Goal: Task Accomplishment & Management: Use online tool/utility

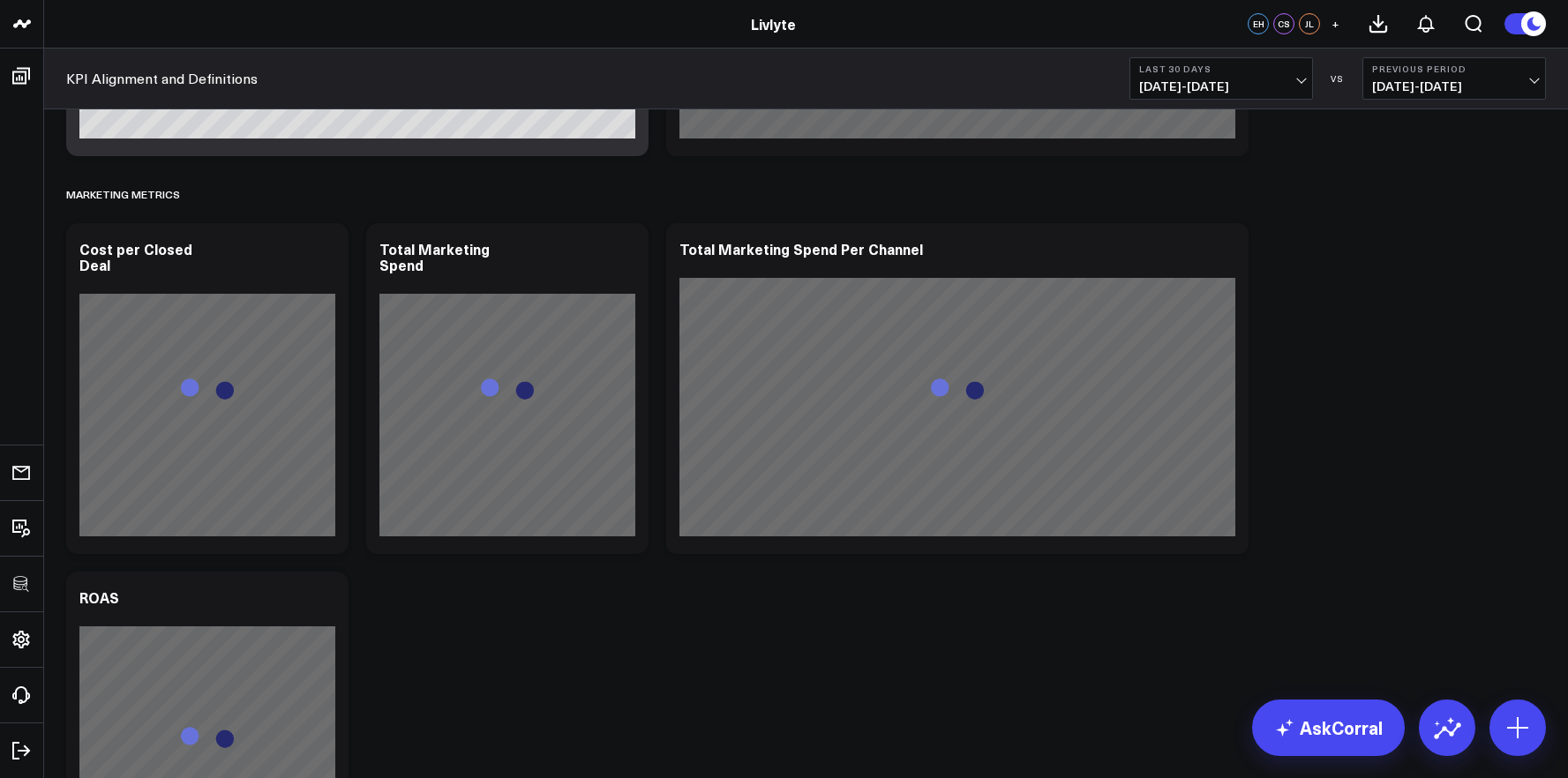
scroll to position [4713, 0]
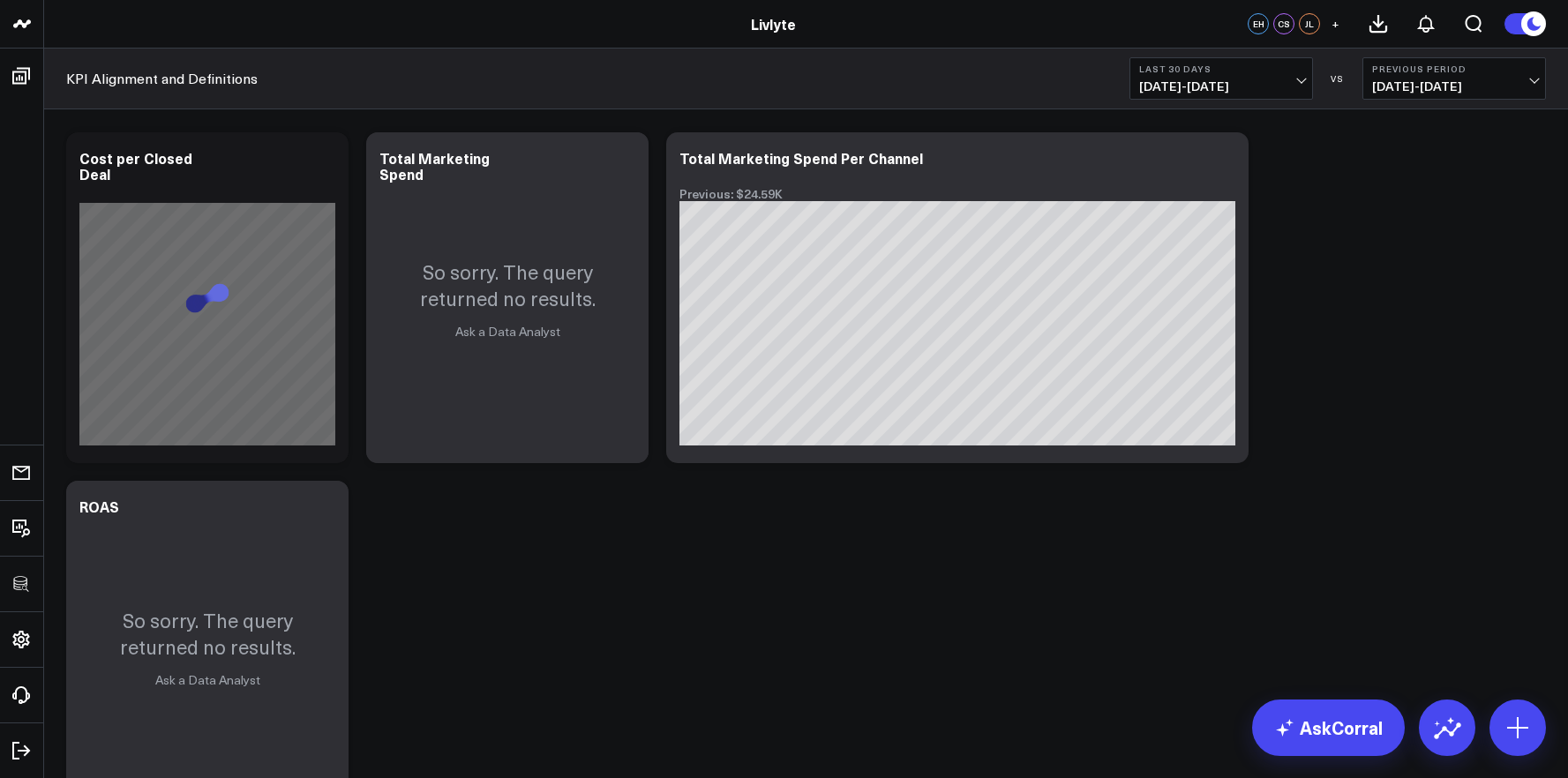
click at [1213, 103] on div "KPI Alignment and Definitions Last 30 Days [DATE] - [DATE] VS Previous Period […" at bounding box center [805, 79] width 1523 height 61
click at [1217, 92] on span "[DATE] - [DATE]" at bounding box center [1221, 87] width 164 height 14
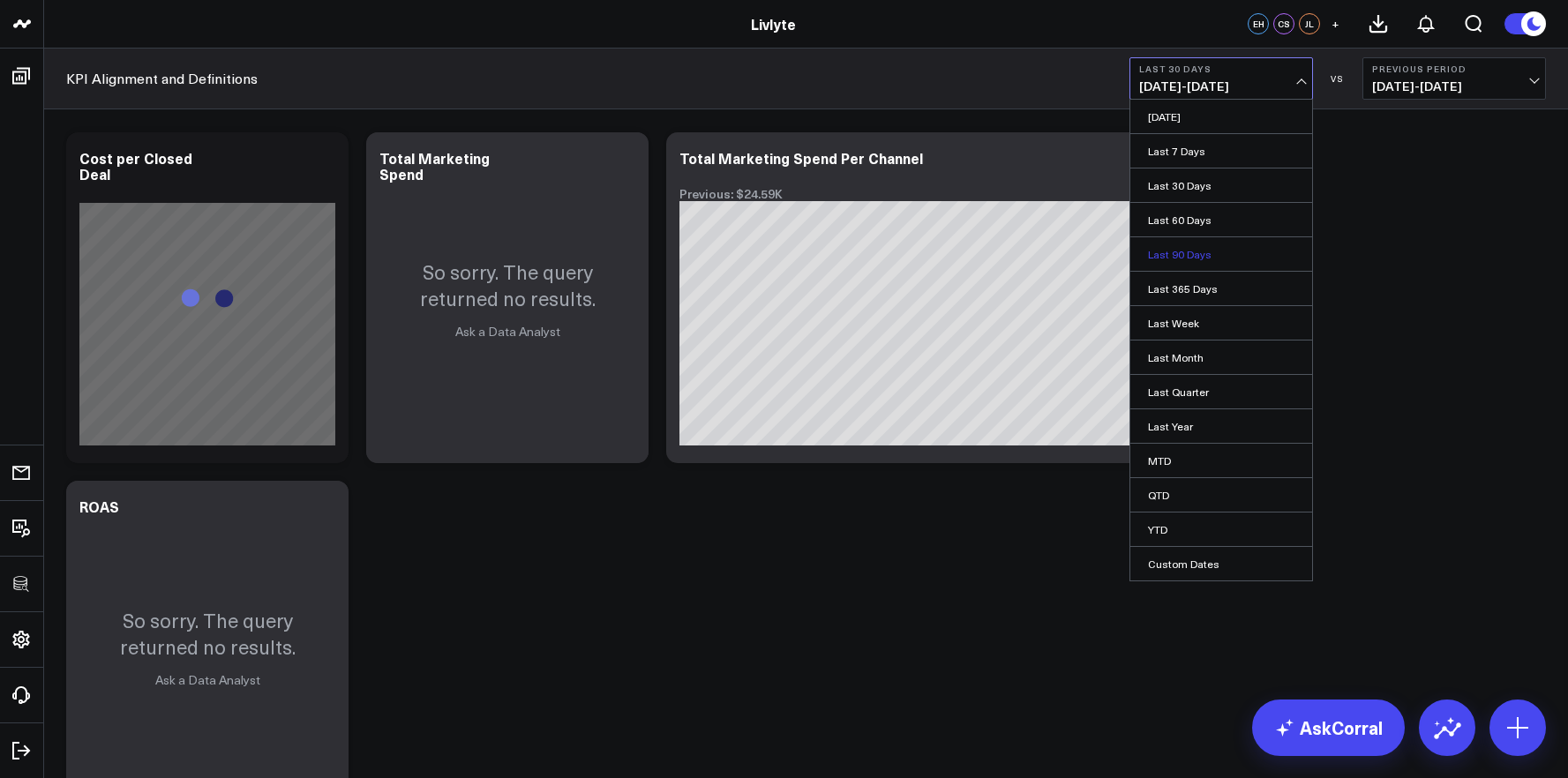
click at [1195, 263] on link "Last 90 Days" at bounding box center [1221, 254] width 182 height 34
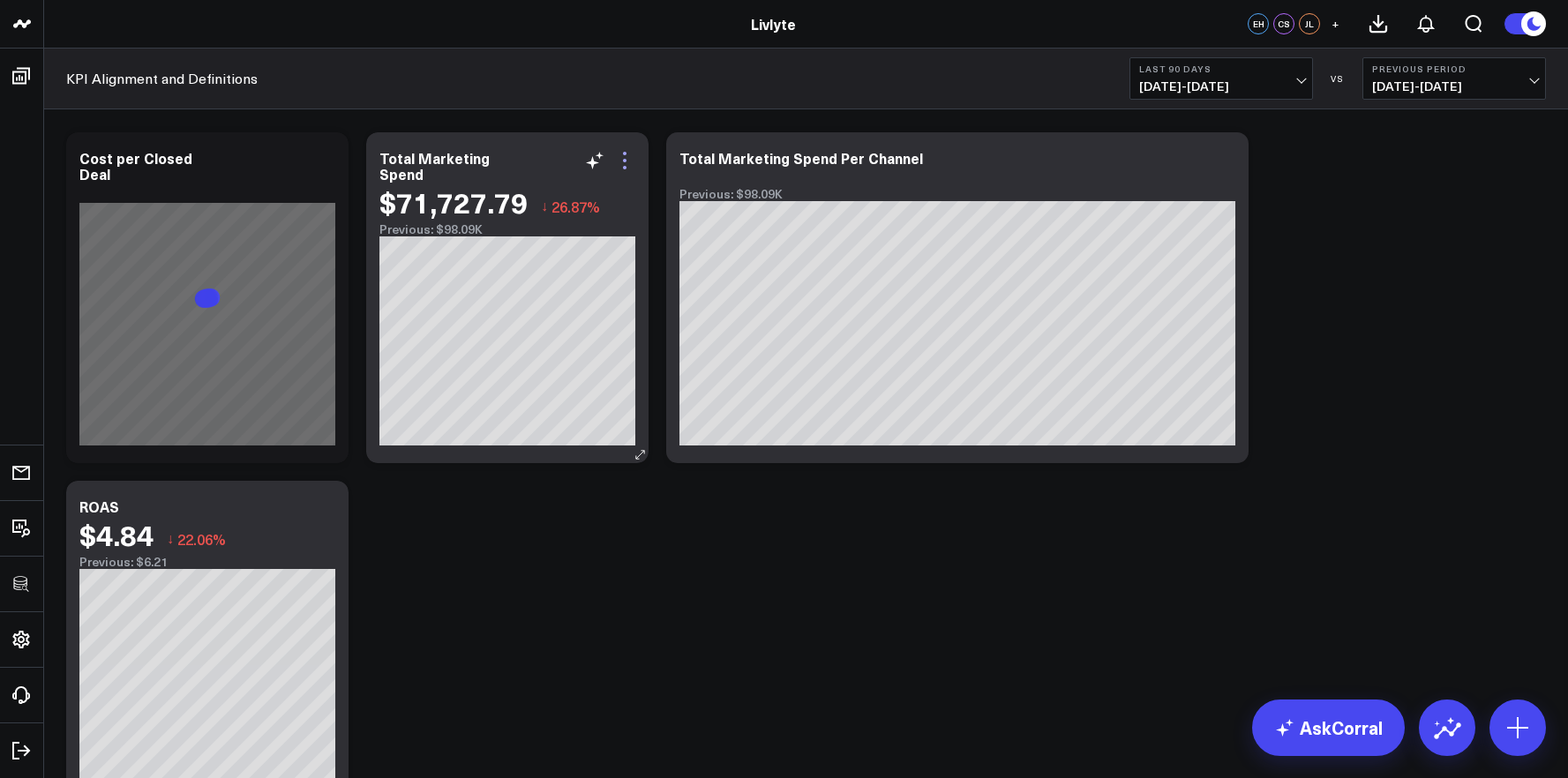
click at [634, 166] on icon at bounding box center [625, 161] width 21 height 21
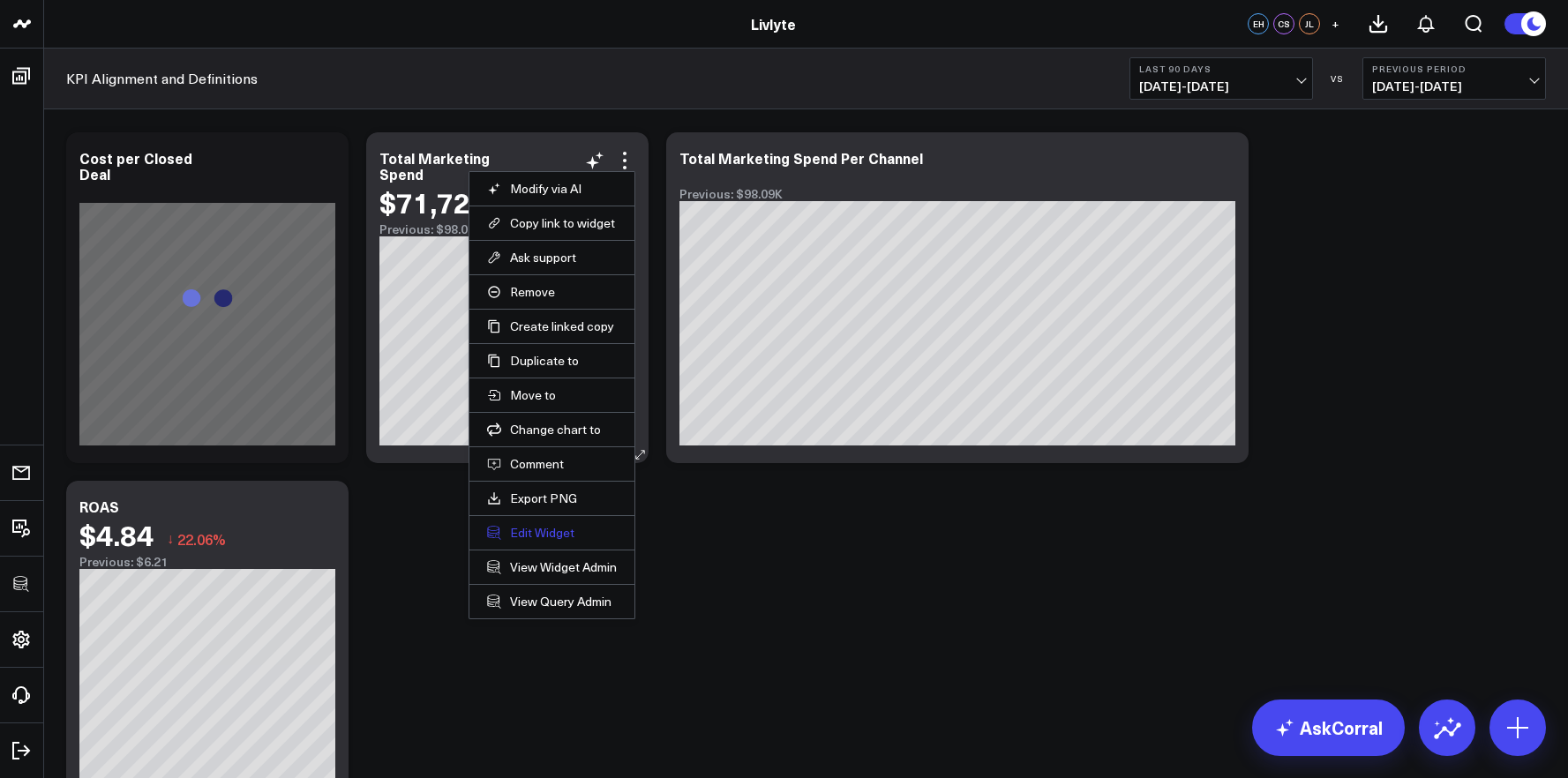
click at [561, 537] on button "Edit Widget" at bounding box center [552, 533] width 129 height 16
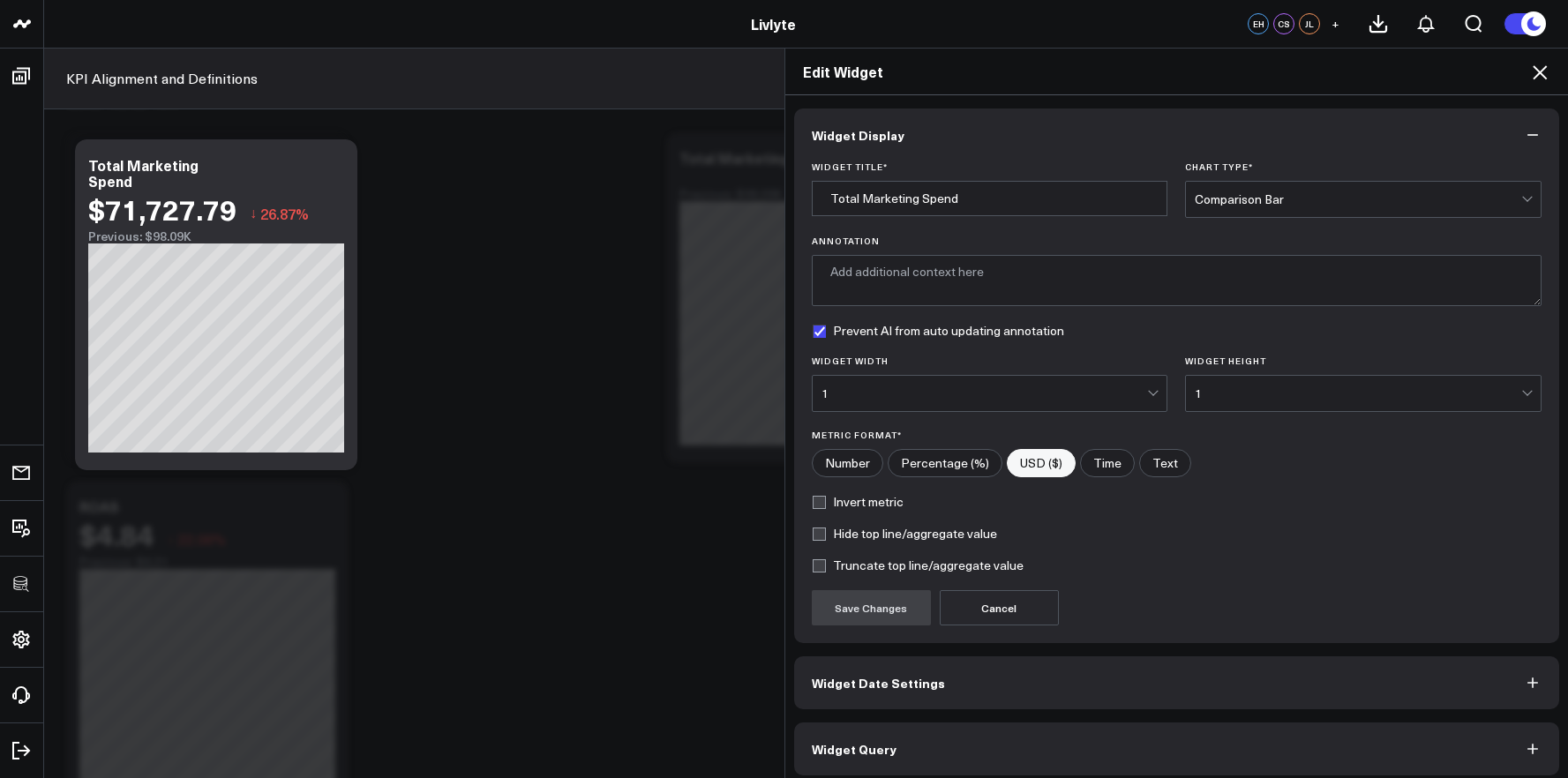
scroll to position [10, 0]
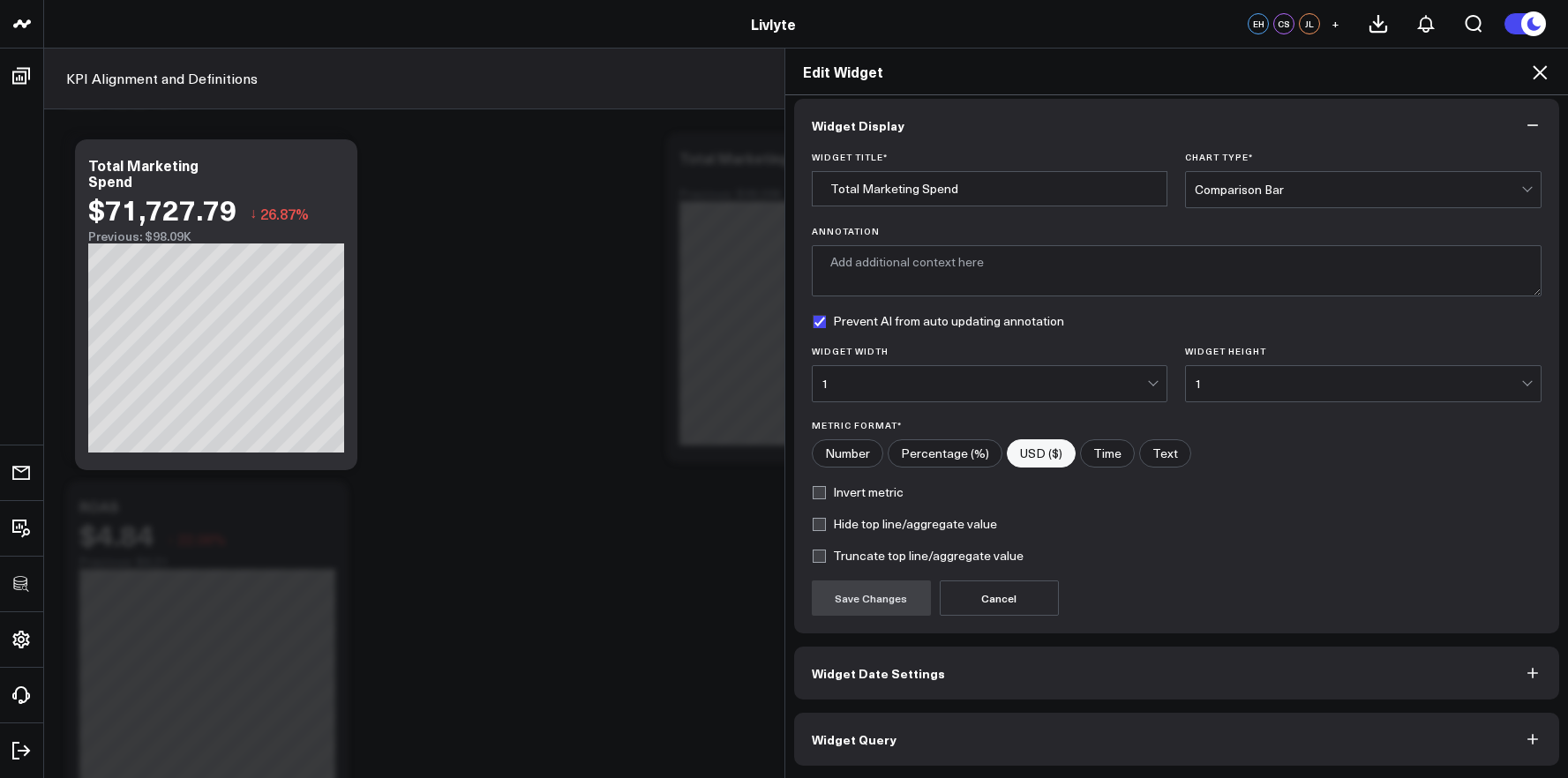
click at [942, 766] on div "Widget Display Widget Title * Total Marketing Spend Chart Type * Comparison Bar…" at bounding box center [1177, 437] width 784 height 683
click at [952, 740] on button "Widget Query" at bounding box center [1177, 739] width 766 height 53
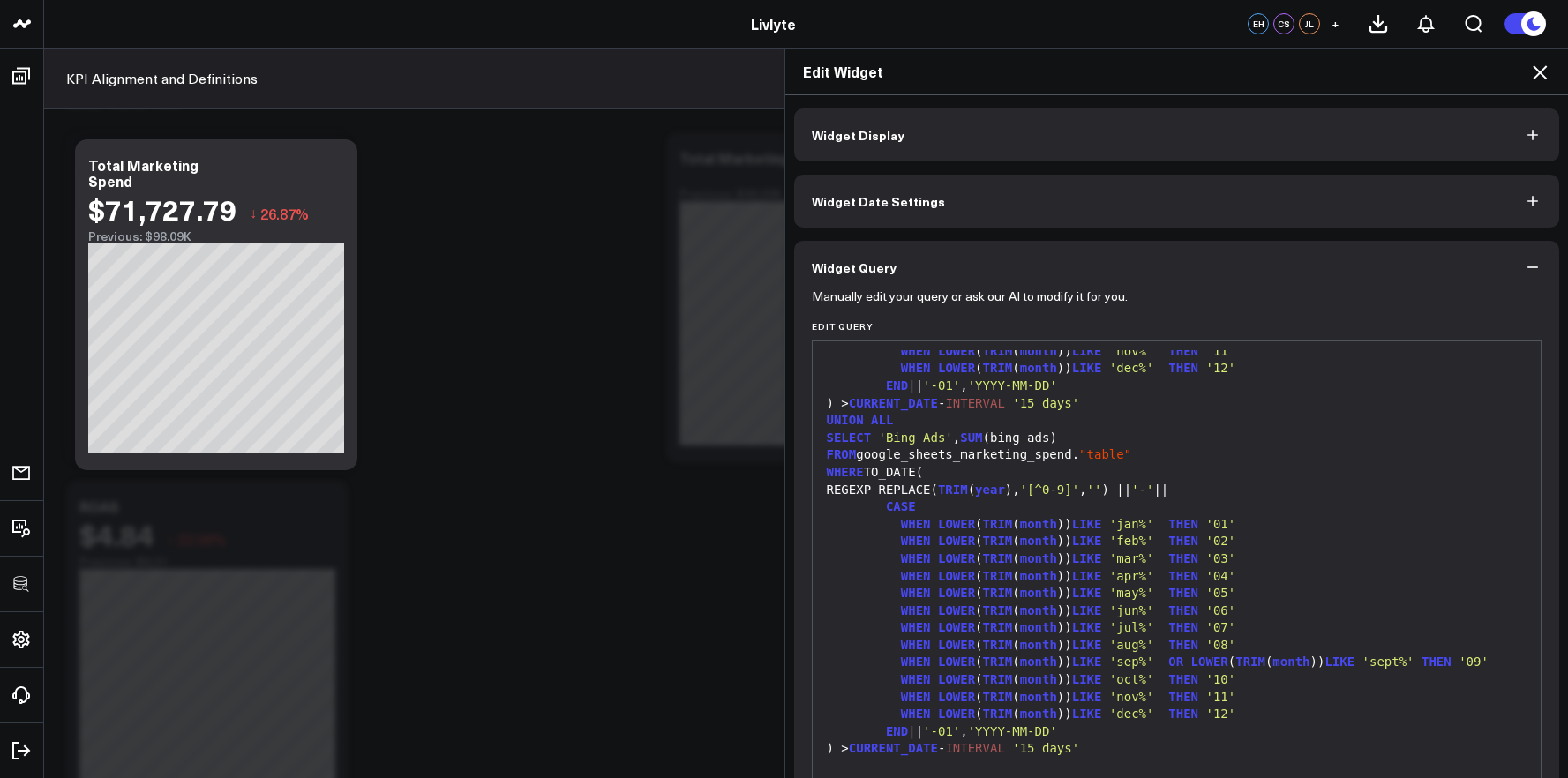
scroll to position [623, 0]
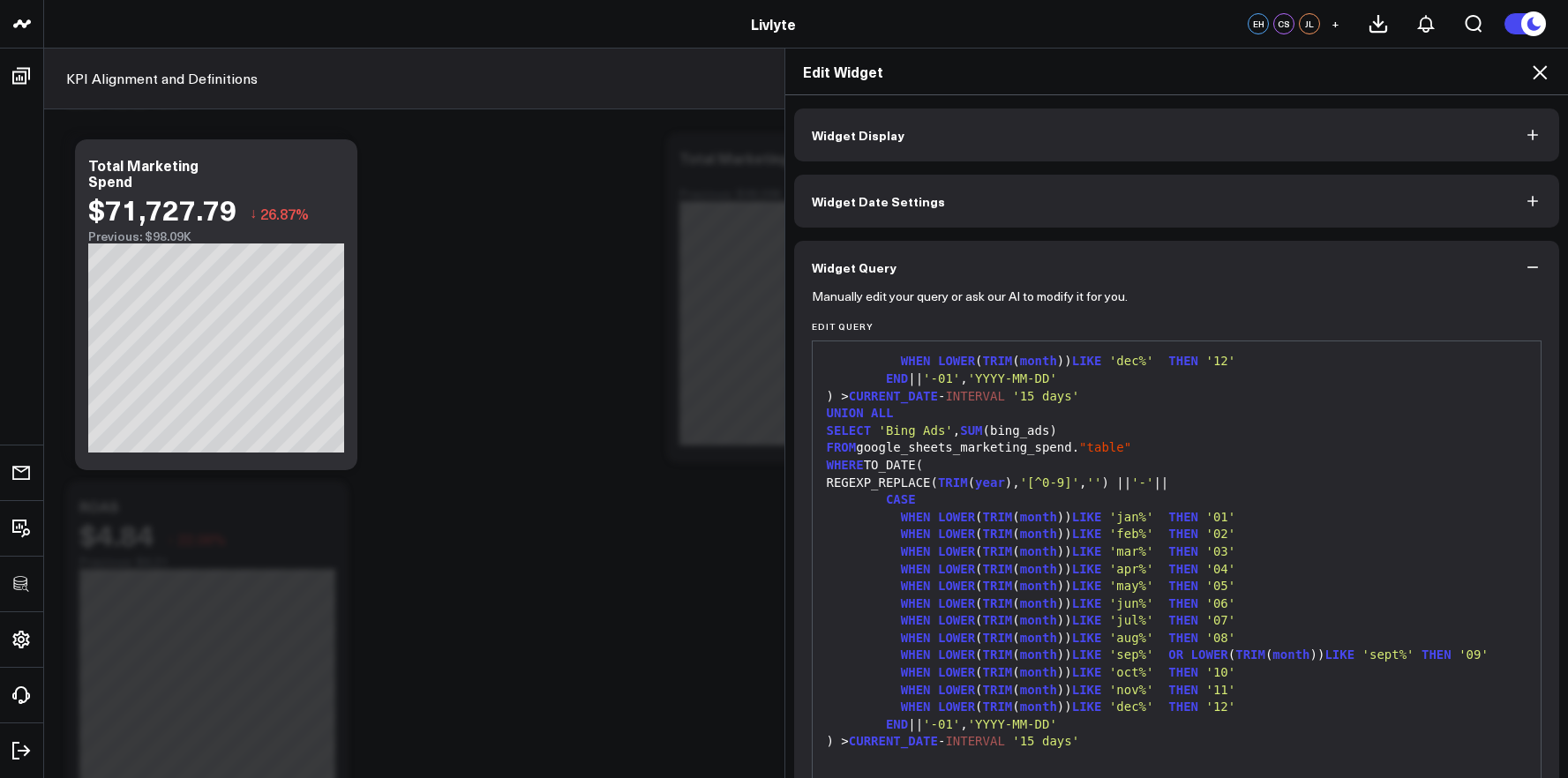
click at [621, 443] on div "Edit Widget Widget Display Widget Date Settings Widget Query Manually edit your…" at bounding box center [784, 412] width 1568 height 730
click at [1552, 78] on div "Edit Widget" at bounding box center [1177, 71] width 784 height 46
click at [1544, 78] on icon at bounding box center [1539, 72] width 14 height 14
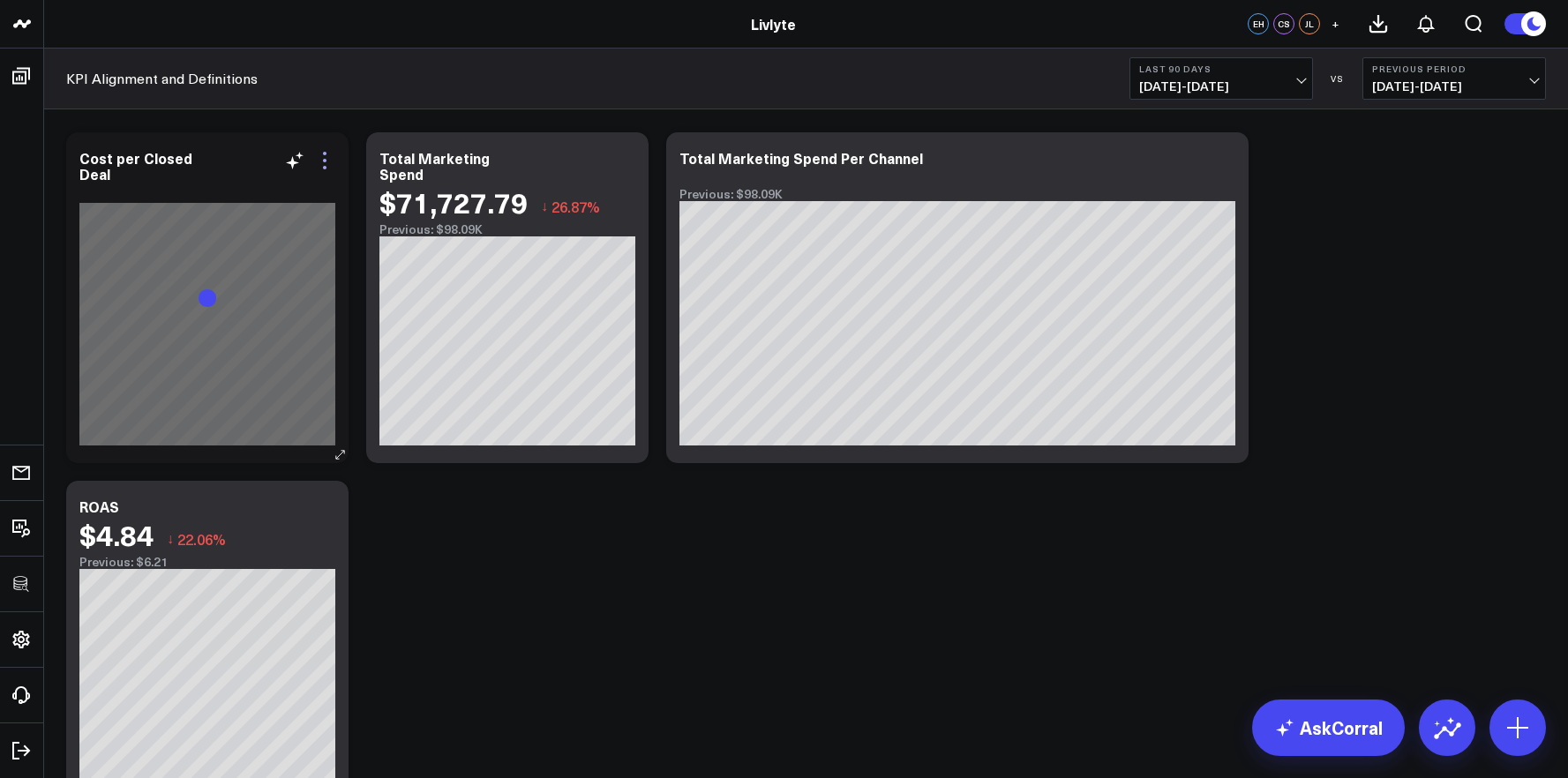
click at [326, 154] on icon at bounding box center [325, 153] width 4 height 4
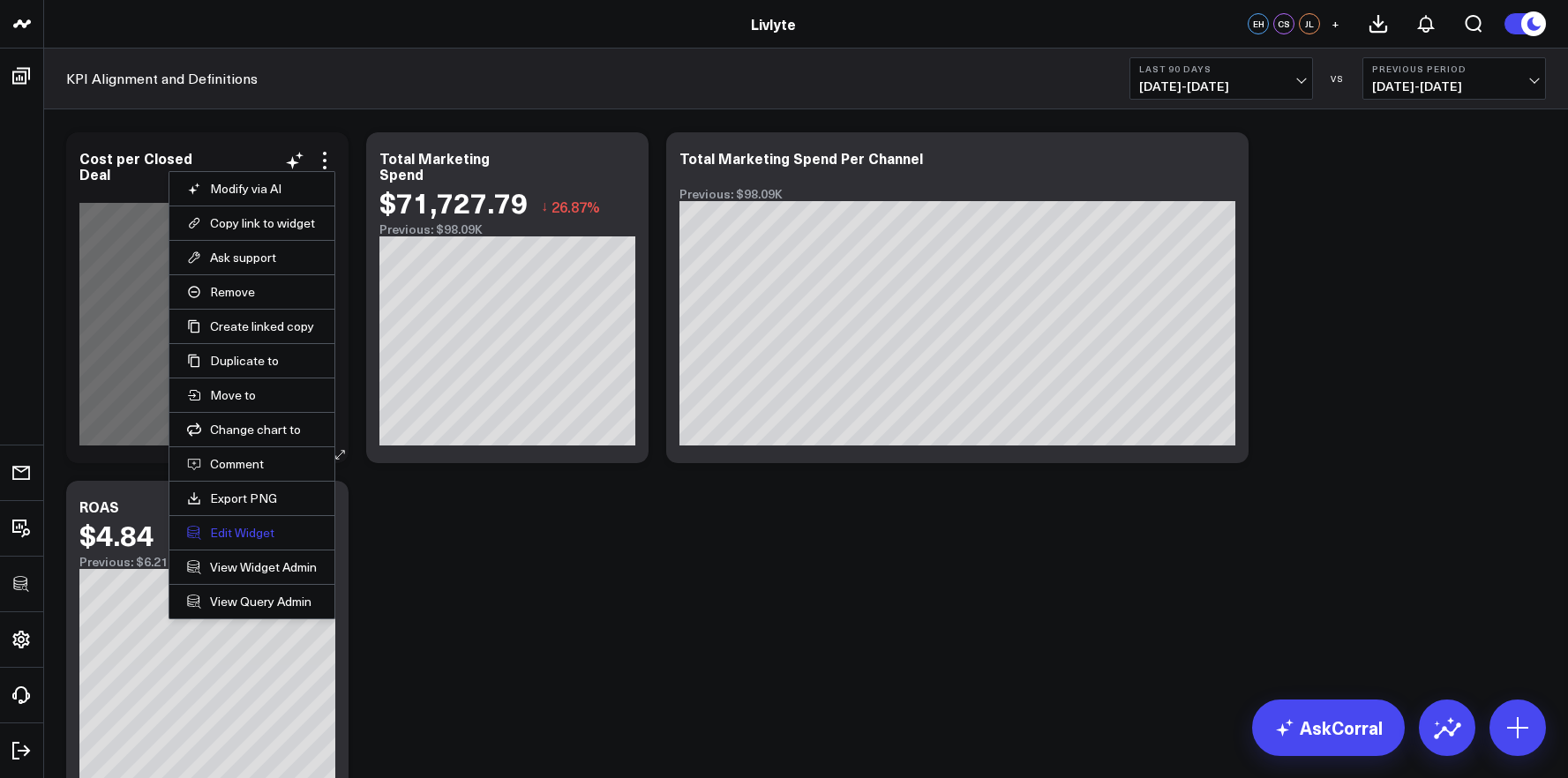
click at [228, 538] on button "Edit Widget" at bounding box center [252, 533] width 129 height 16
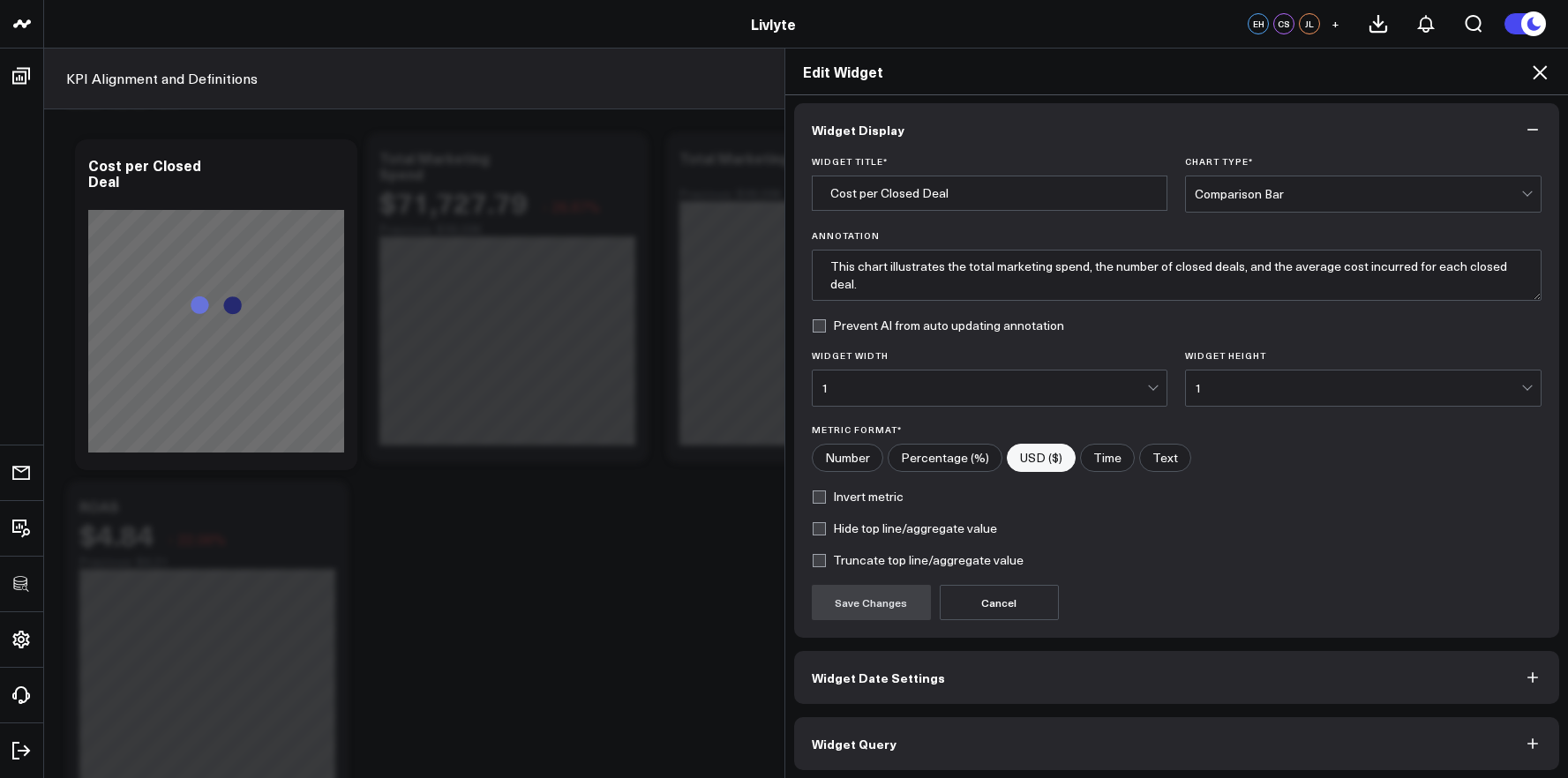
scroll to position [10, 0]
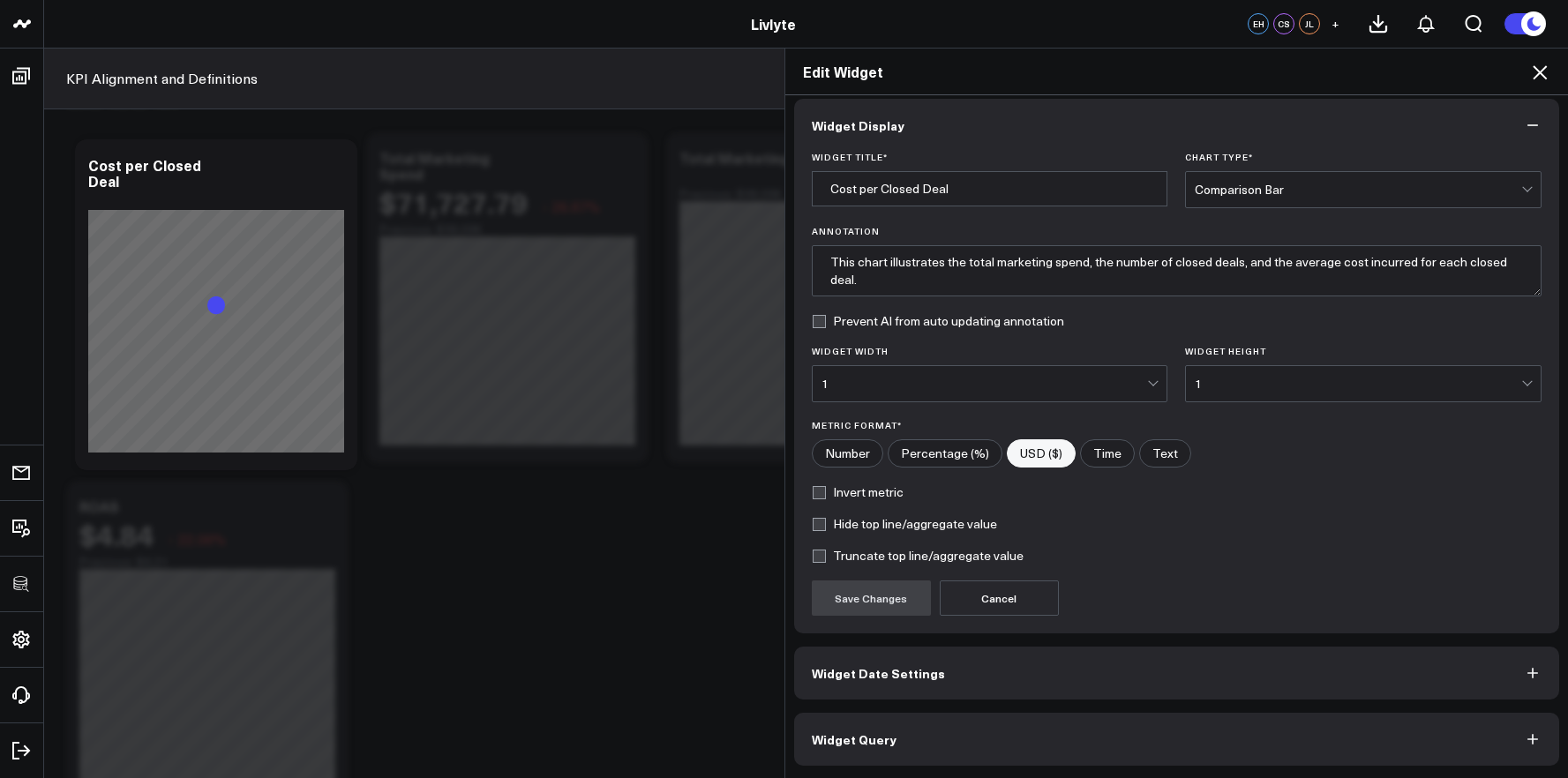
click at [866, 736] on span "Widget Query" at bounding box center [853, 739] width 85 height 14
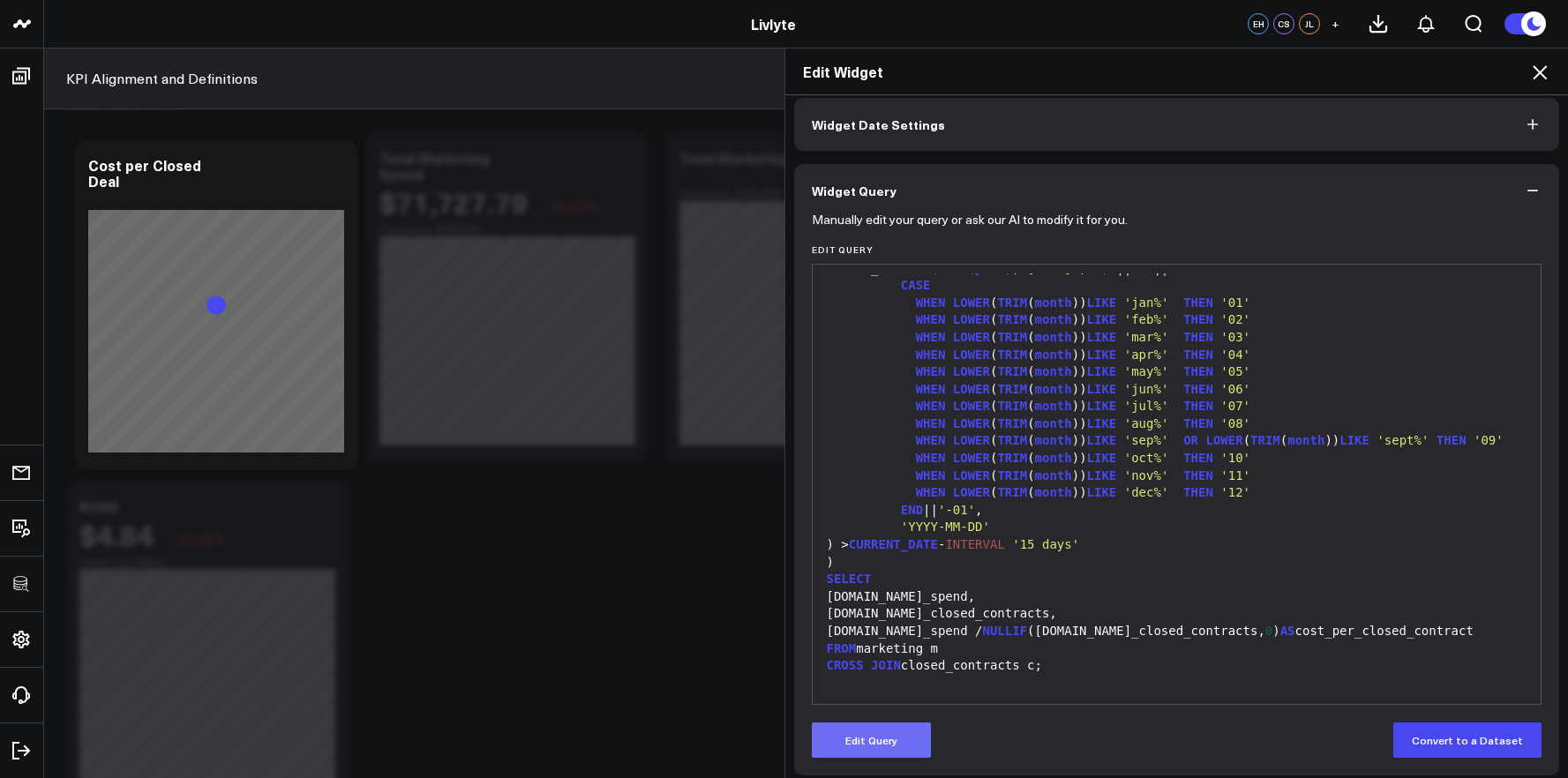
scroll to position [87, 0]
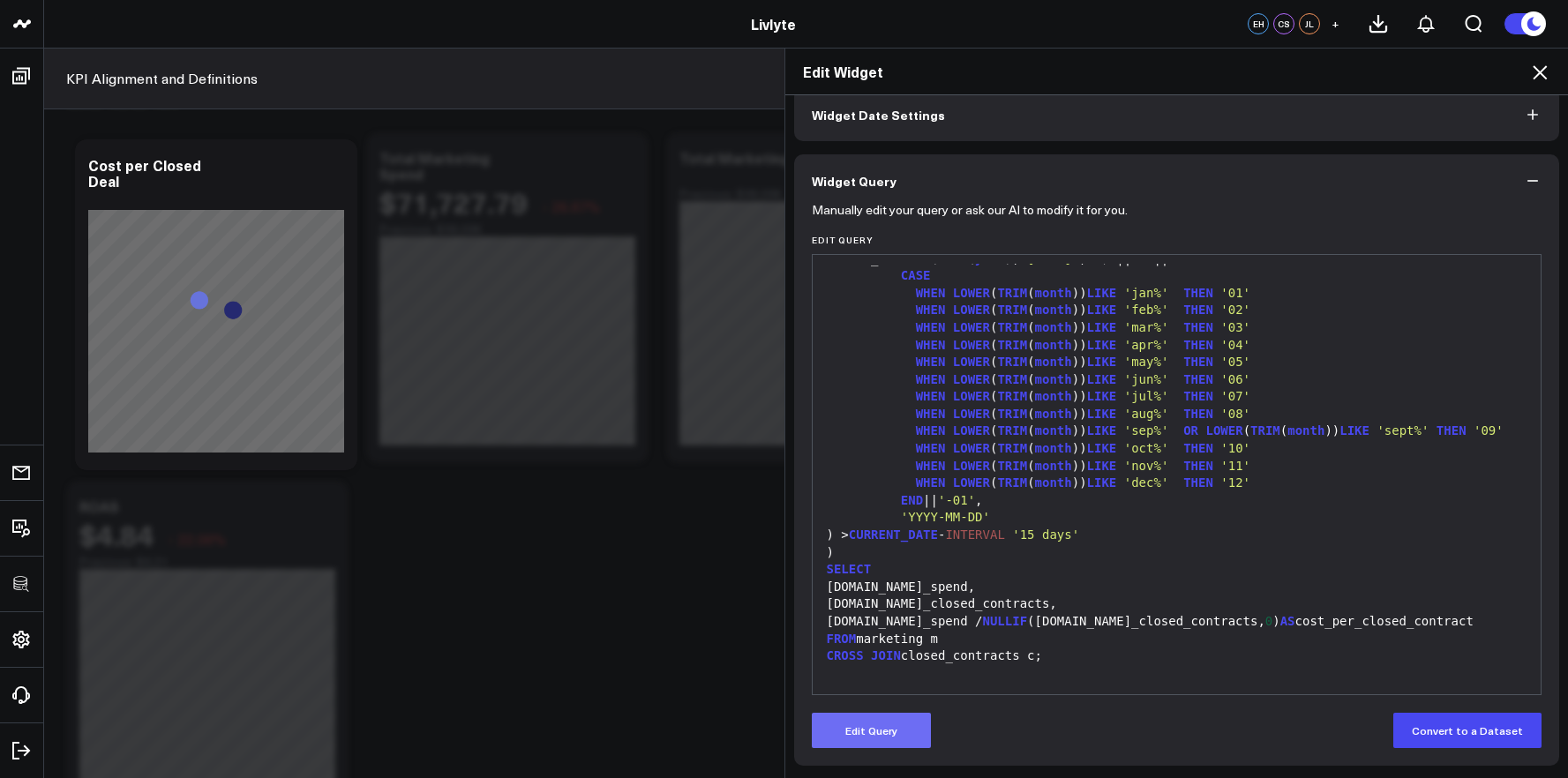
click at [855, 724] on button "Edit Query" at bounding box center [870, 731] width 119 height 36
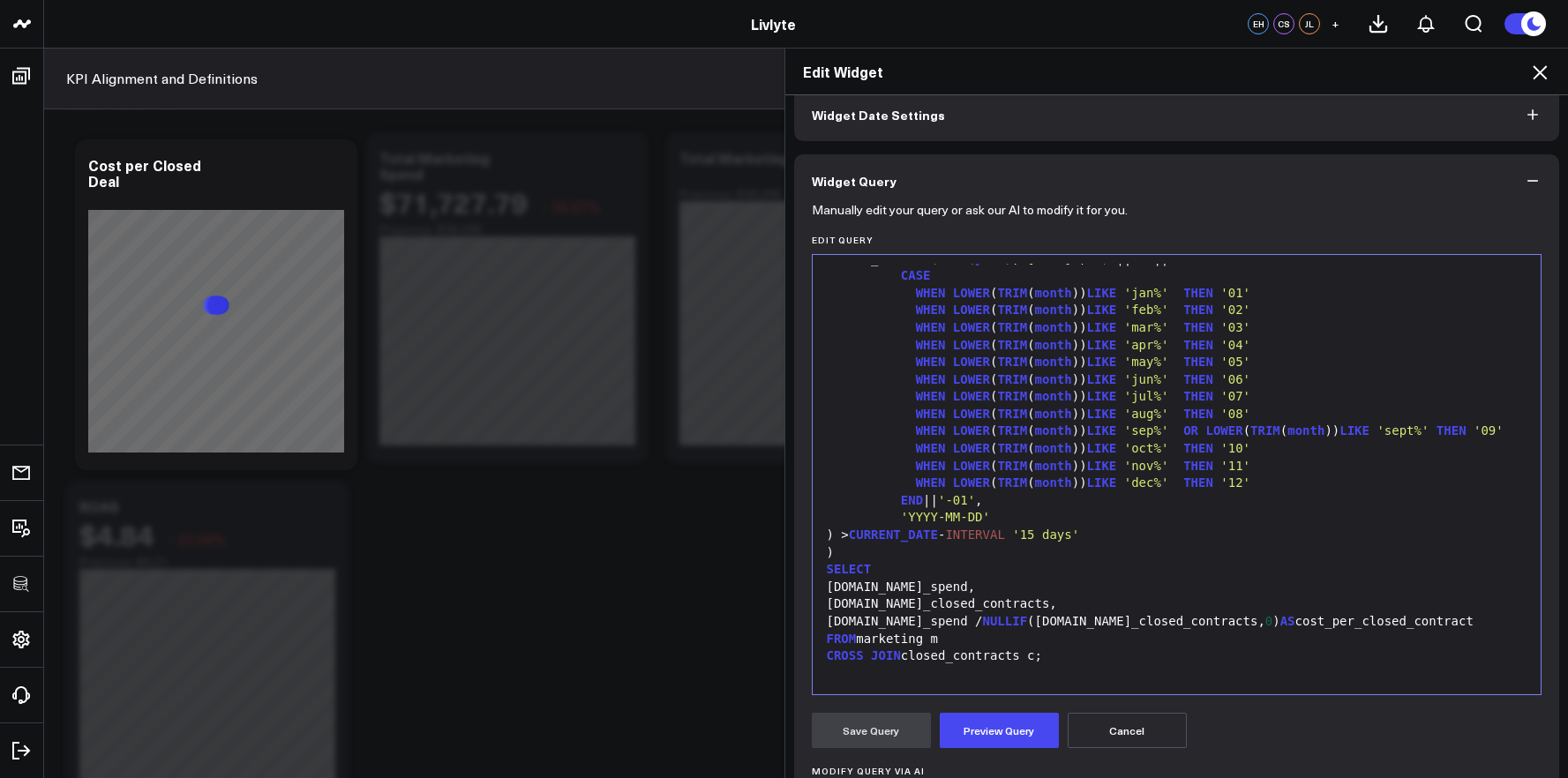
click at [1048, 657] on div "CROSS JOIN closed_contracts c;" at bounding box center [1176, 657] width 711 height 18
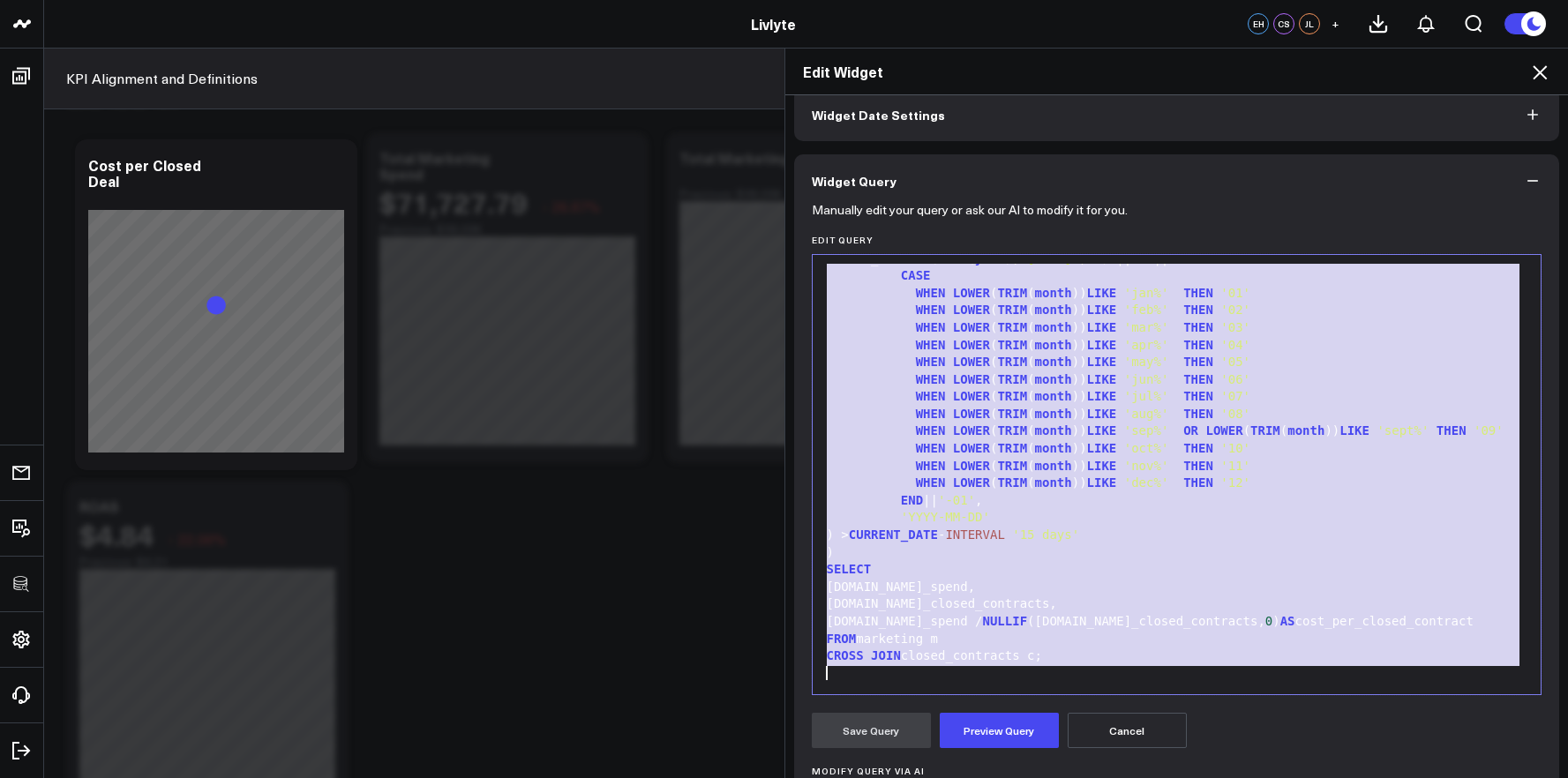
copy div "WITH closed_contracts AS ( SELECT COUNT ( DISTINCT id ) AS total_closed_contrac…"
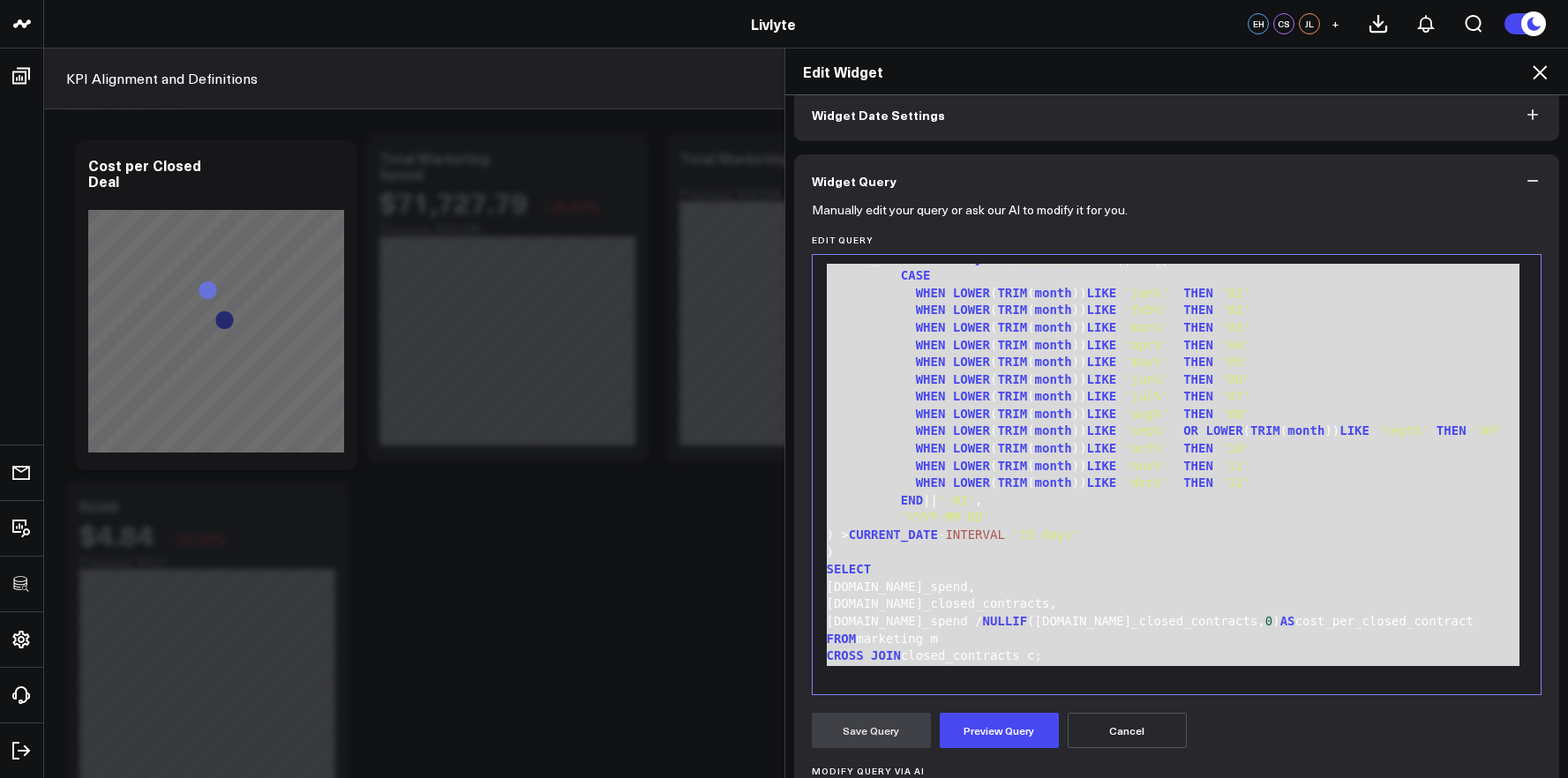
click at [1538, 79] on icon at bounding box center [1539, 72] width 21 height 21
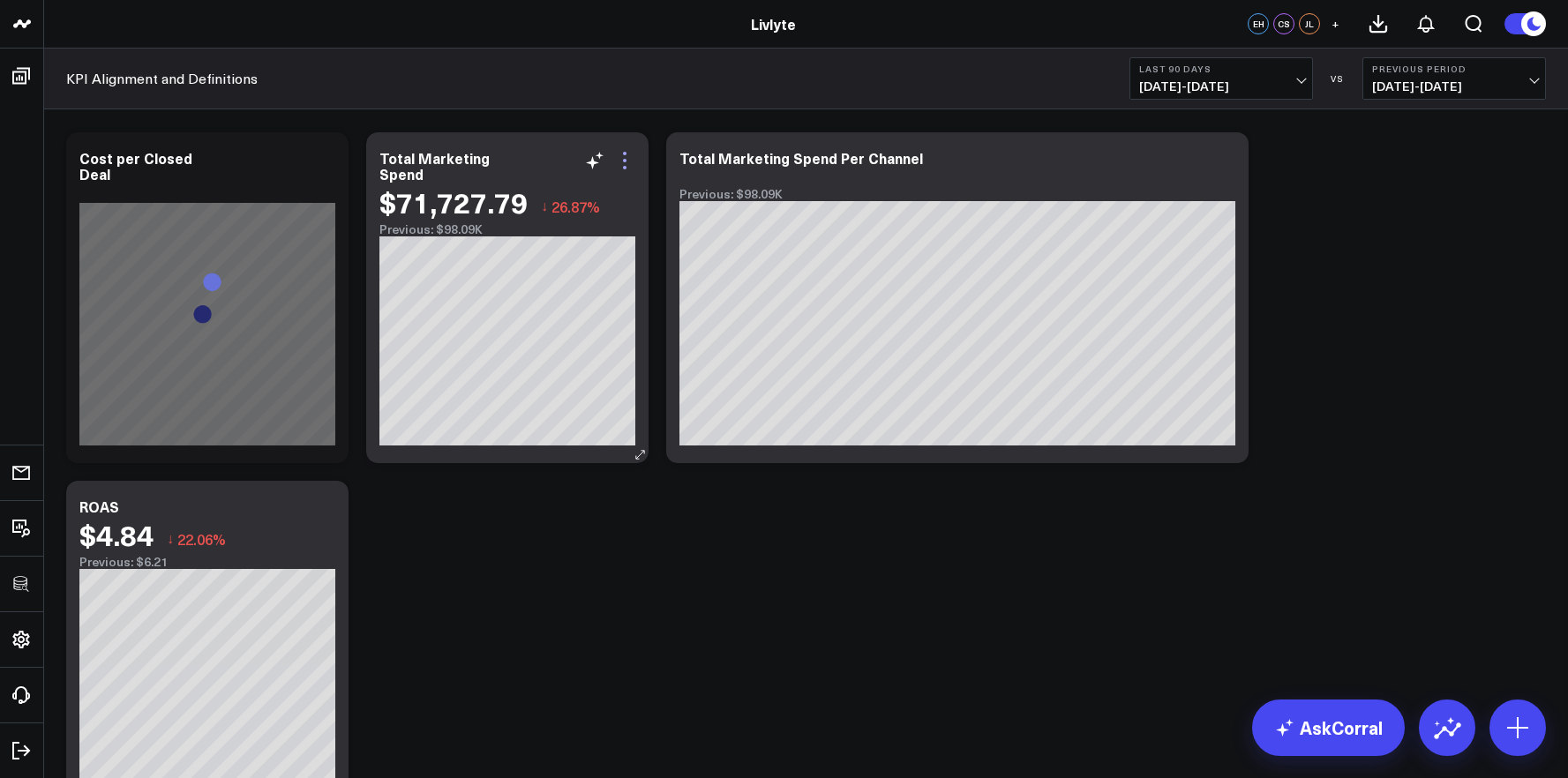
click at [624, 164] on icon at bounding box center [625, 161] width 21 height 21
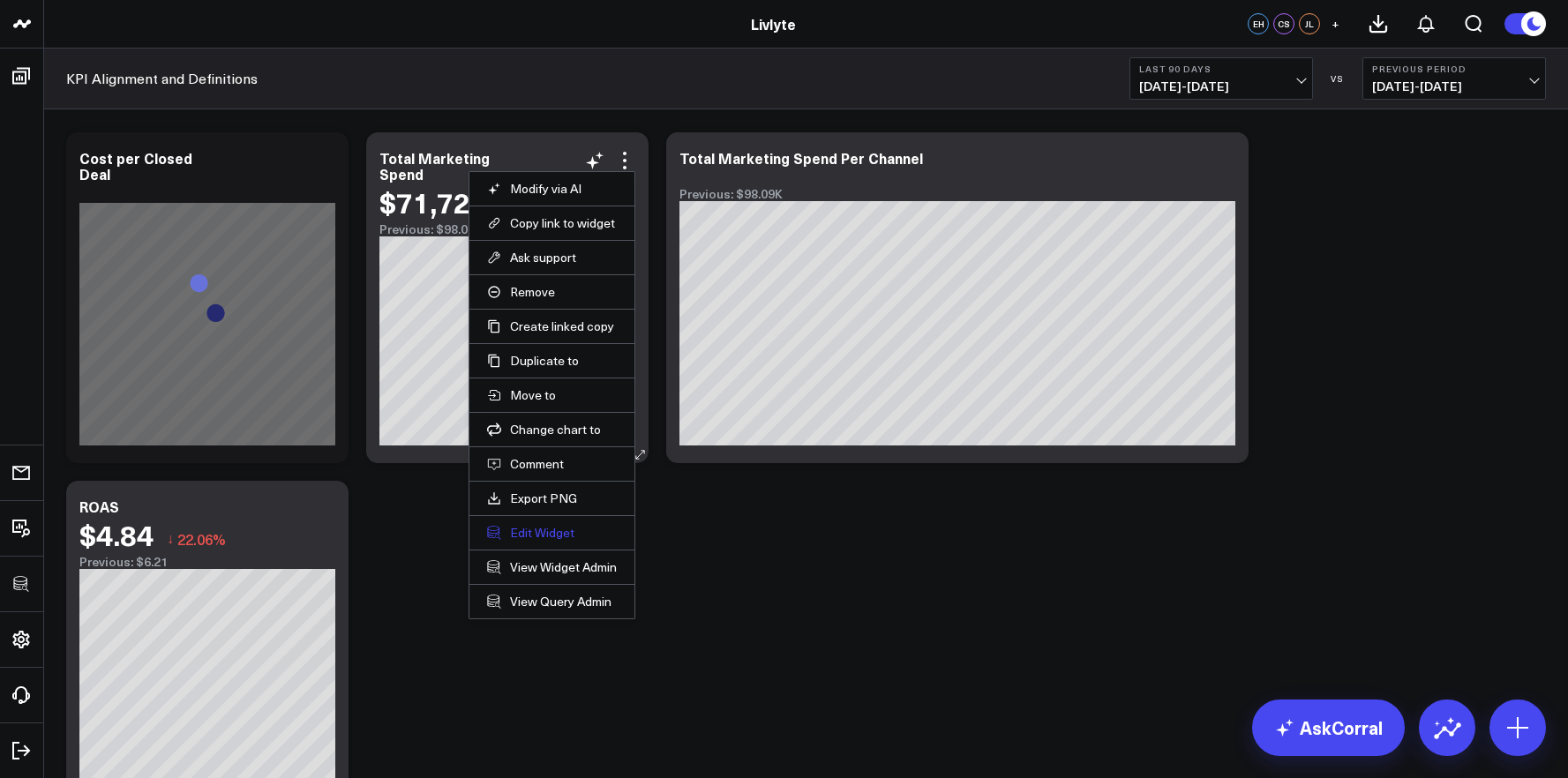
click at [541, 531] on button "Edit Widget" at bounding box center [552, 533] width 129 height 16
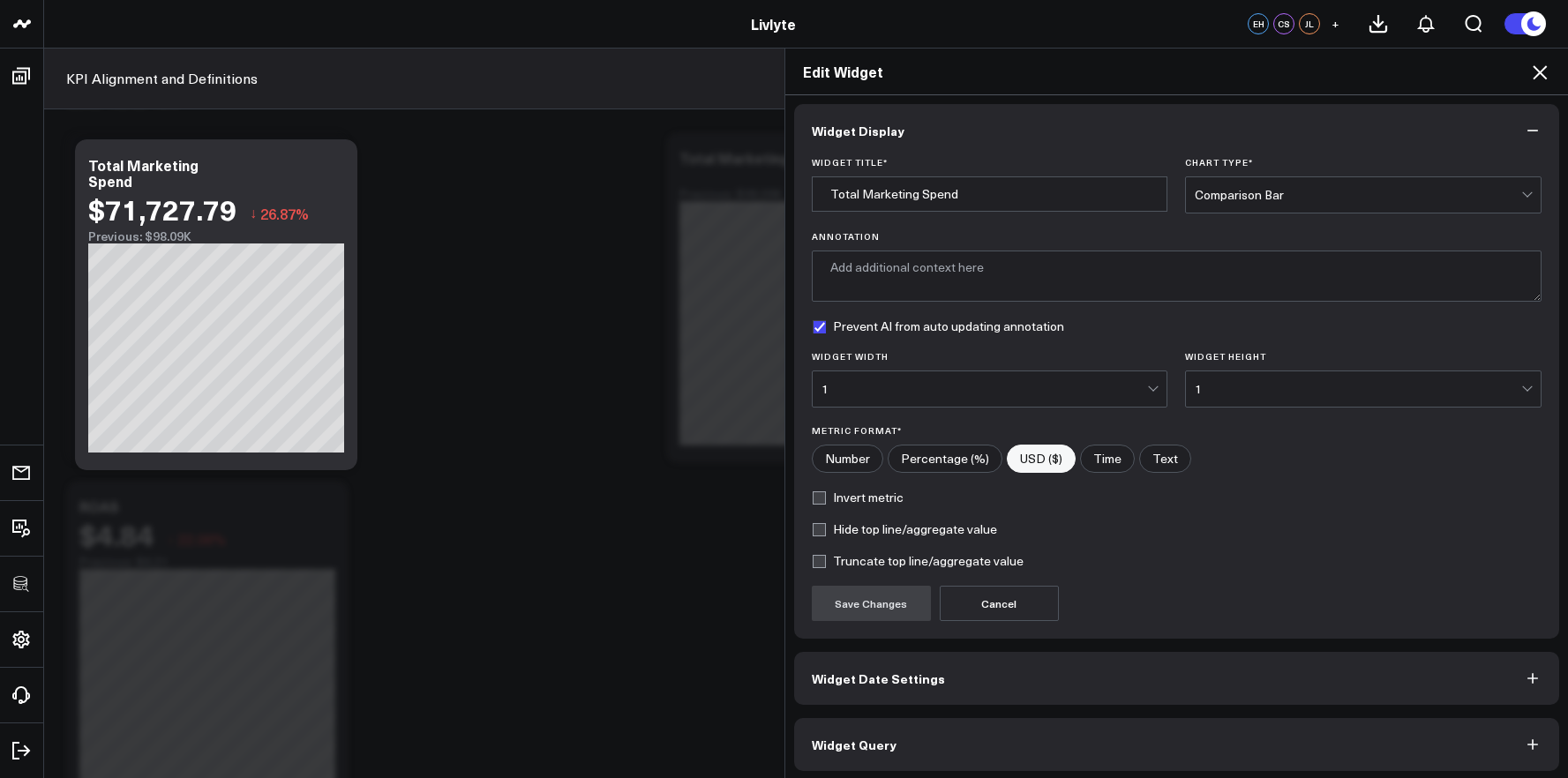
scroll to position [10, 0]
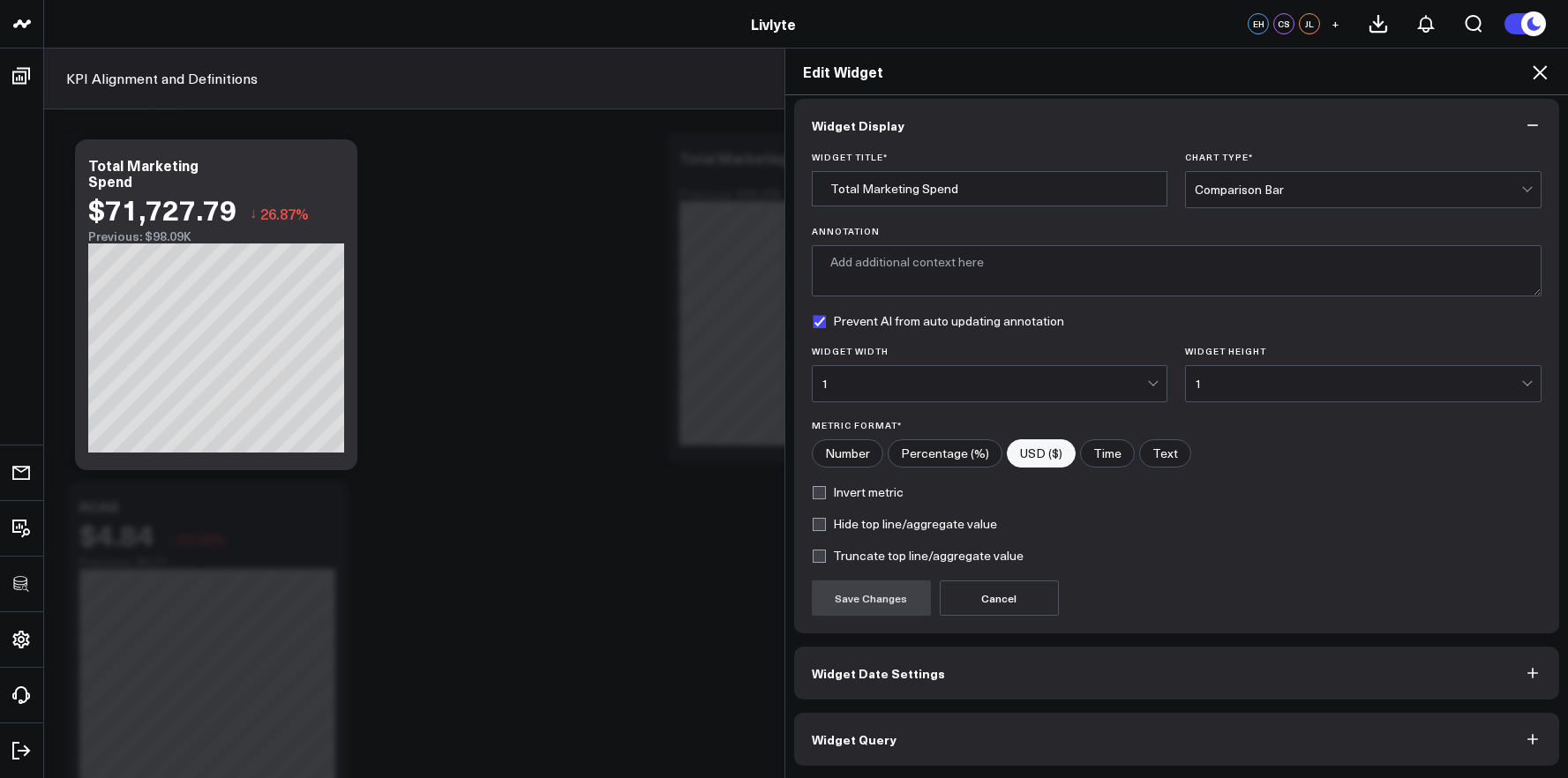
click at [945, 737] on button "Widget Query" at bounding box center [1177, 739] width 766 height 53
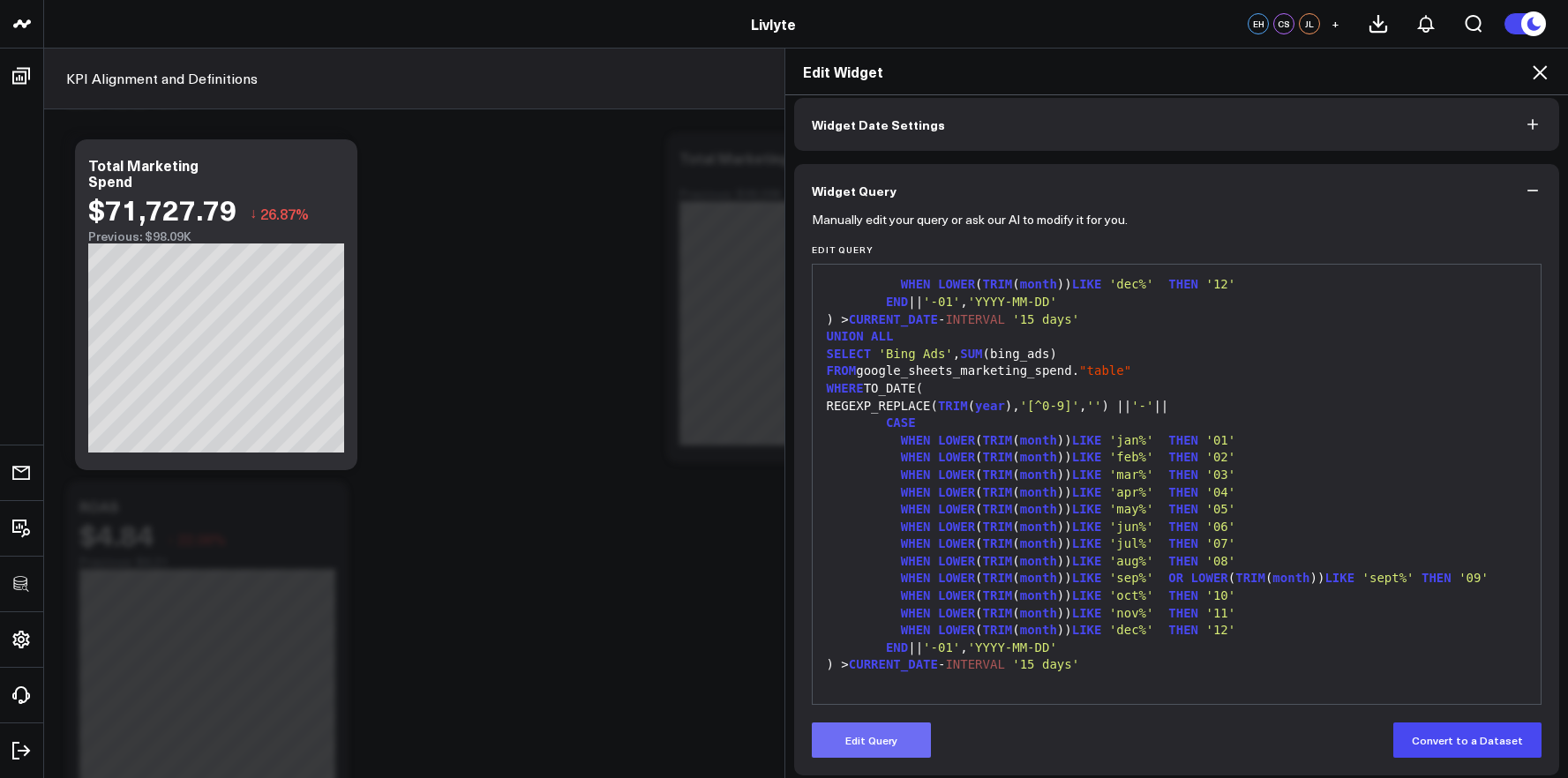
scroll to position [87, 0]
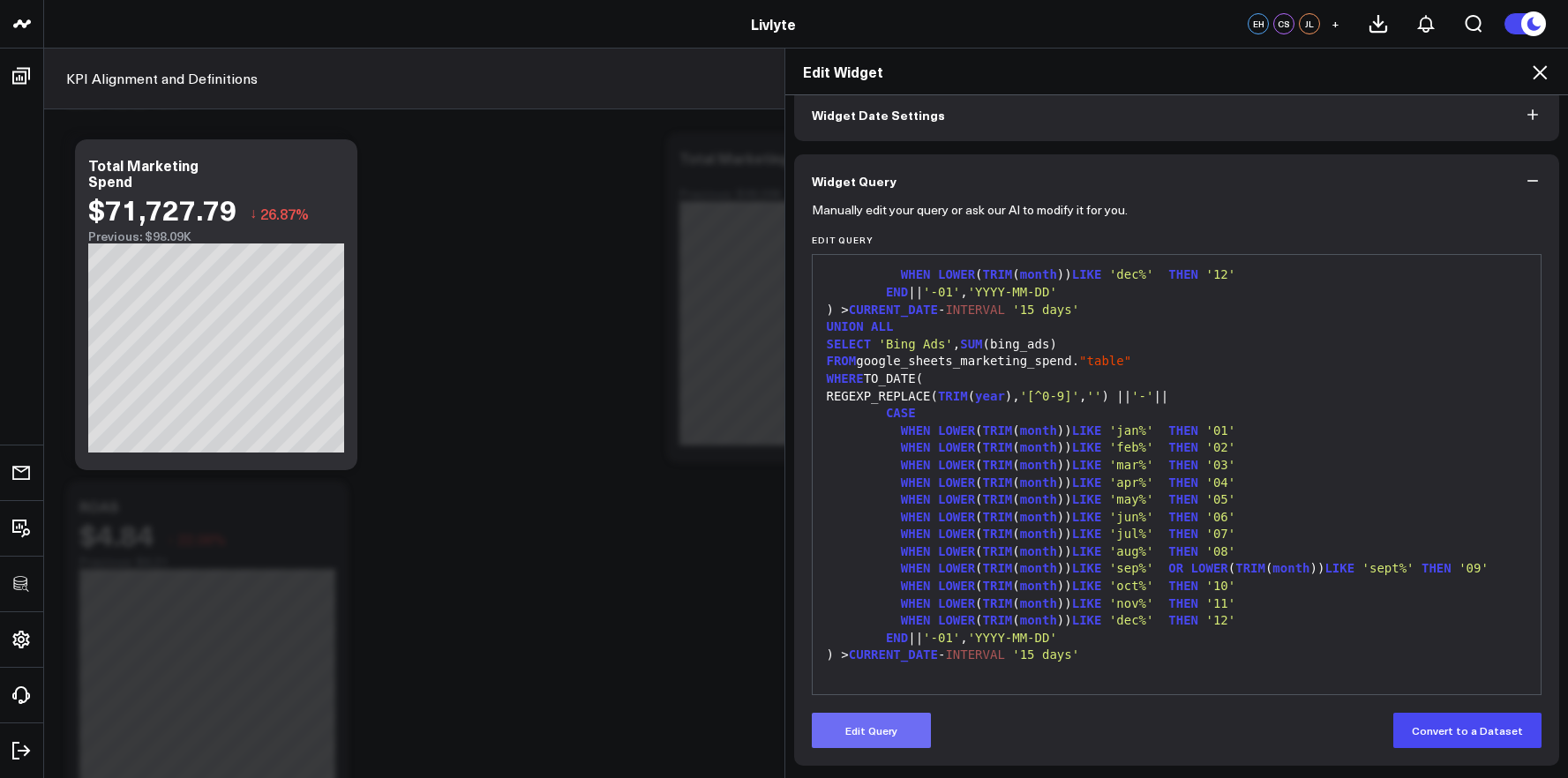
click at [847, 727] on button "Edit Query" at bounding box center [870, 731] width 119 height 36
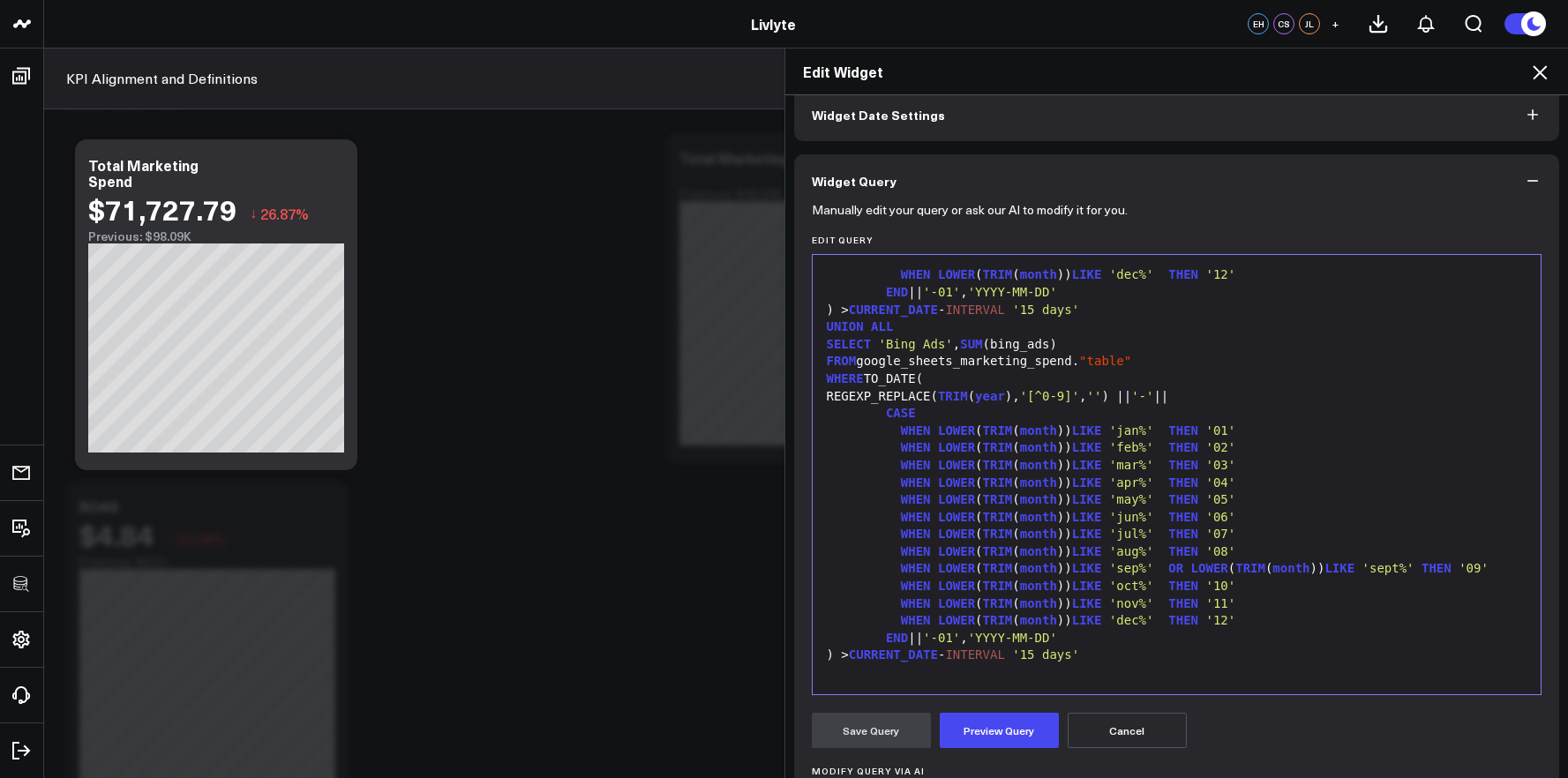
click at [970, 666] on div at bounding box center [1176, 673] width 711 height 18
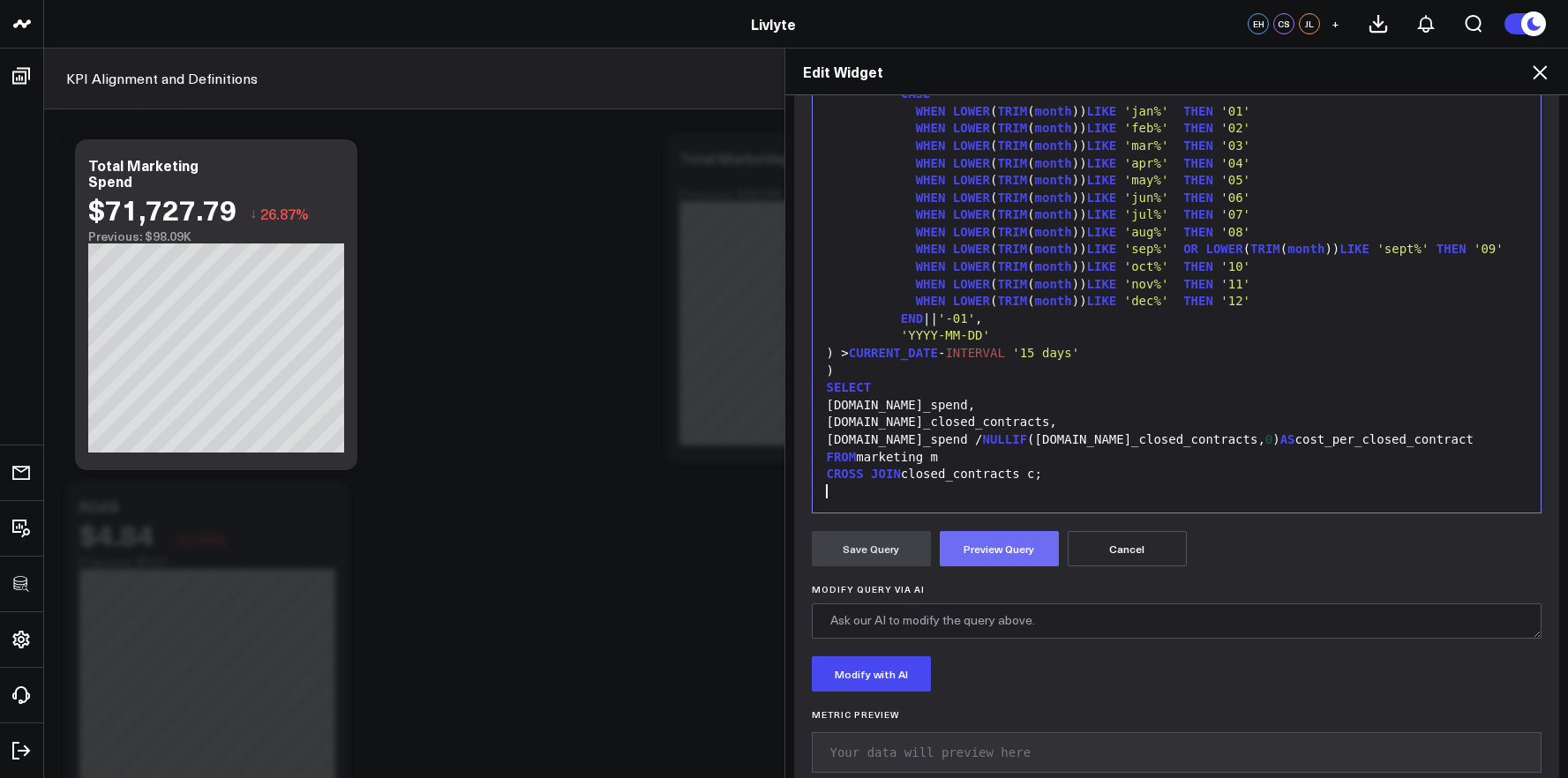
scroll to position [267, 0]
click at [983, 565] on button "Preview Query" at bounding box center [999, 550] width 119 height 36
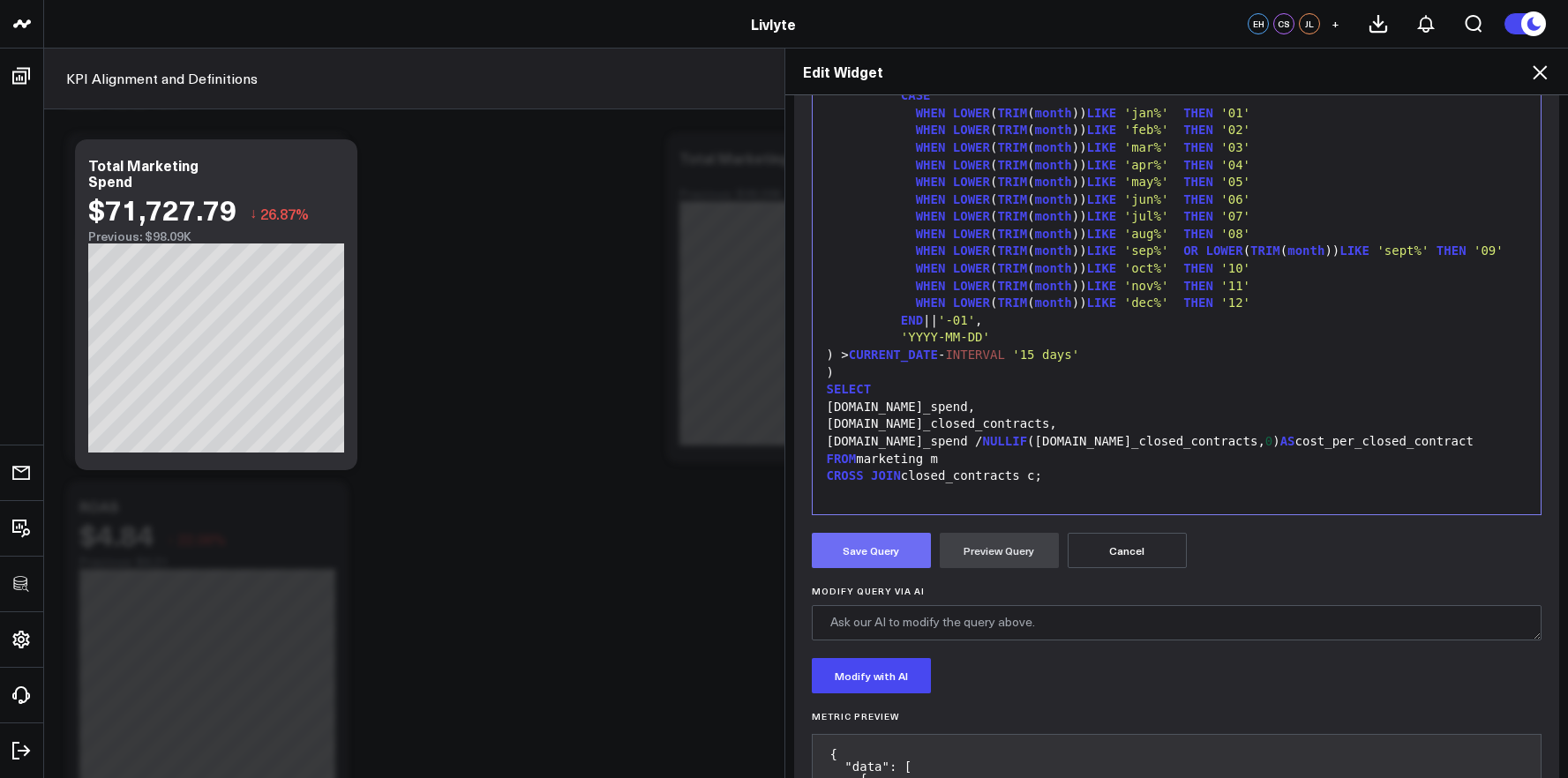
click at [869, 562] on button "Save Query" at bounding box center [870, 550] width 119 height 36
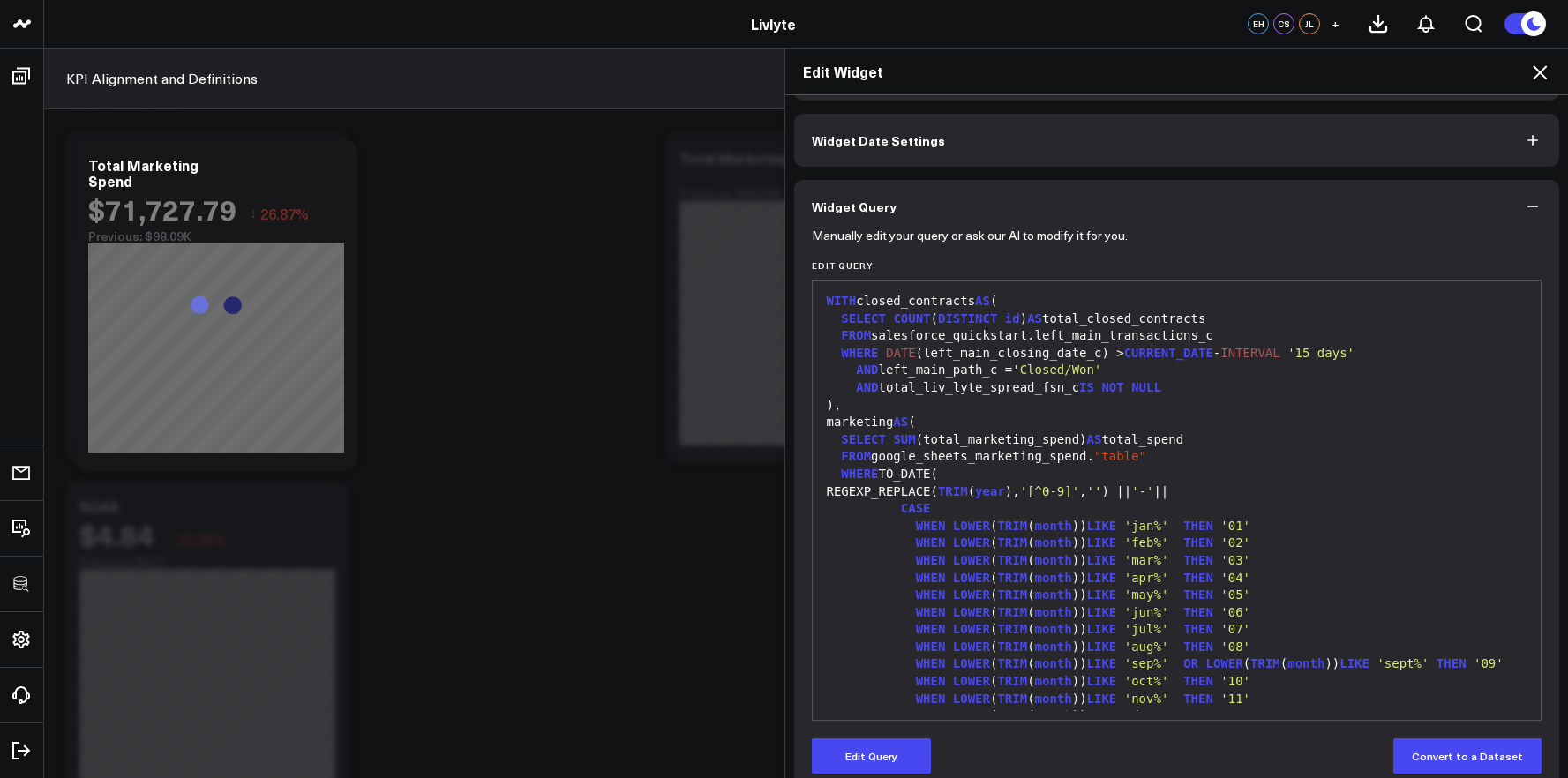
scroll to position [0, 0]
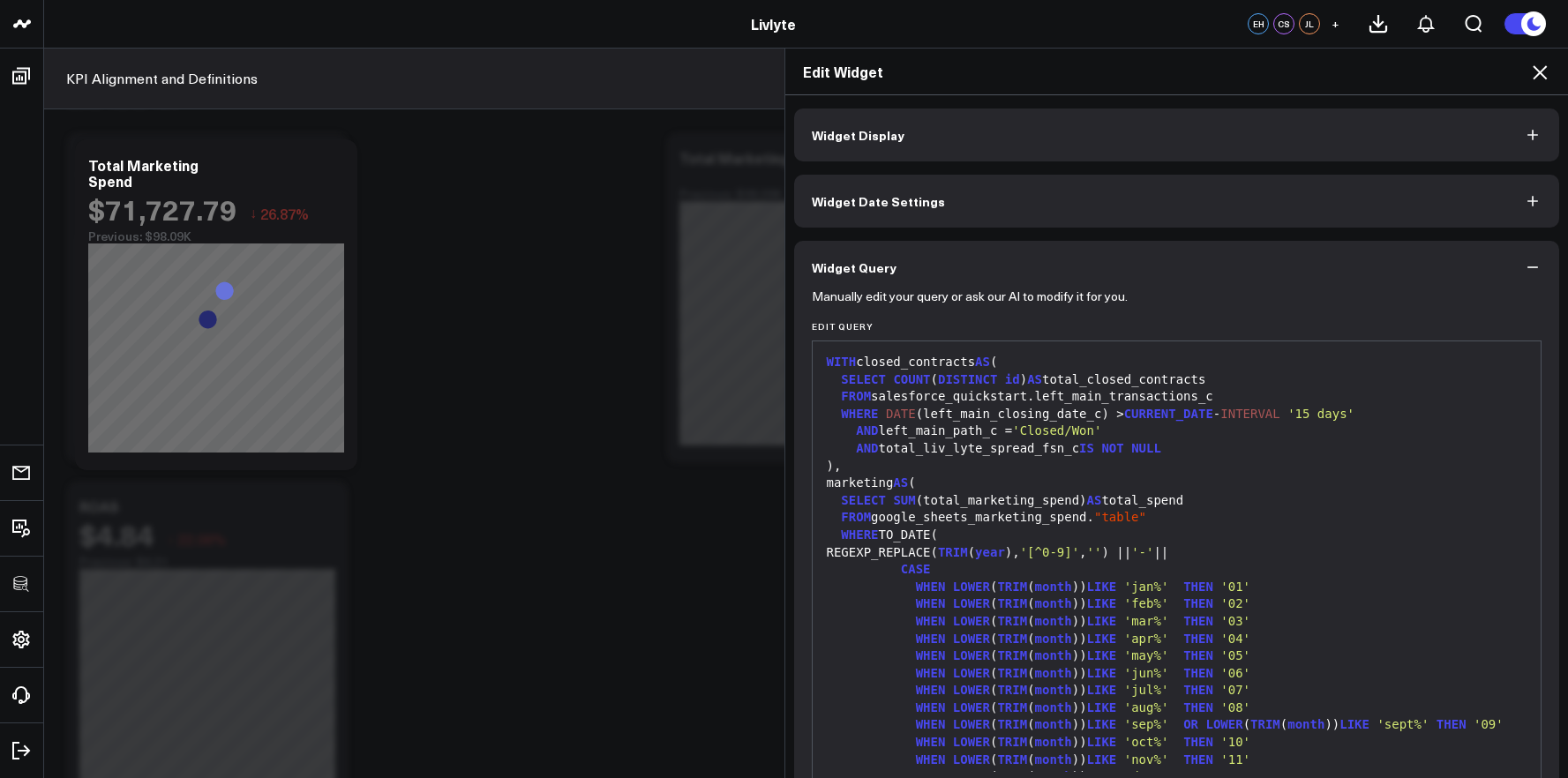
click at [609, 540] on div "Edit Widget Widget Display Widget Date Settings Widget Query Manually edit your…" at bounding box center [784, 412] width 1568 height 730
click at [1533, 69] on icon at bounding box center [1539, 72] width 21 height 21
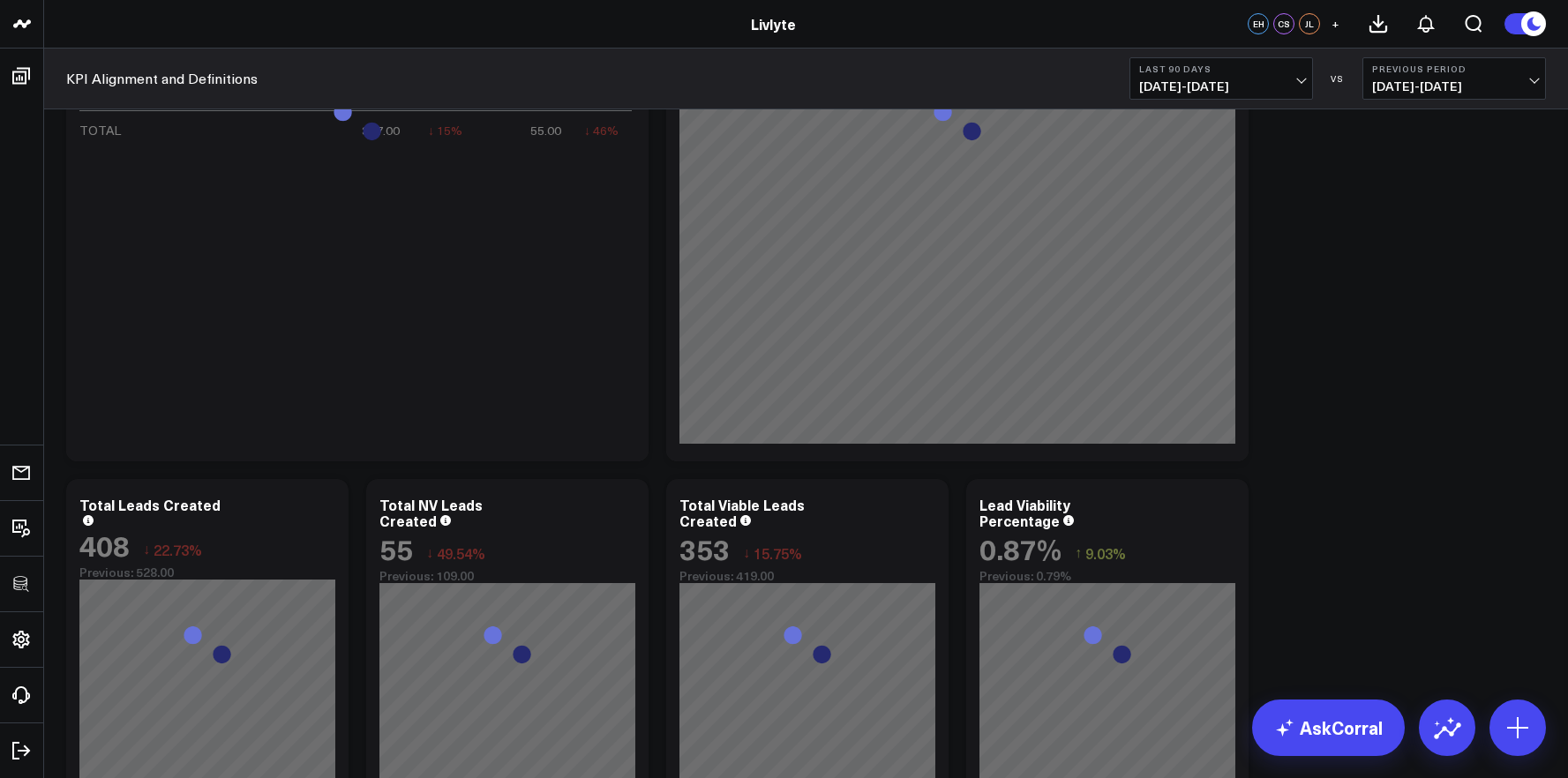
scroll to position [1850, 0]
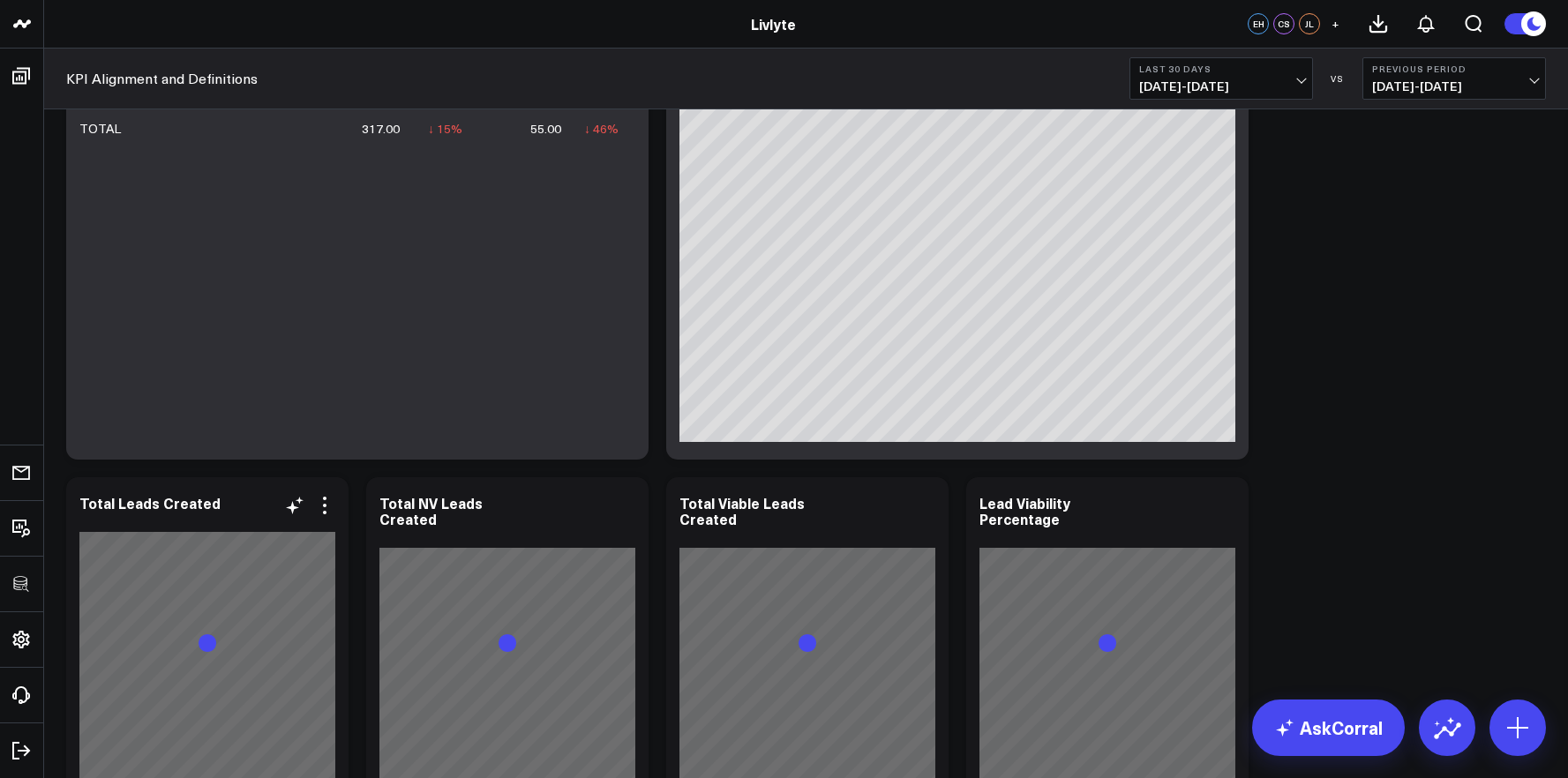
scroll to position [1831, 0]
click at [324, 508] on icon at bounding box center [325, 505] width 21 height 21
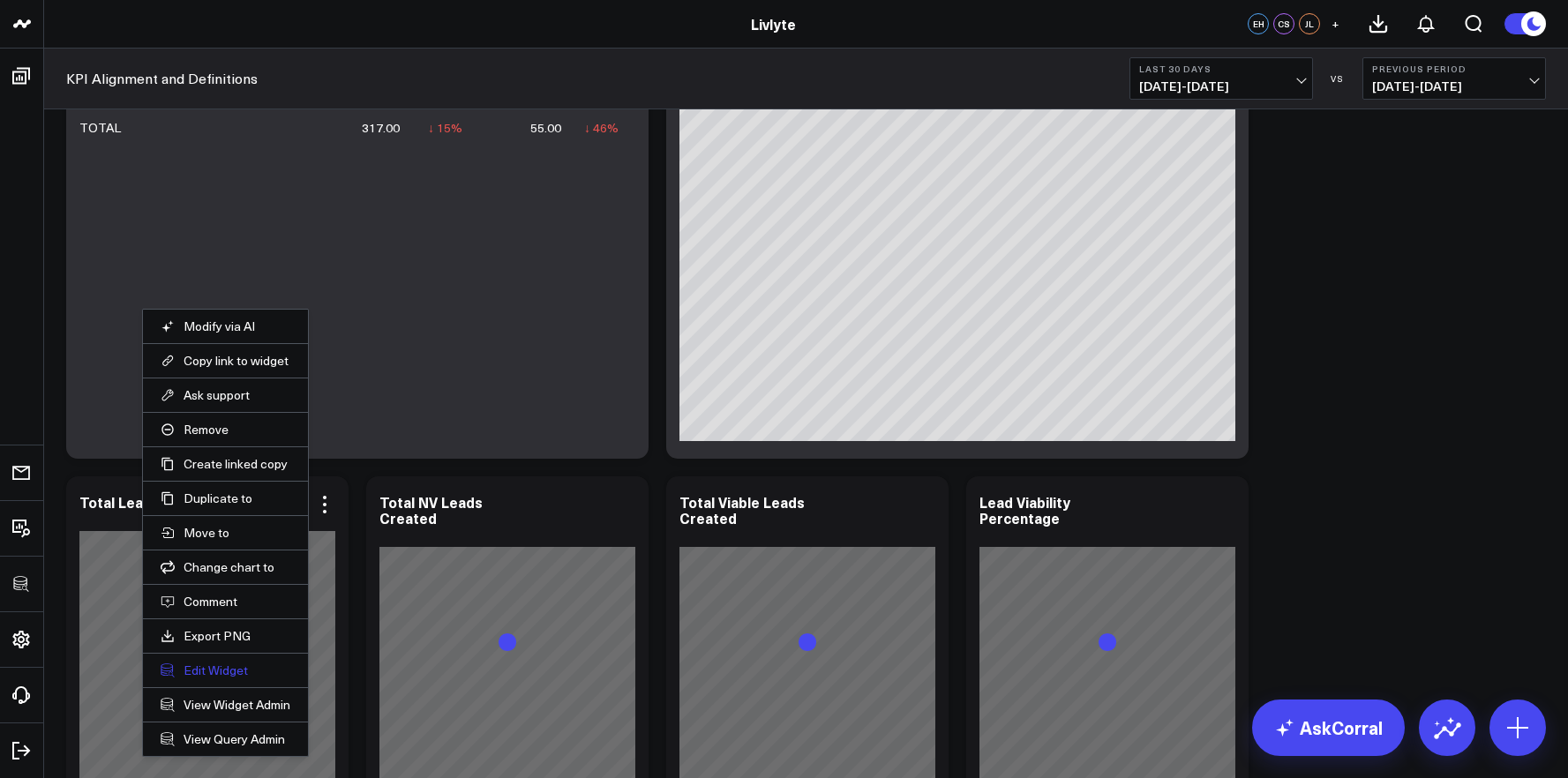
click at [228, 666] on button "Edit Widget" at bounding box center [225, 670] width 129 height 16
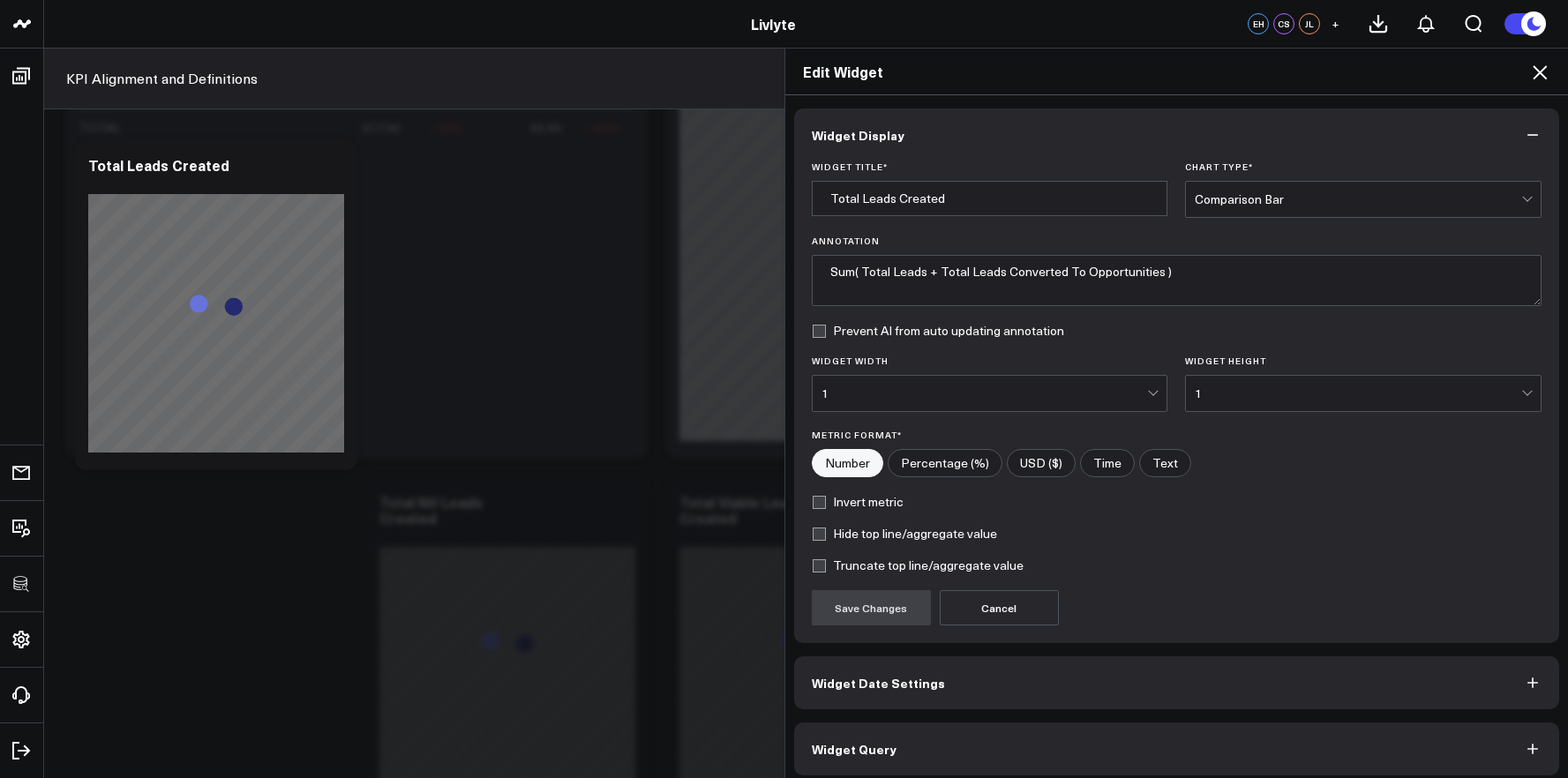
scroll to position [10, 0]
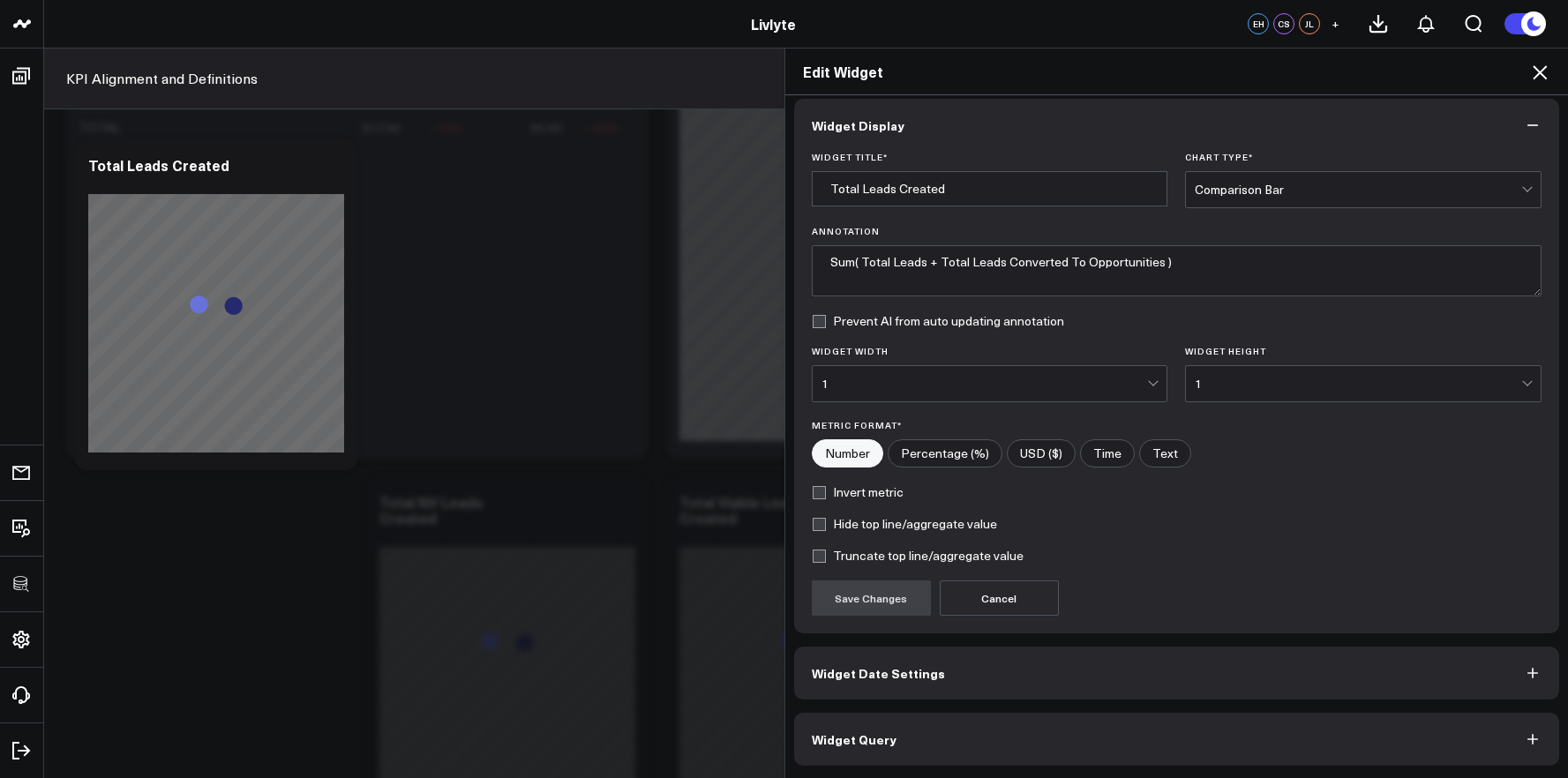
click at [992, 717] on button "Widget Query" at bounding box center [1177, 739] width 766 height 53
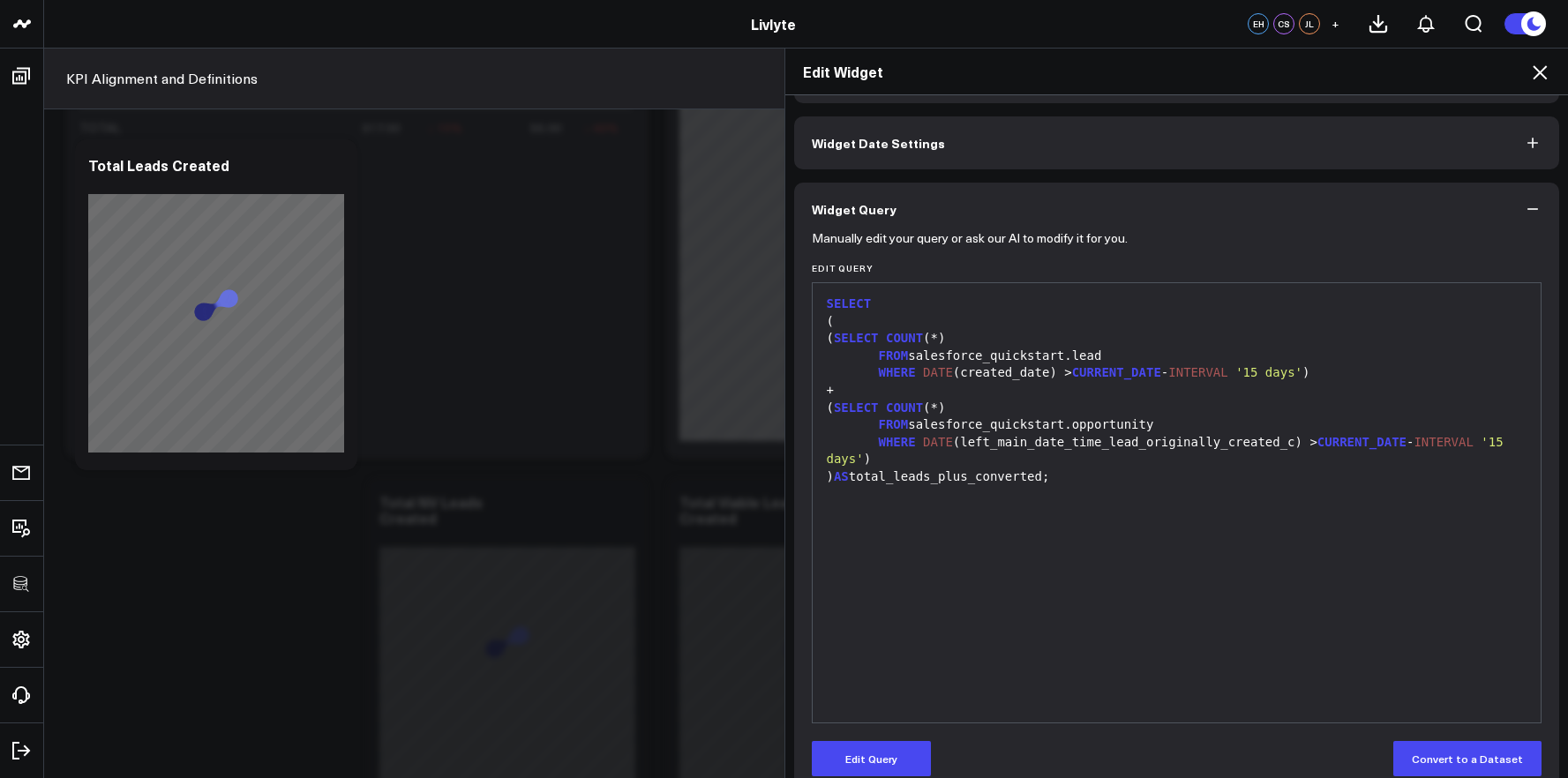
scroll to position [87, 0]
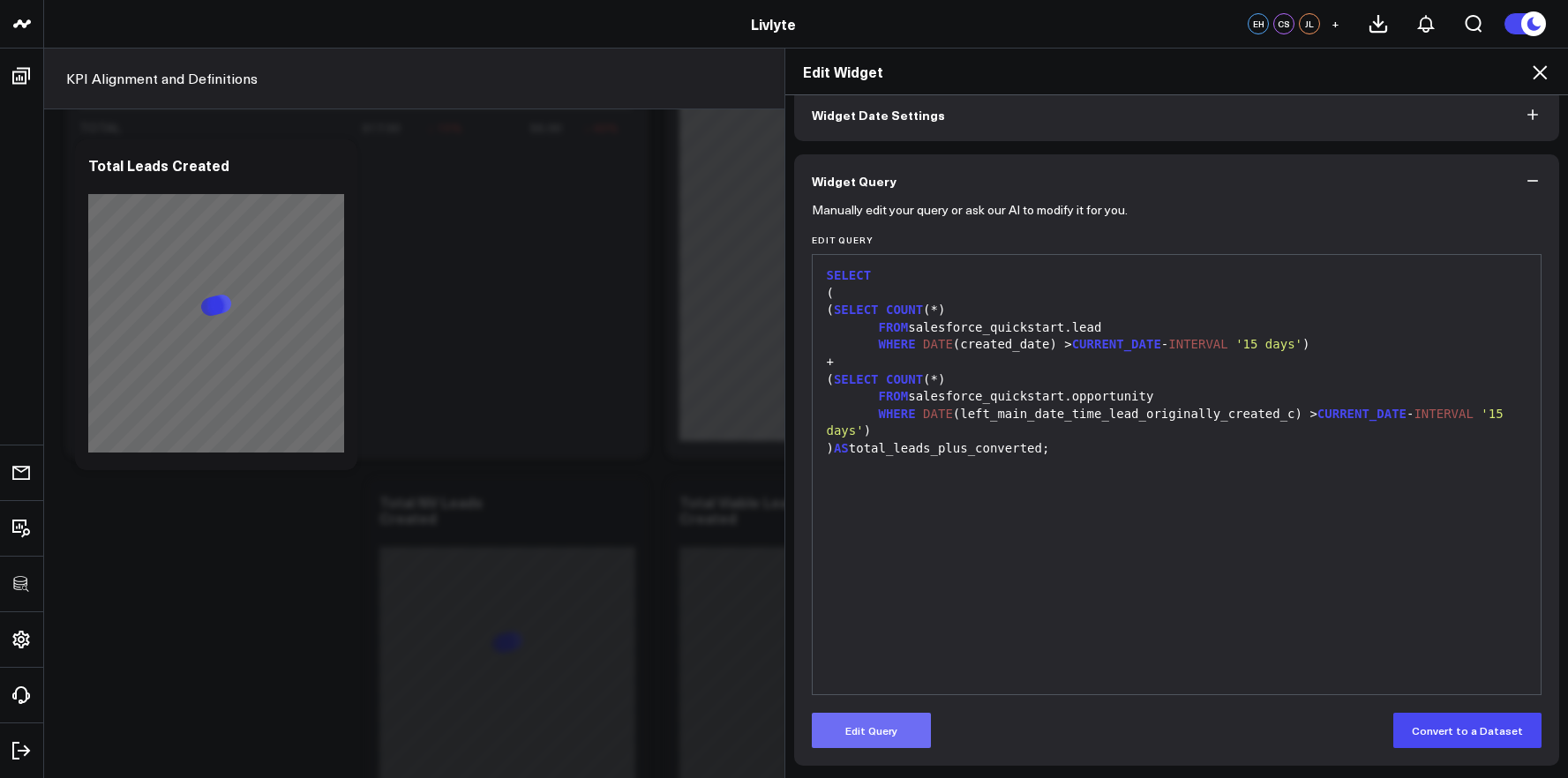
click at [896, 716] on button "Edit Query" at bounding box center [870, 731] width 119 height 36
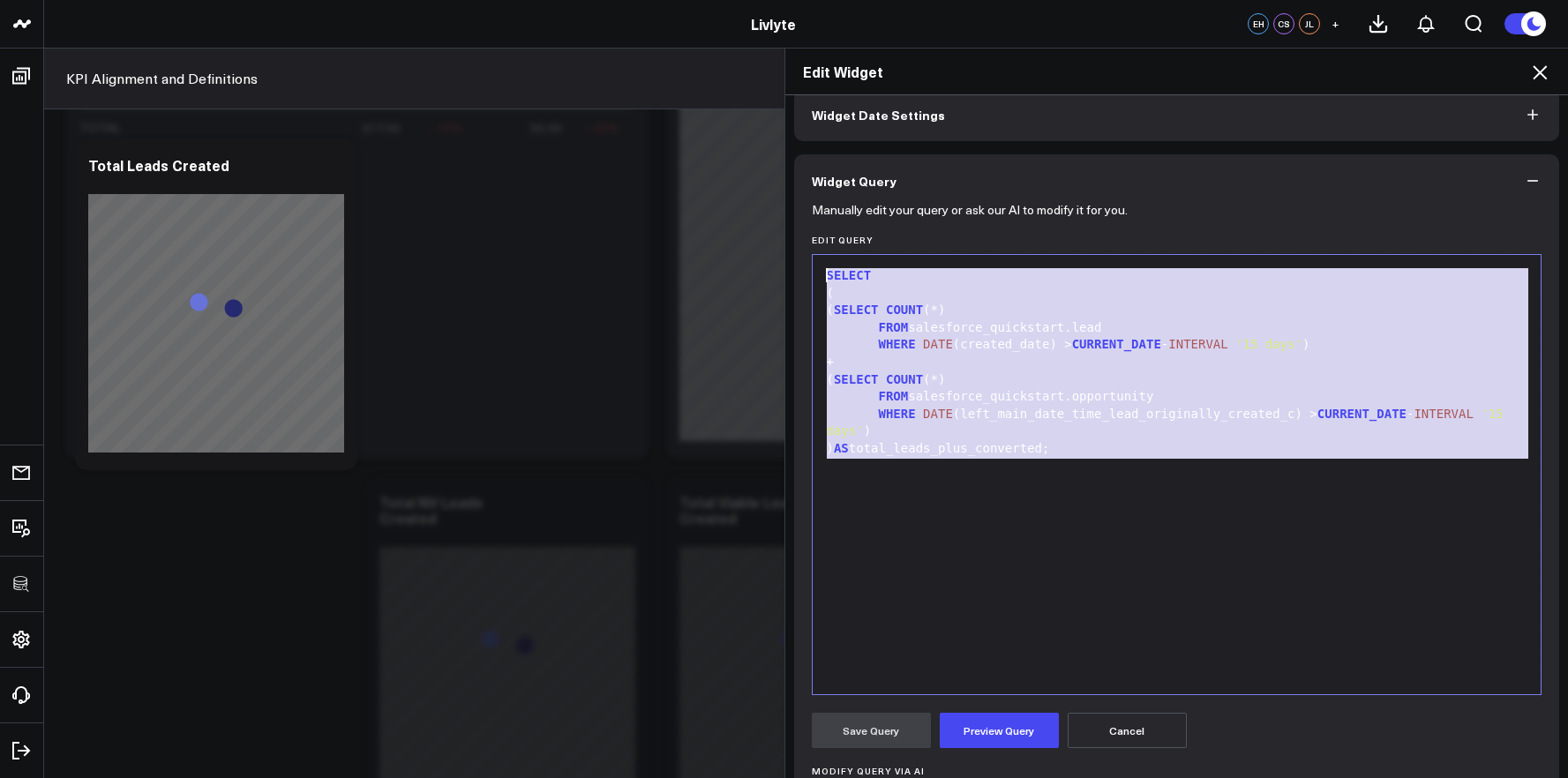
drag, startPoint x: 1139, startPoint y: 510, endPoint x: 611, endPoint y: 277, distance: 577.1
click at [611, 277] on div "Edit Widget Widget Display Widget Date Settings Widget Query Manually edit your…" at bounding box center [784, 412] width 1568 height 730
copy div "SELECT ( ( SELECT COUNT (*) FROM salesforce_quickstart.lead WHERE DATE (created…"
click at [1549, 68] on icon at bounding box center [1539, 72] width 21 height 21
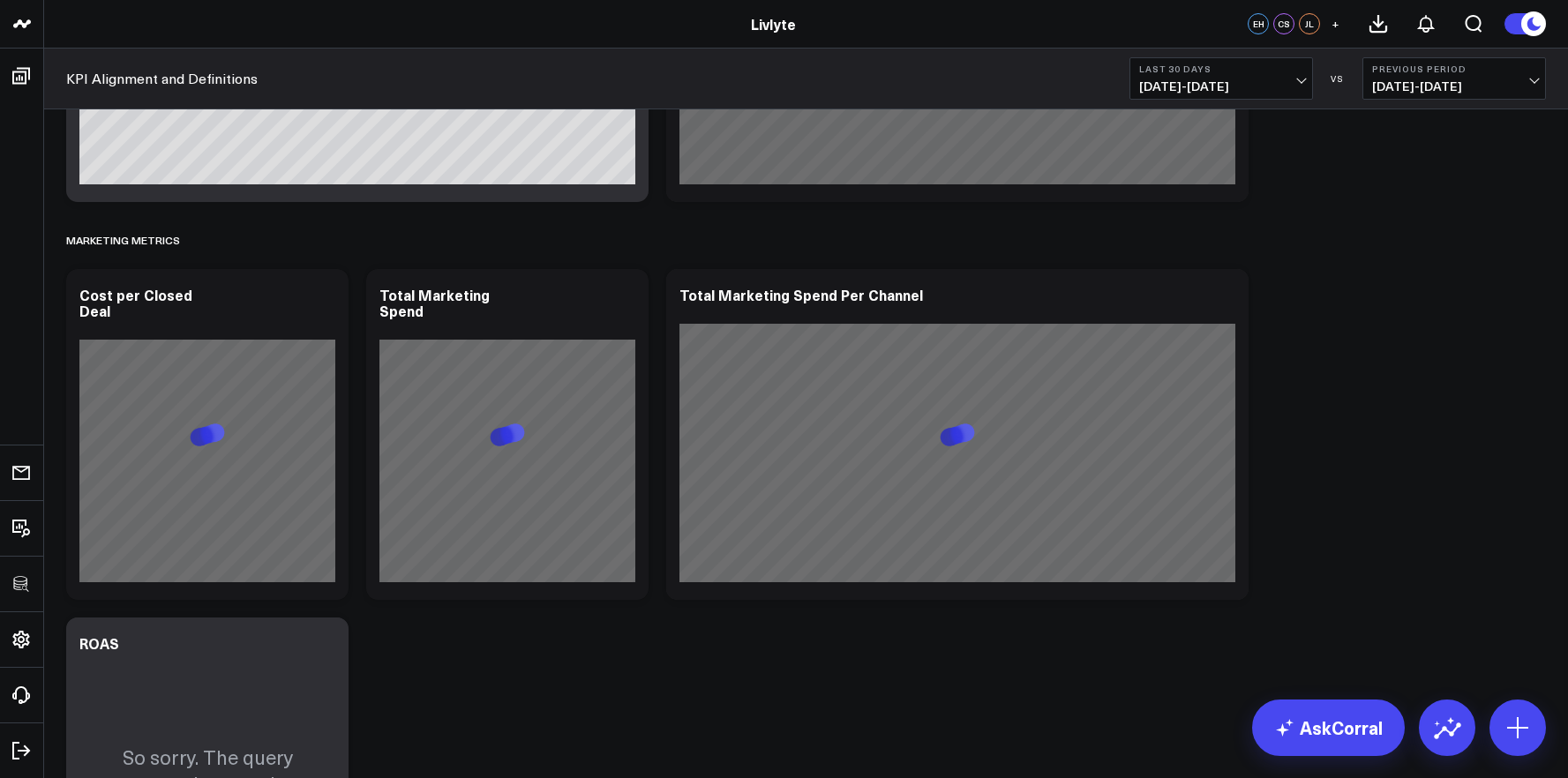
scroll to position [4484, 0]
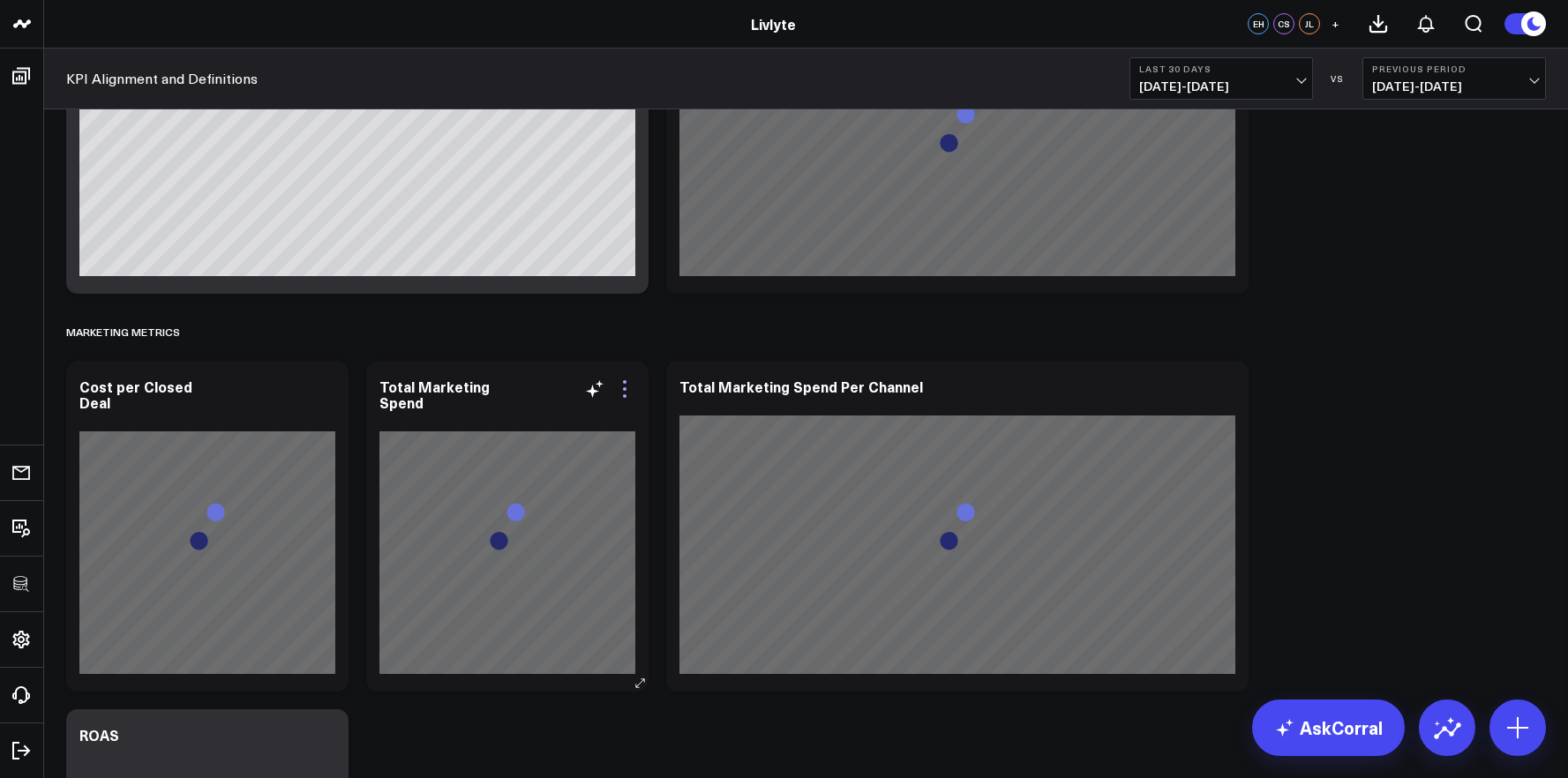
click at [621, 390] on icon at bounding box center [625, 389] width 21 height 21
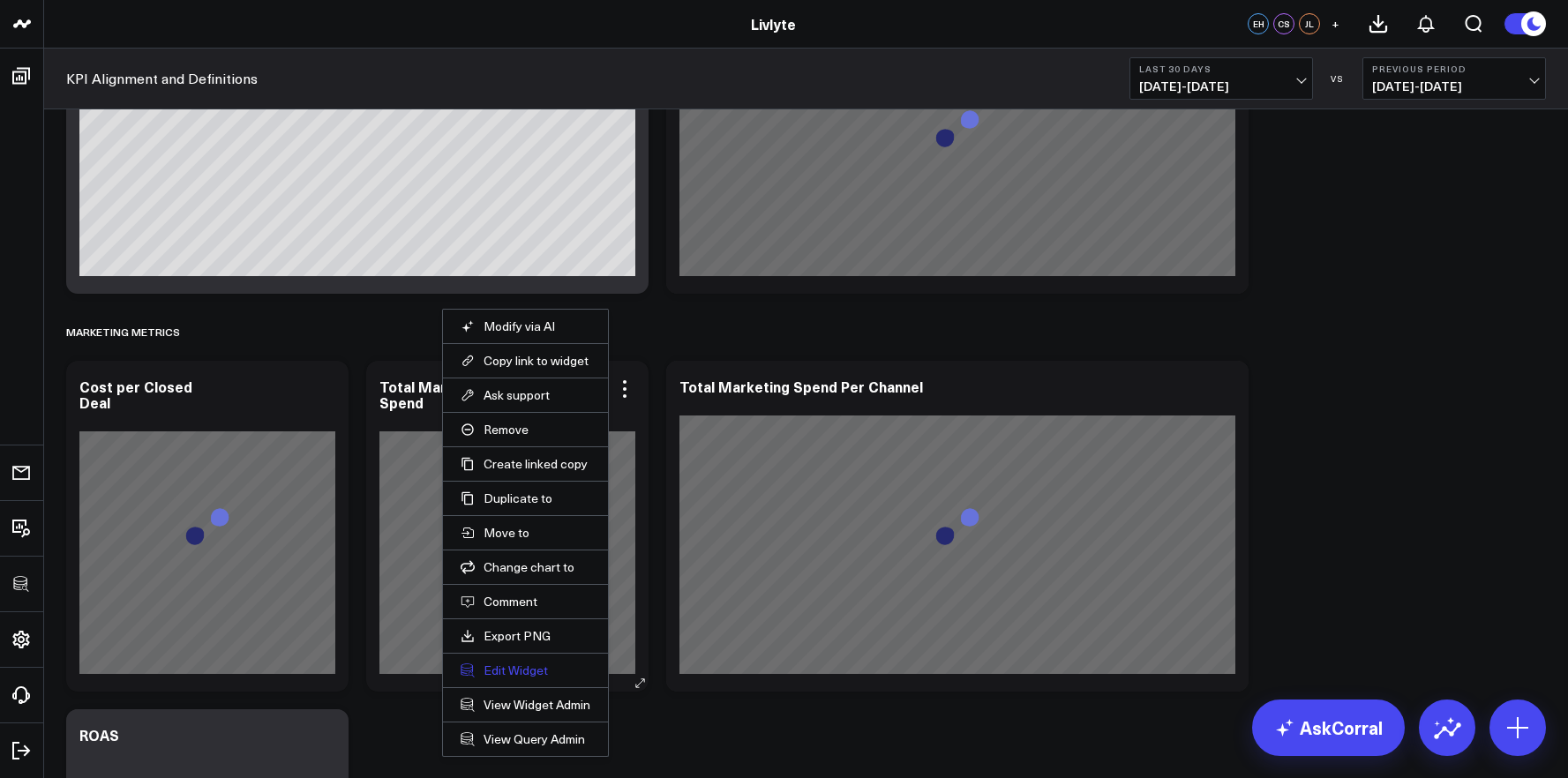
click at [514, 666] on button "Edit Widget" at bounding box center [525, 670] width 129 height 16
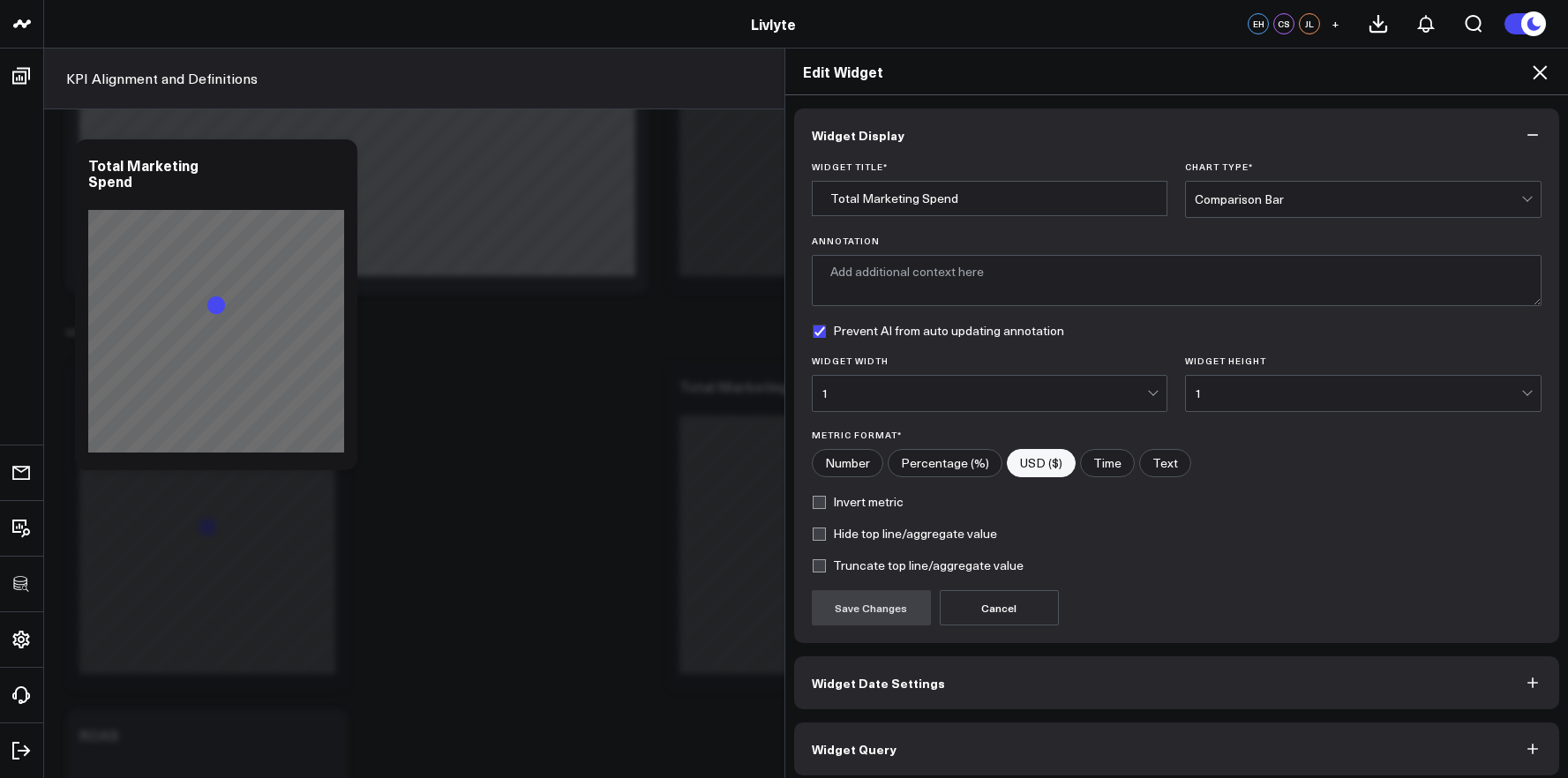
scroll to position [10, 0]
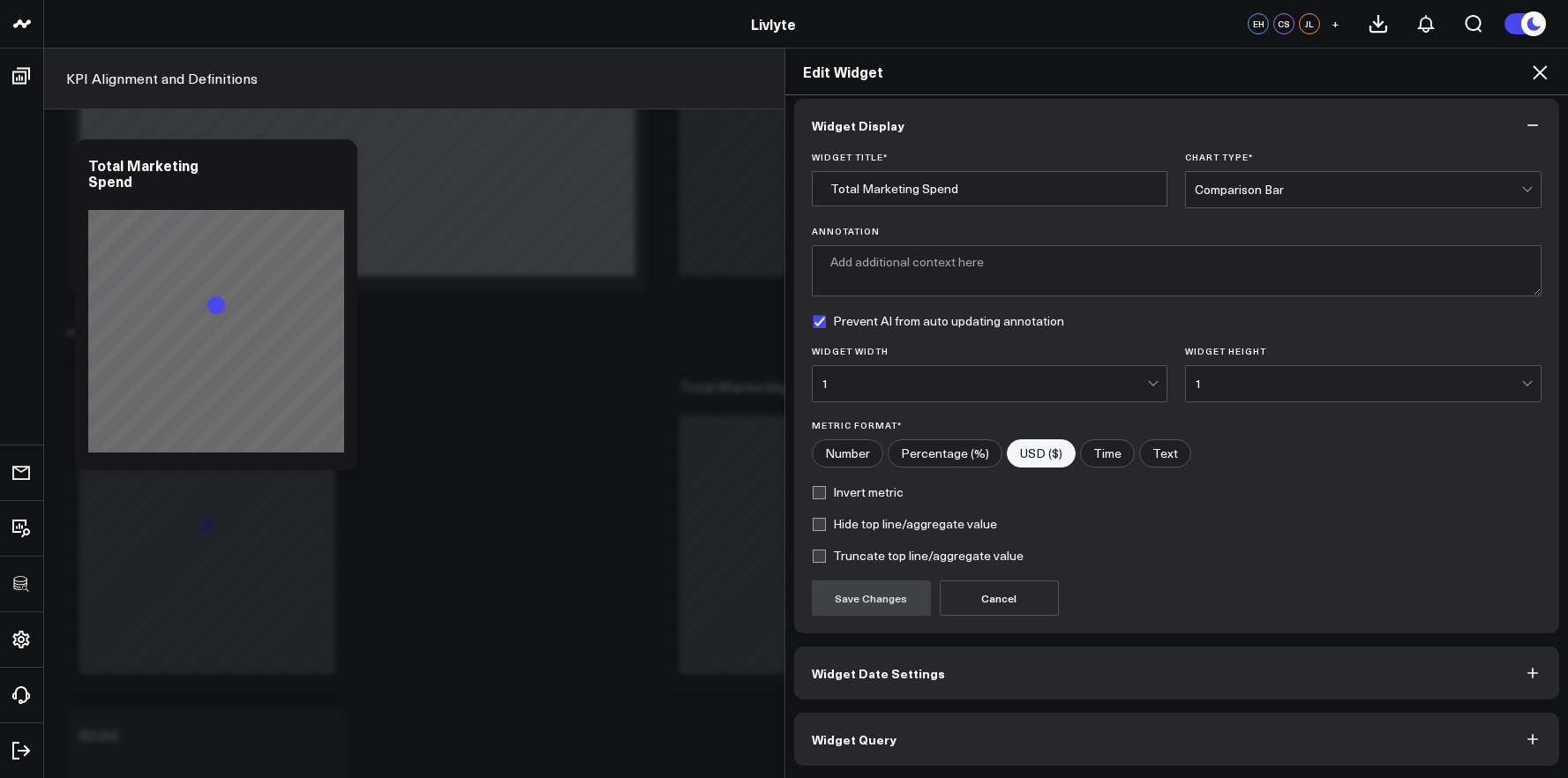
click at [1001, 737] on button "Widget Query" at bounding box center [1177, 739] width 766 height 53
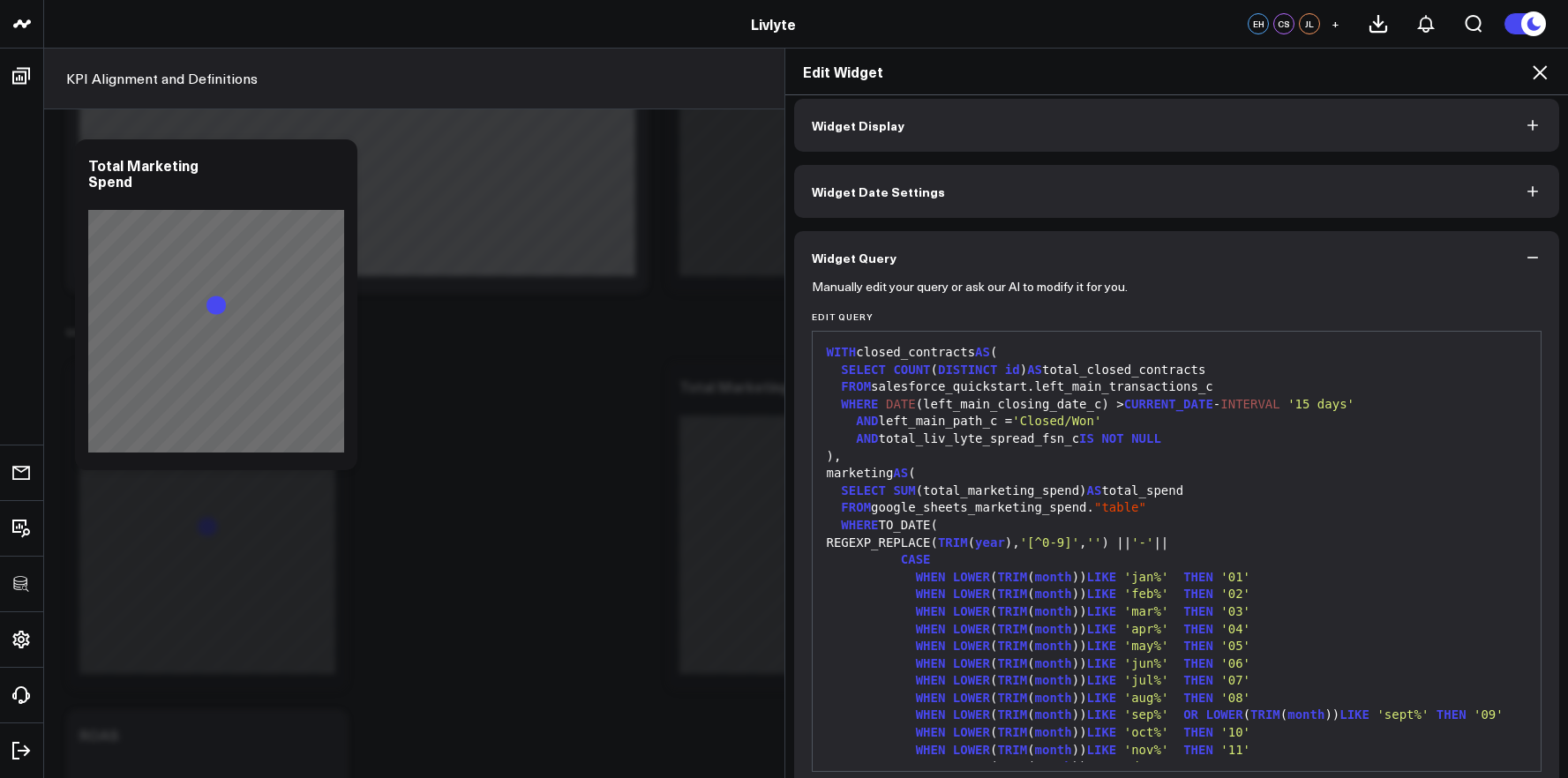
scroll to position [0, 0]
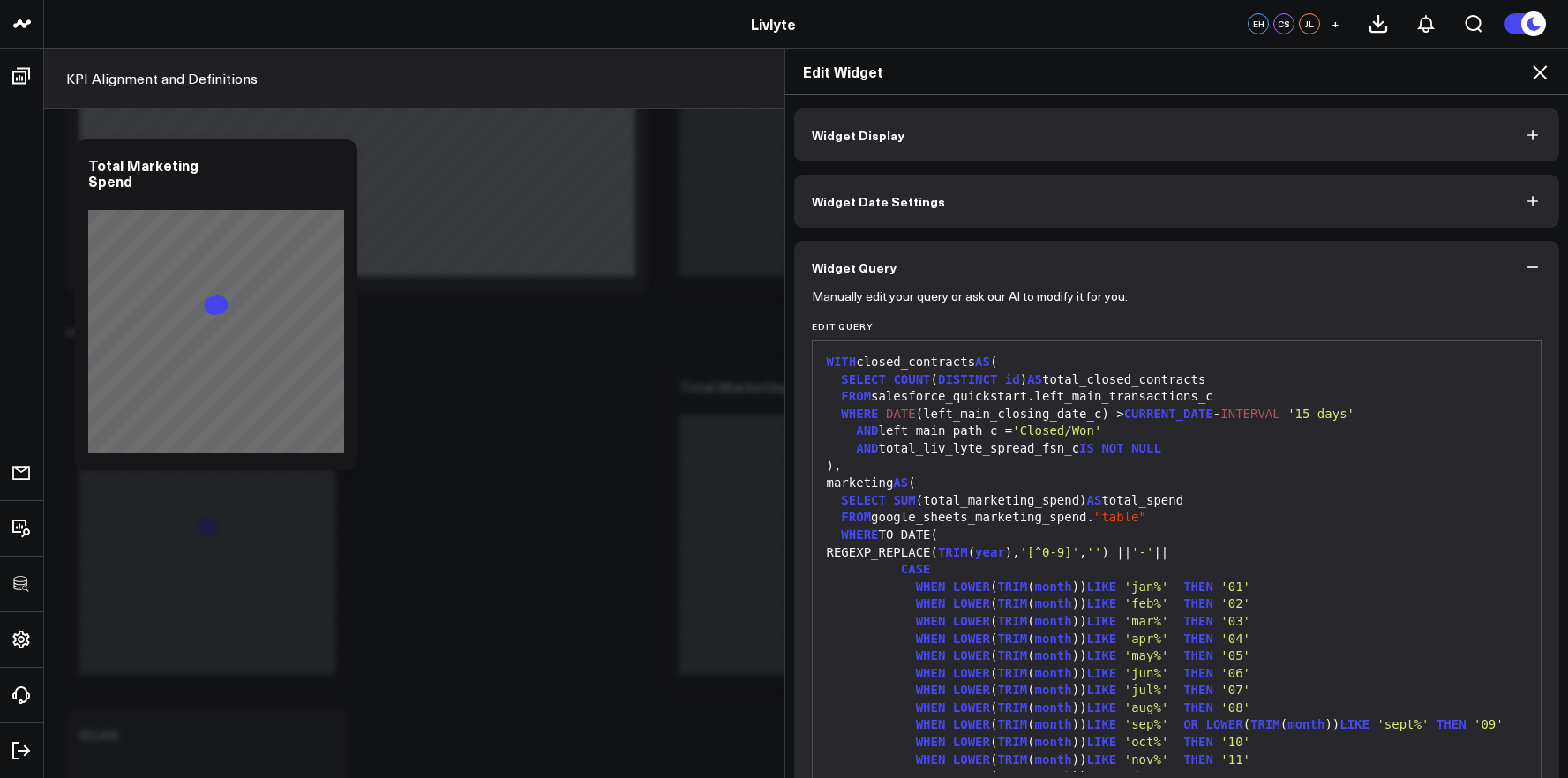
click at [1180, 449] on div "AND total_liv_lyte_spread_fsn_c IS NOT NULL" at bounding box center [1176, 449] width 711 height 18
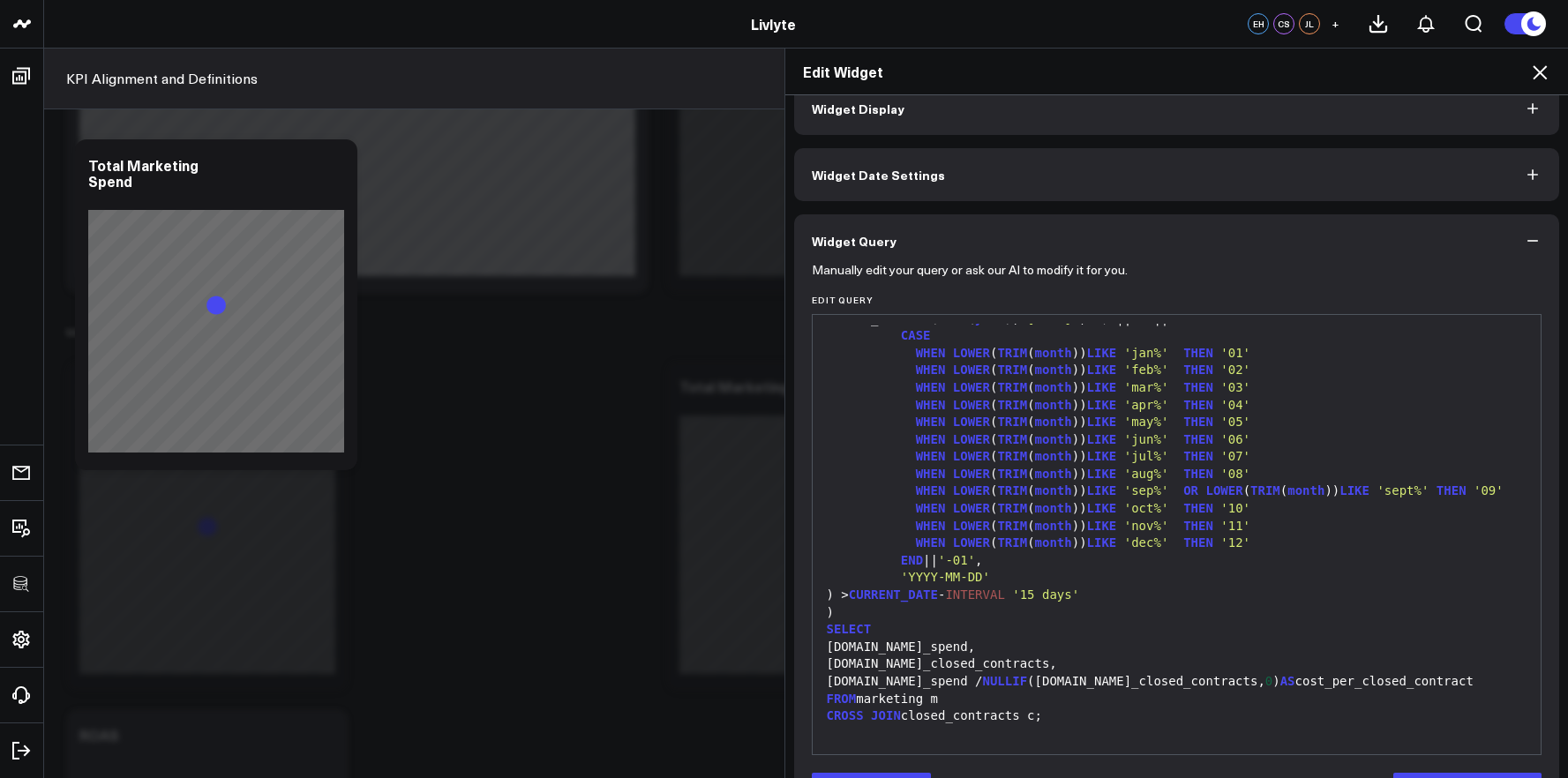
scroll to position [87, 0]
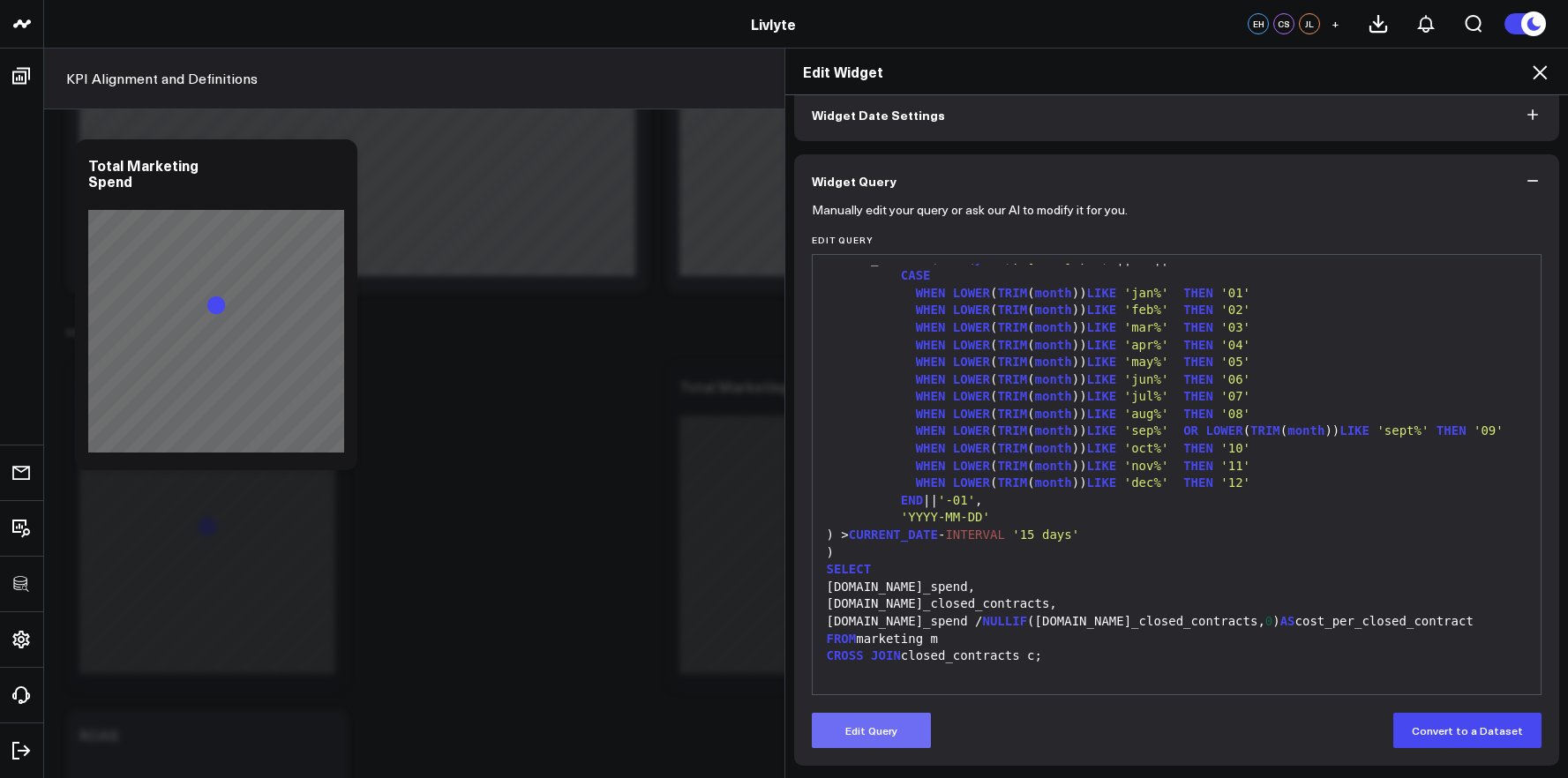
click at [871, 719] on button "Edit Query" at bounding box center [870, 731] width 119 height 36
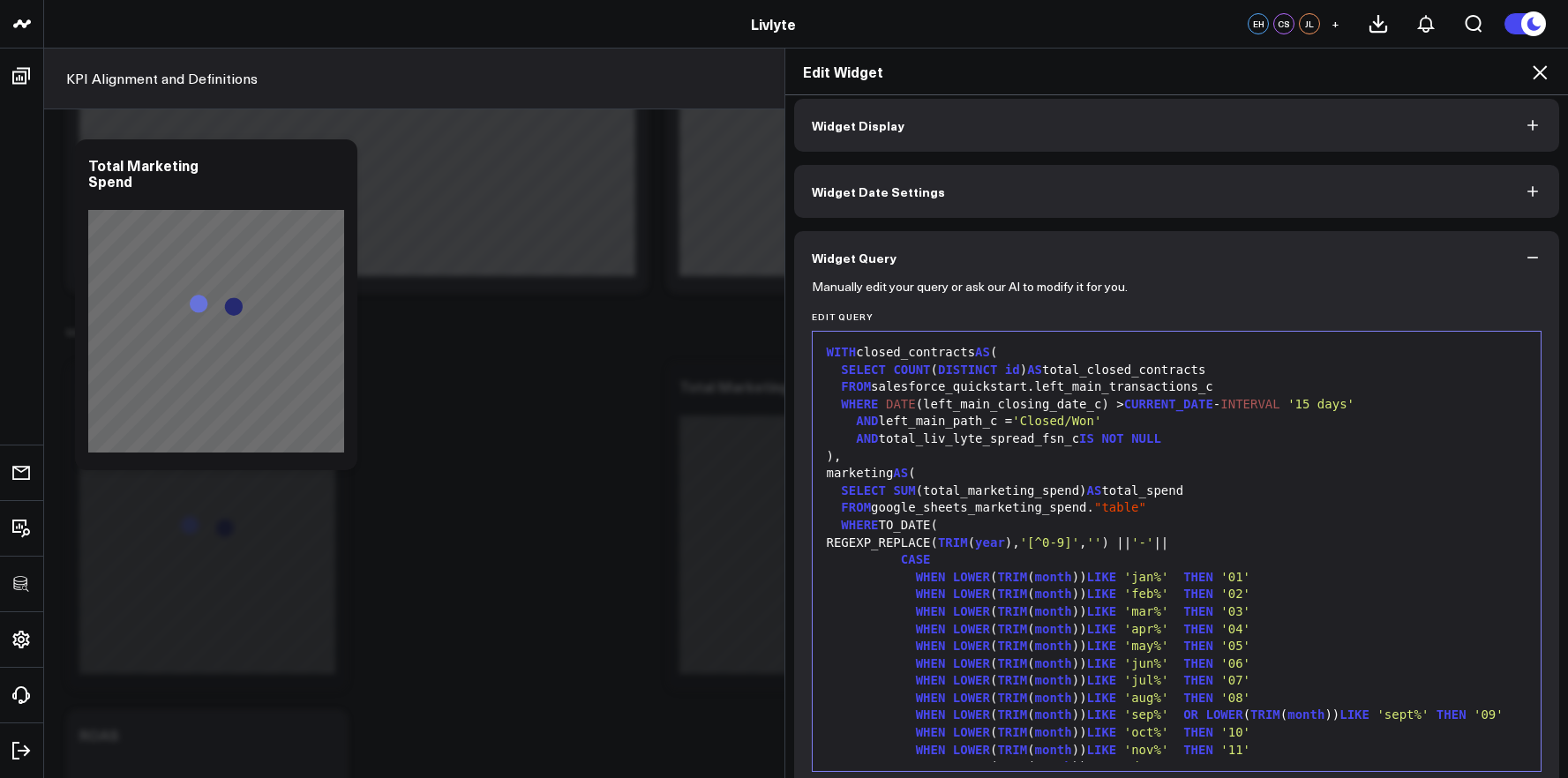
scroll to position [0, 0]
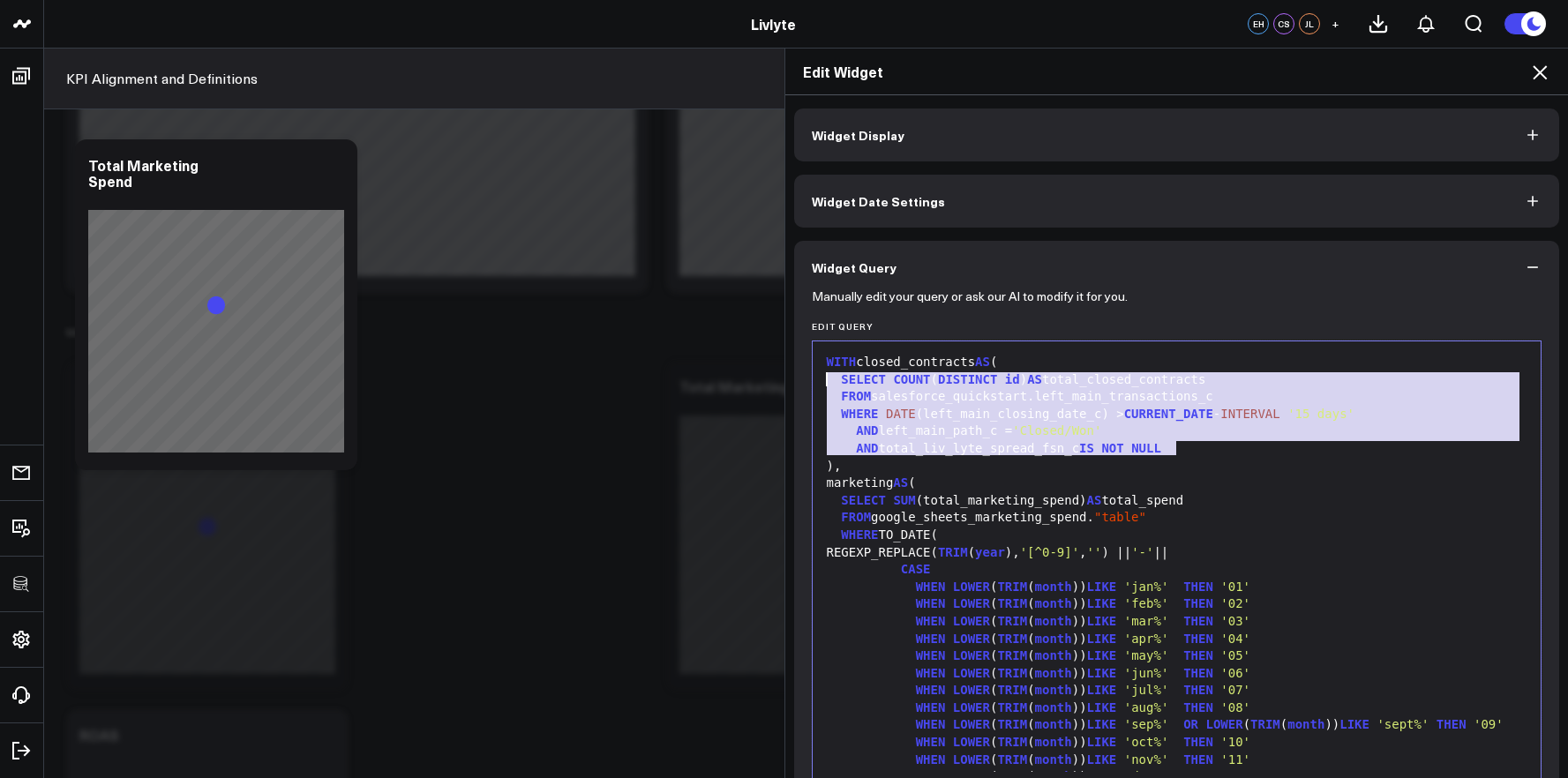
drag, startPoint x: 1173, startPoint y: 447, endPoint x: 807, endPoint y: 379, distance: 372.3
click at [811, 379] on div "99 1 2 3 4 5 6 7 8 9 10 11 12 13 14 15 16 17 18 19 20 21 22 23 24 25 26 27 28 2…" at bounding box center [1176, 561] width 730 height 441
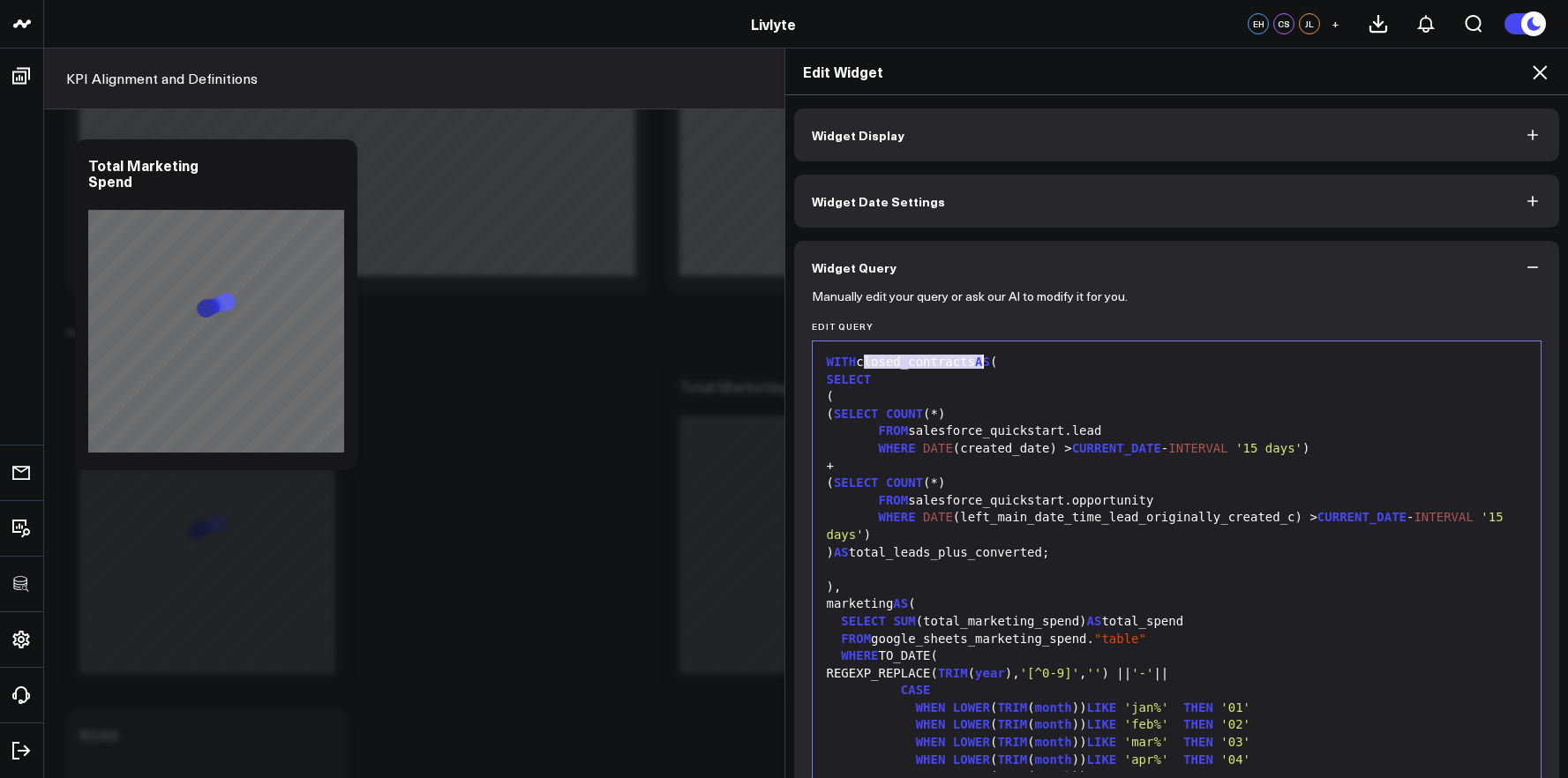
drag, startPoint x: 860, startPoint y: 364, endPoint x: 973, endPoint y: 365, distance: 113.0
click at [973, 365] on div "WITH closed_contracts AS (" at bounding box center [1176, 362] width 711 height 18
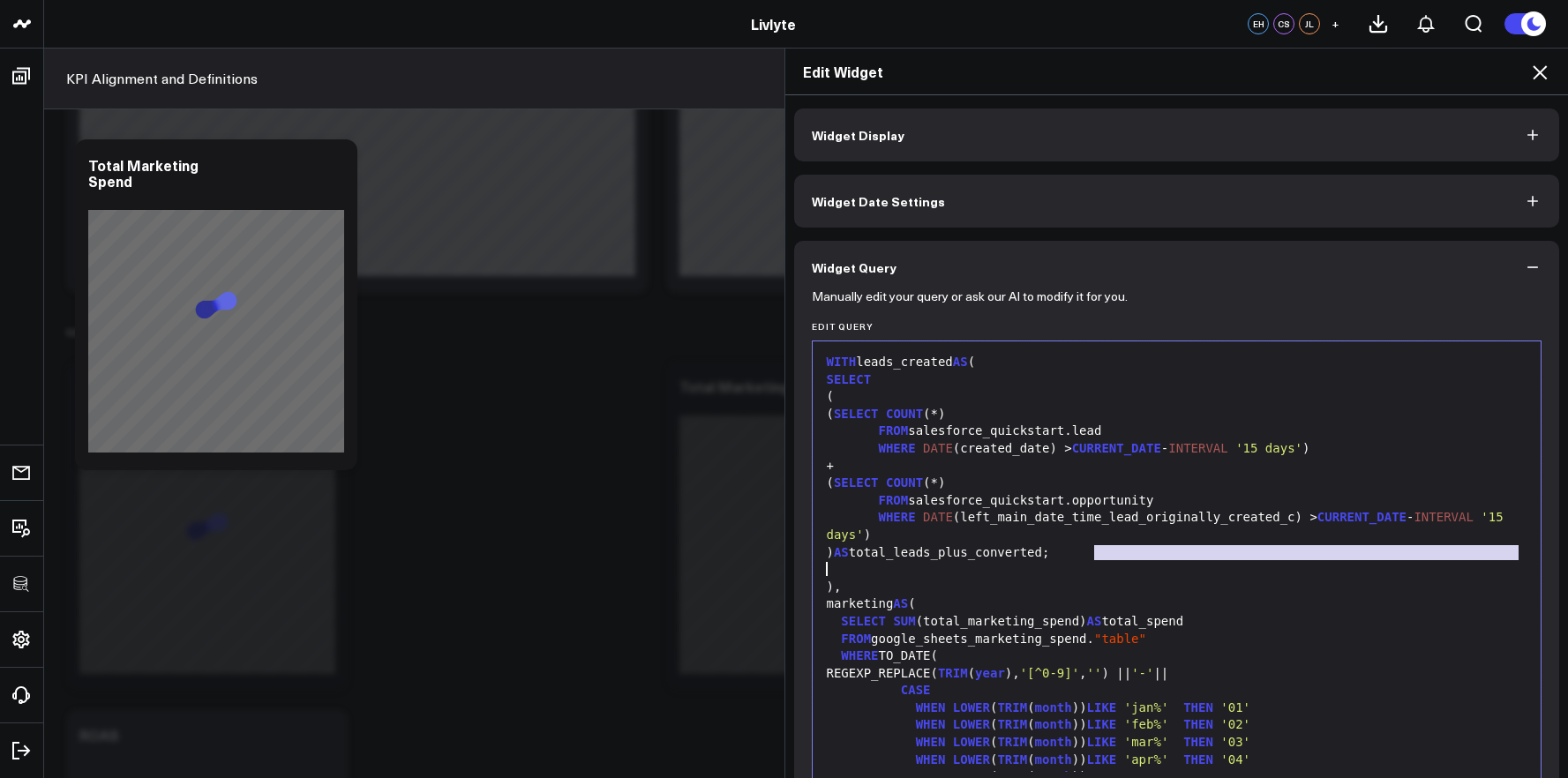
drag, startPoint x: 1109, startPoint y: 556, endPoint x: 829, endPoint y: 565, distance: 280.1
click at [825, 564] on div "WITH leads_created AS ( SELECT ( ( SELECT COUNT (*) FROM salesforce_quickstart.…" at bounding box center [1176, 724] width 711 height 750
click at [921, 554] on div ") AS total_leads_plus_converted;" at bounding box center [1176, 553] width 711 height 18
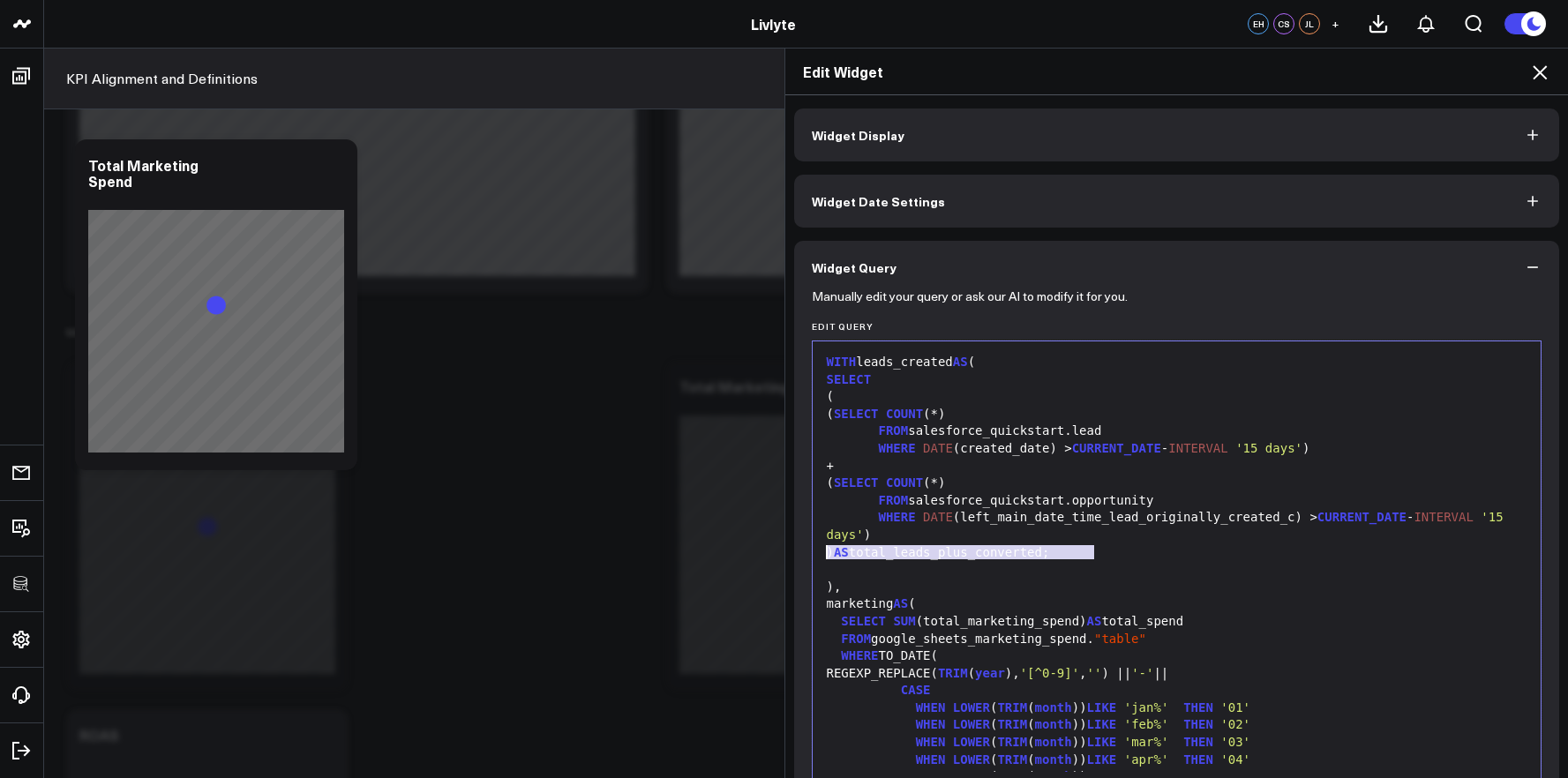
drag, startPoint x: 1090, startPoint y: 550, endPoint x: 791, endPoint y: 560, distance: 299.2
click at [794, 560] on div "Manually edit your query or ask our AI to modify it for you. Edit Query 99 1 2 …" at bounding box center [1177, 682] width 766 height 777
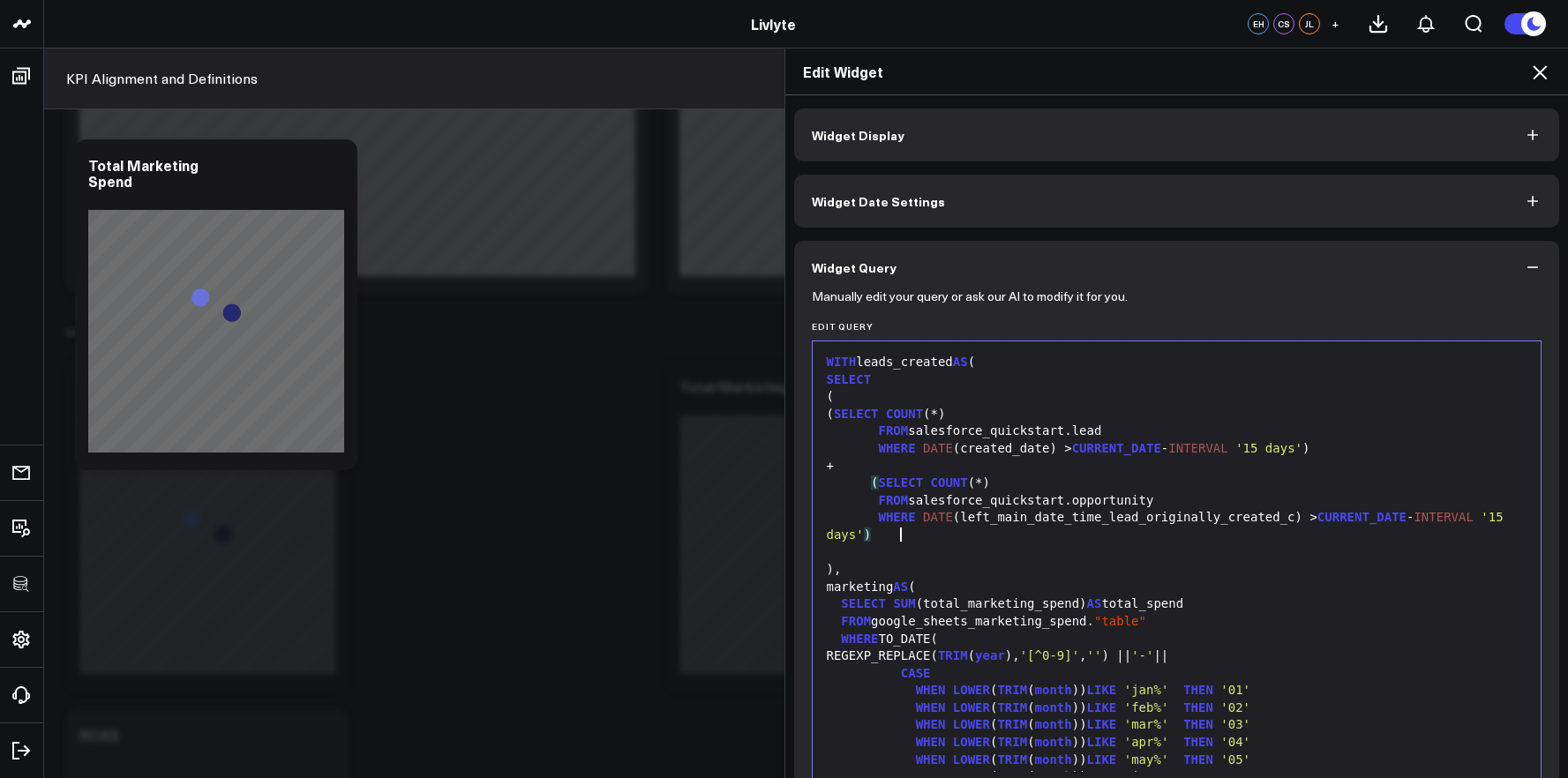
scroll to position [311, 0]
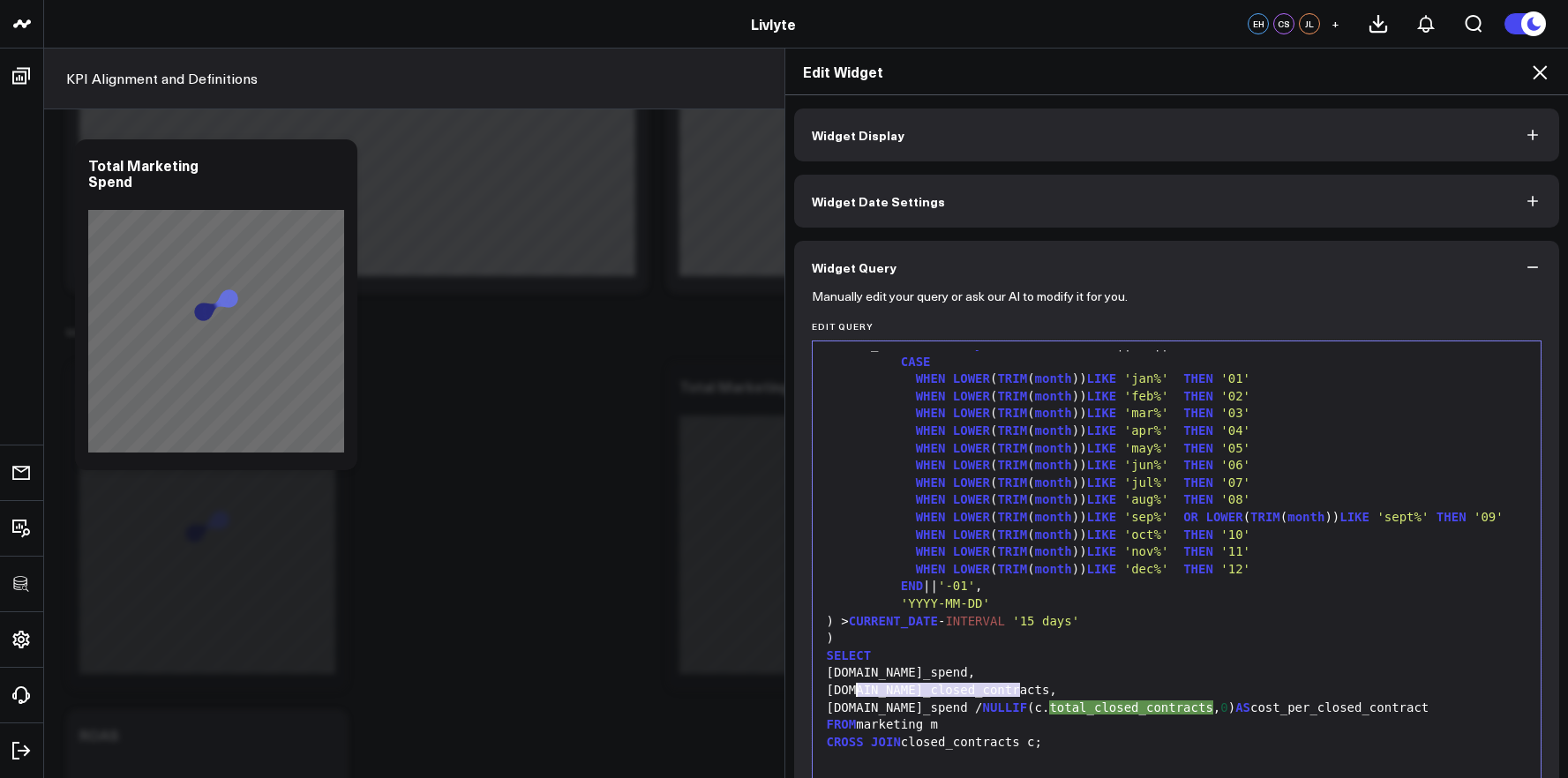
drag, startPoint x: 1013, startPoint y: 689, endPoint x: 852, endPoint y: 691, distance: 161.0
click at [852, 691] on div "[DOMAIN_NAME]_closed_contracts," at bounding box center [1176, 691] width 711 height 18
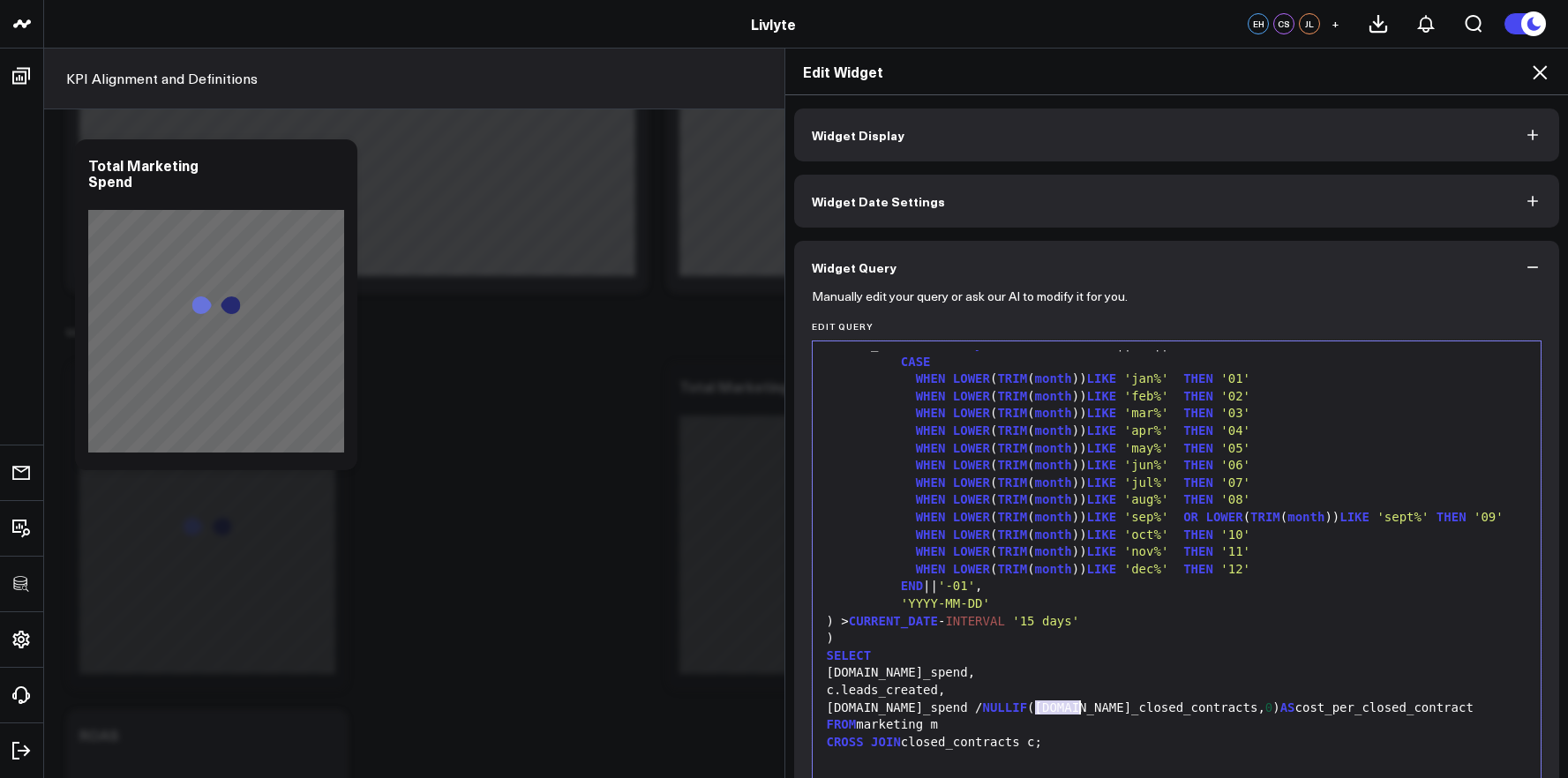
drag, startPoint x: 1025, startPoint y: 709, endPoint x: 1113, endPoint y: 709, distance: 88.0
click at [1112, 710] on div "m.total_spend / NULLIF (c.total_closed_contracts, 0 ) AS cost_per_closed_contra…" at bounding box center [1176, 708] width 711 height 18
drag, startPoint x: 1184, startPoint y: 708, endPoint x: 1023, endPoint y: 713, distance: 161.1
click at [1023, 713] on div "m.total_spend / NULLIF (c.total_closed_contracts, 0 ) AS cost_per_closed_contra…" at bounding box center [1176, 708] width 711 height 18
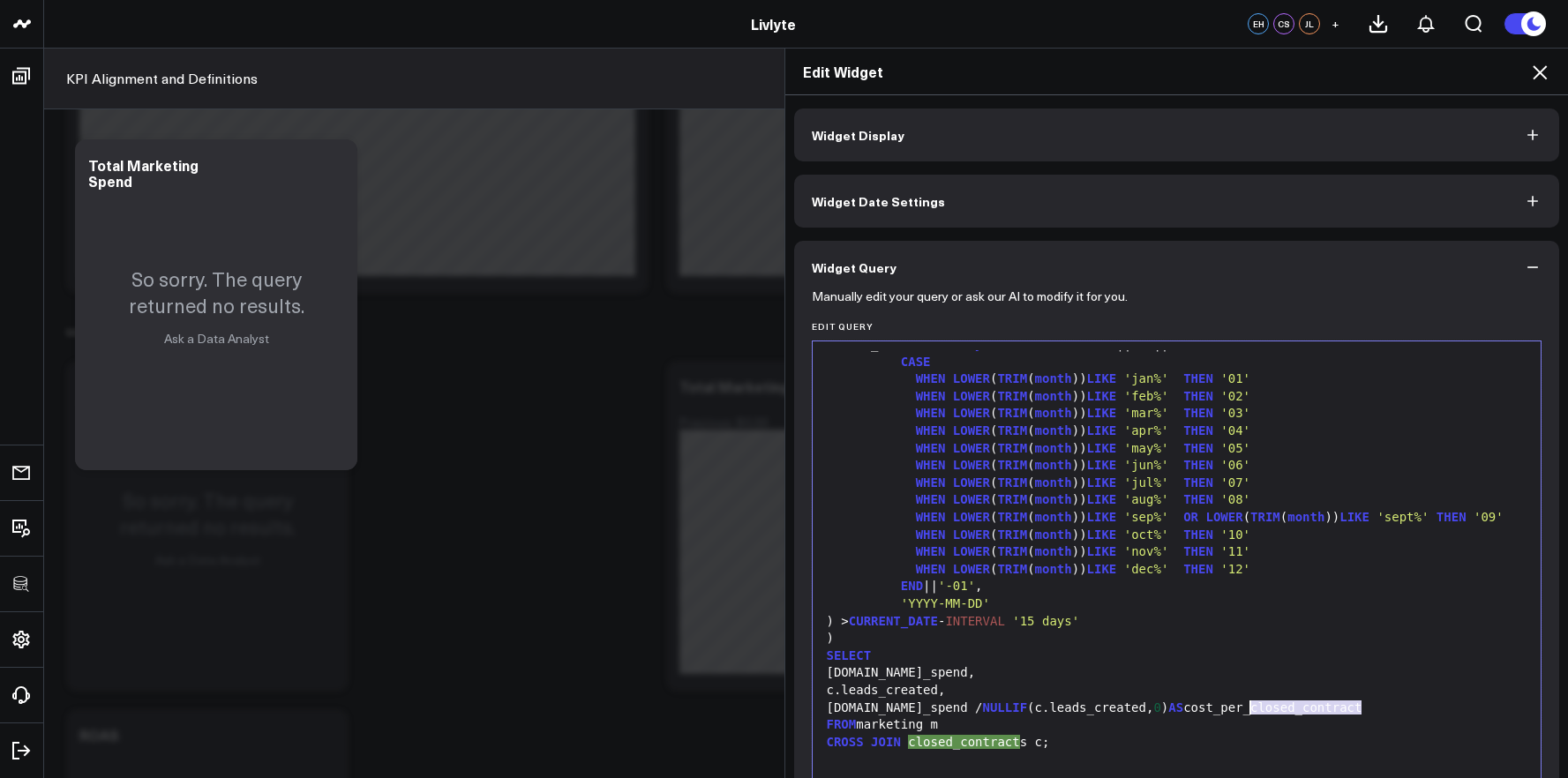
drag, startPoint x: 1324, startPoint y: 709, endPoint x: 1247, endPoint y: 710, distance: 77.0
click at [1247, 710] on div "m.total_spend / NULLIF (c.leads_created, 0 ) AS cost_per_closed_contract" at bounding box center [1176, 708] width 711 height 18
drag, startPoint x: 902, startPoint y: 745, endPoint x: 1019, endPoint y: 744, distance: 117.0
click at [1019, 744] on div "CROSS JOIN closed_contracts c;" at bounding box center [1176, 742] width 711 height 18
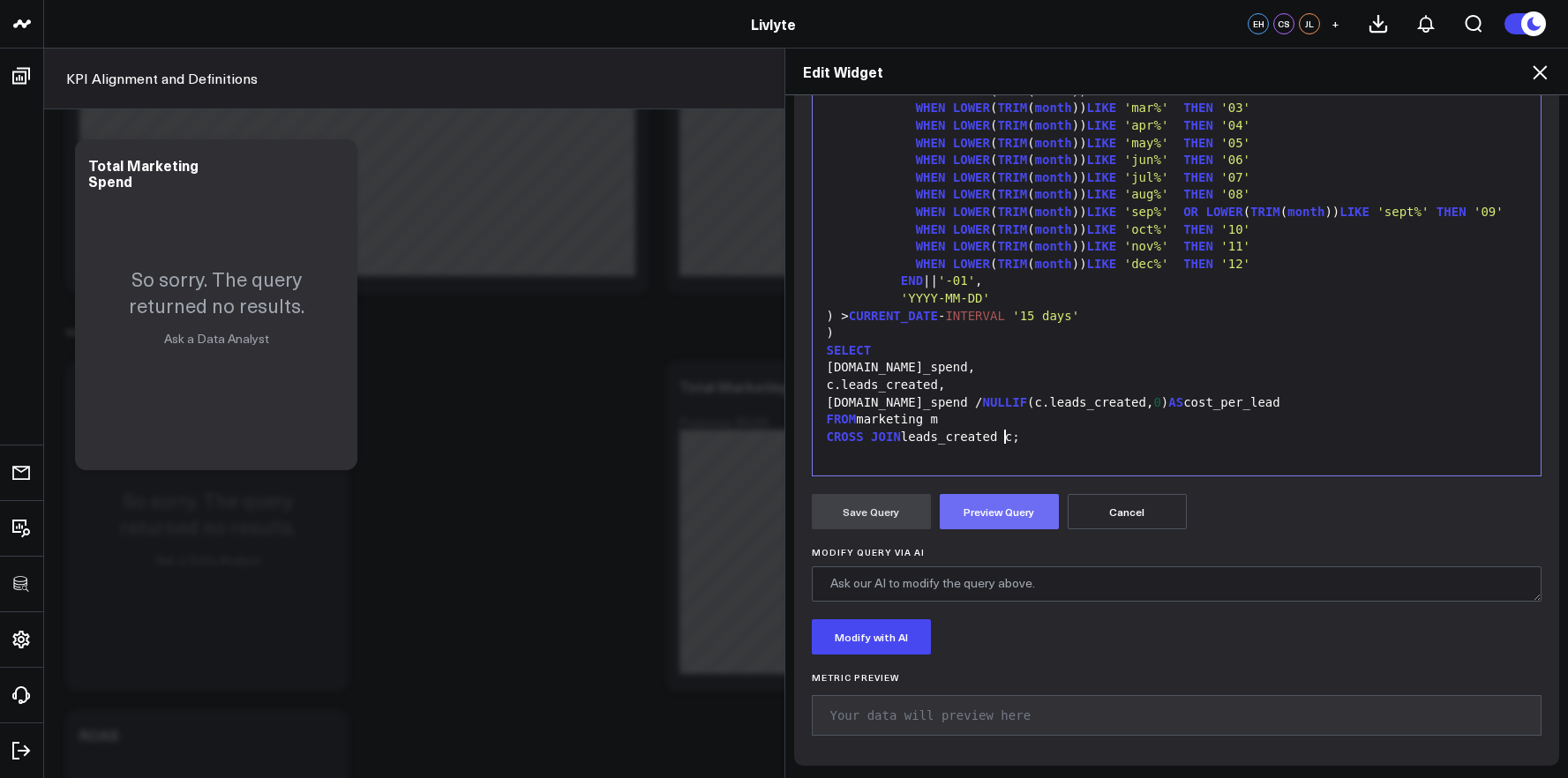
click at [1007, 526] on button "Preview Query" at bounding box center [999, 512] width 119 height 36
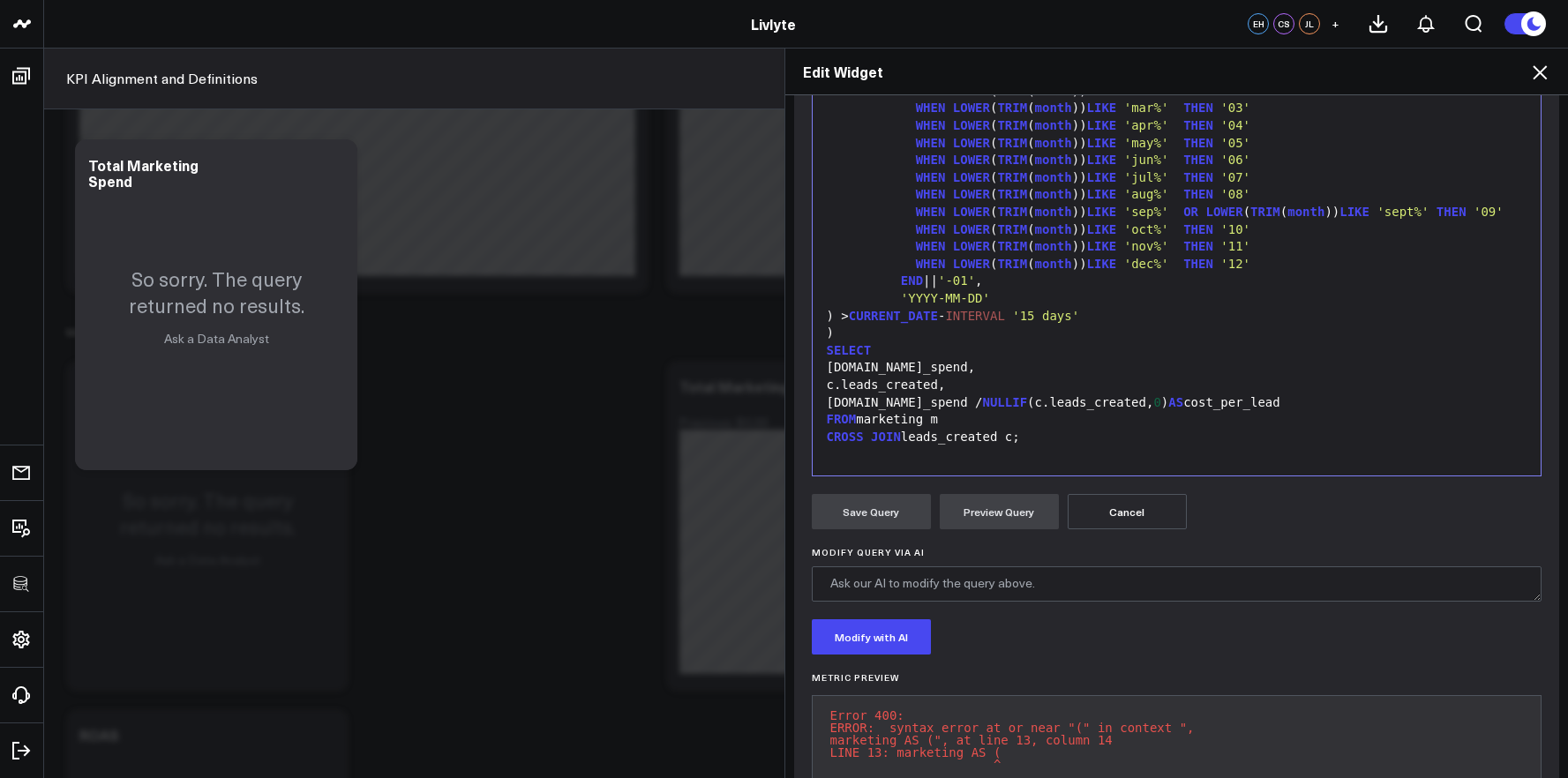
click at [1042, 407] on div "m.total_spend / NULLIF (c.leads_created, 0 ) AS cost_per_lead" at bounding box center [1176, 403] width 711 height 18
click at [1069, 426] on div "FROM marketing m" at bounding box center [1176, 420] width 711 height 18
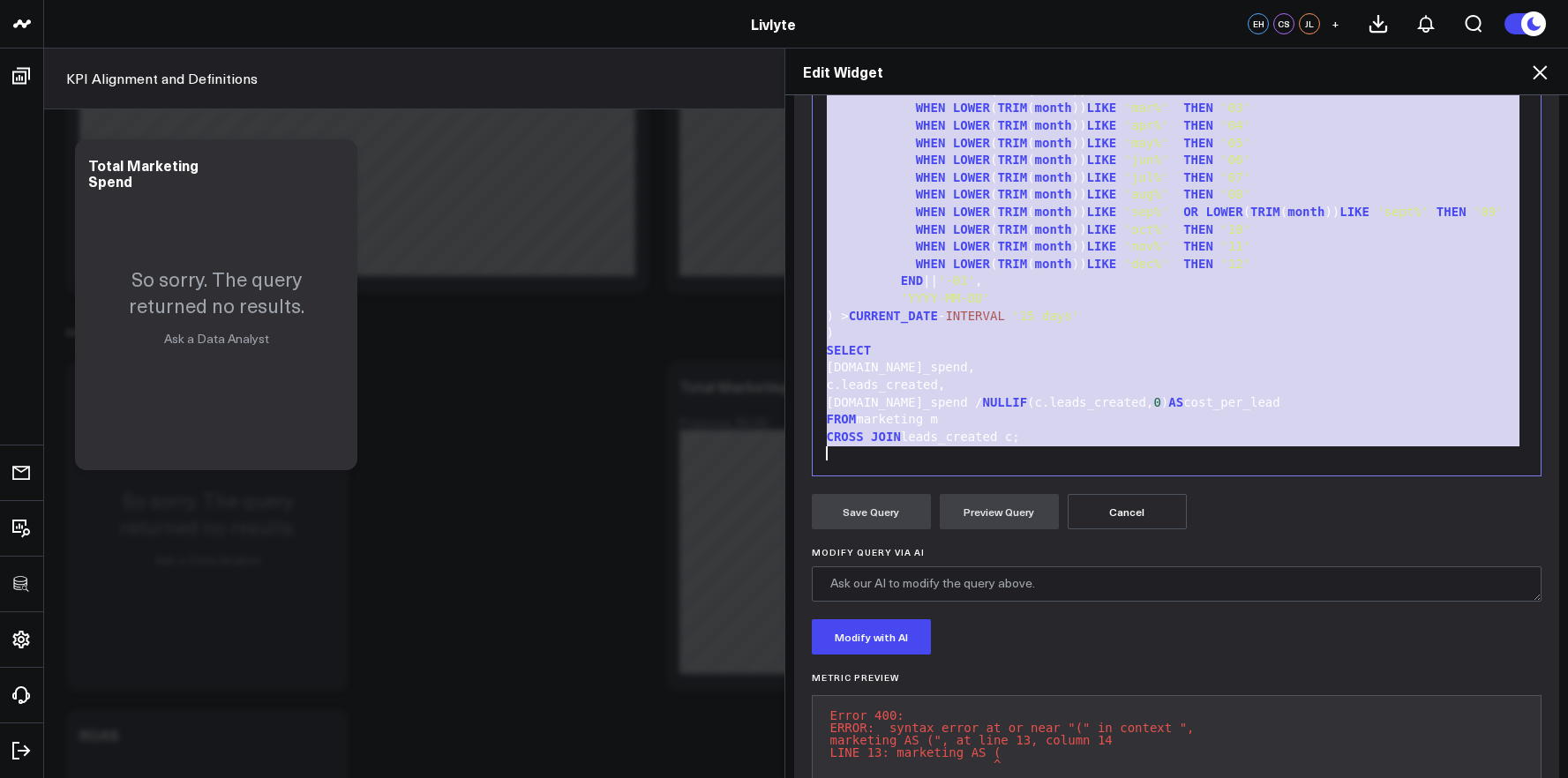
copy div "WITH leads_created AS ( SELECT ( ( SELECT COUNT (*) FROM salesforce_quickstart.…"
click at [921, 283] on div "END || '-01' ," at bounding box center [1176, 281] width 711 height 18
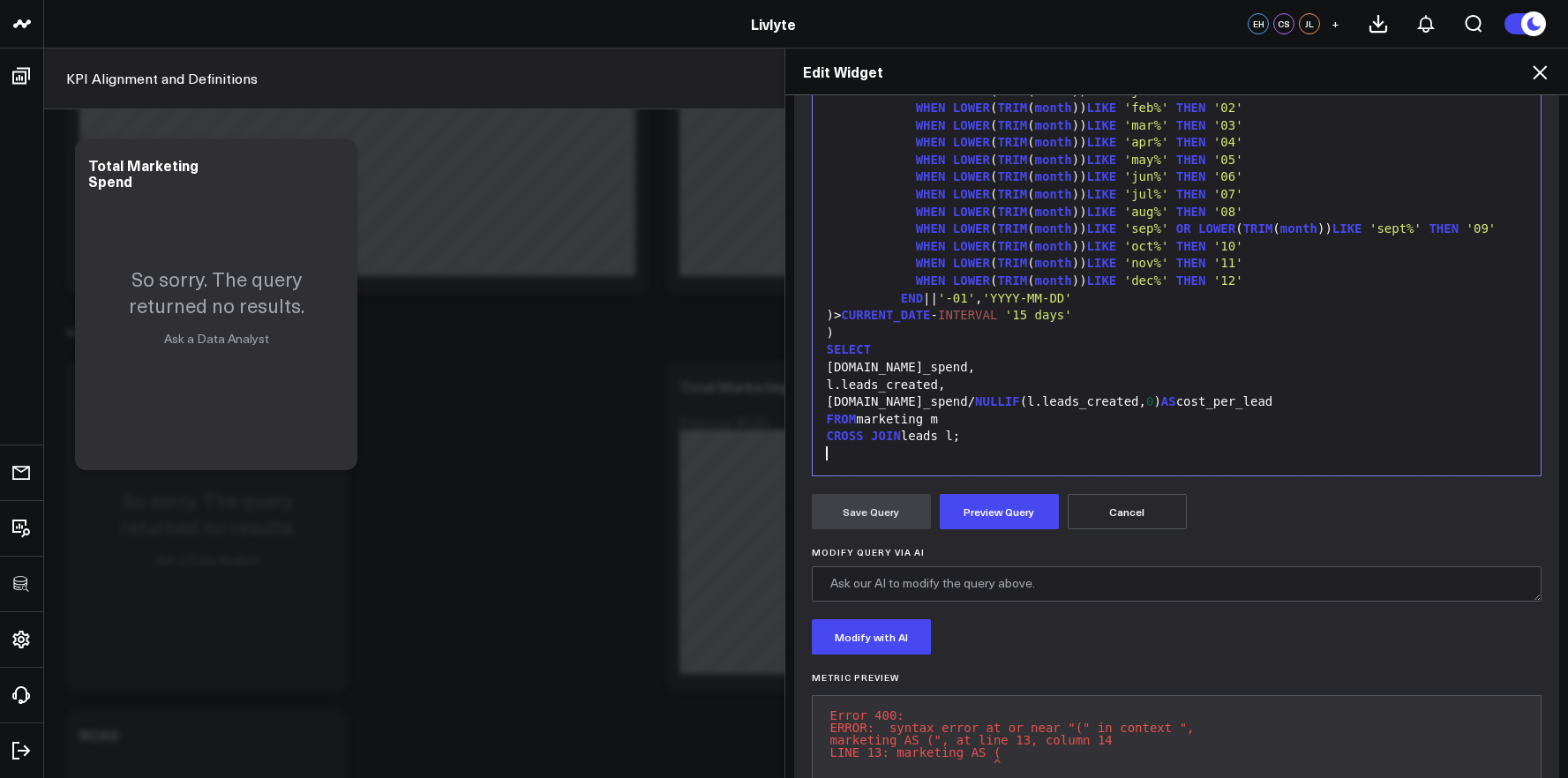
scroll to position [243, 0]
click at [1008, 520] on button "Preview Query" at bounding box center [999, 512] width 119 height 36
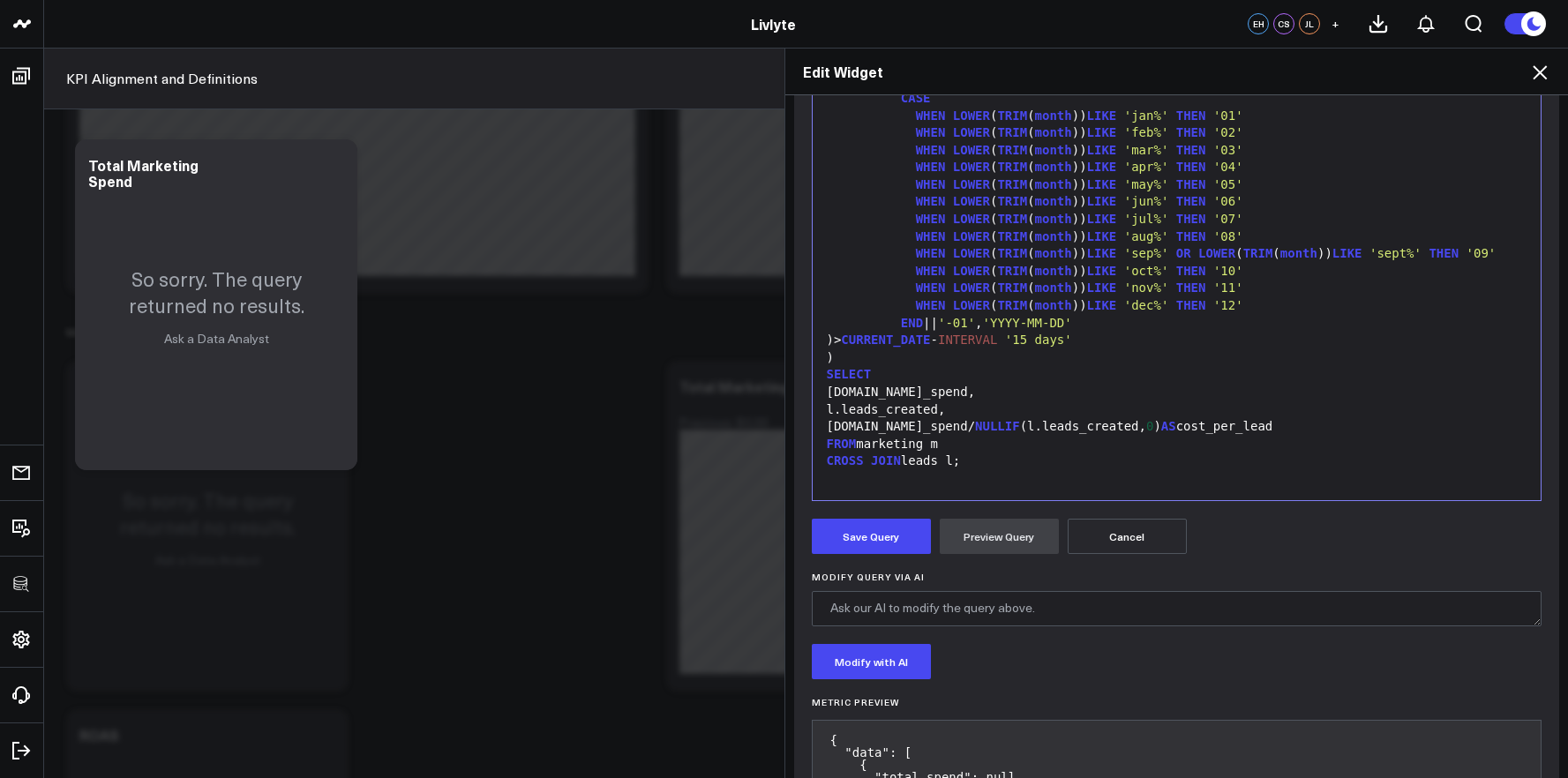
scroll to position [258, 0]
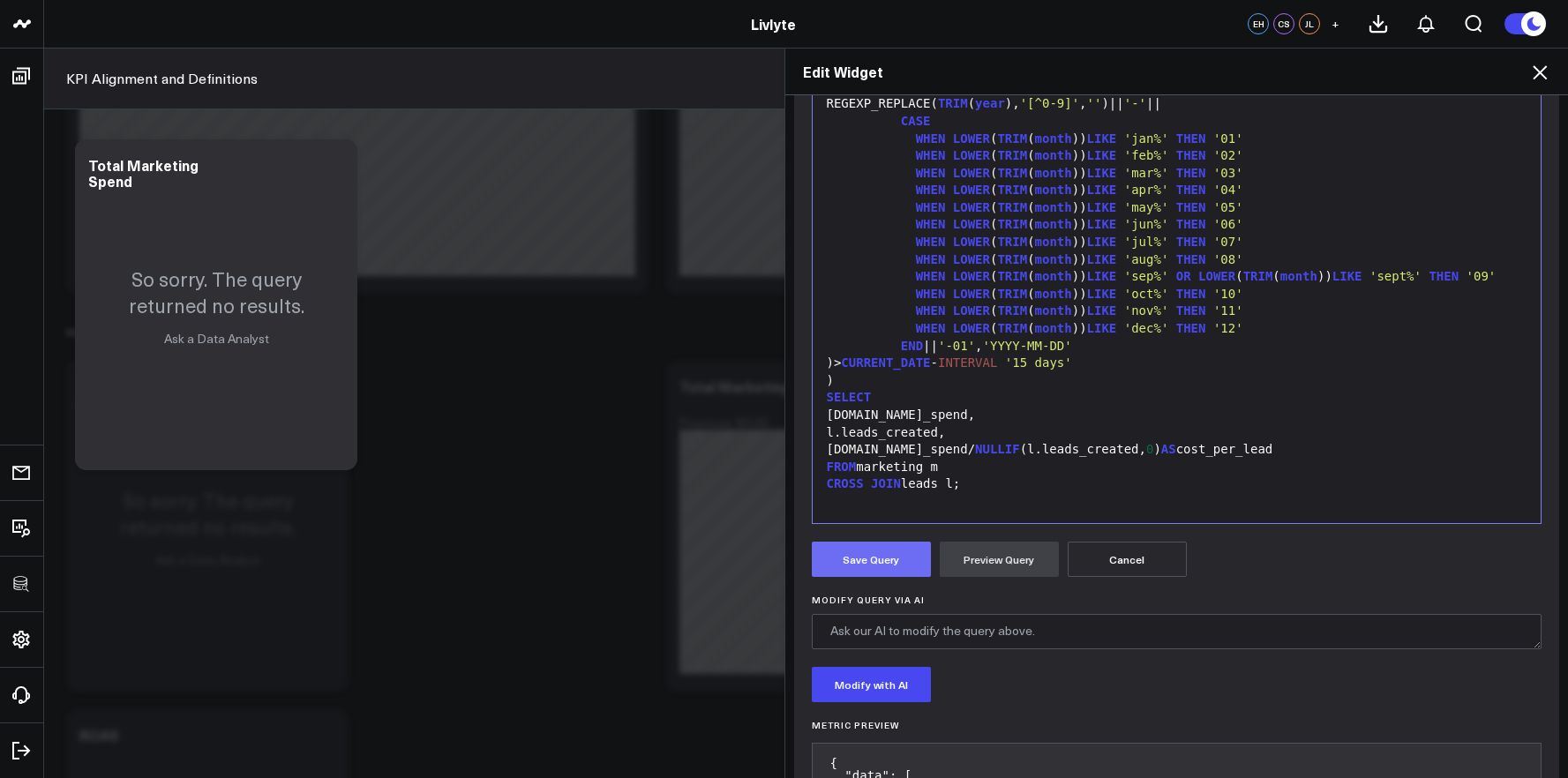
click at [883, 544] on button "Save Query" at bounding box center [870, 559] width 119 height 36
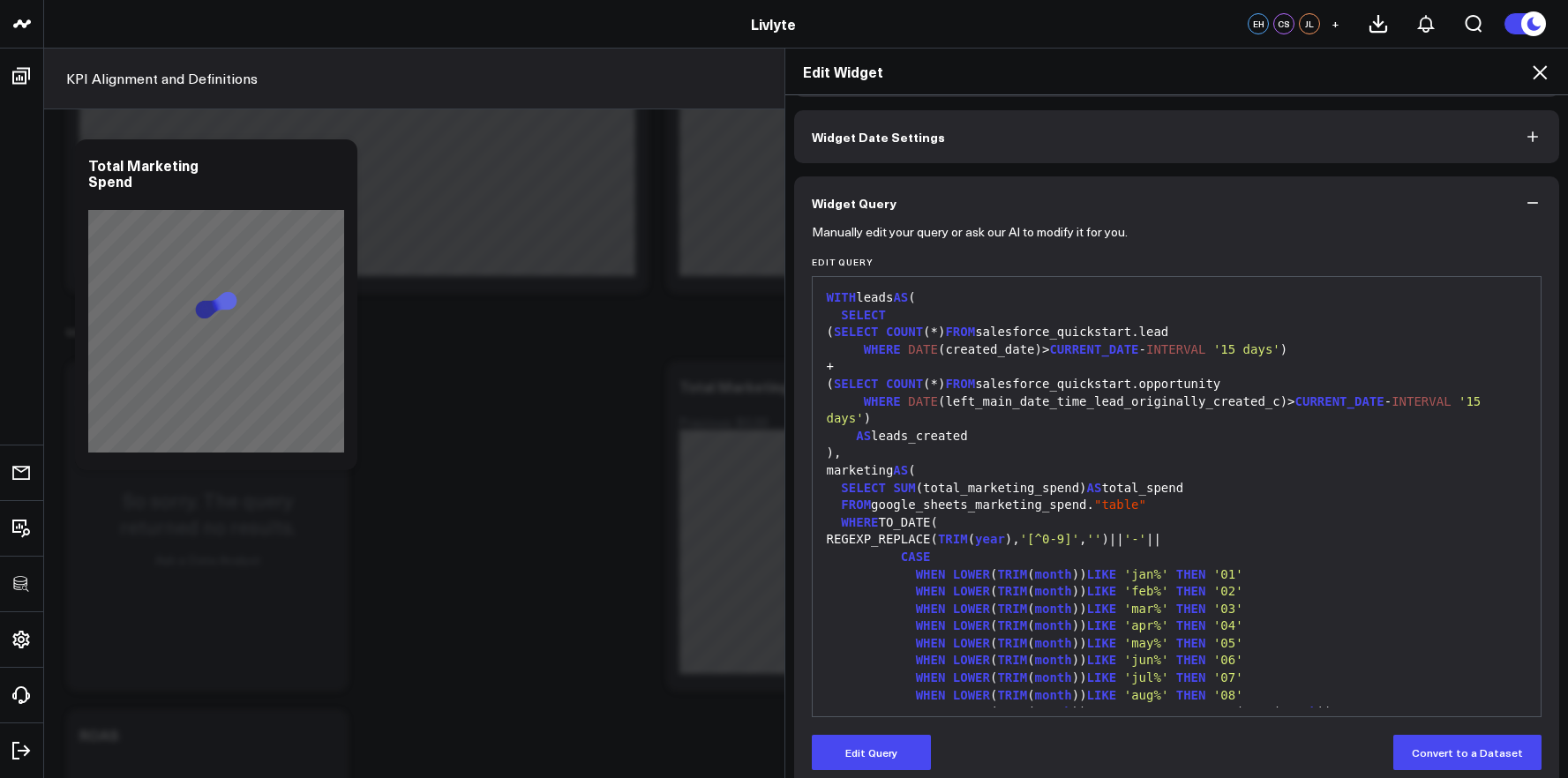
scroll to position [0, 0]
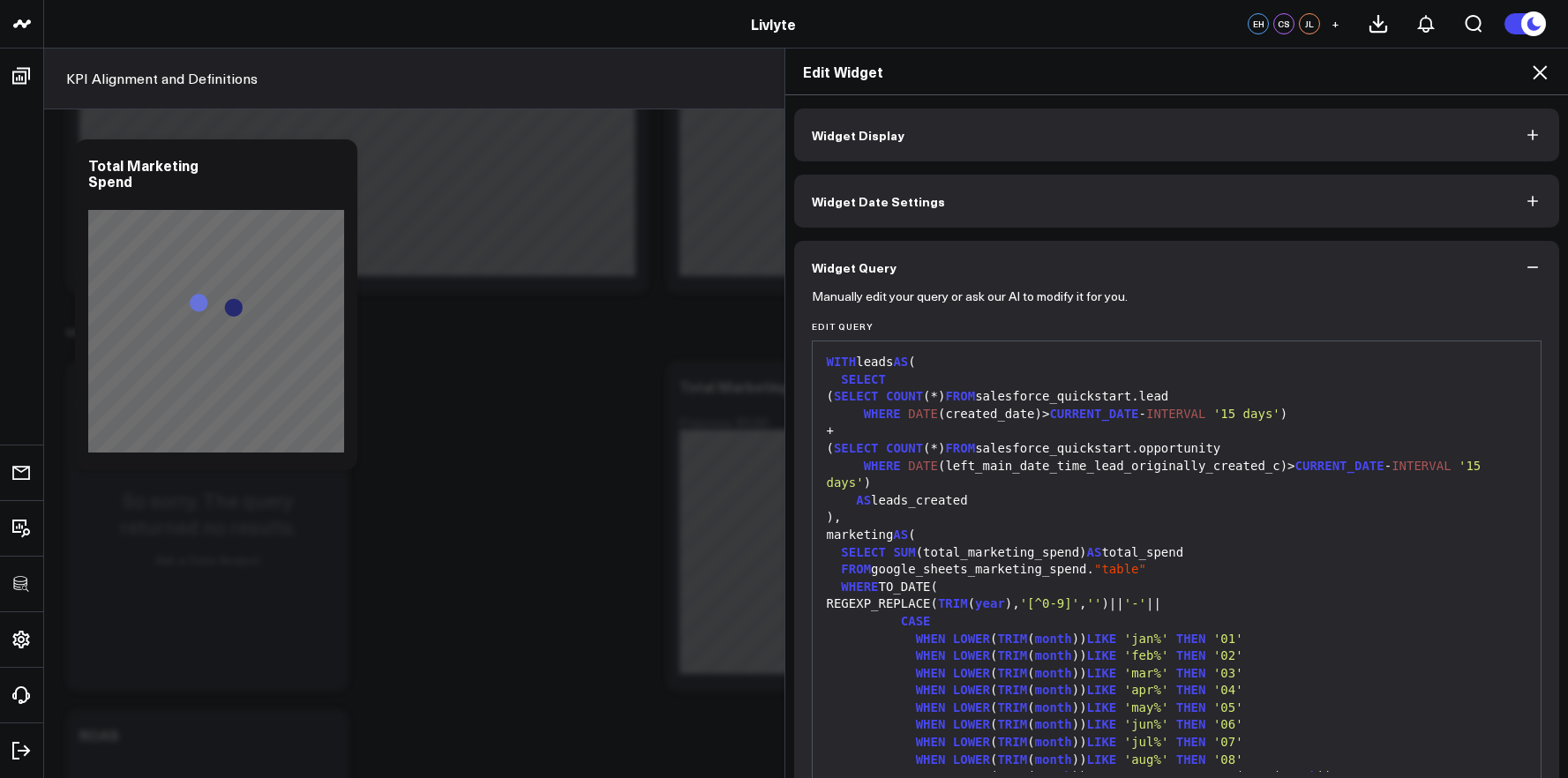
click at [906, 127] on button "Widget Display" at bounding box center [1177, 135] width 766 height 53
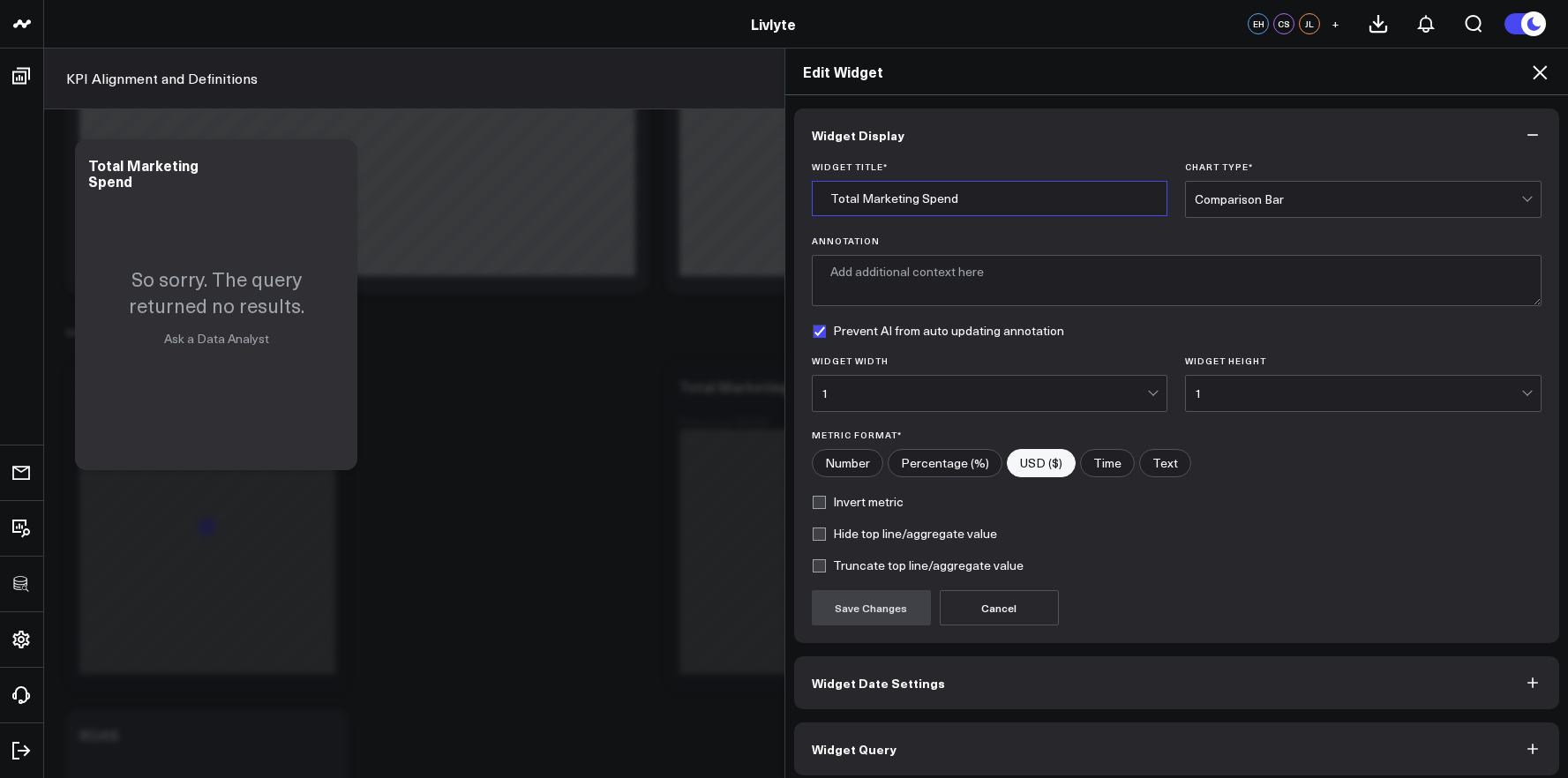
drag, startPoint x: 966, startPoint y: 202, endPoint x: 722, endPoint y: 201, distance: 244.0
click at [722, 201] on div "Edit Widget Widget Display Widget Title * Total Marketing Spend Chart Type * Co…" at bounding box center [784, 412] width 1568 height 730
type input "Cost per Lead"
click at [872, 607] on button "Save Changes" at bounding box center [870, 608] width 119 height 36
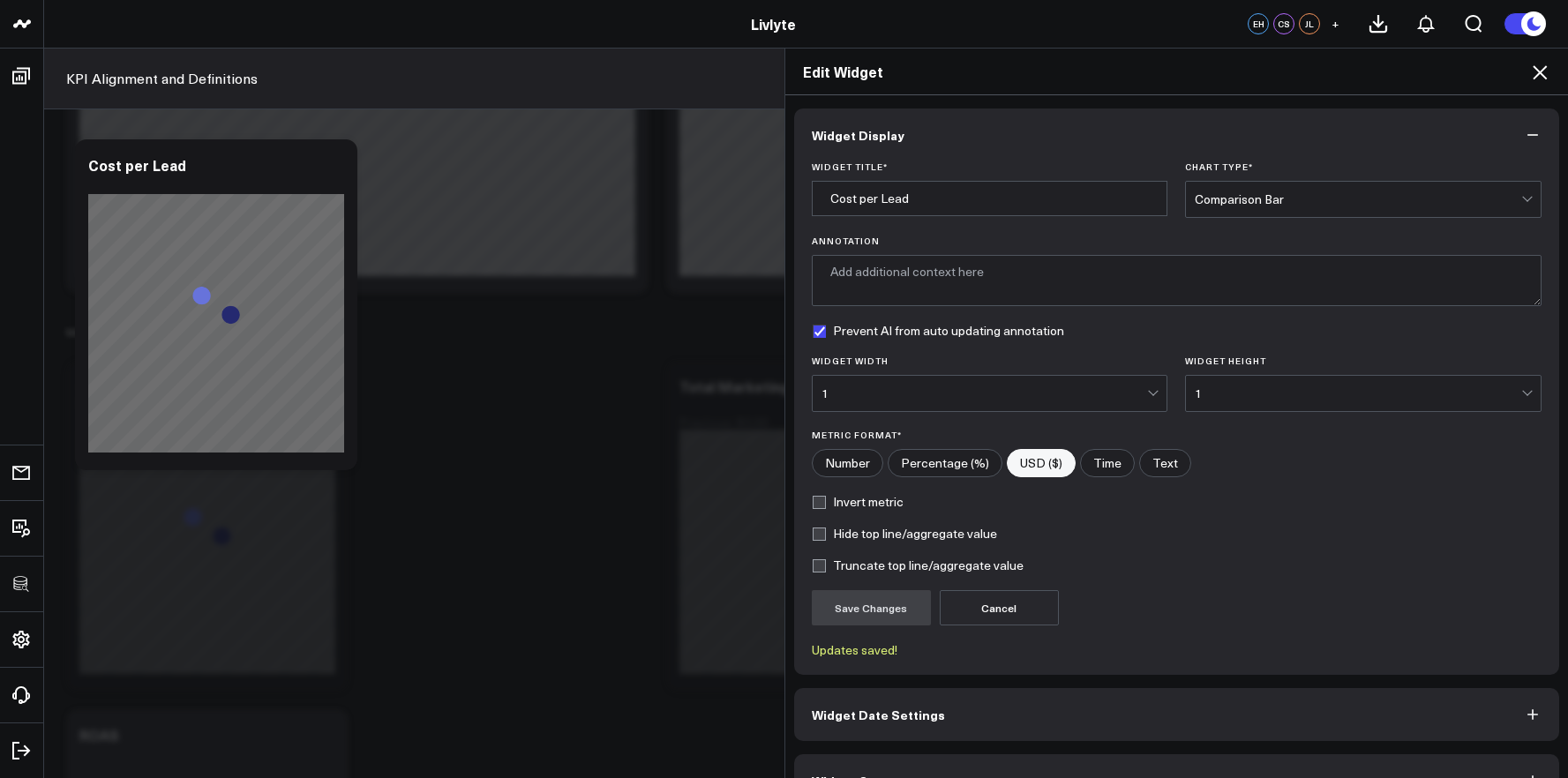
click at [1540, 79] on icon at bounding box center [1539, 72] width 21 height 21
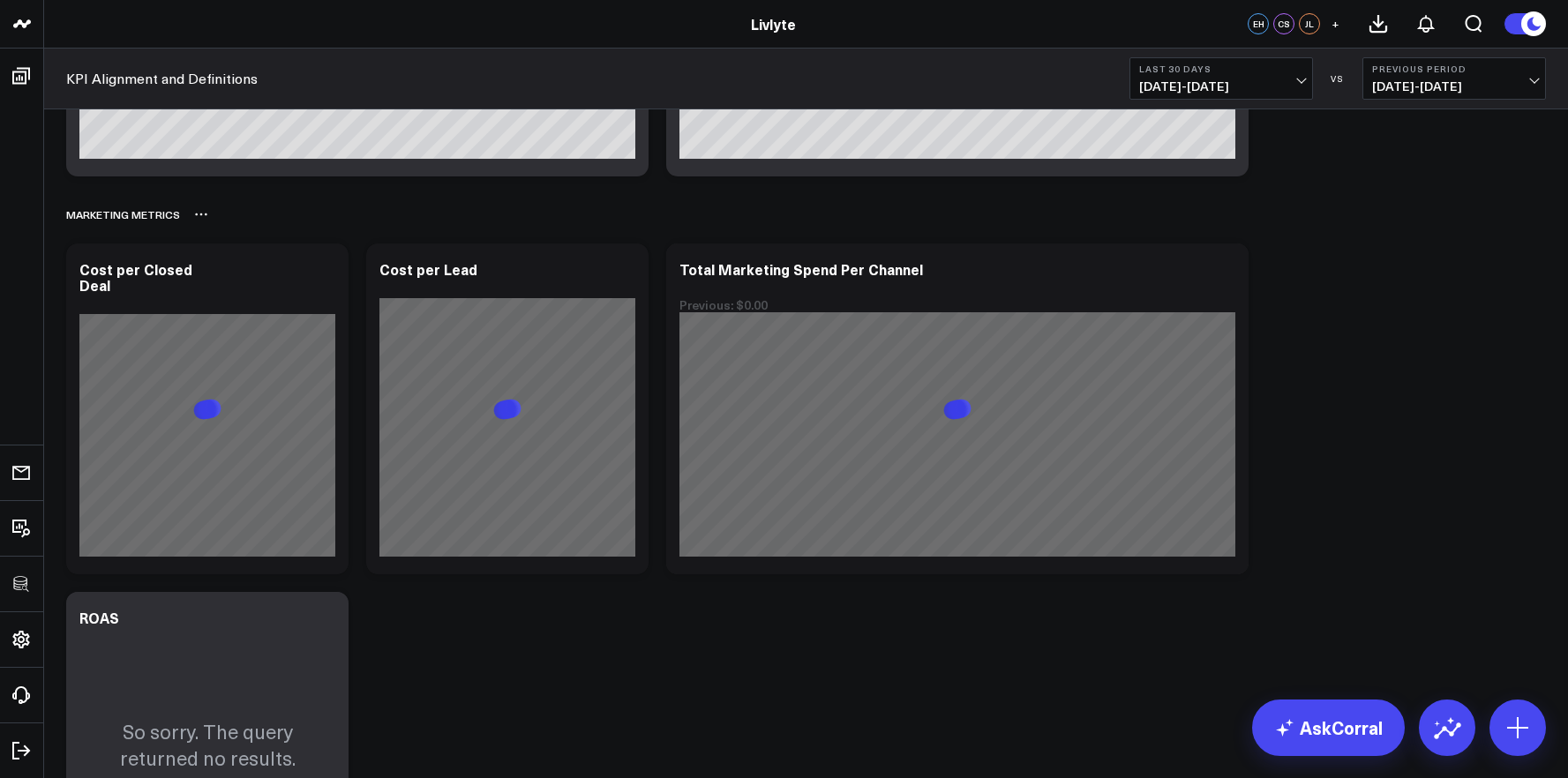
scroll to position [4630, 0]
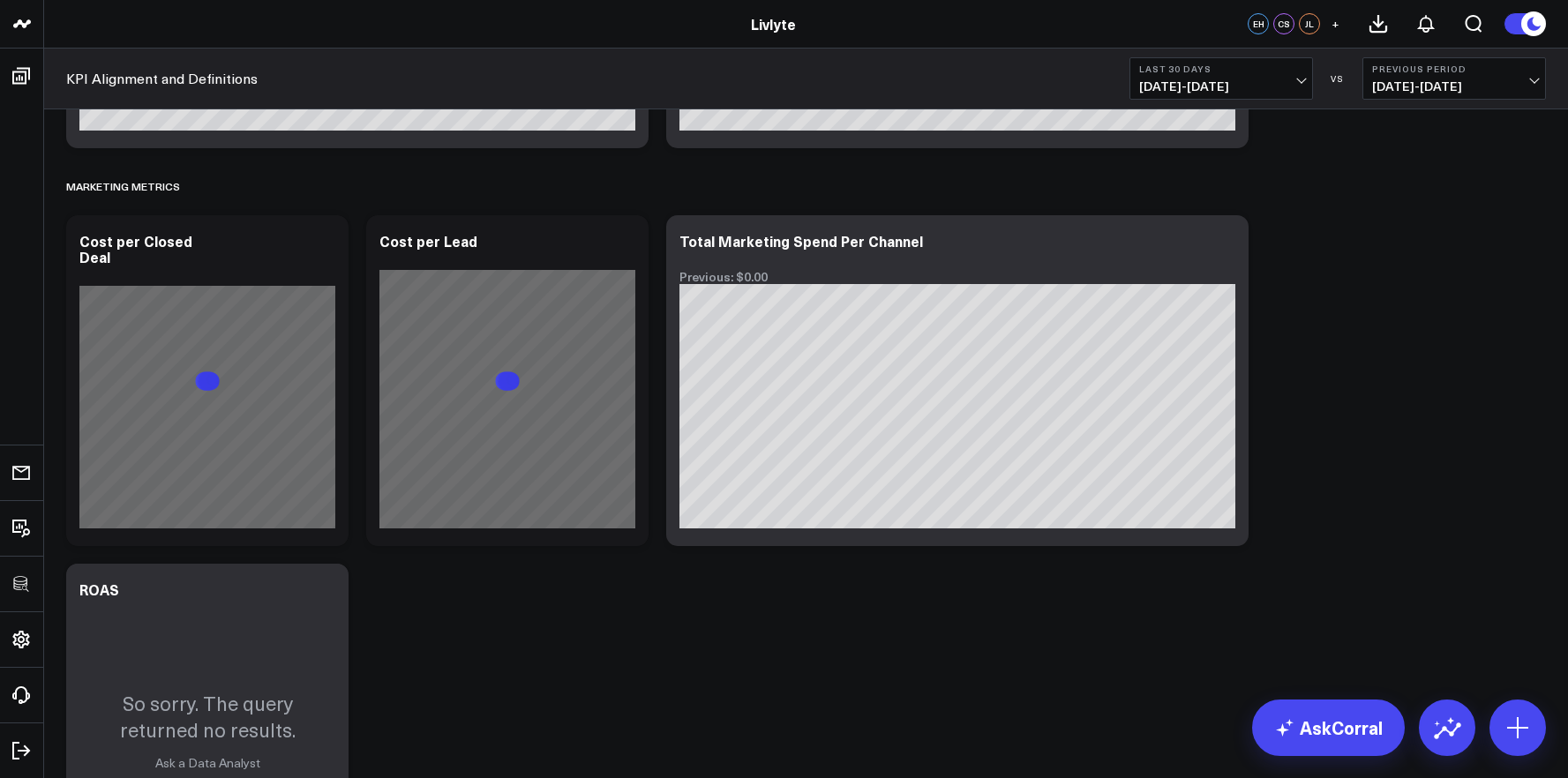
click at [1236, 87] on span "[DATE] - [DATE]" at bounding box center [1221, 87] width 164 height 14
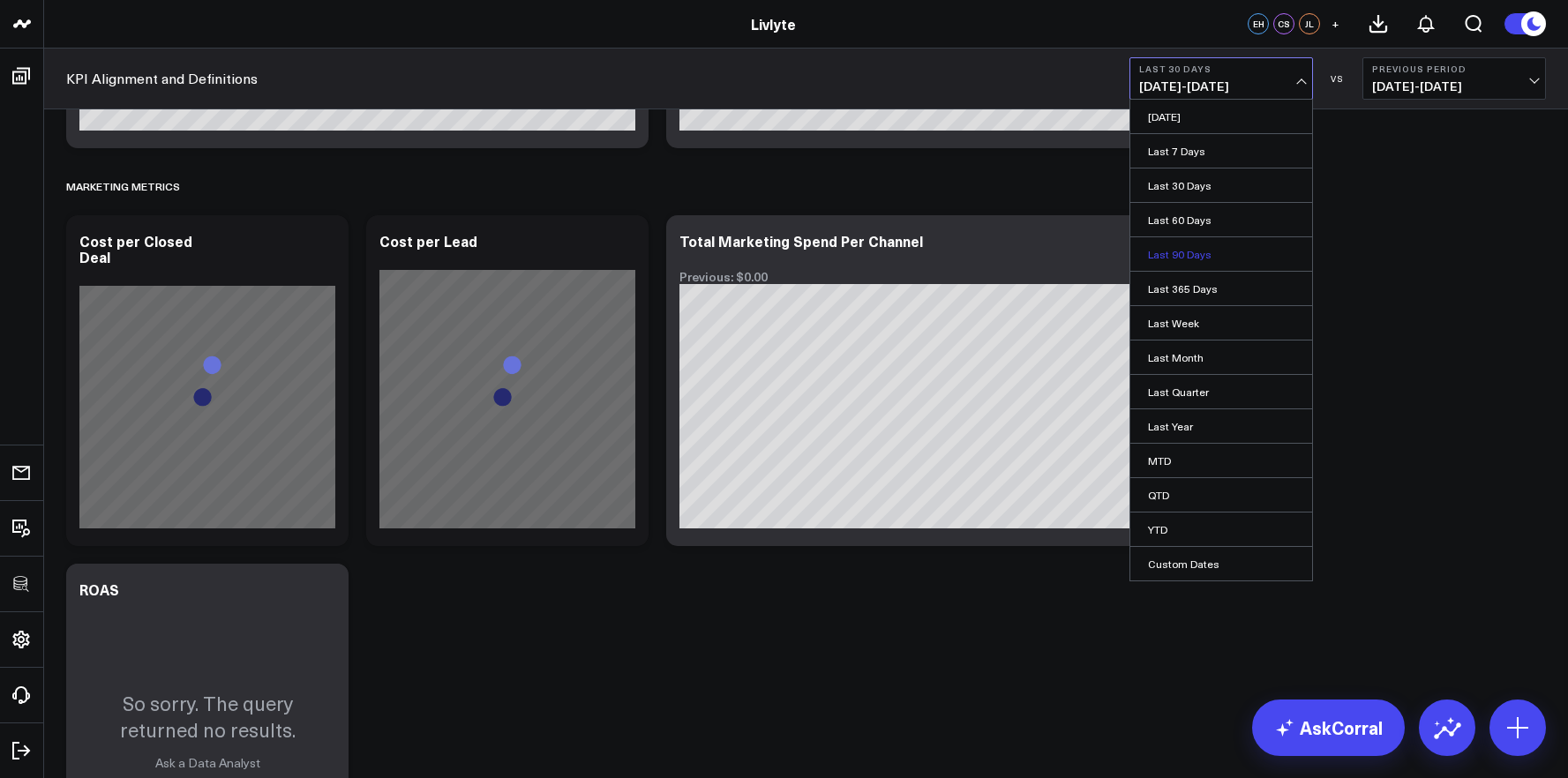
click at [1210, 254] on link "Last 90 Days" at bounding box center [1221, 254] width 182 height 34
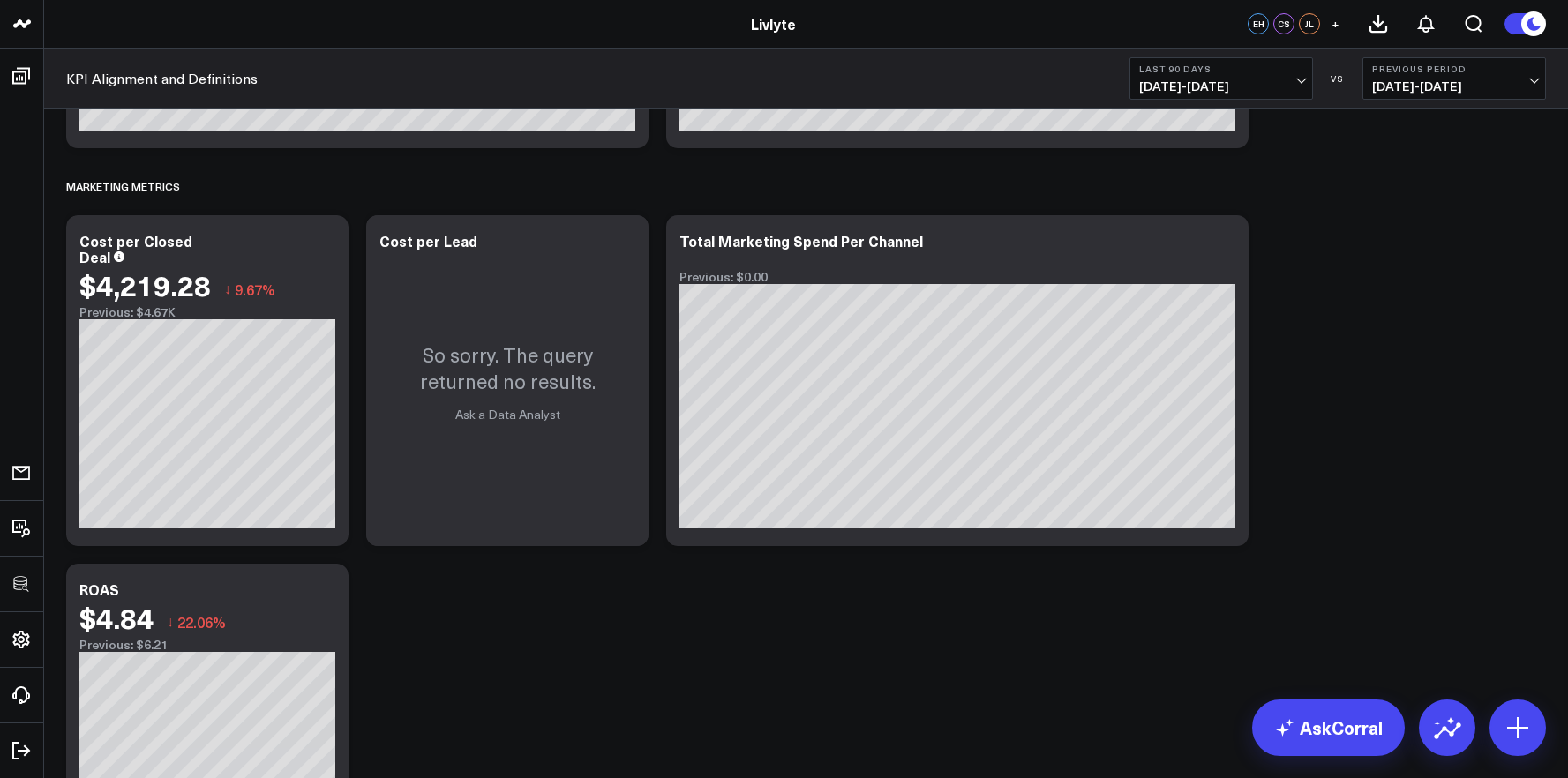
click at [1257, 64] on b "Last 90 Days" at bounding box center [1221, 69] width 164 height 11
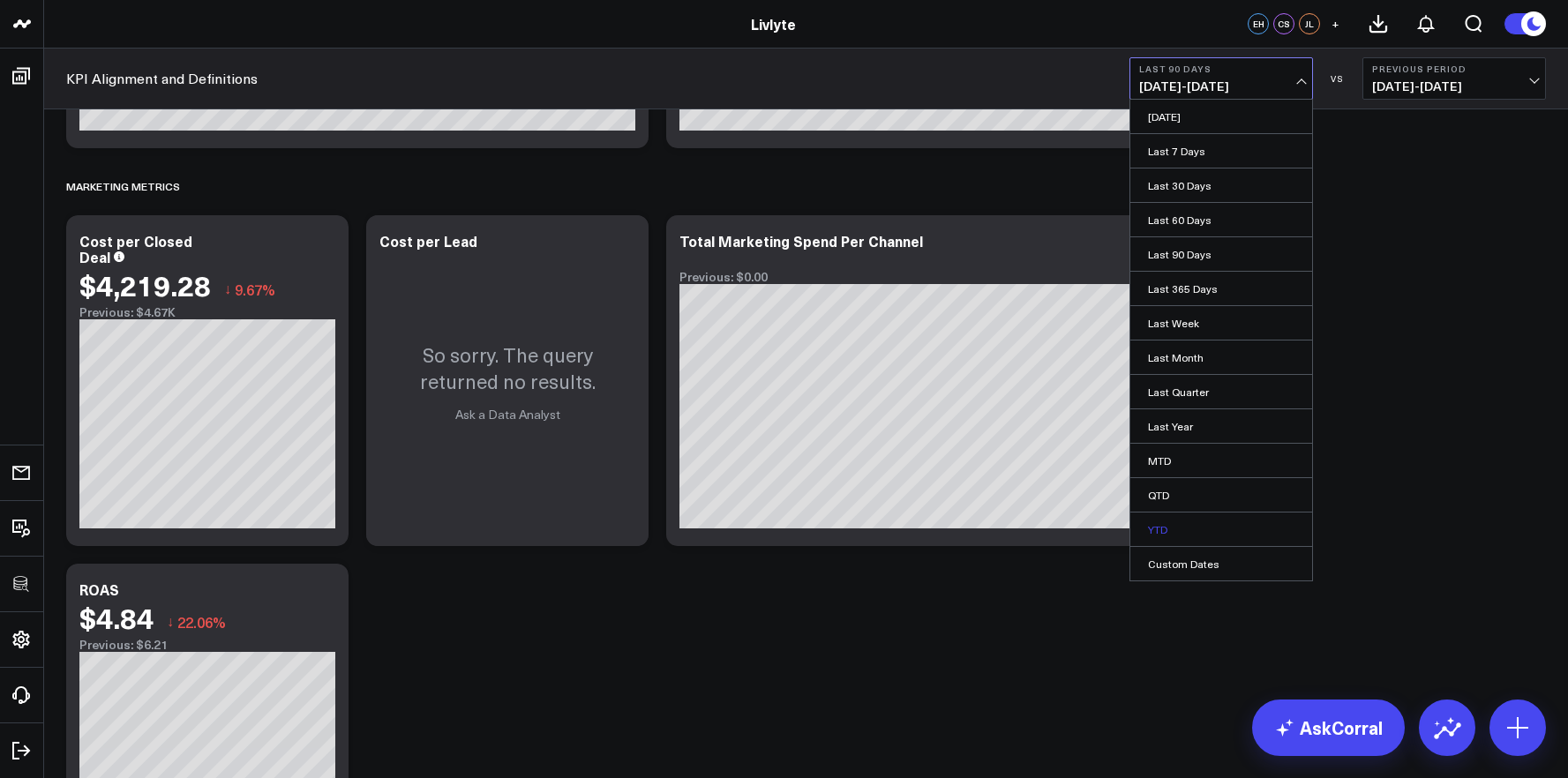
click at [1182, 517] on link "YTD" at bounding box center [1221, 529] width 182 height 34
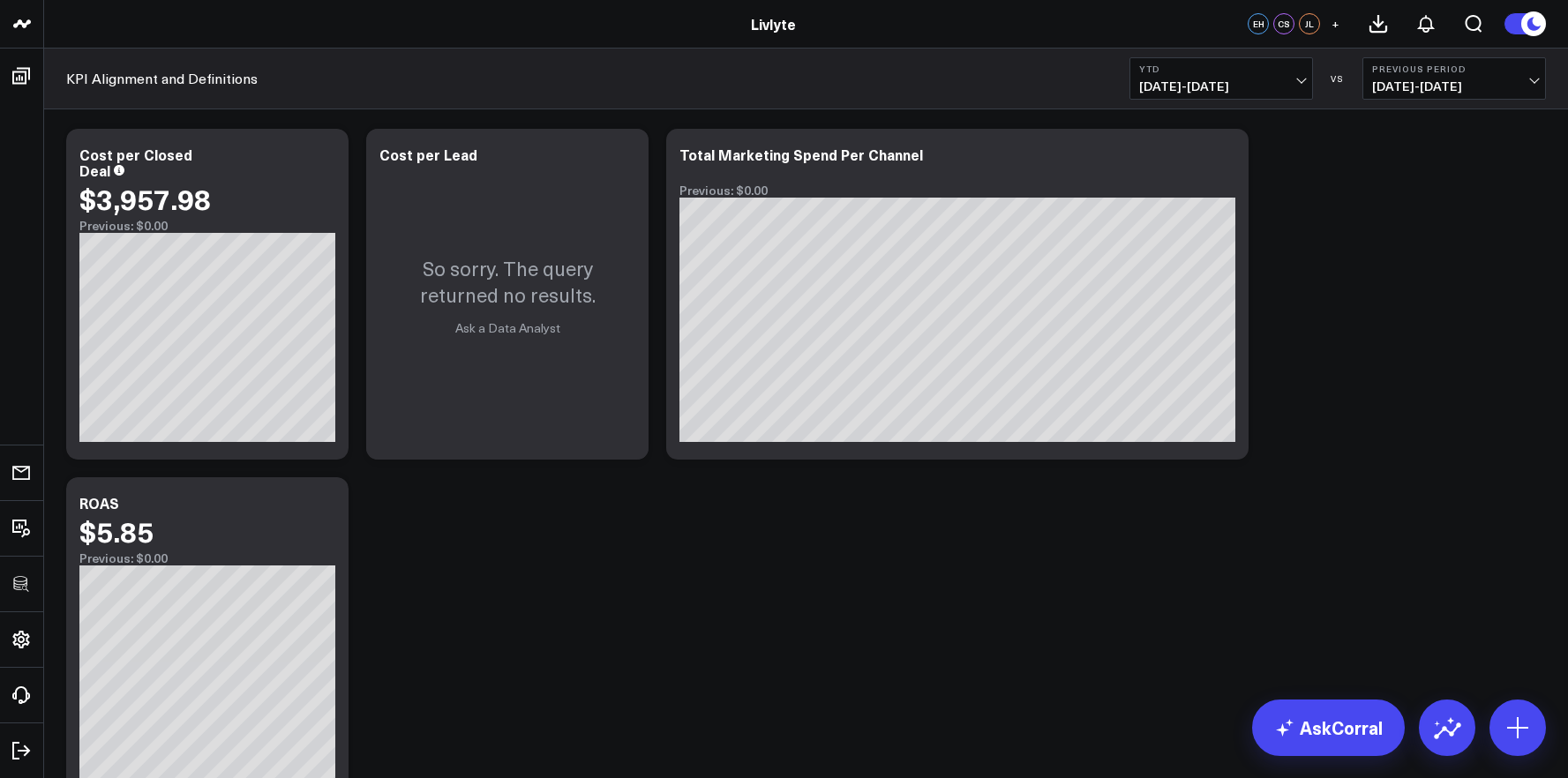
scroll to position [4722, 0]
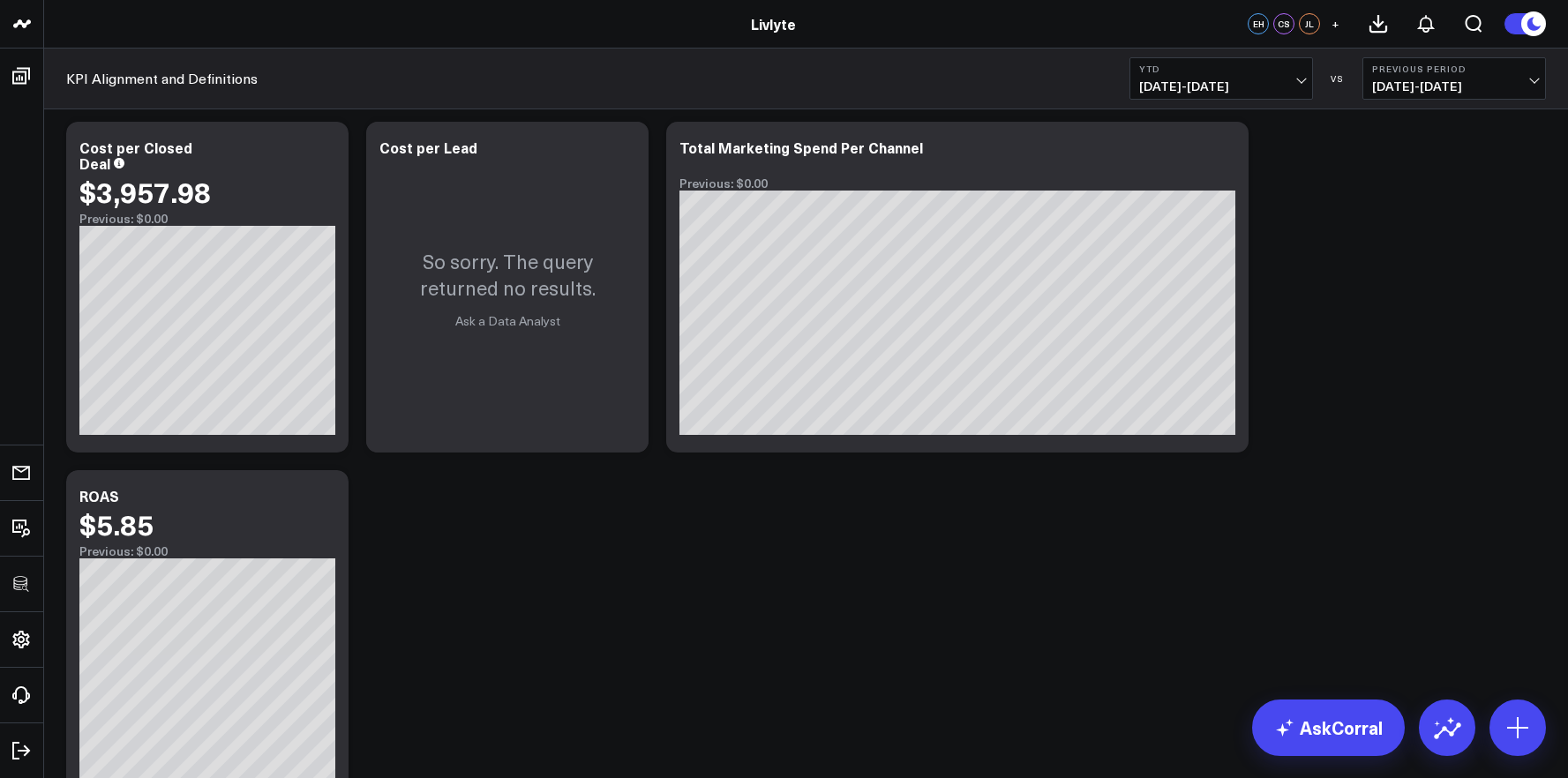
click at [1172, 76] on button "YTD 01/01/25 - 09/23/25" at bounding box center [1221, 78] width 184 height 42
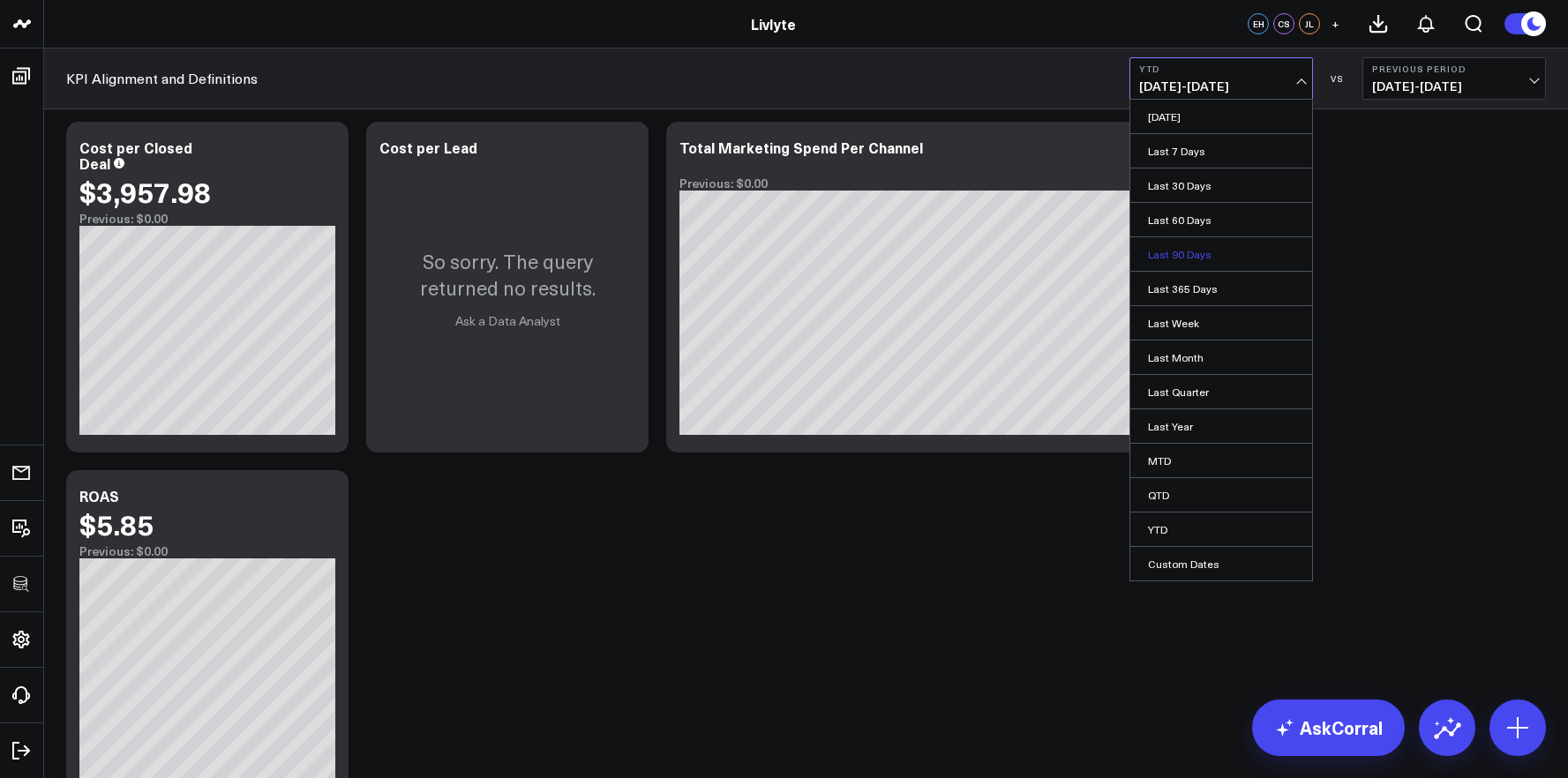
click at [1242, 252] on link "Last 90 Days" at bounding box center [1221, 254] width 182 height 34
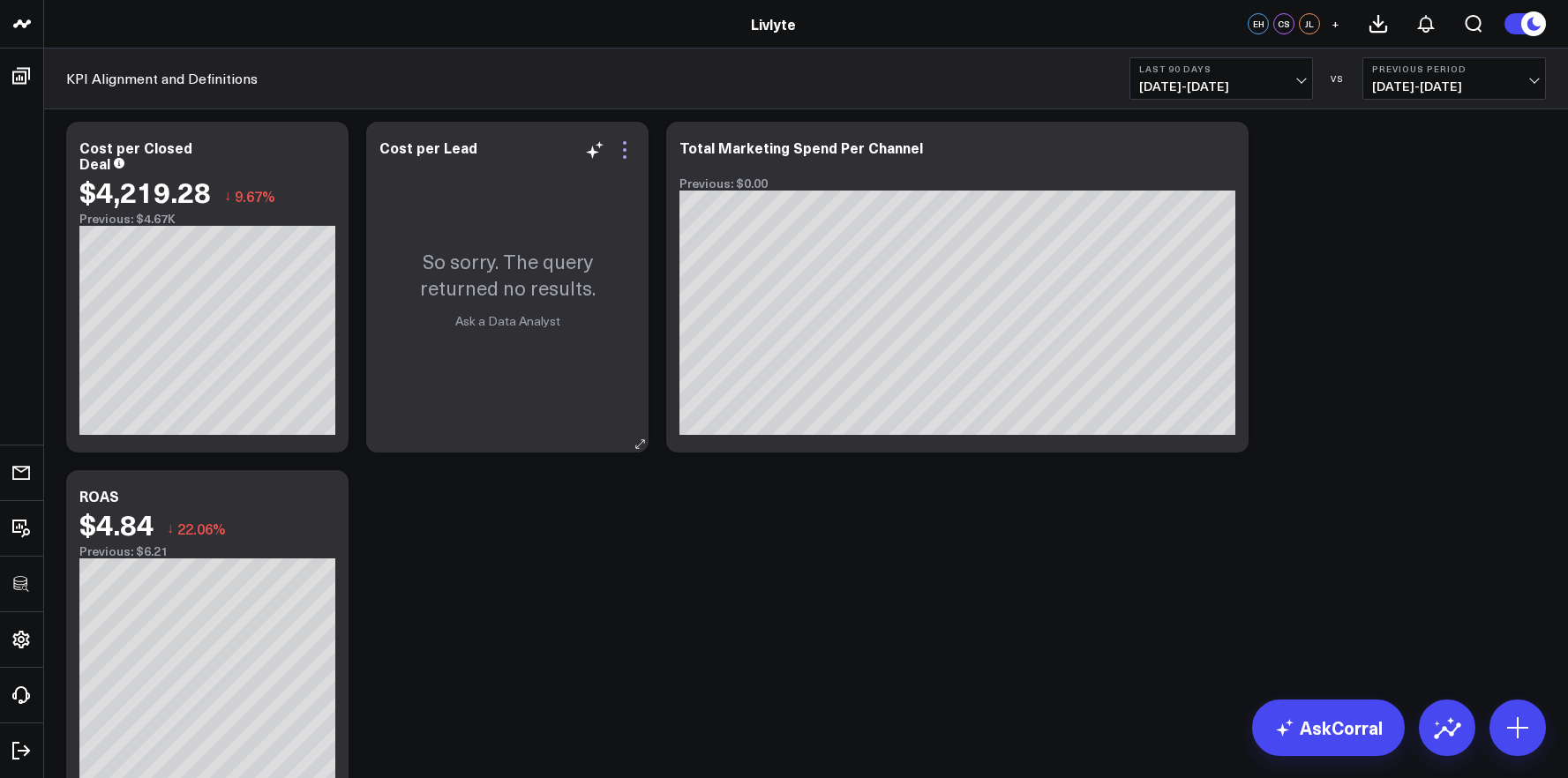
click at [623, 160] on icon at bounding box center [625, 150] width 21 height 21
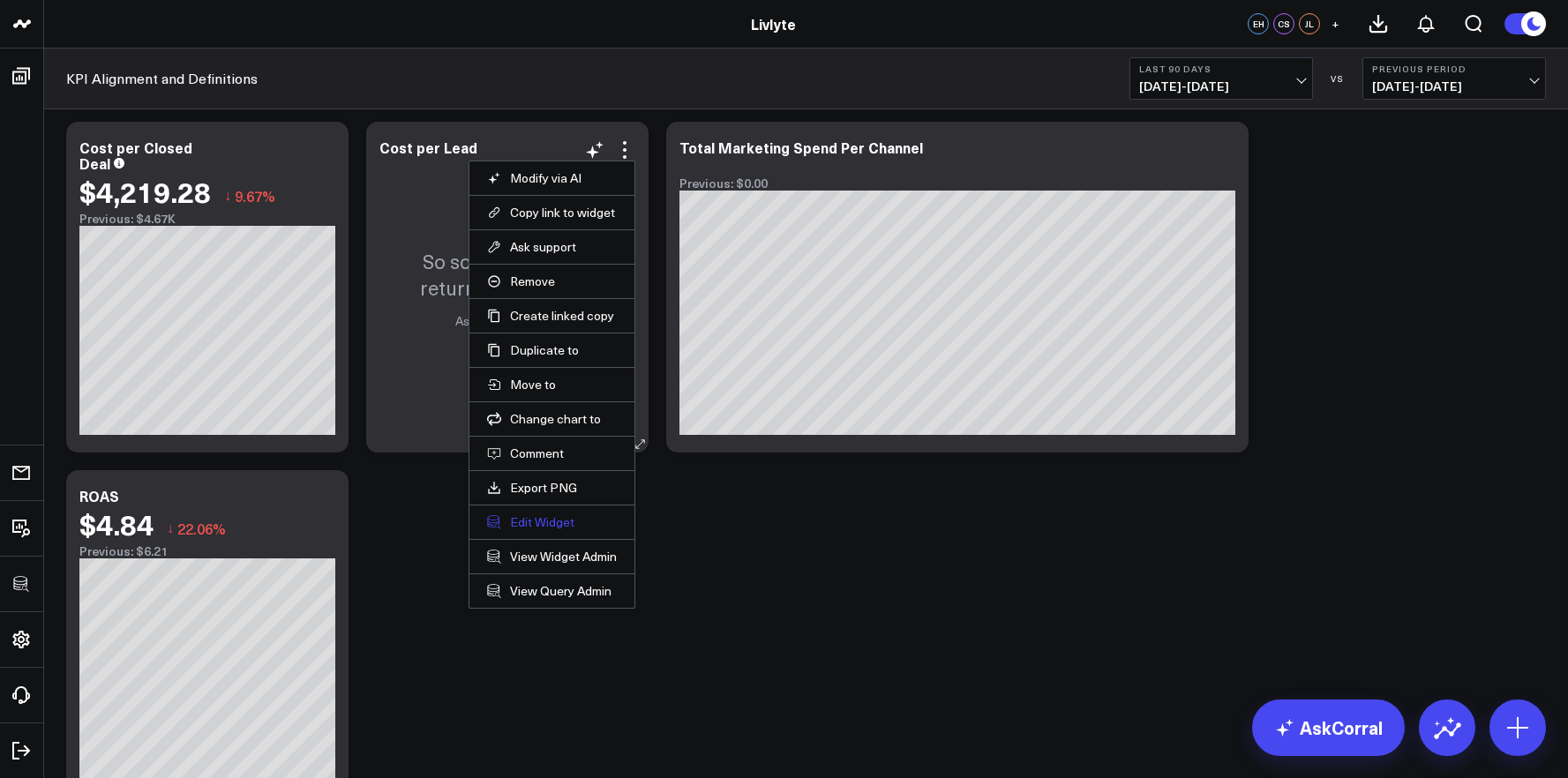
click at [564, 523] on button "Edit Widget" at bounding box center [552, 522] width 129 height 16
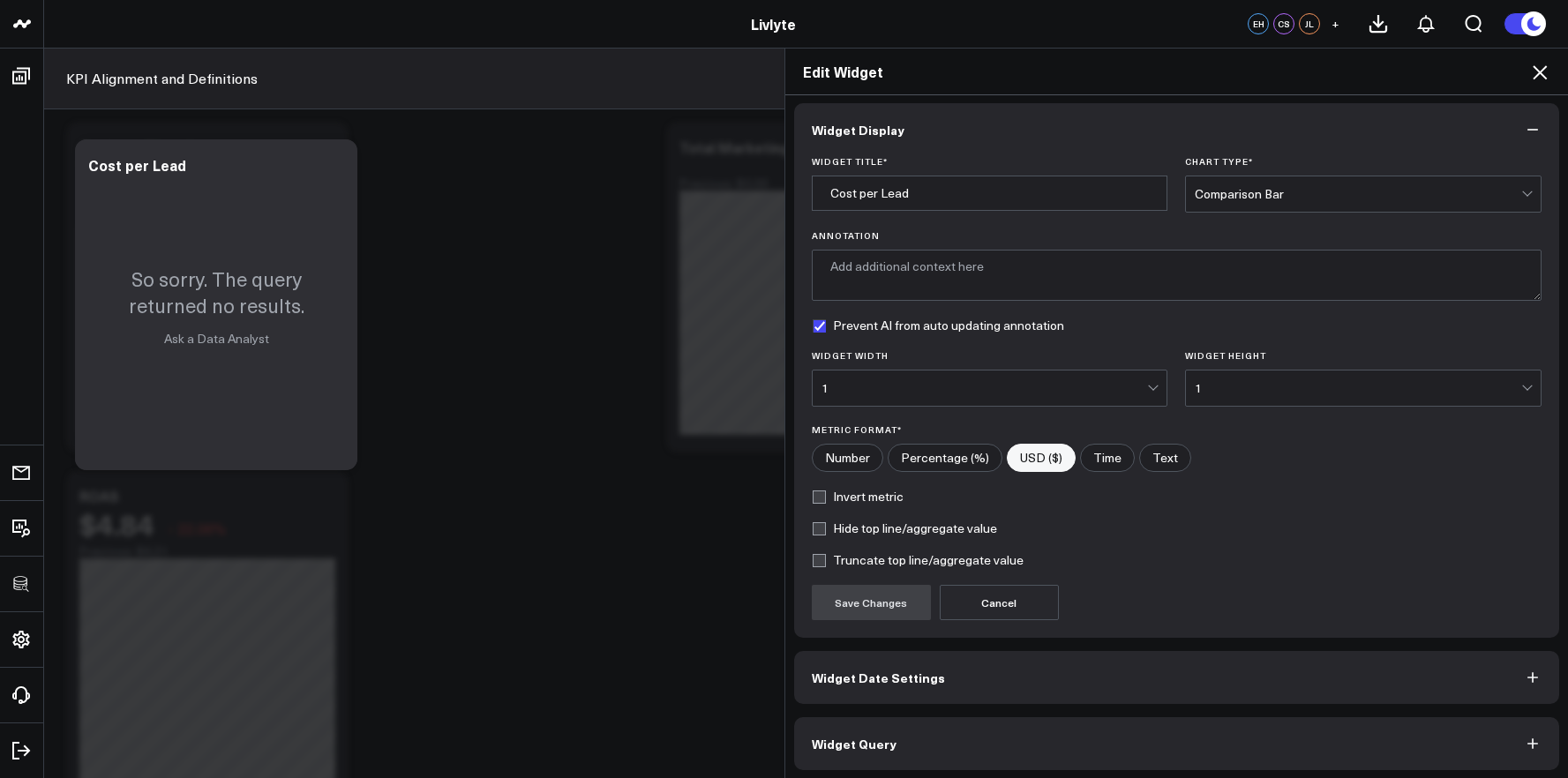
scroll to position [10, 0]
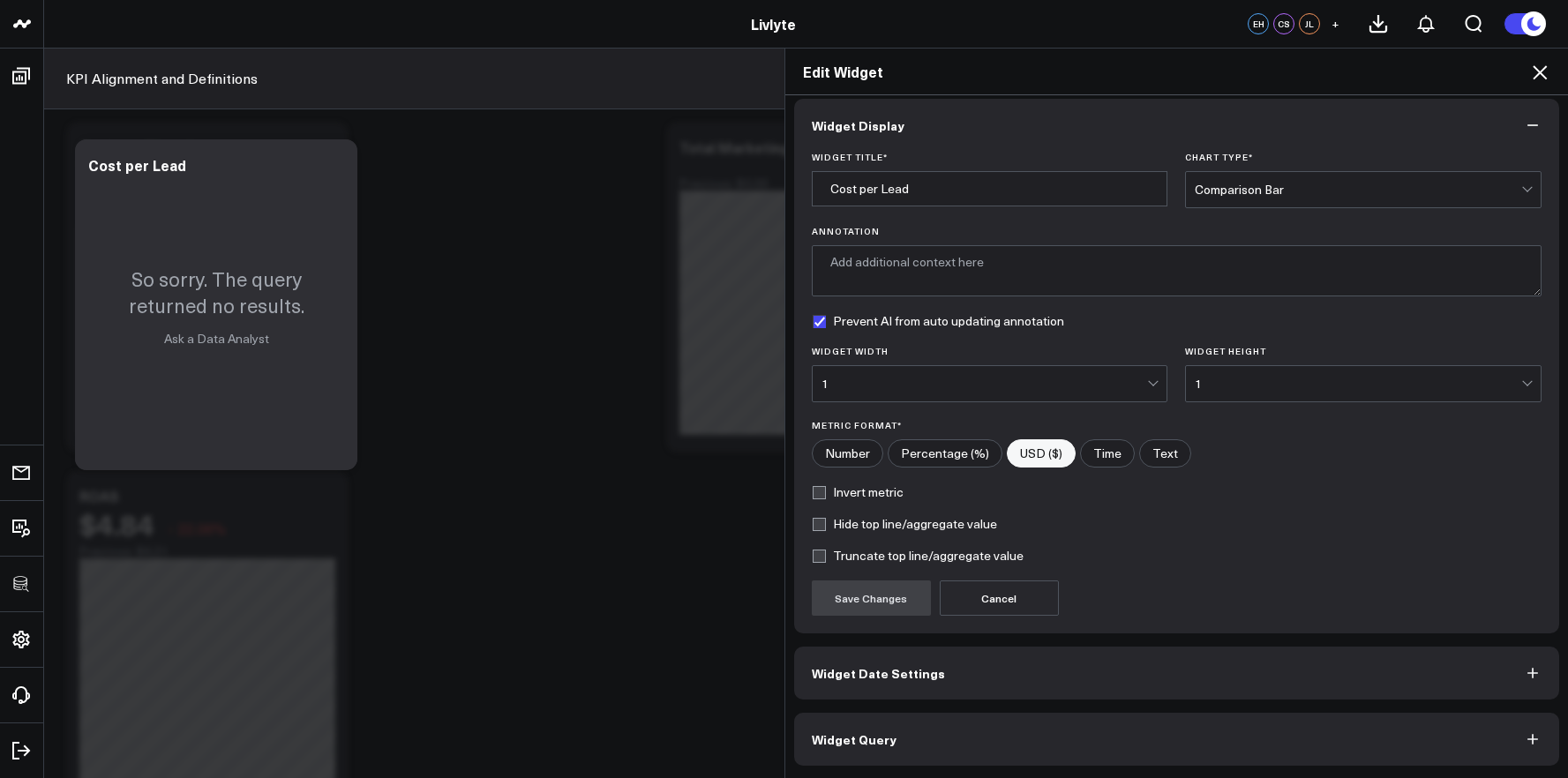
click at [1006, 762] on button "Widget Query" at bounding box center [1177, 739] width 766 height 53
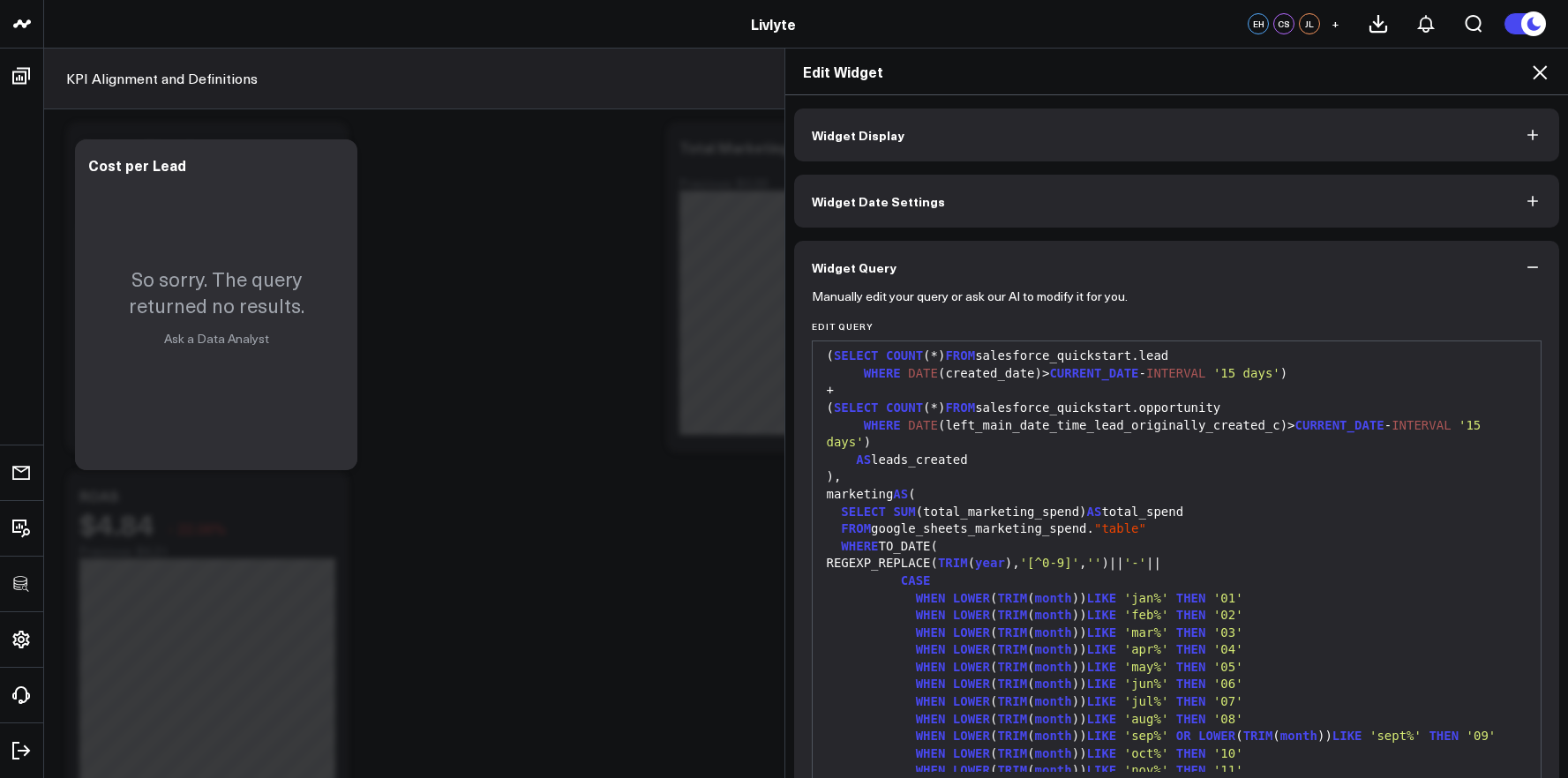
scroll to position [75, 0]
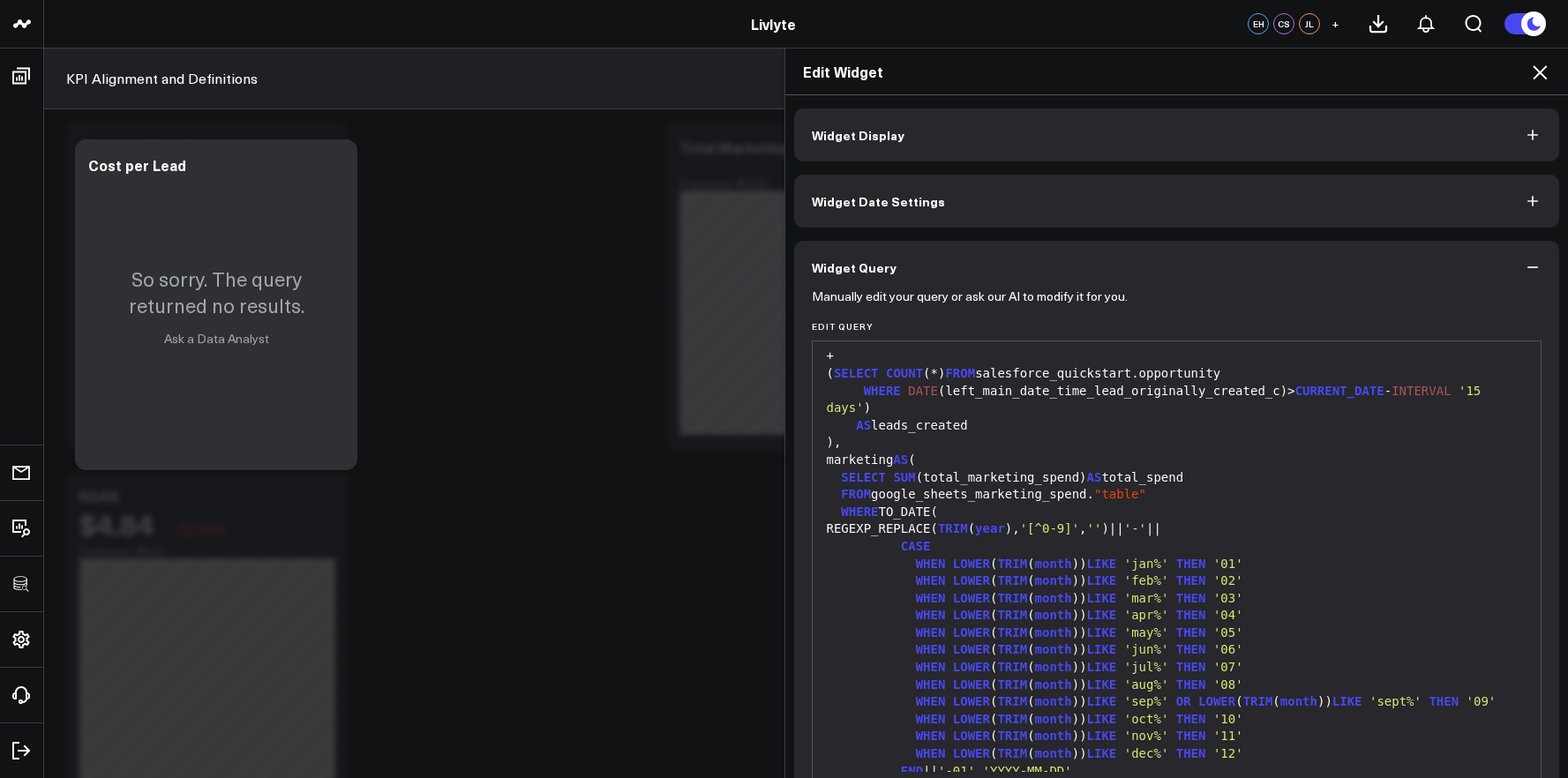
click at [1099, 495] on span ""table"" at bounding box center [1120, 494] width 52 height 14
click at [1101, 493] on span ""table"" at bounding box center [1120, 494] width 52 height 14
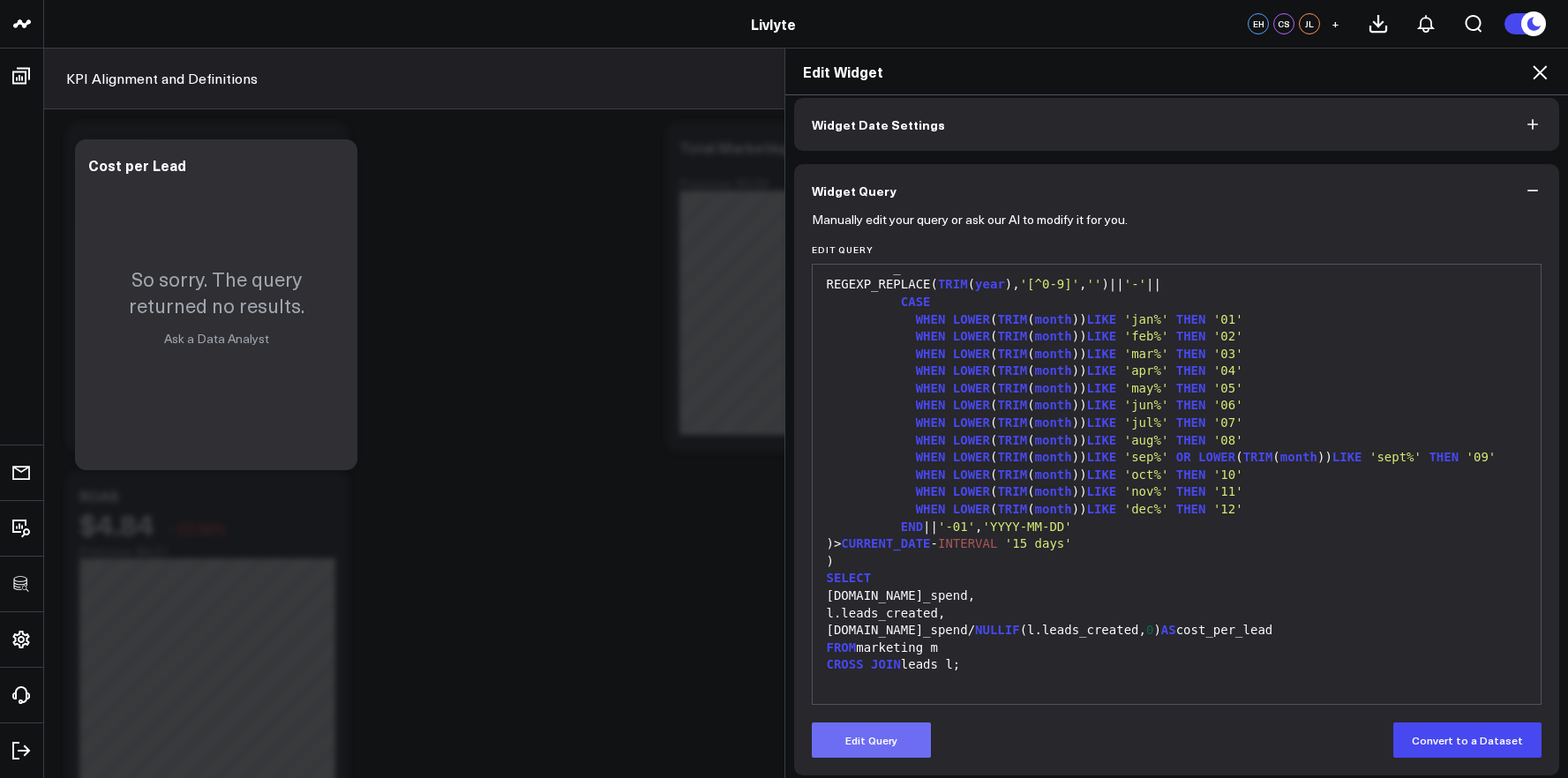
scroll to position [87, 0]
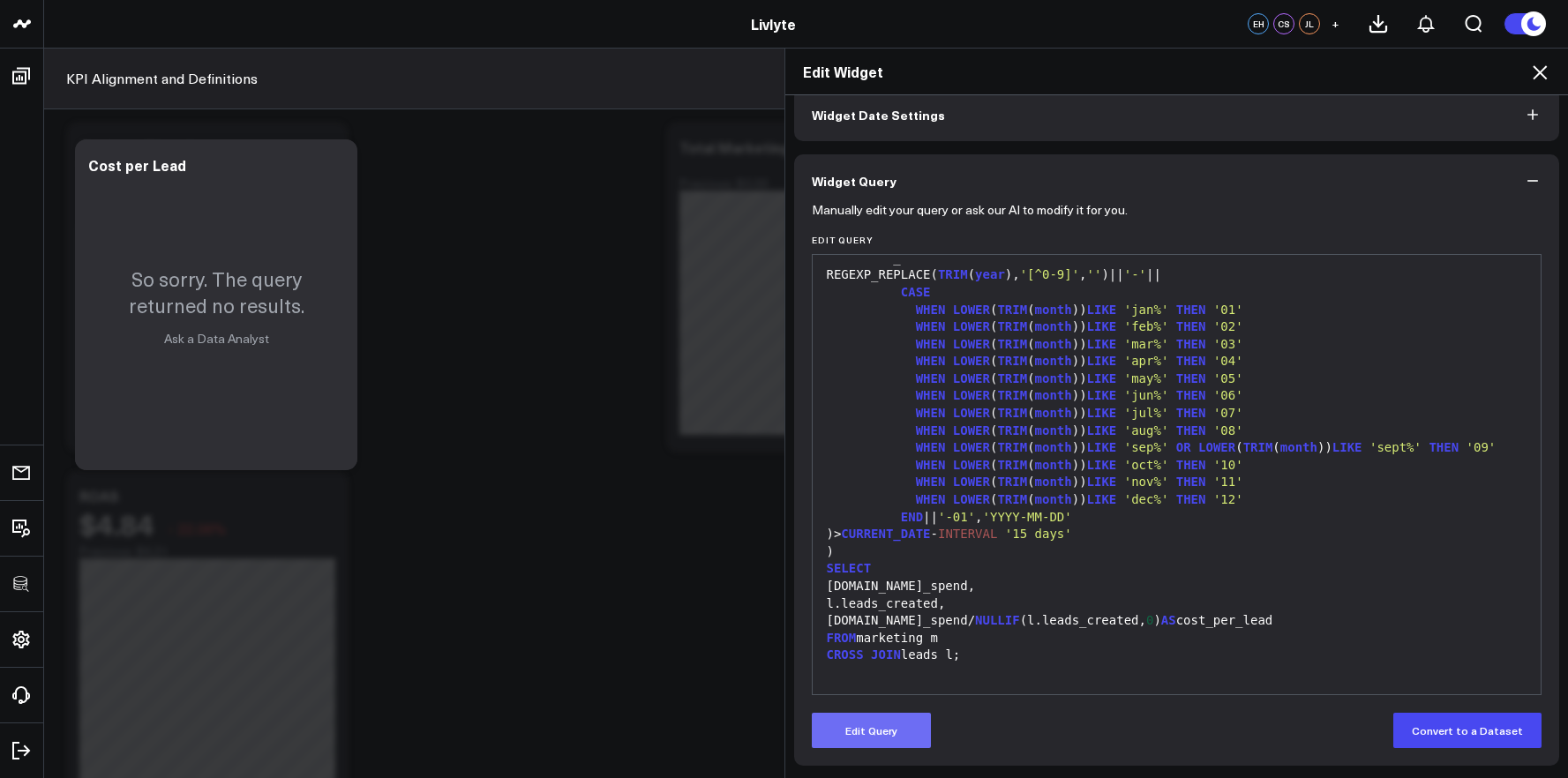
click at [857, 724] on button "Edit Query" at bounding box center [870, 731] width 119 height 36
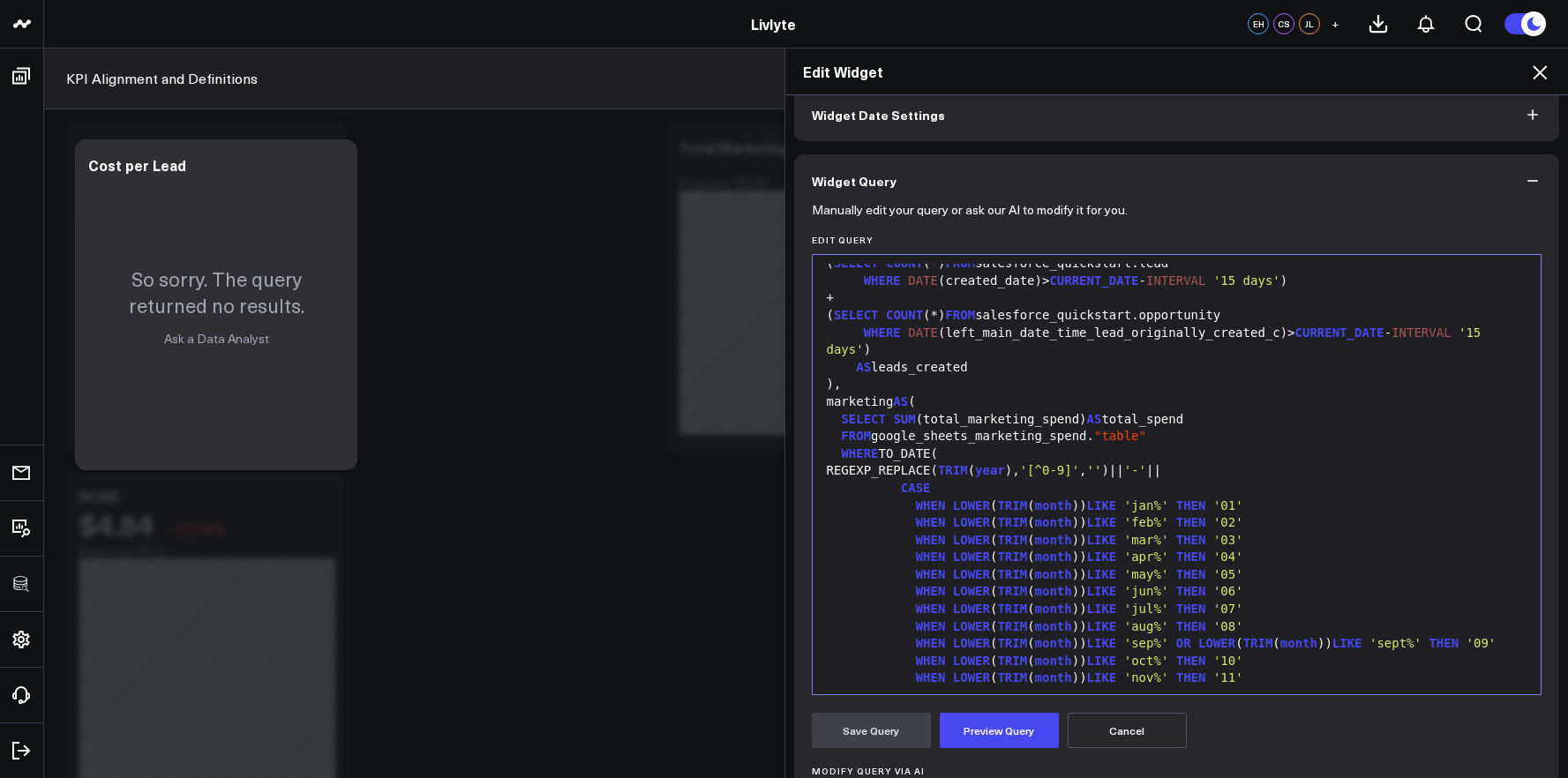
scroll to position [0, 0]
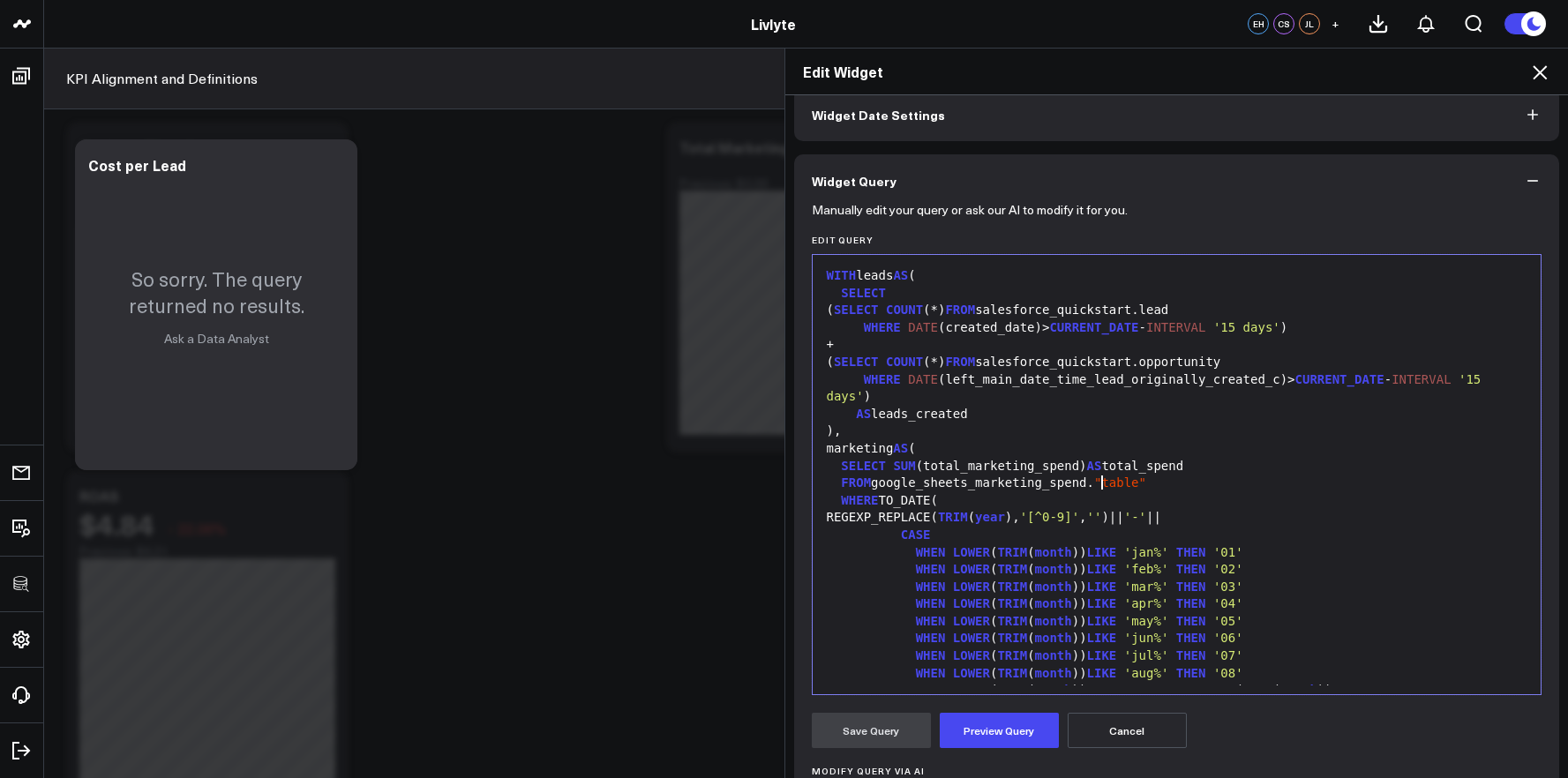
click at [1099, 482] on span ""table"" at bounding box center [1120, 483] width 52 height 14
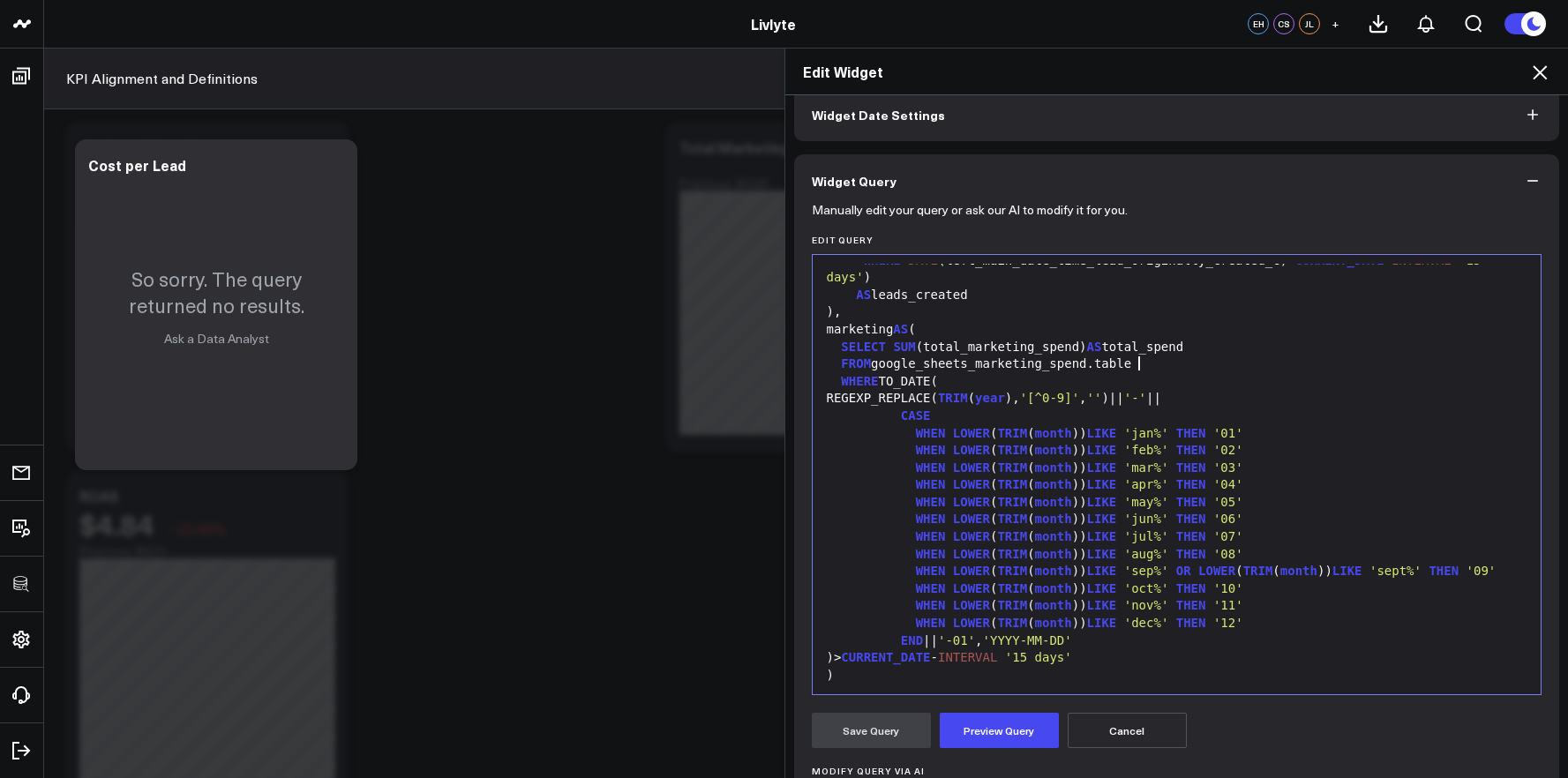
scroll to position [243, 0]
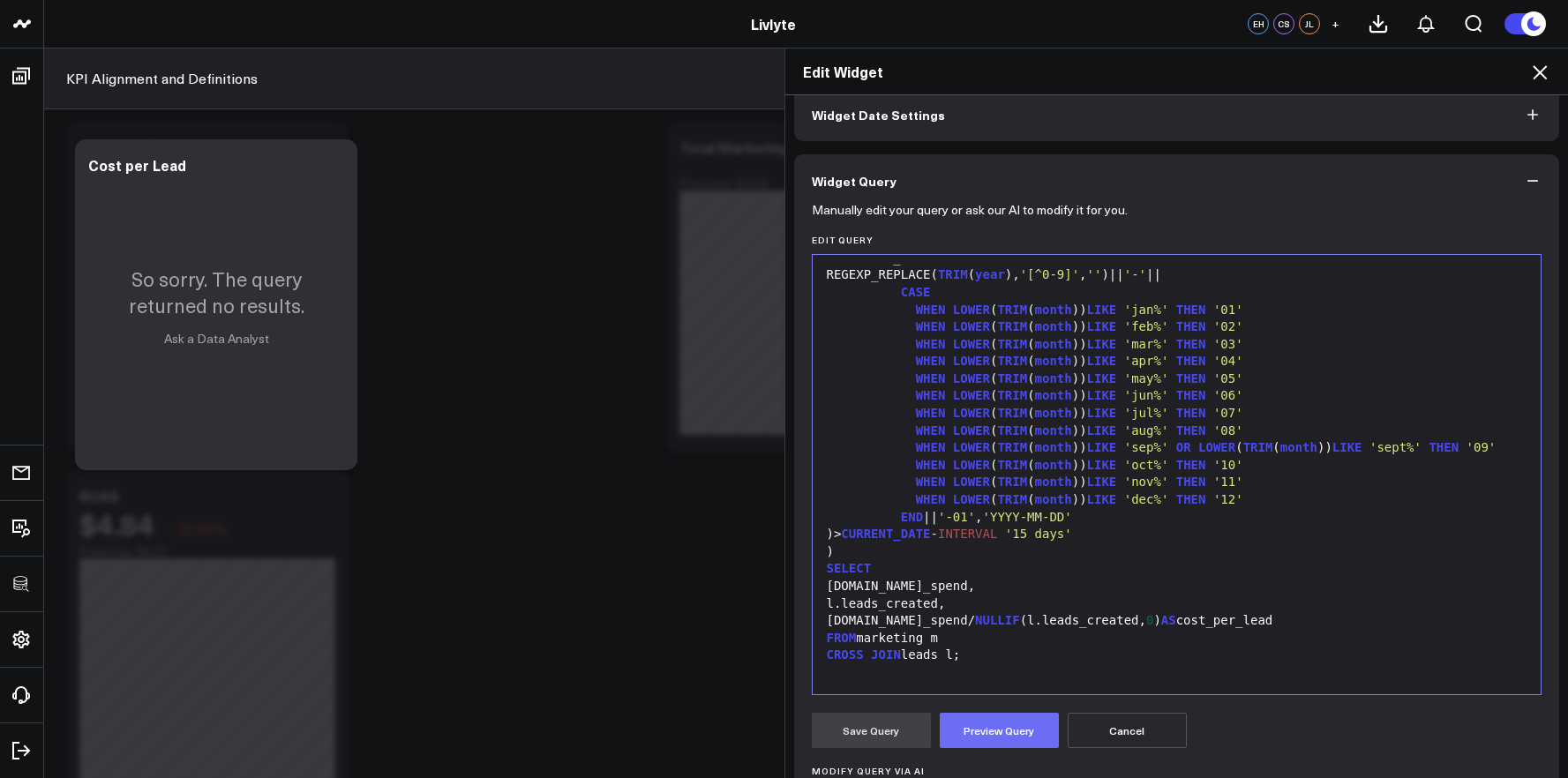
click at [1020, 728] on button "Preview Query" at bounding box center [999, 731] width 119 height 36
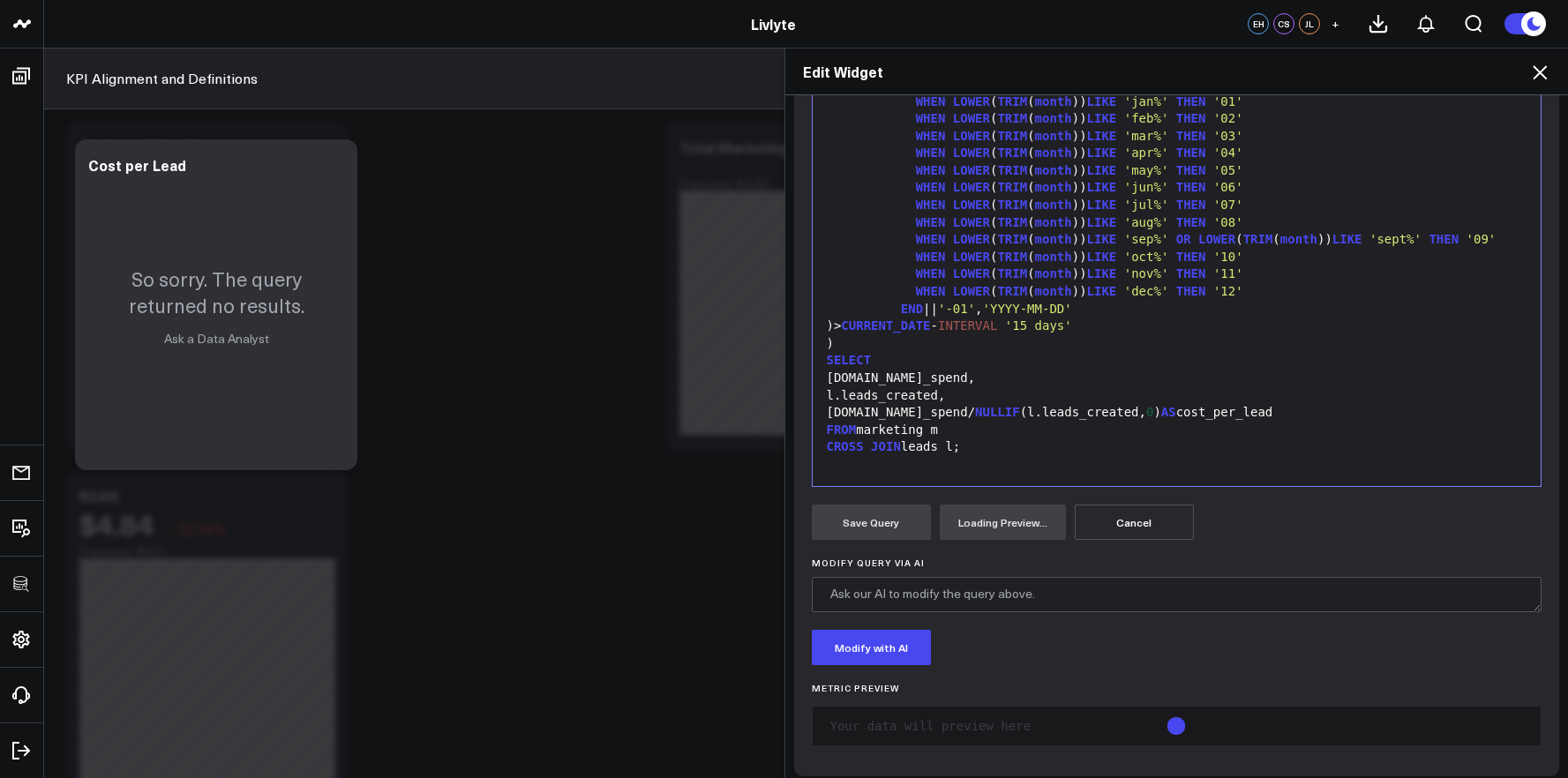
scroll to position [305, 0]
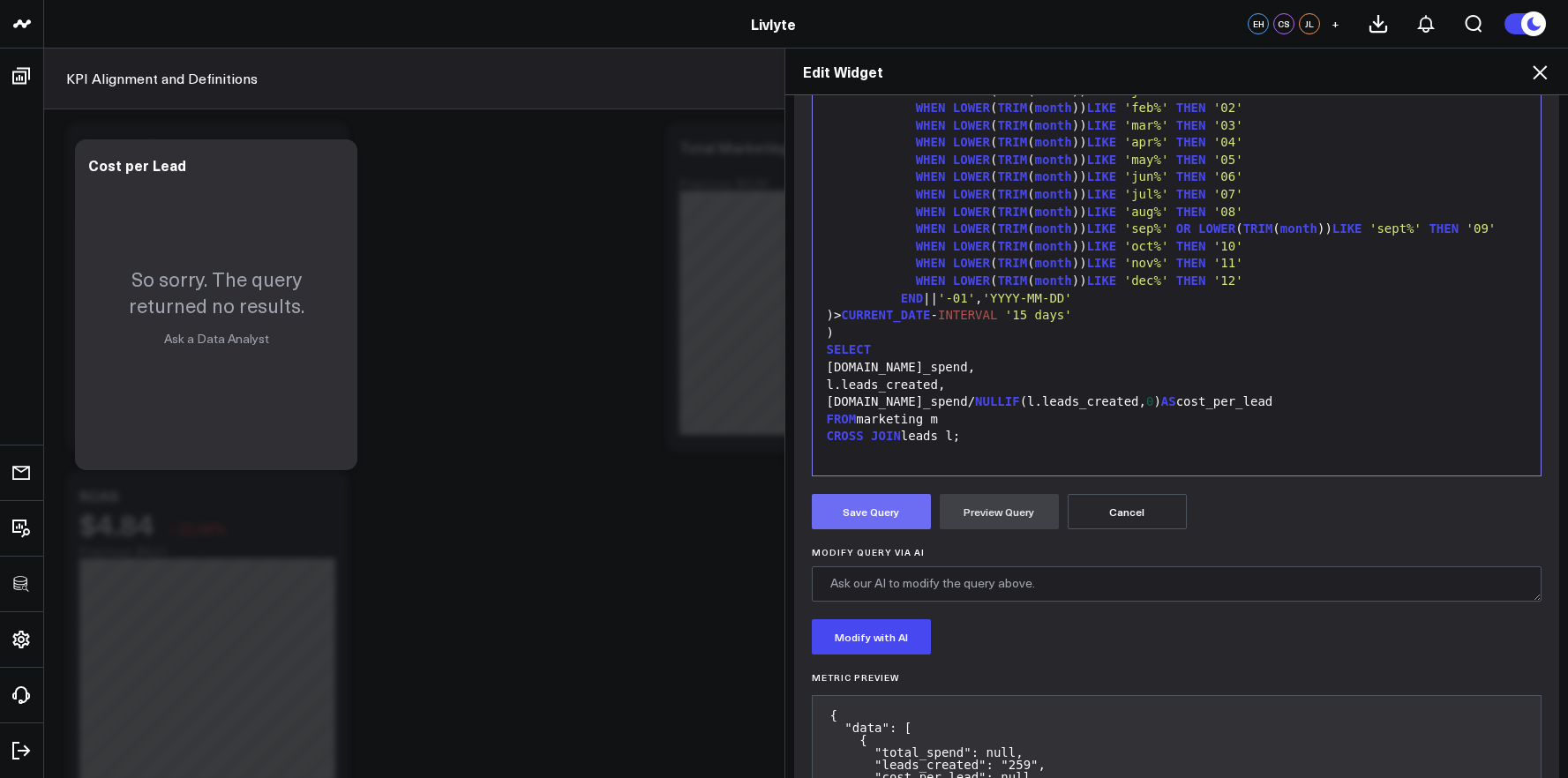
click at [892, 518] on button "Save Query" at bounding box center [870, 512] width 119 height 36
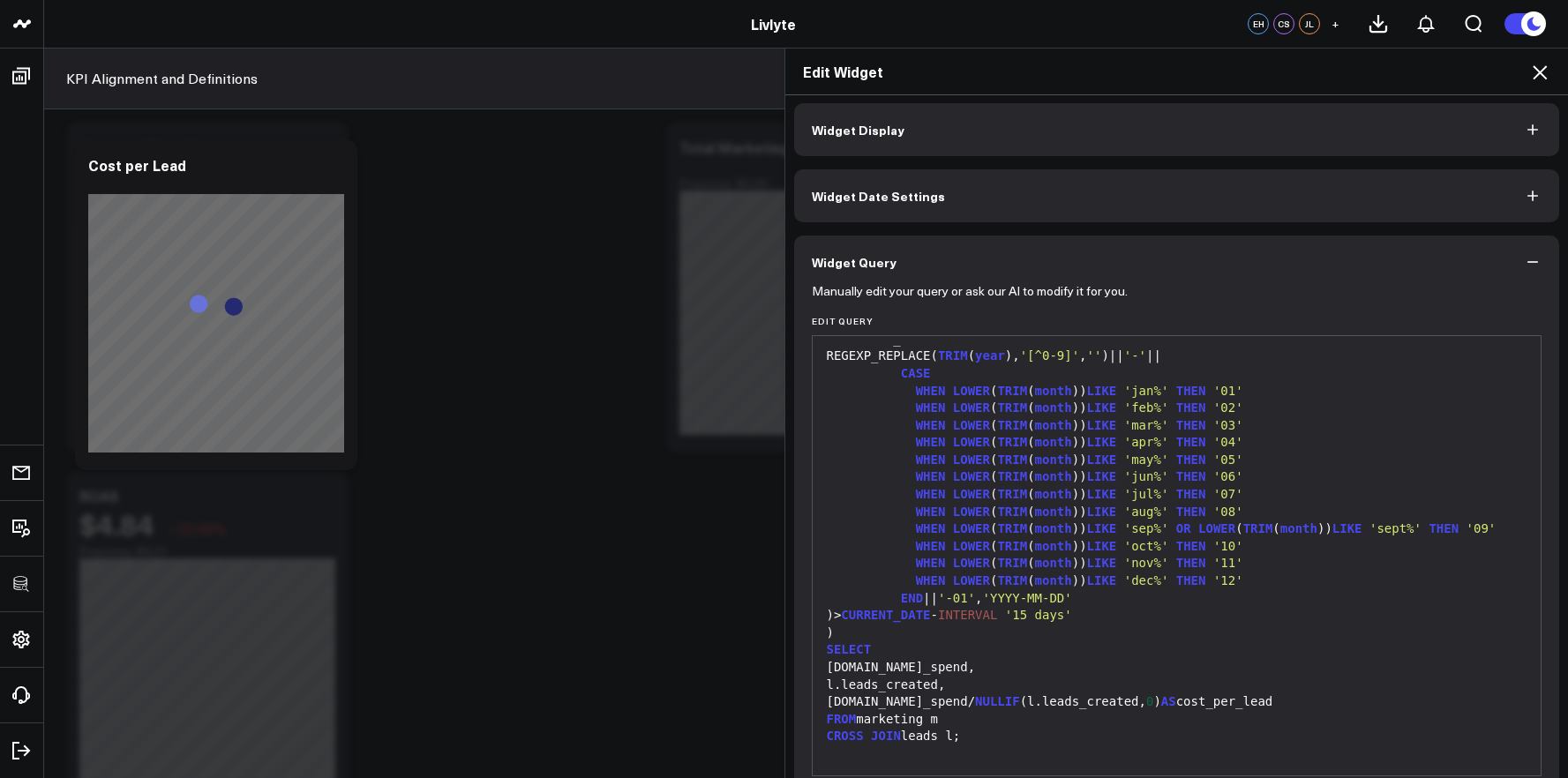
scroll to position [0, 0]
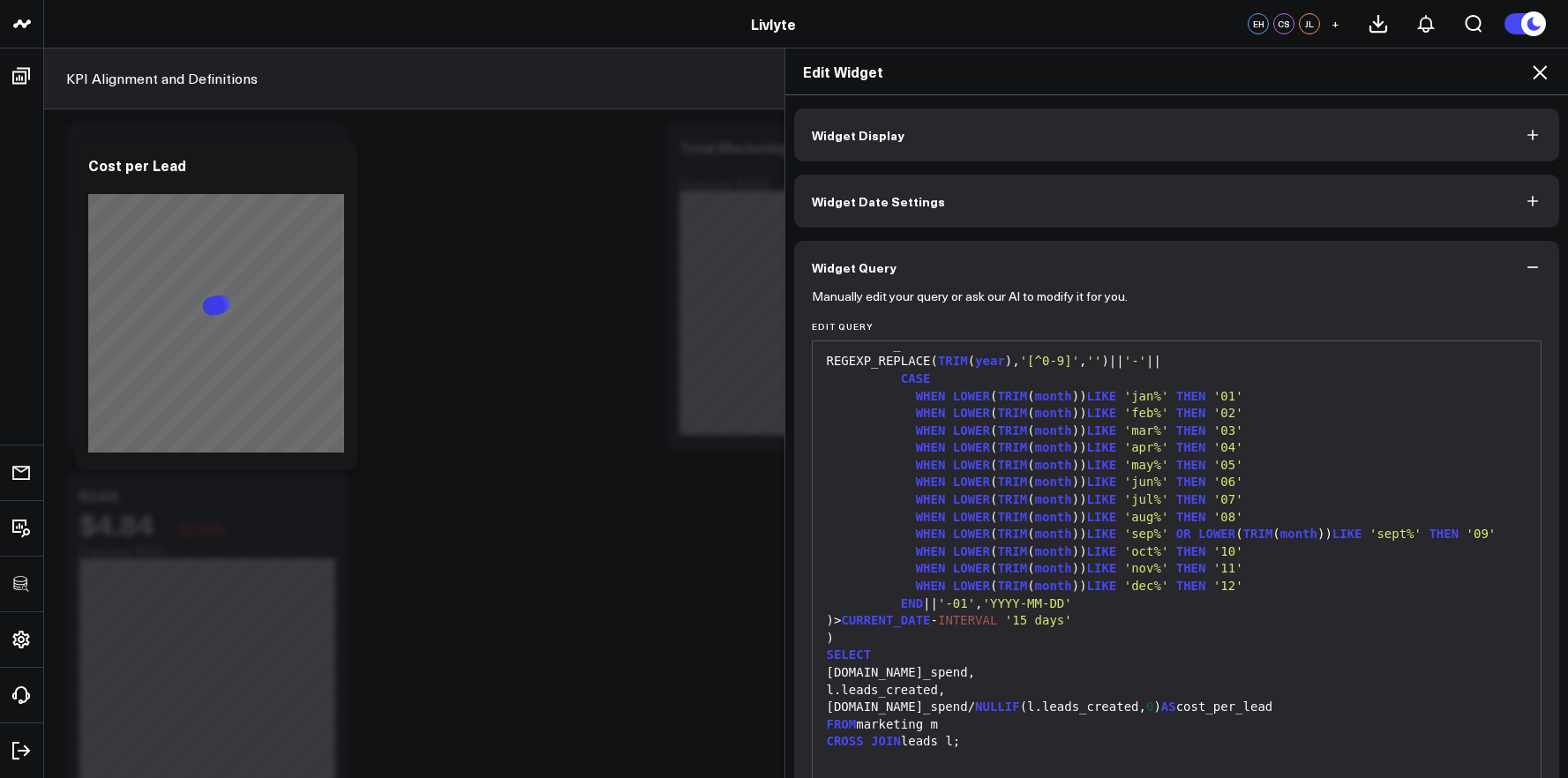
click at [907, 563] on div "WHEN LOWER ( TRIM ( month )) LIKE 'nov%' THEN '11'" at bounding box center [1176, 569] width 711 height 18
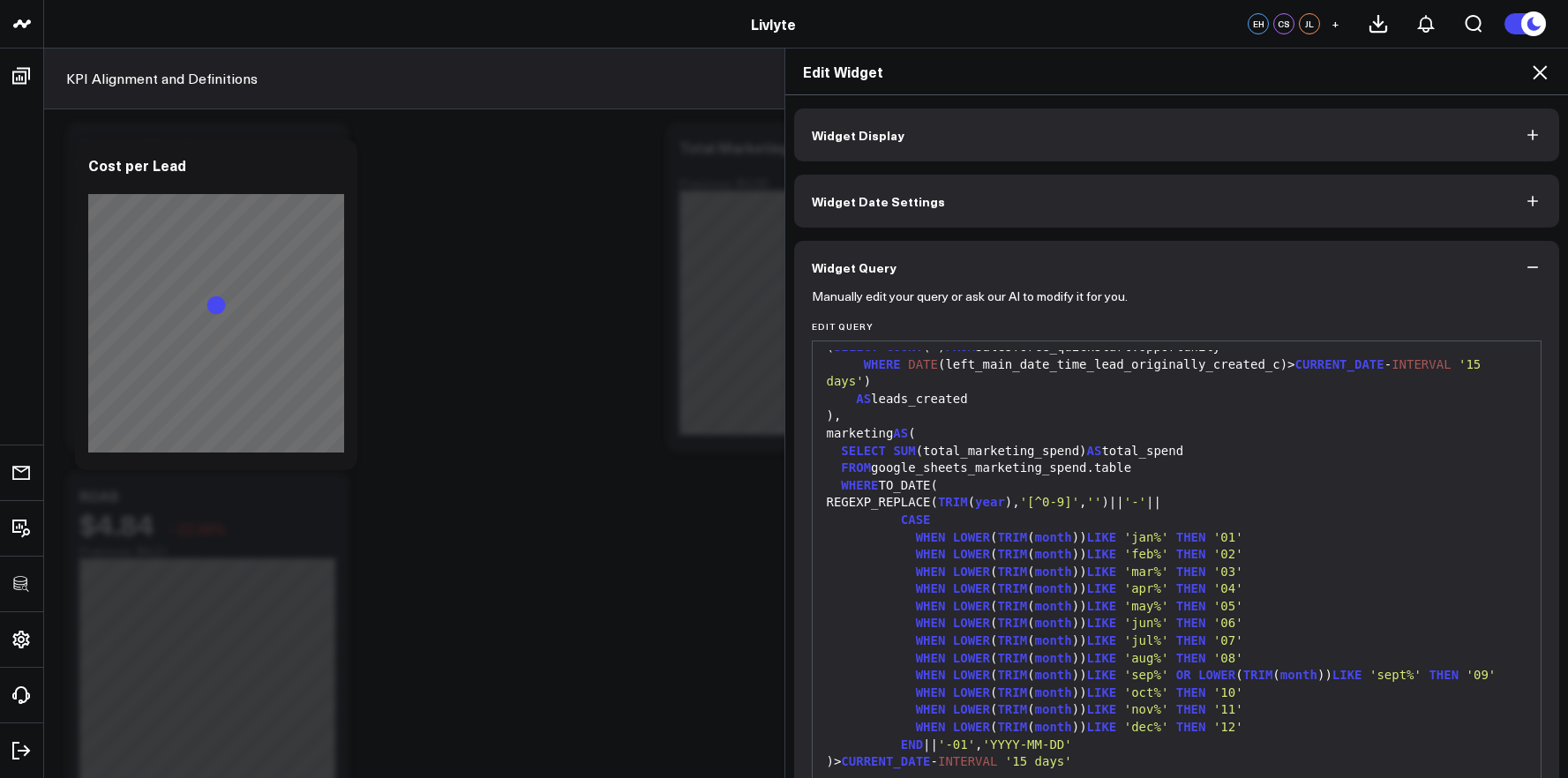
scroll to position [243, 0]
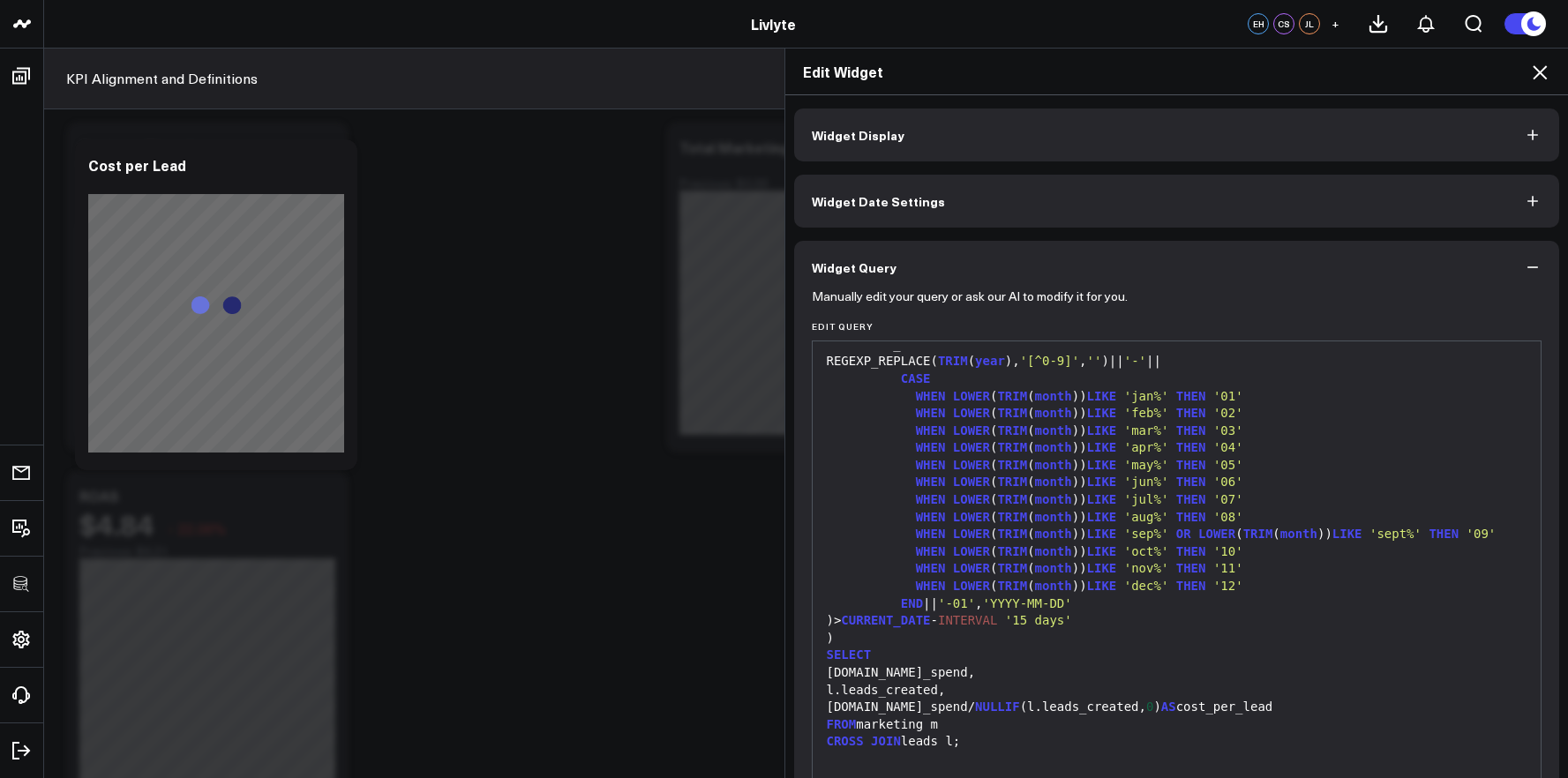
click at [1282, 21] on div "CS" at bounding box center [1283, 24] width 21 height 21
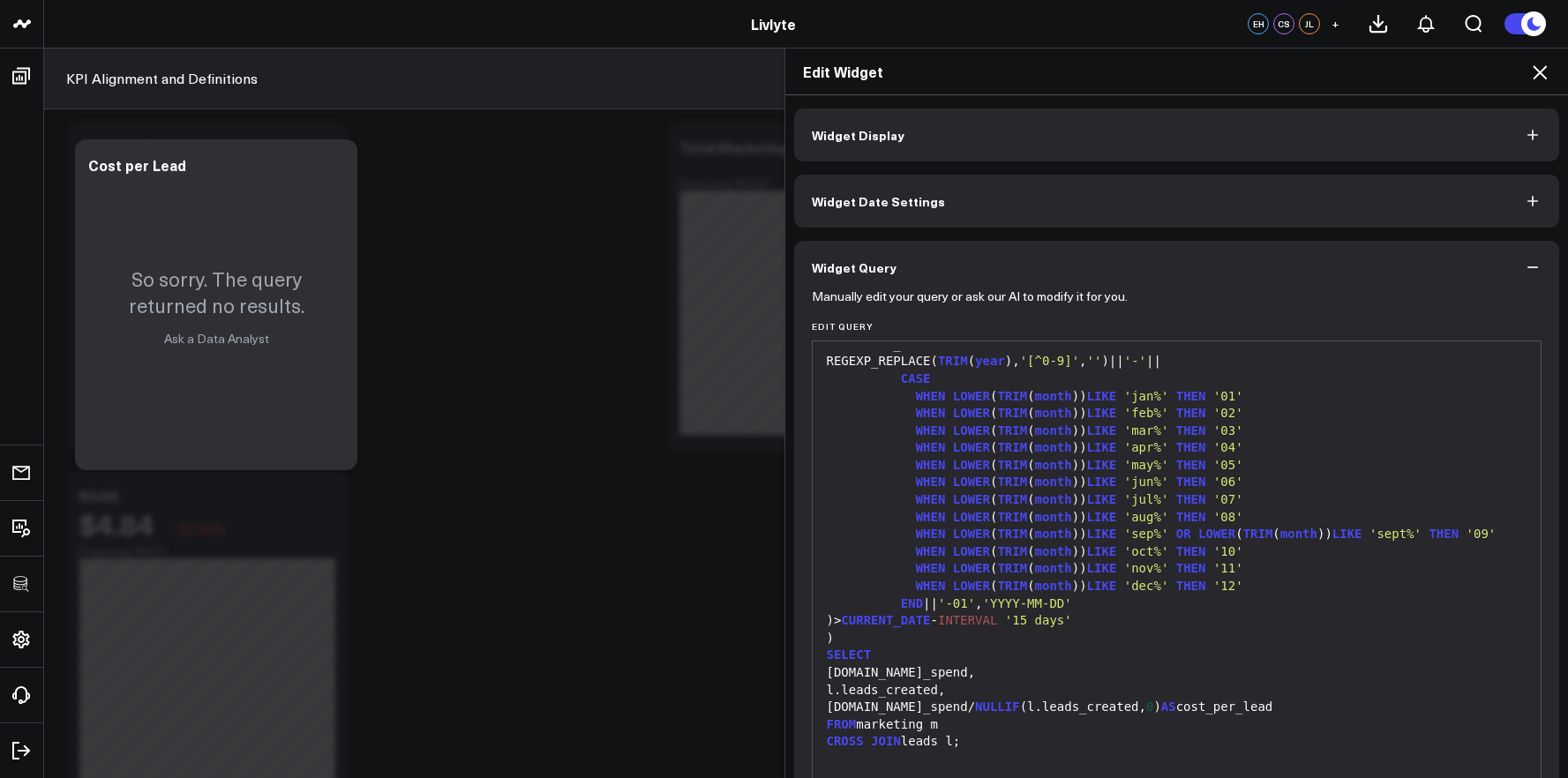
click at [1547, 82] on icon at bounding box center [1539, 72] width 21 height 21
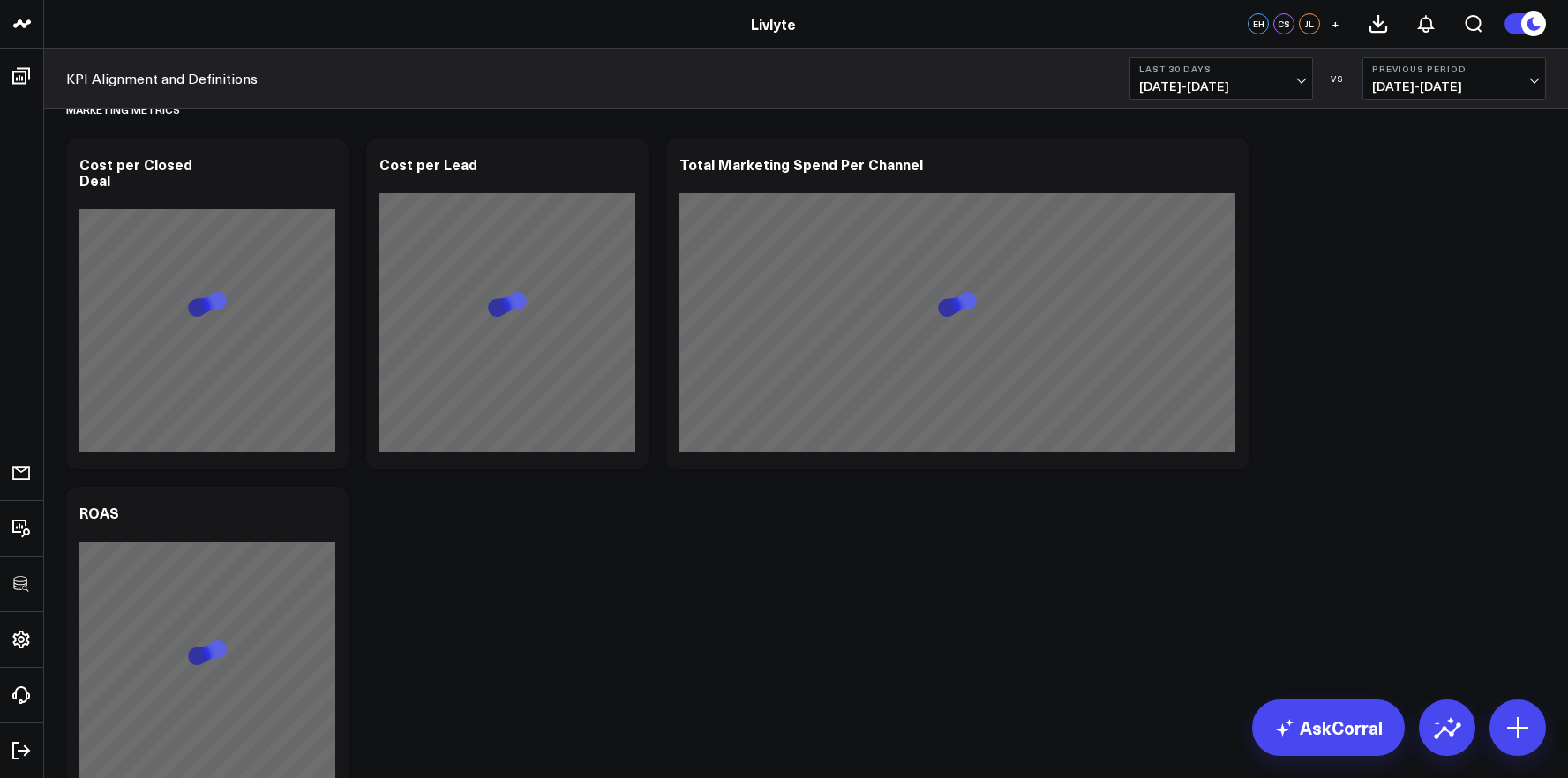
scroll to position [4713, 0]
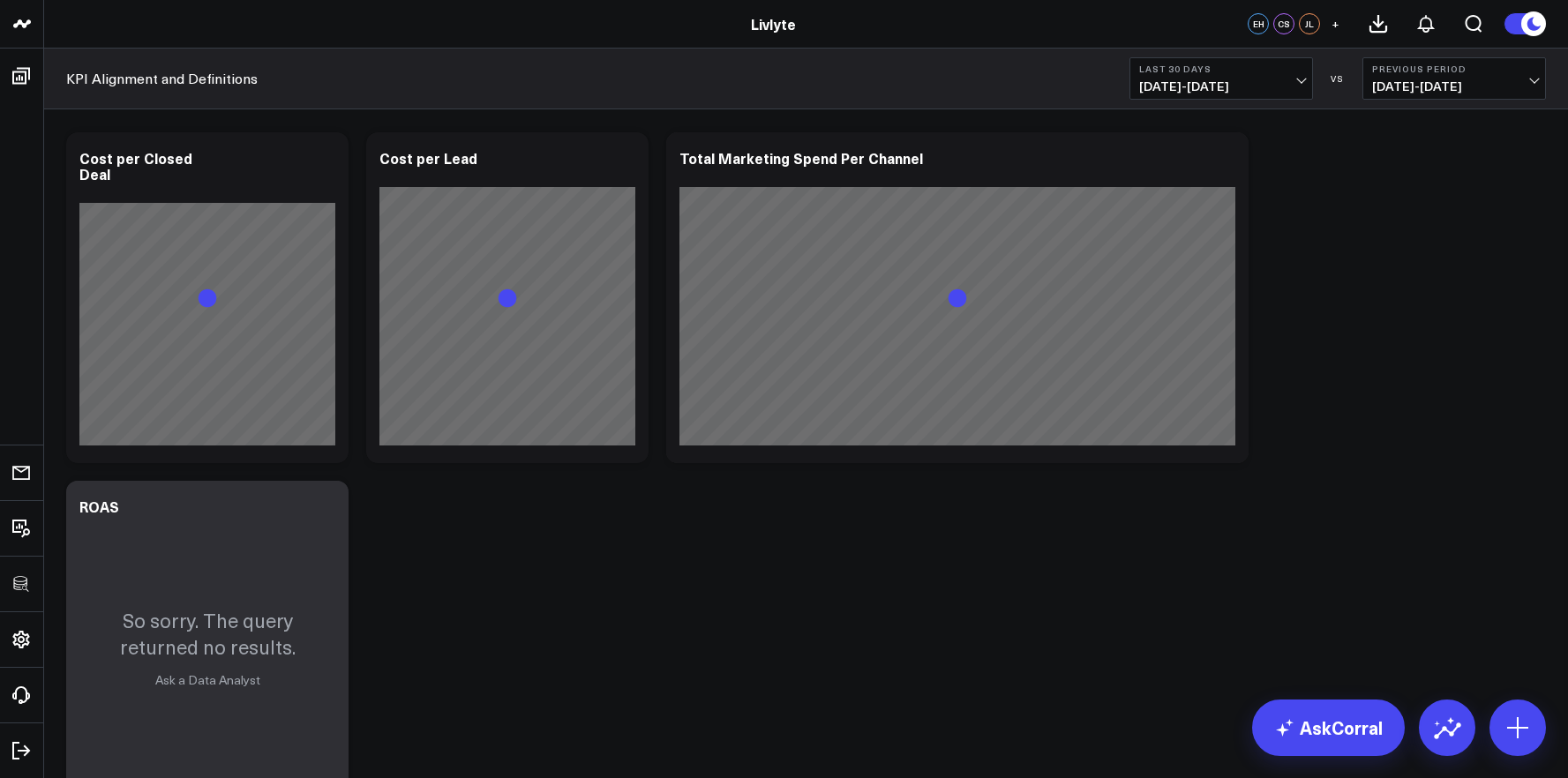
click at [1191, 97] on button "Last 30 Days [DATE] - [DATE]" at bounding box center [1221, 78] width 184 height 42
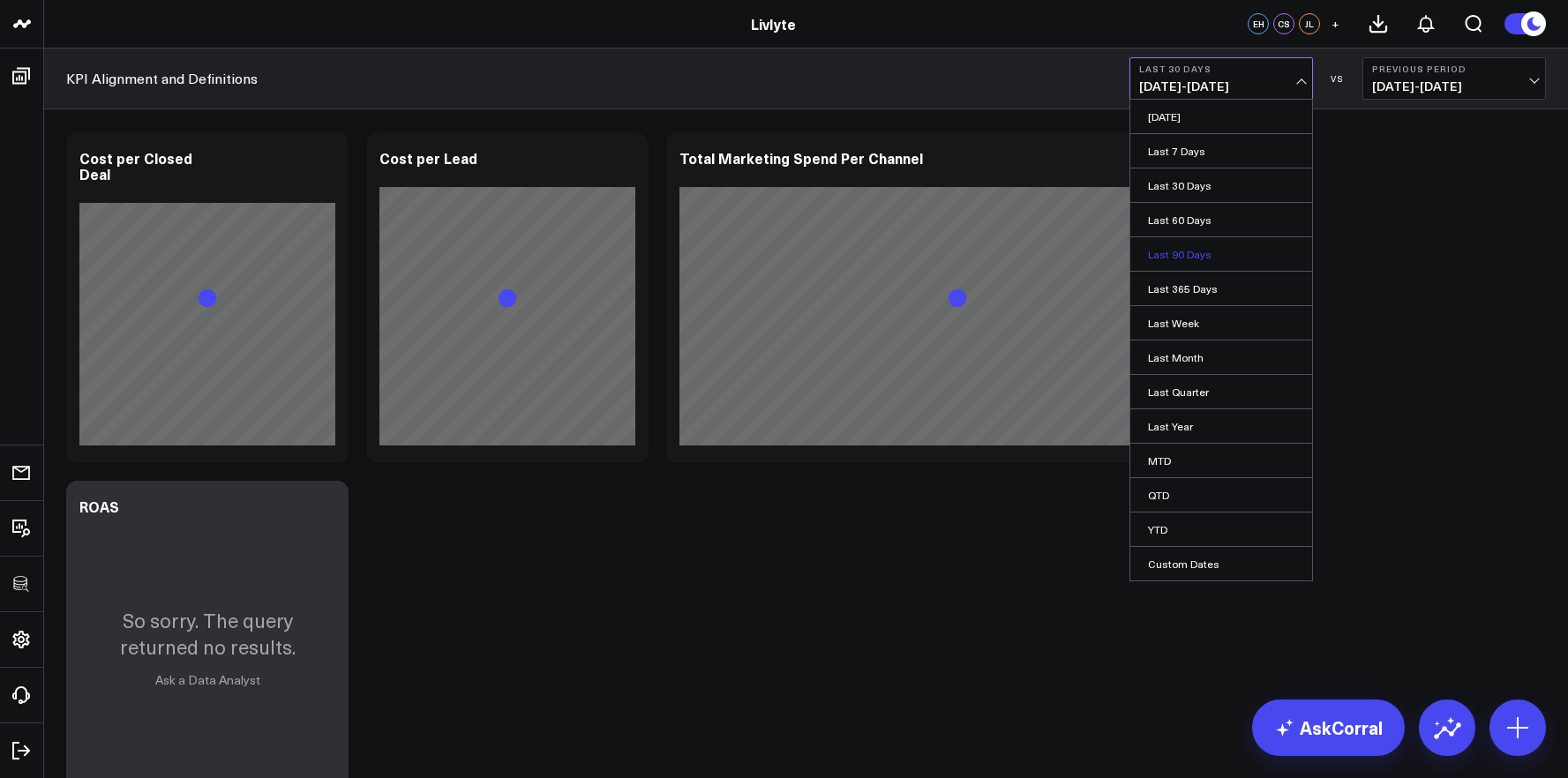
click at [1191, 261] on link "Last 90 Days" at bounding box center [1221, 254] width 182 height 34
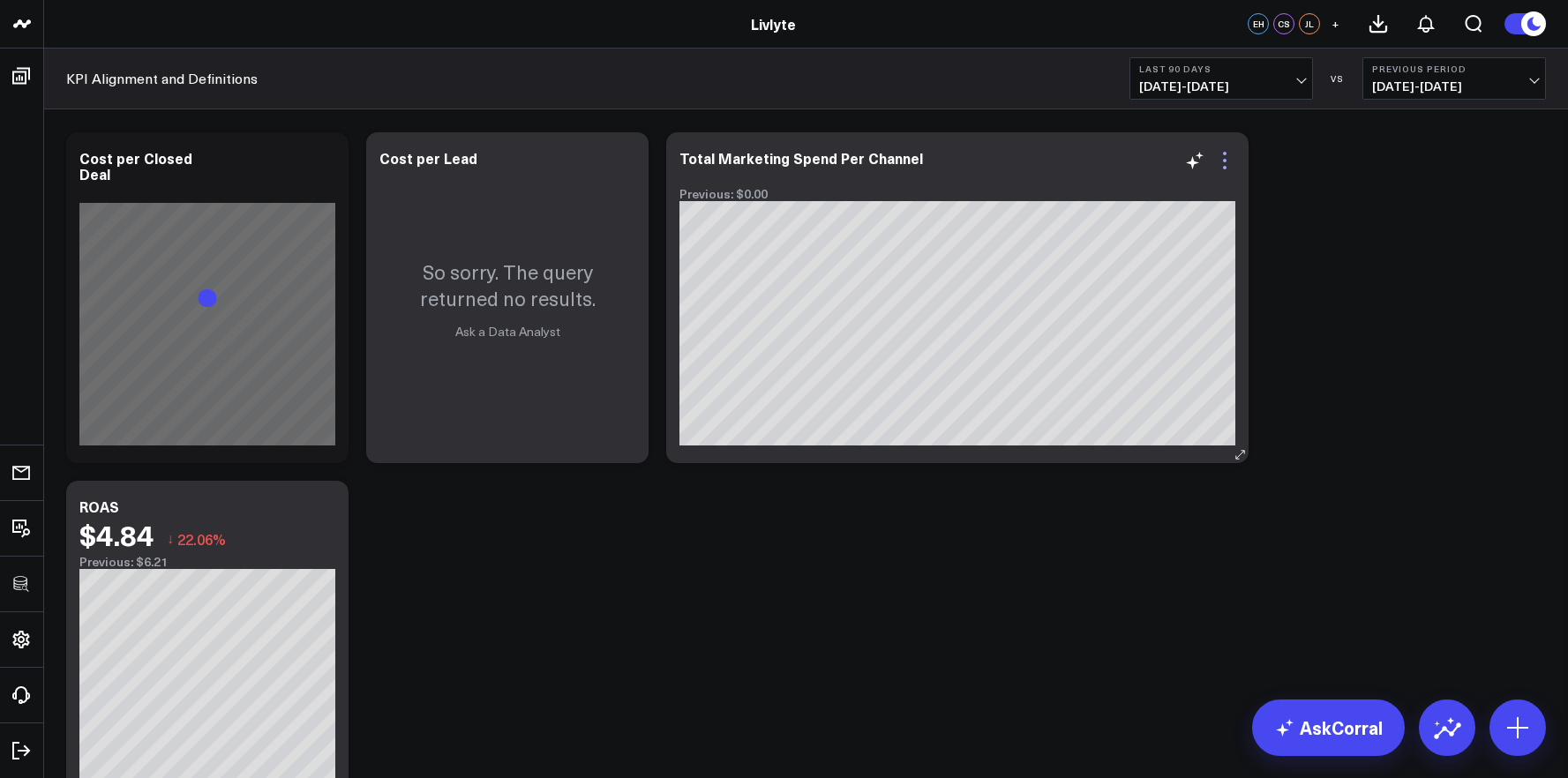
click at [1228, 153] on icon at bounding box center [1224, 161] width 21 height 21
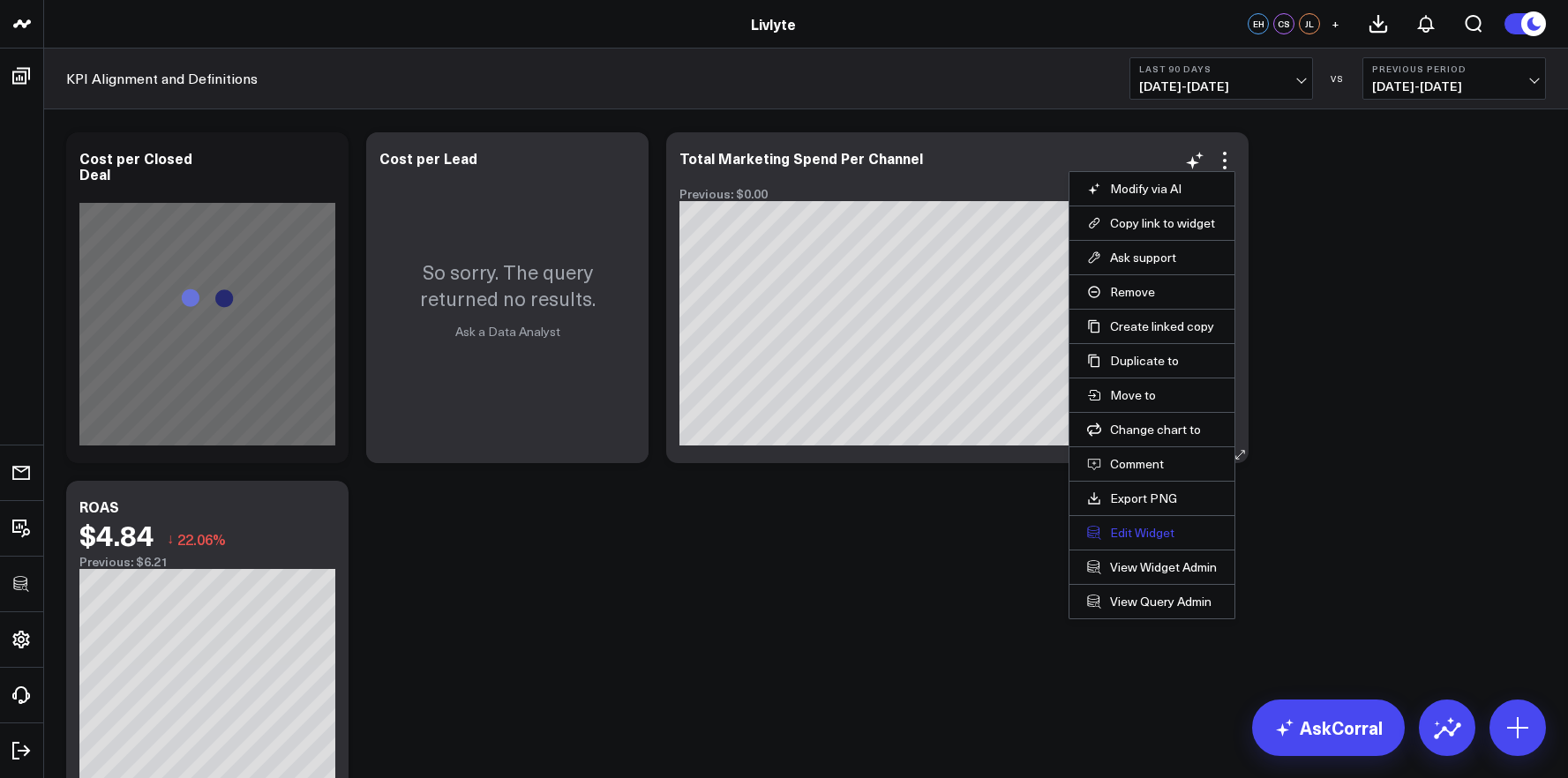
click at [1127, 539] on button "Edit Widget" at bounding box center [1151, 533] width 129 height 16
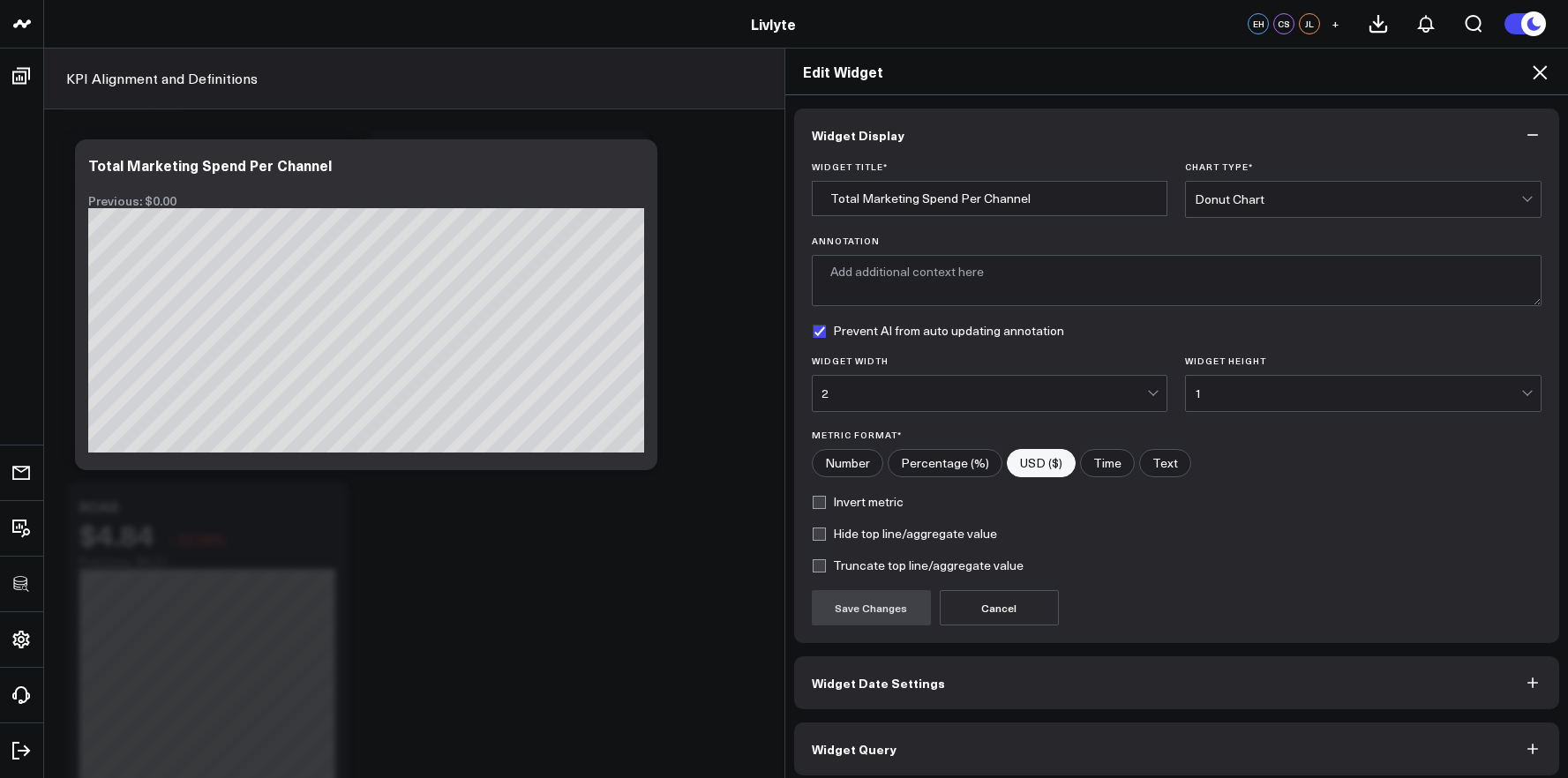
scroll to position [10, 0]
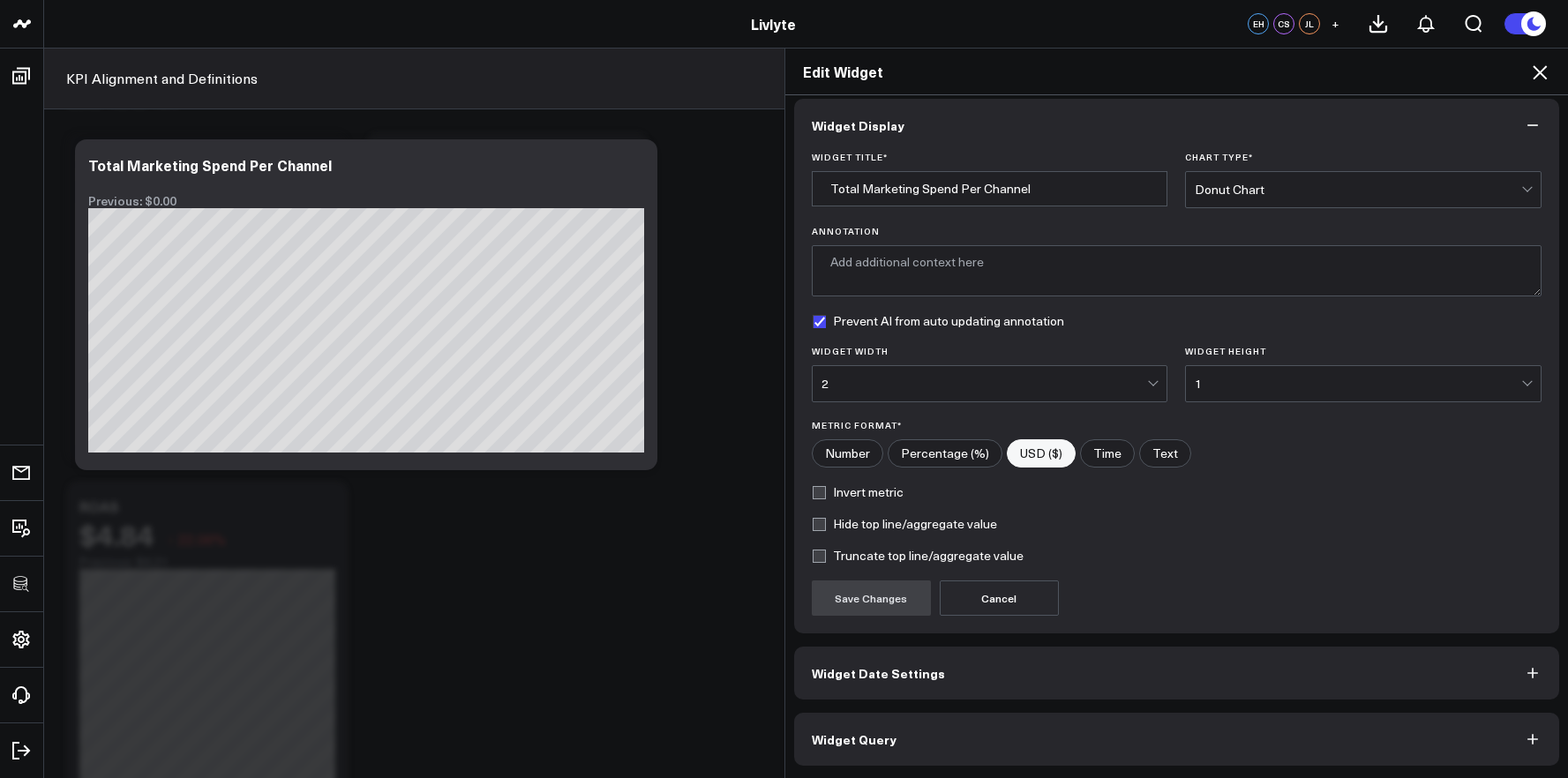
click at [1180, 722] on button "Widget Query" at bounding box center [1177, 739] width 766 height 53
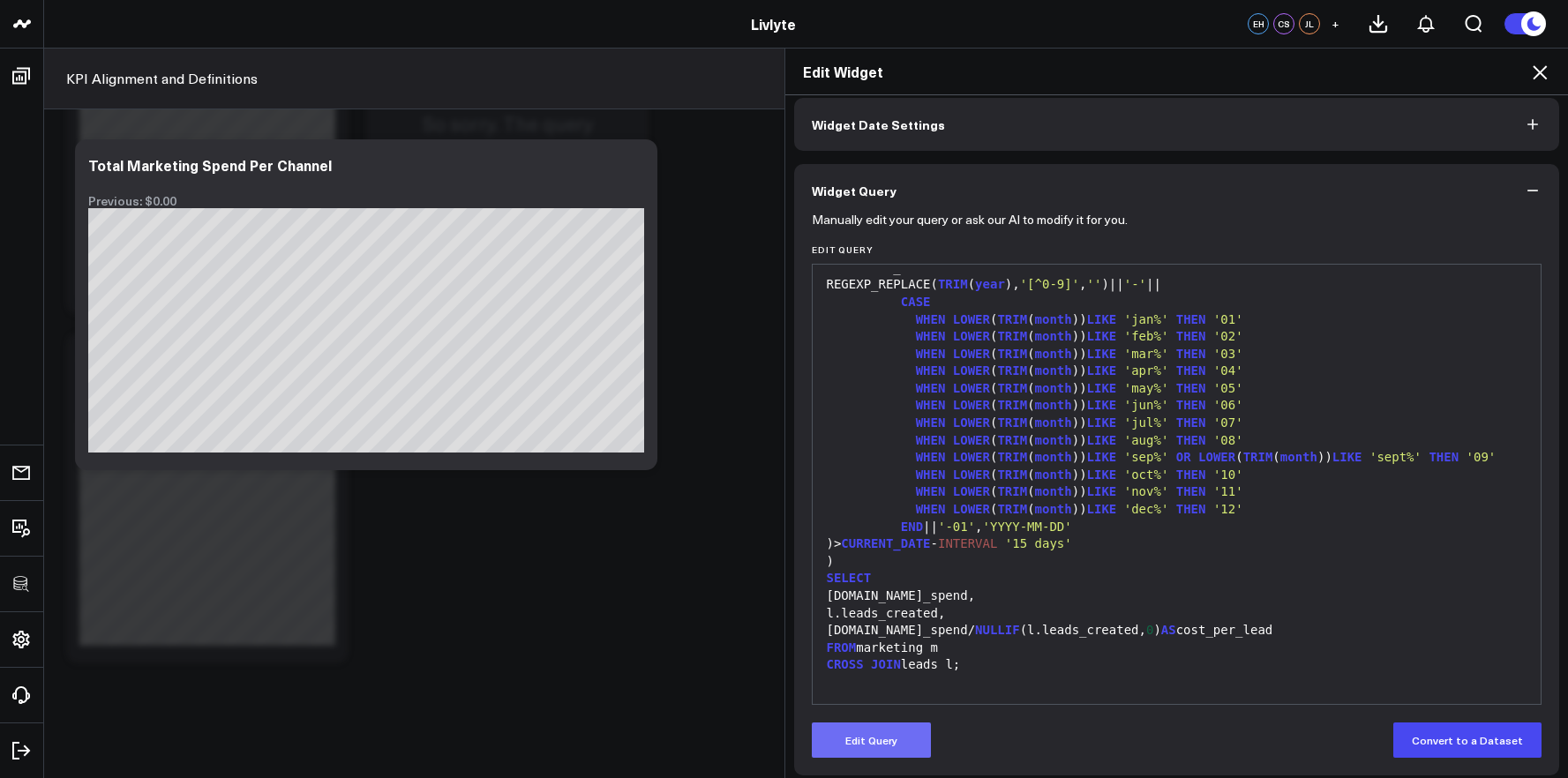
scroll to position [87, 0]
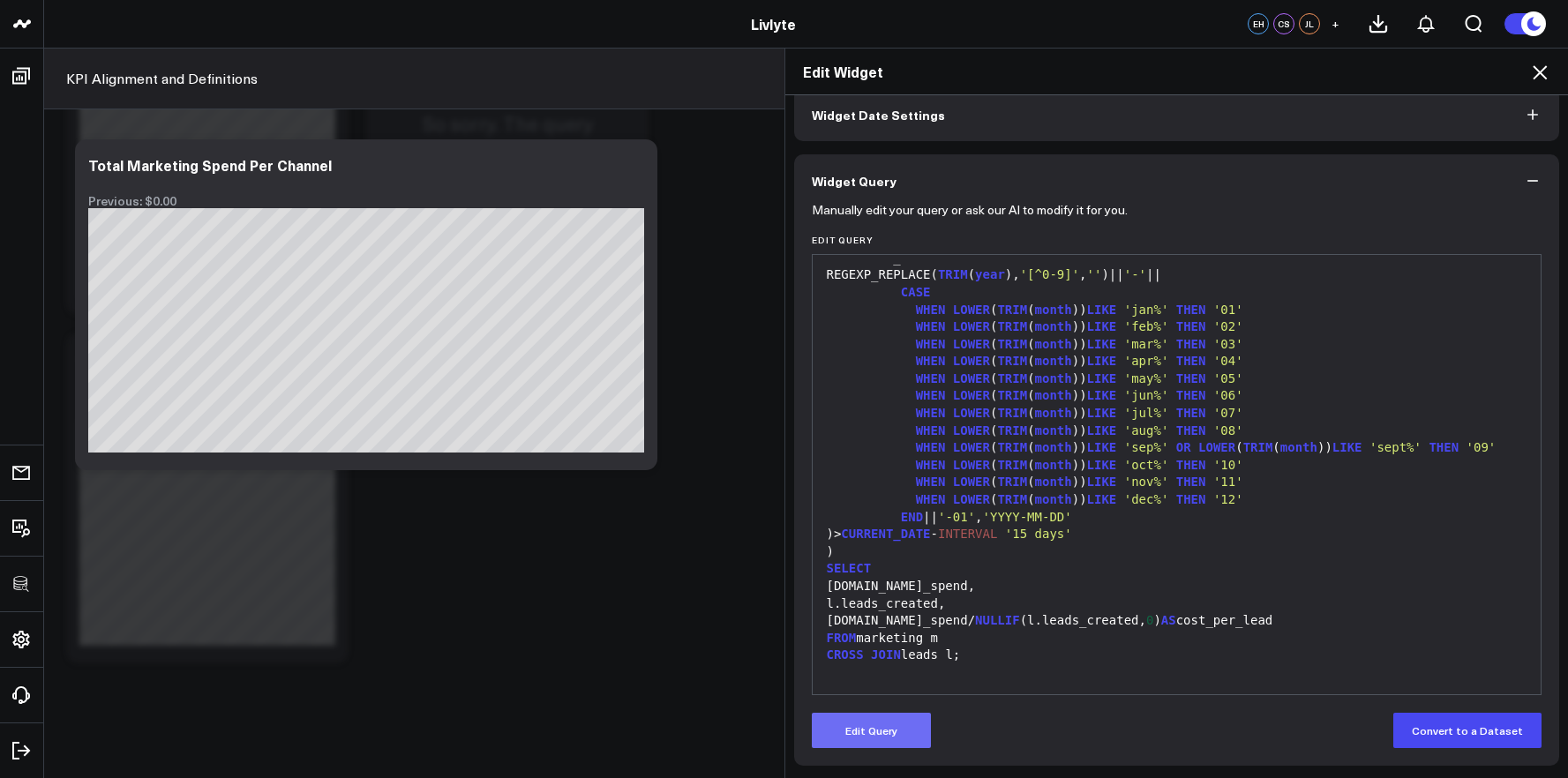
click at [868, 741] on button "Edit Query" at bounding box center [870, 731] width 119 height 36
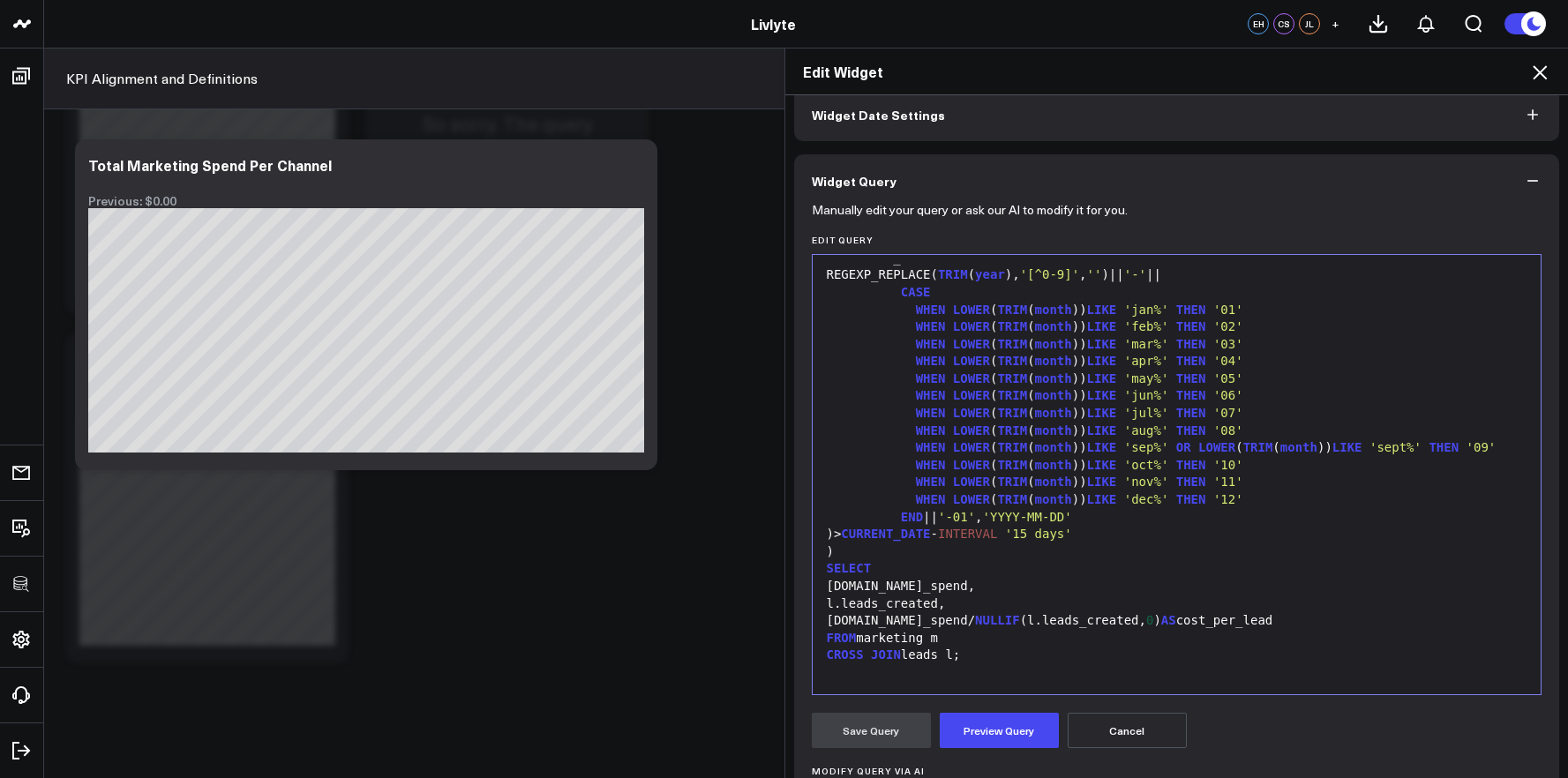
click at [938, 682] on div "WITH leads AS ( SELECT ( SELECT COUNT (*) FROM salesforce_quickstart.lead WHERE…" at bounding box center [1176, 353] width 711 height 664
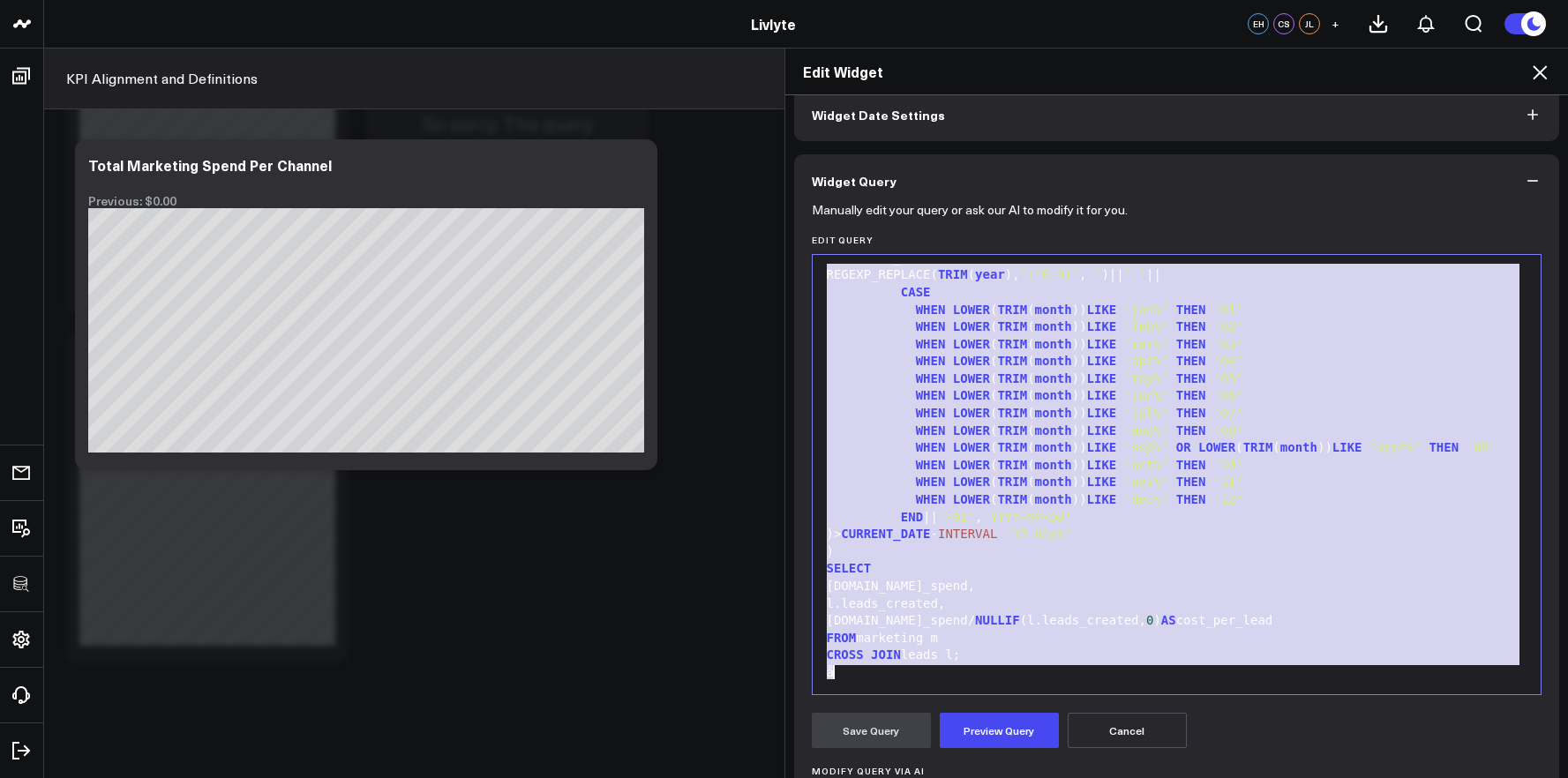
scroll to position [966, 0]
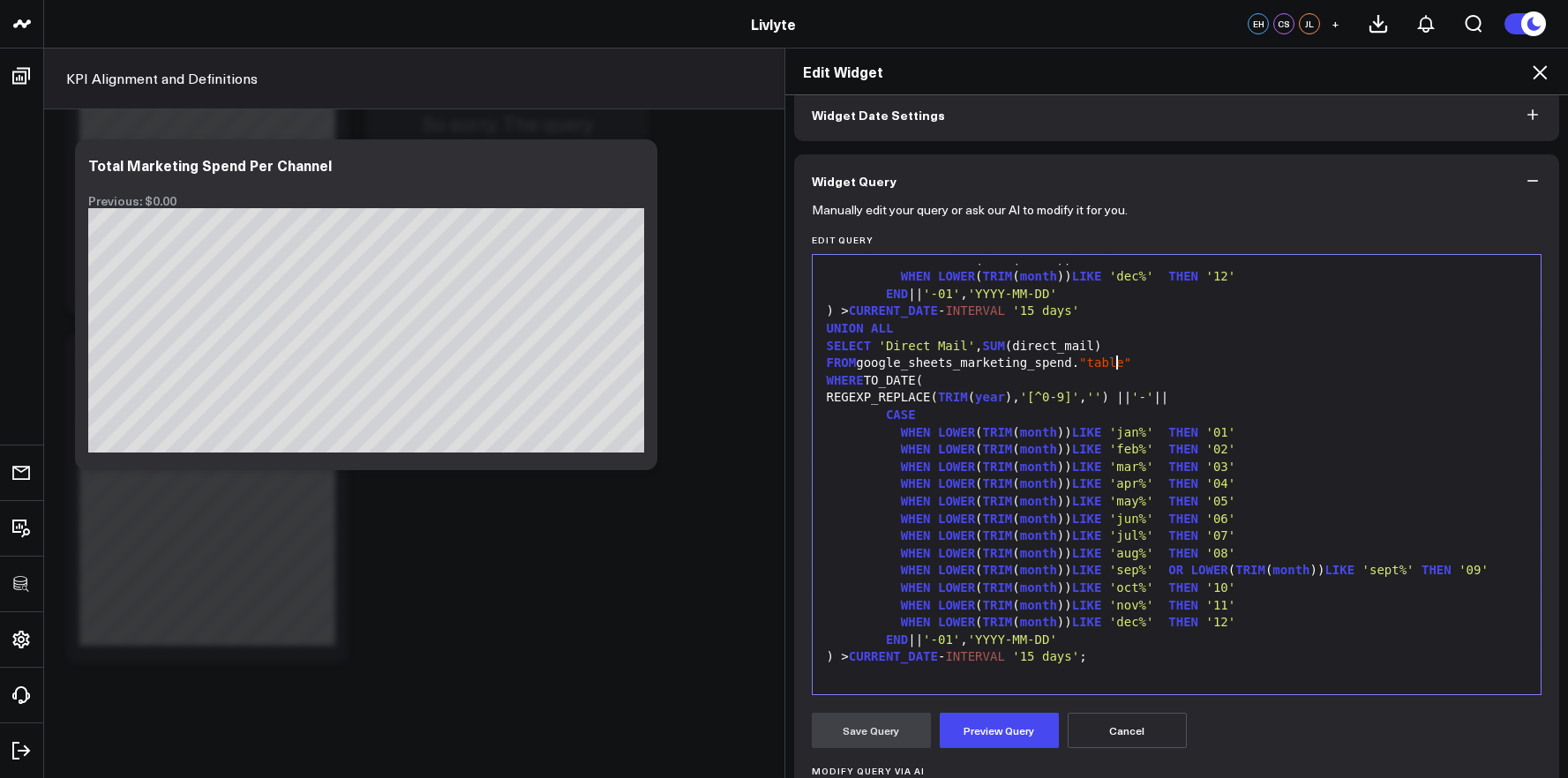
drag, startPoint x: 1108, startPoint y: 366, endPoint x: 1120, endPoint y: 346, distance: 23.3
click at [1108, 366] on span ""table"" at bounding box center [1105, 362] width 52 height 14
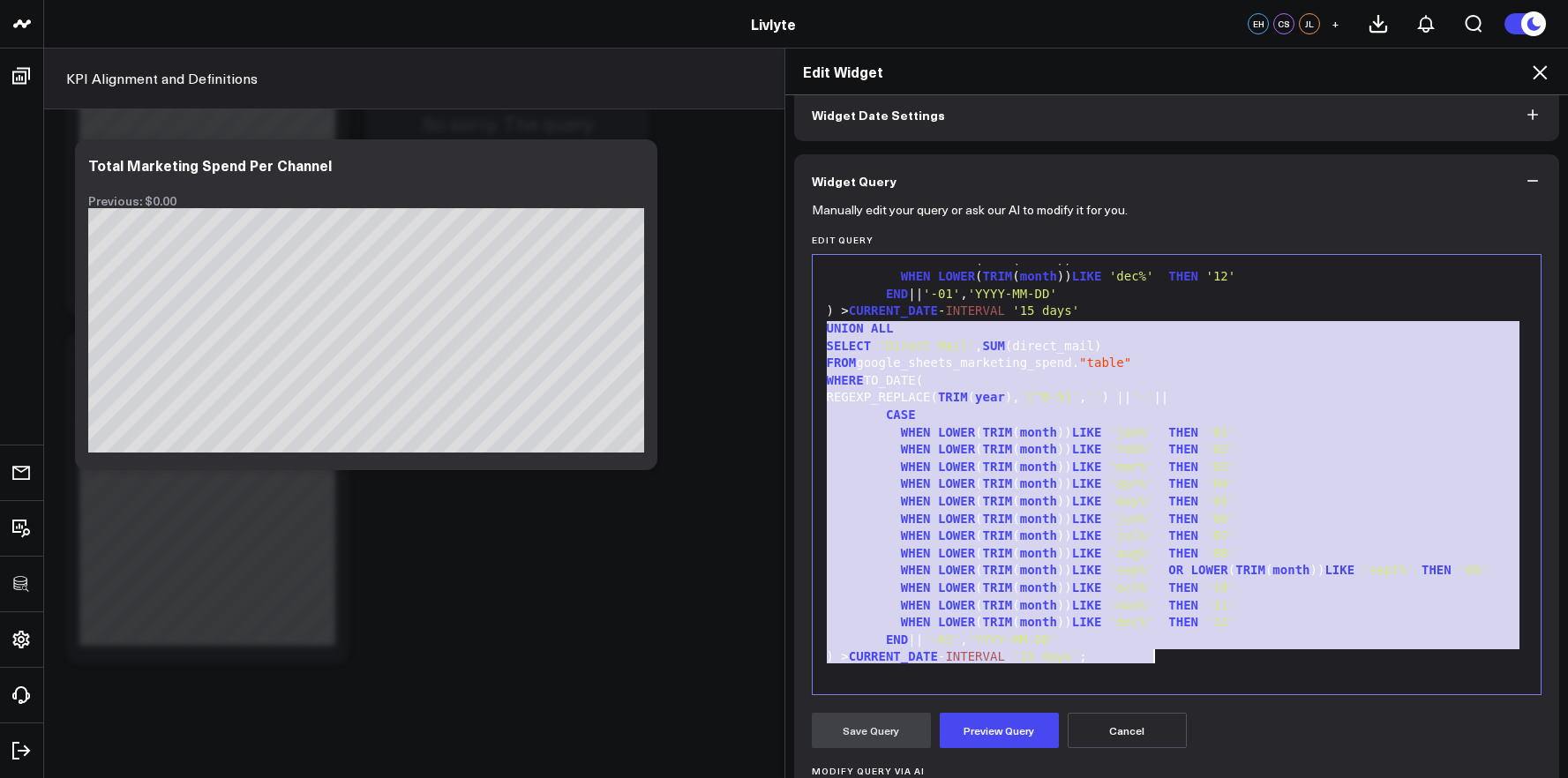
drag, startPoint x: 827, startPoint y: 331, endPoint x: 1204, endPoint y: 653, distance: 495.8
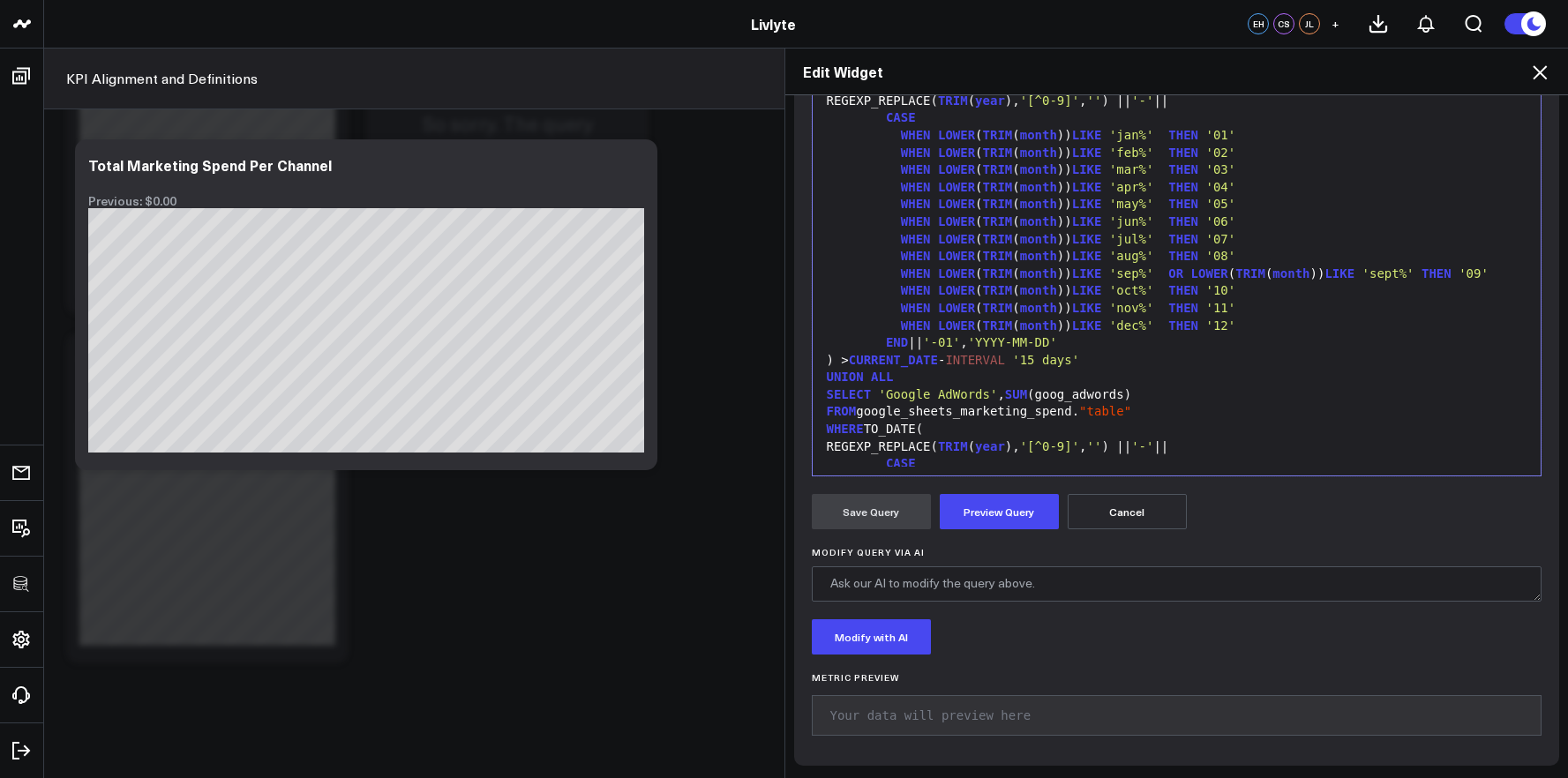
scroll to position [0, 0]
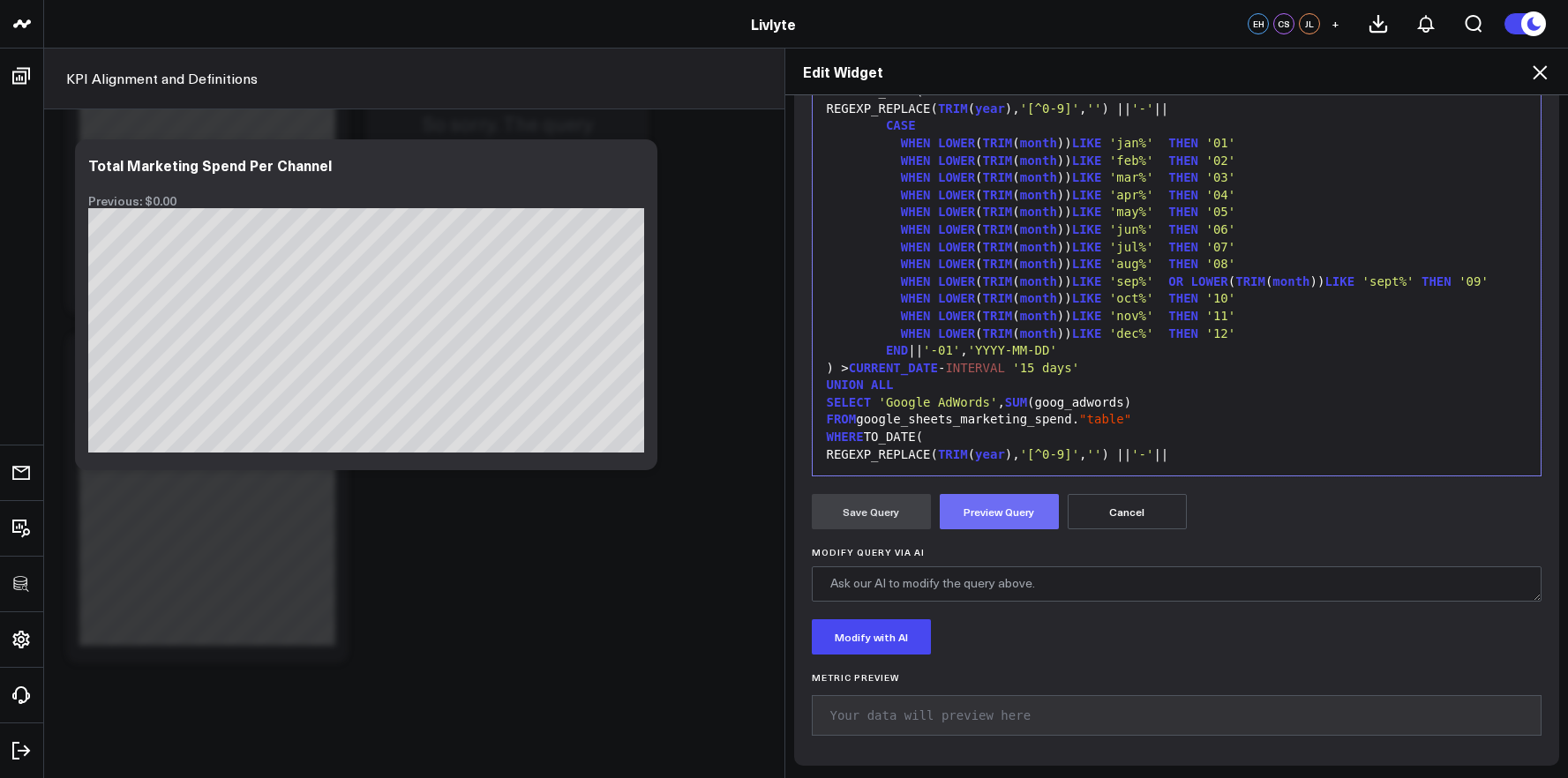
click at [1008, 509] on button "Preview Query" at bounding box center [999, 512] width 119 height 36
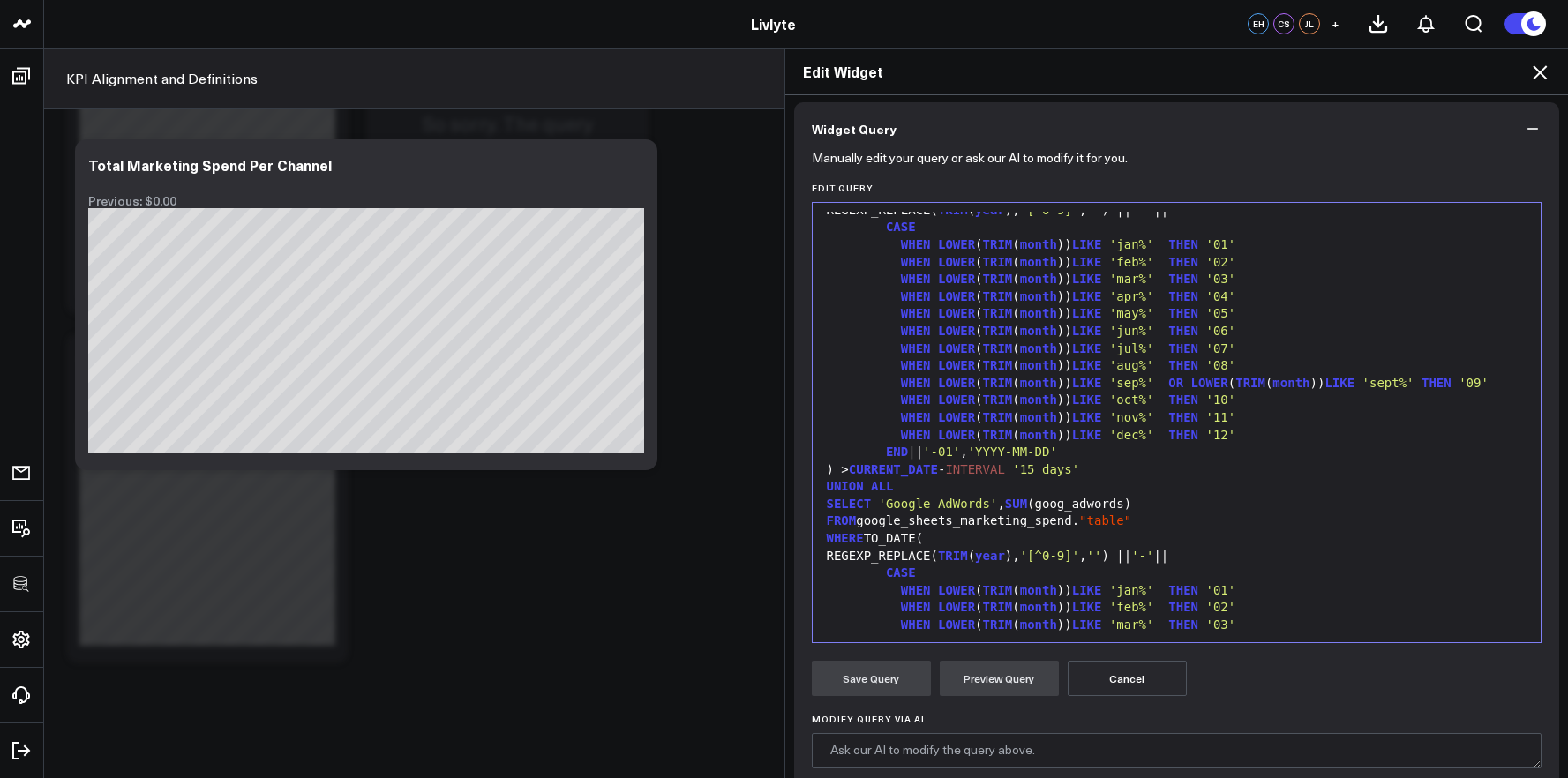
scroll to position [111, 0]
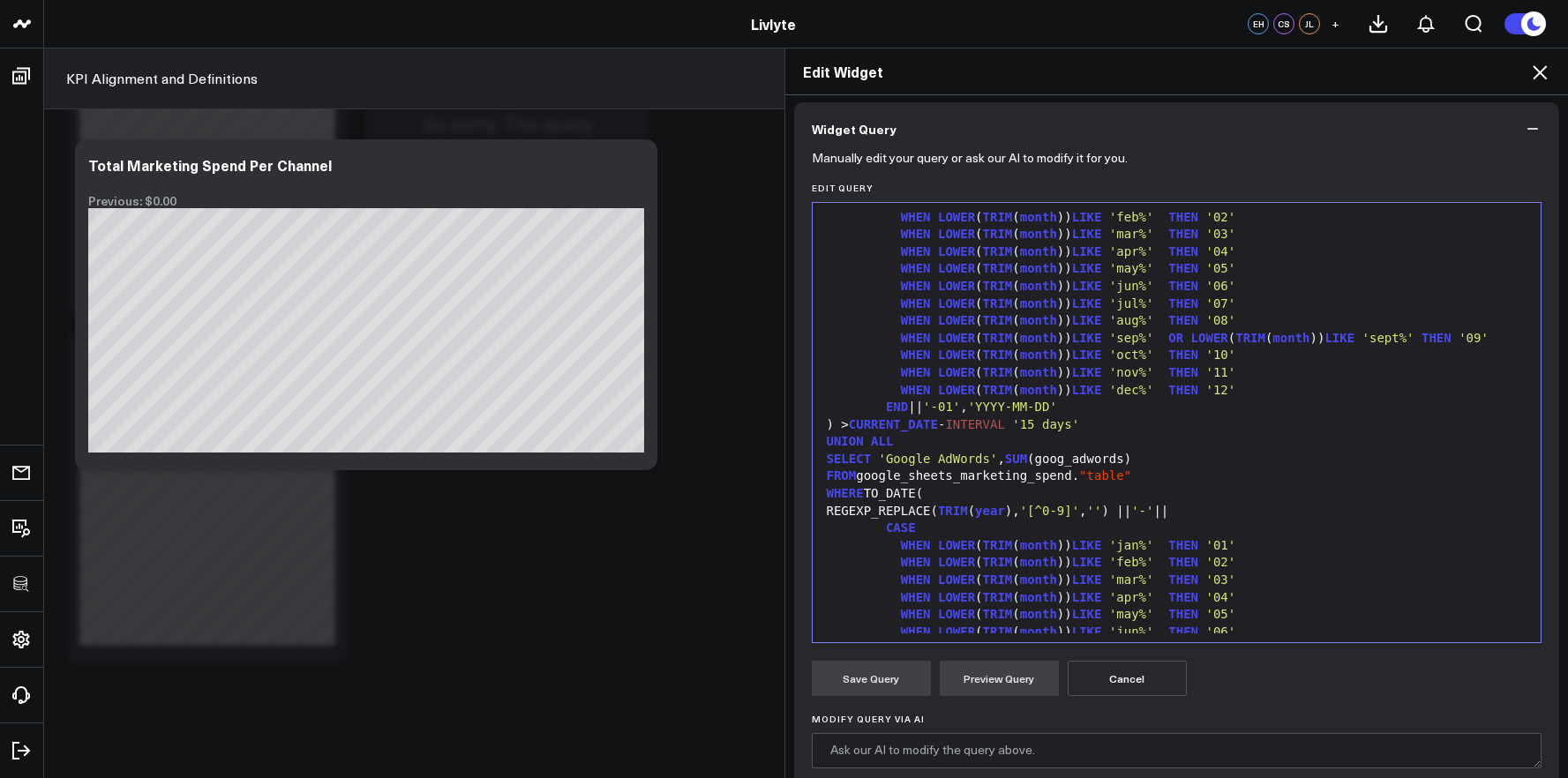
click at [1064, 459] on div "SELECT 'Google AdWords' , SUM (goog_adwords)" at bounding box center [1176, 459] width 711 height 18
click at [1399, 502] on div "REGEXP_REPLACE( TRIM ( year ), '[^0-9]' , '' ) || '-' ||" at bounding box center [1176, 511] width 711 height 18
click at [1026, 670] on button "Preview Query" at bounding box center [999, 678] width 119 height 36
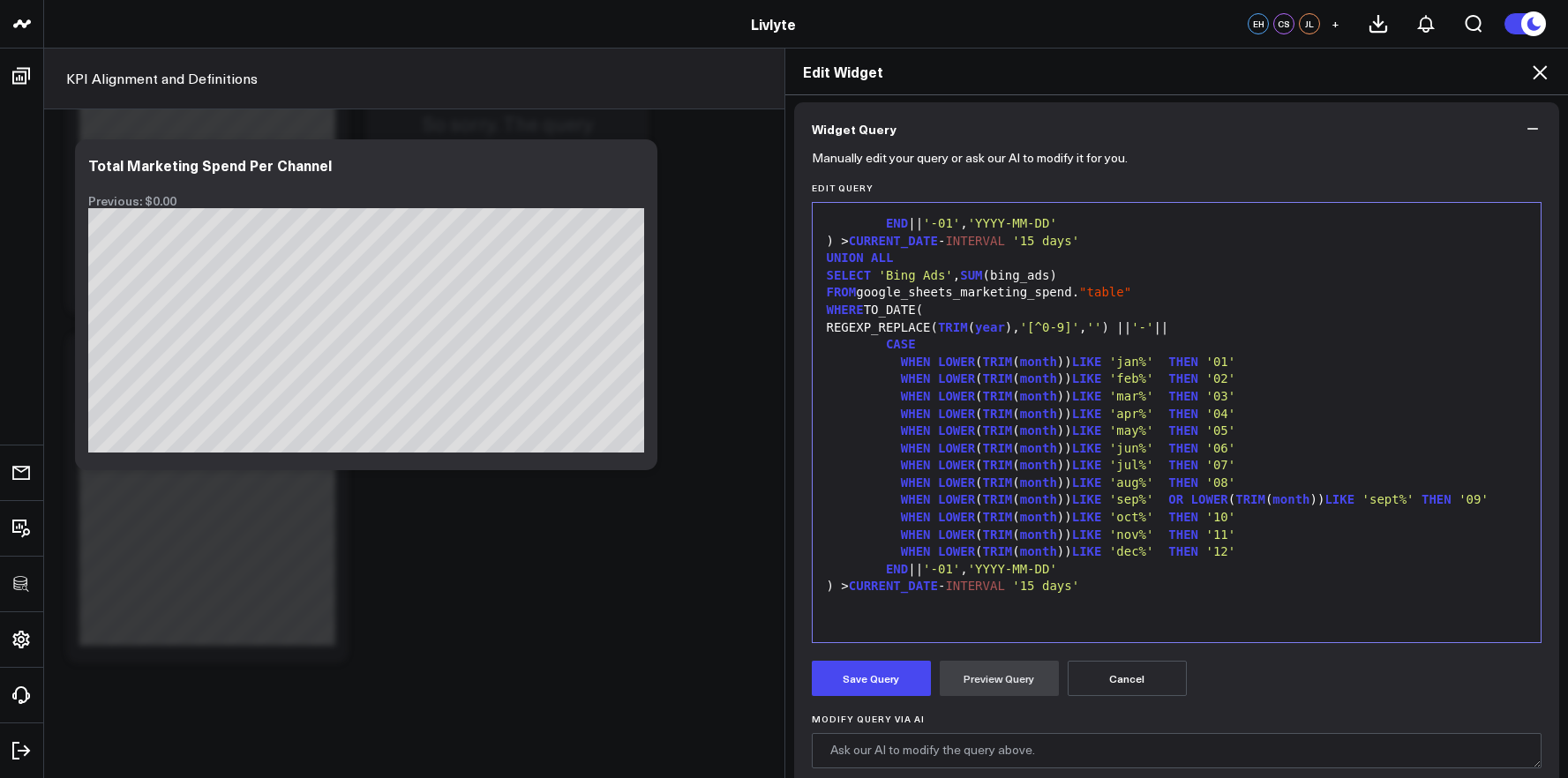
scroll to position [491, 0]
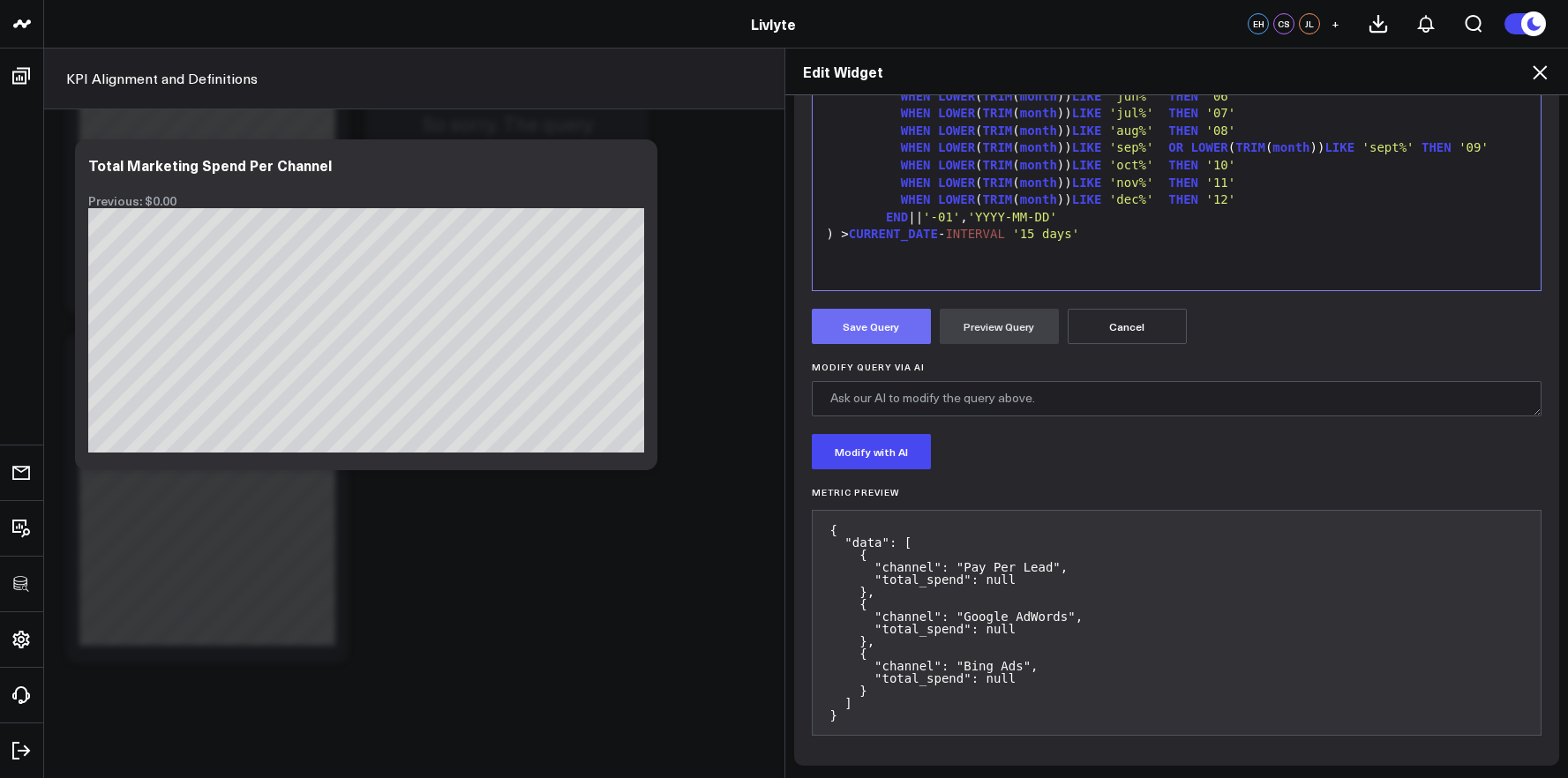
click at [890, 326] on button "Save Query" at bounding box center [870, 327] width 119 height 36
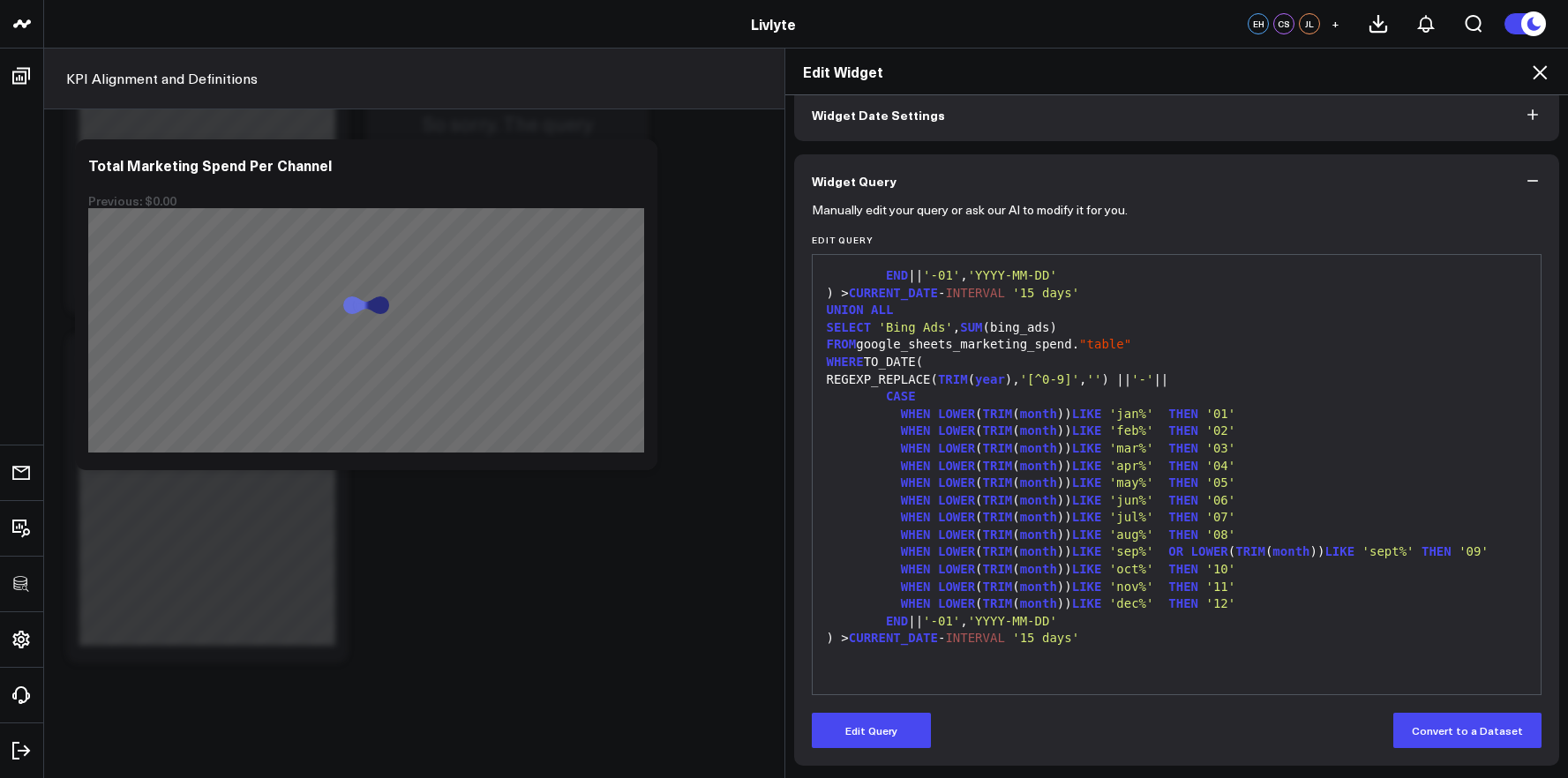
scroll to position [87, 0]
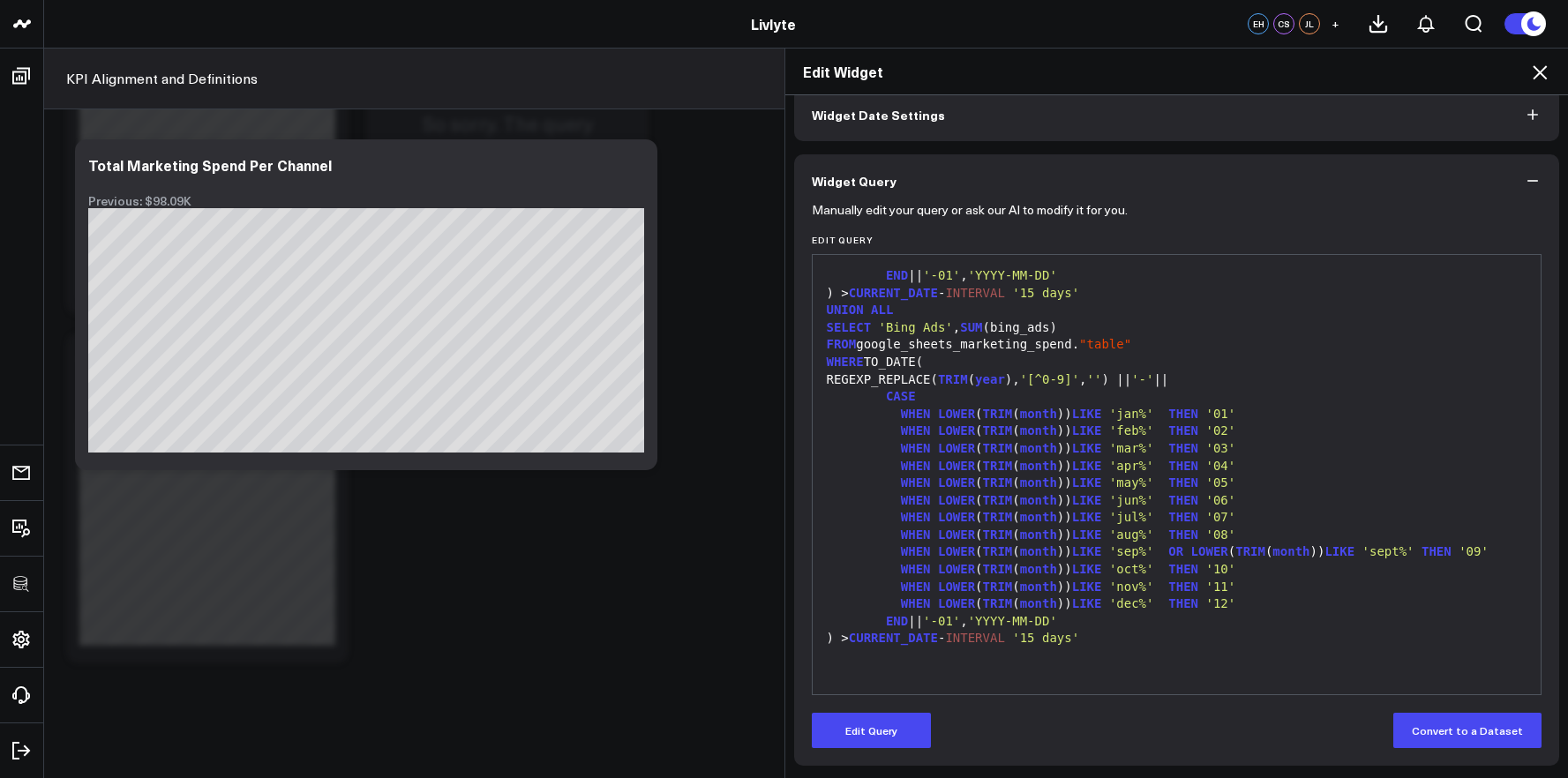
click at [1099, 473] on div "WHEN LOWER ( TRIM ( month )) LIKE 'apr%' THEN '04'" at bounding box center [1176, 467] width 711 height 18
click at [1538, 81] on icon at bounding box center [1539, 72] width 21 height 21
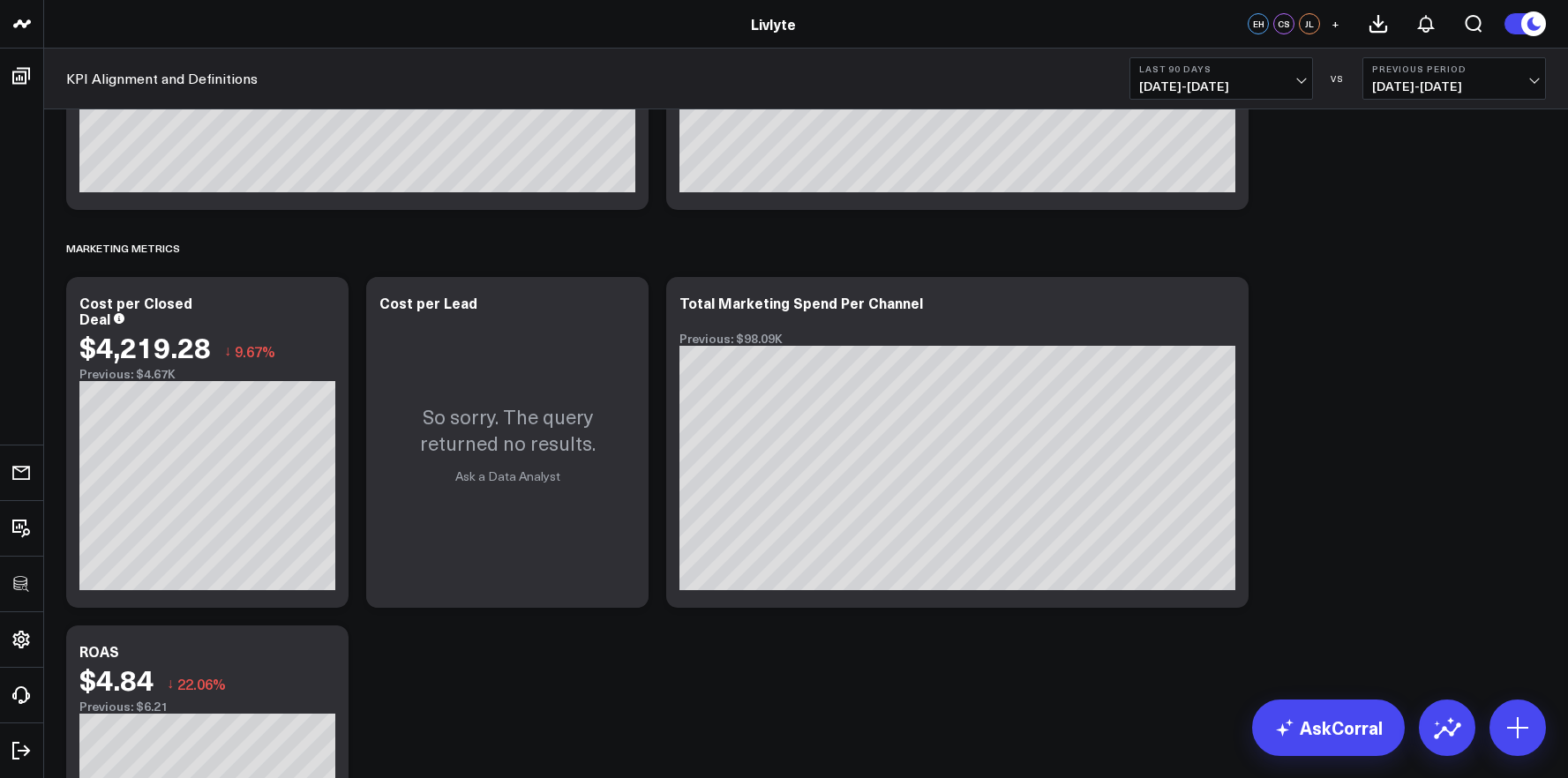
scroll to position [4569, 0]
click at [332, 303] on icon at bounding box center [325, 304] width 21 height 21
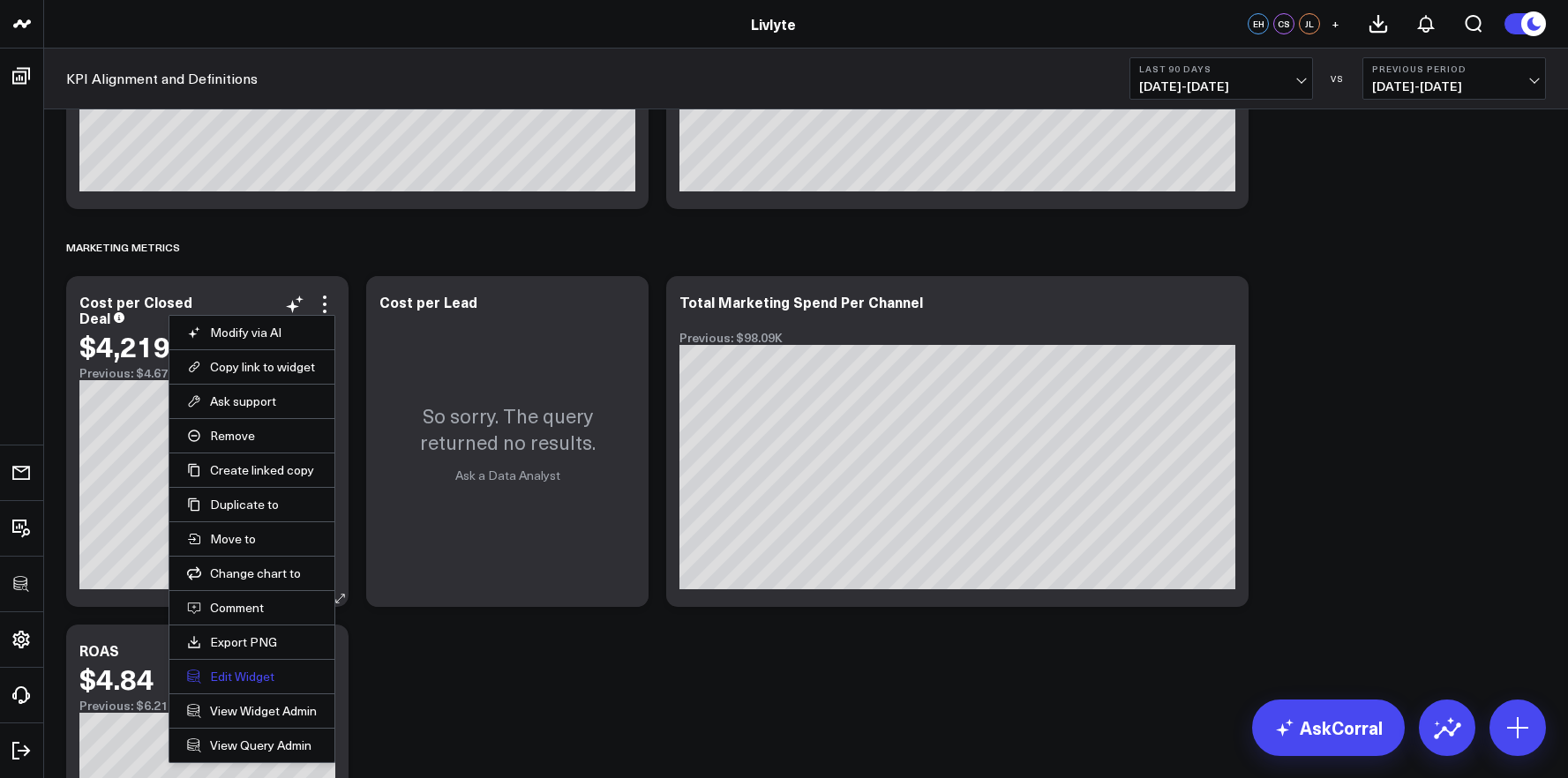
click at [259, 678] on button "Edit Widget" at bounding box center [252, 676] width 129 height 16
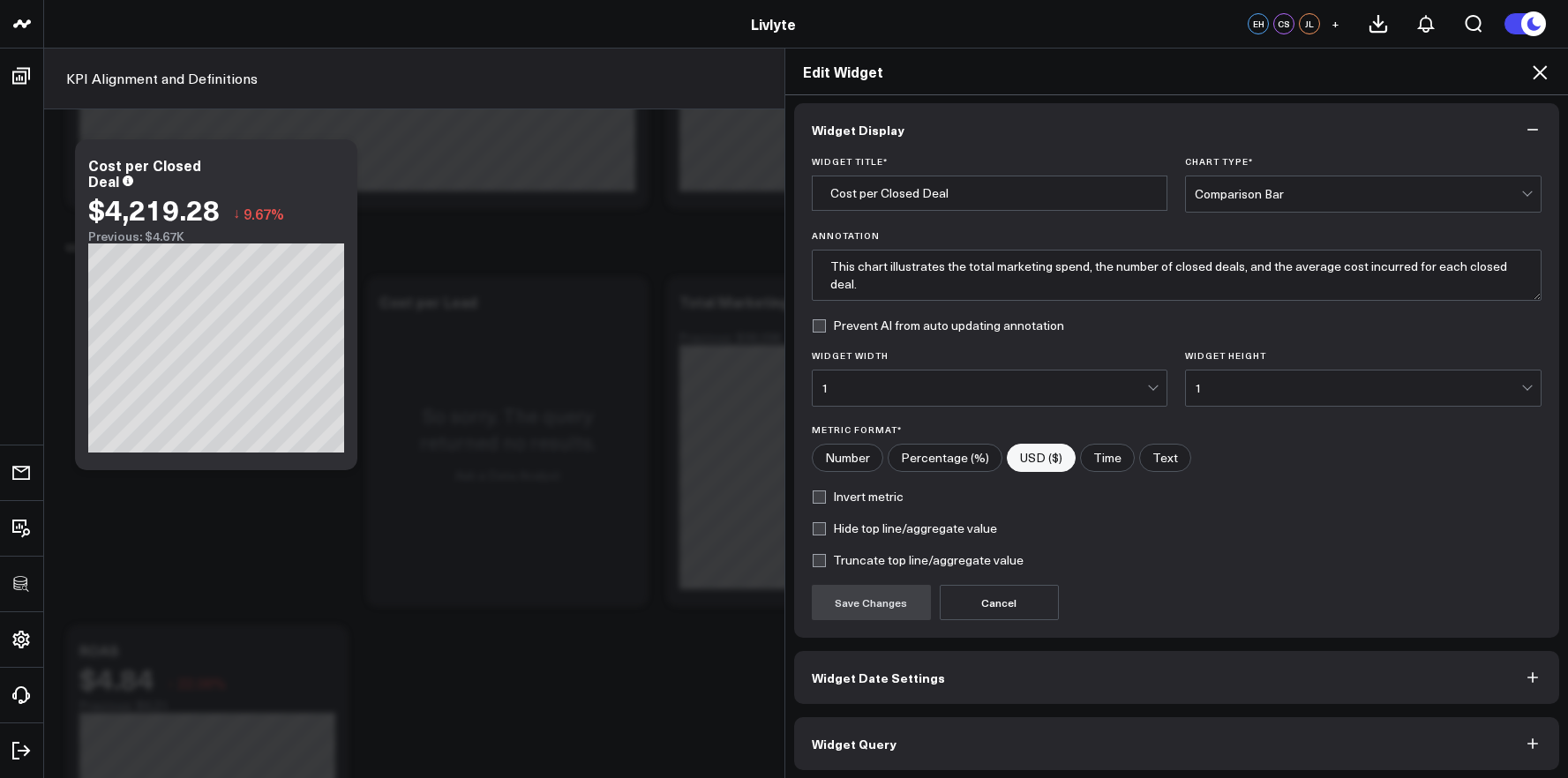
scroll to position [10, 0]
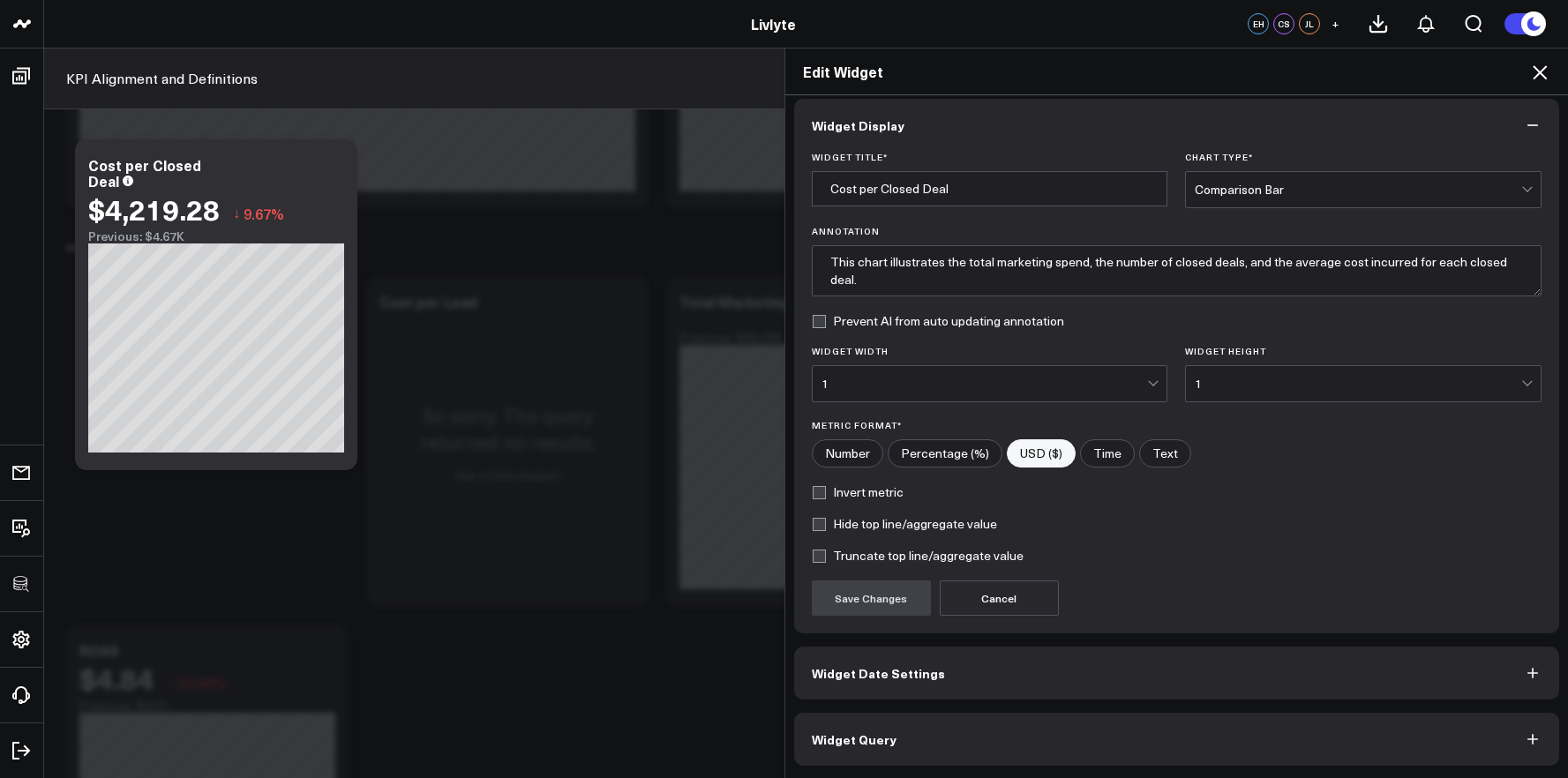
click at [1027, 731] on button "Widget Query" at bounding box center [1177, 739] width 766 height 53
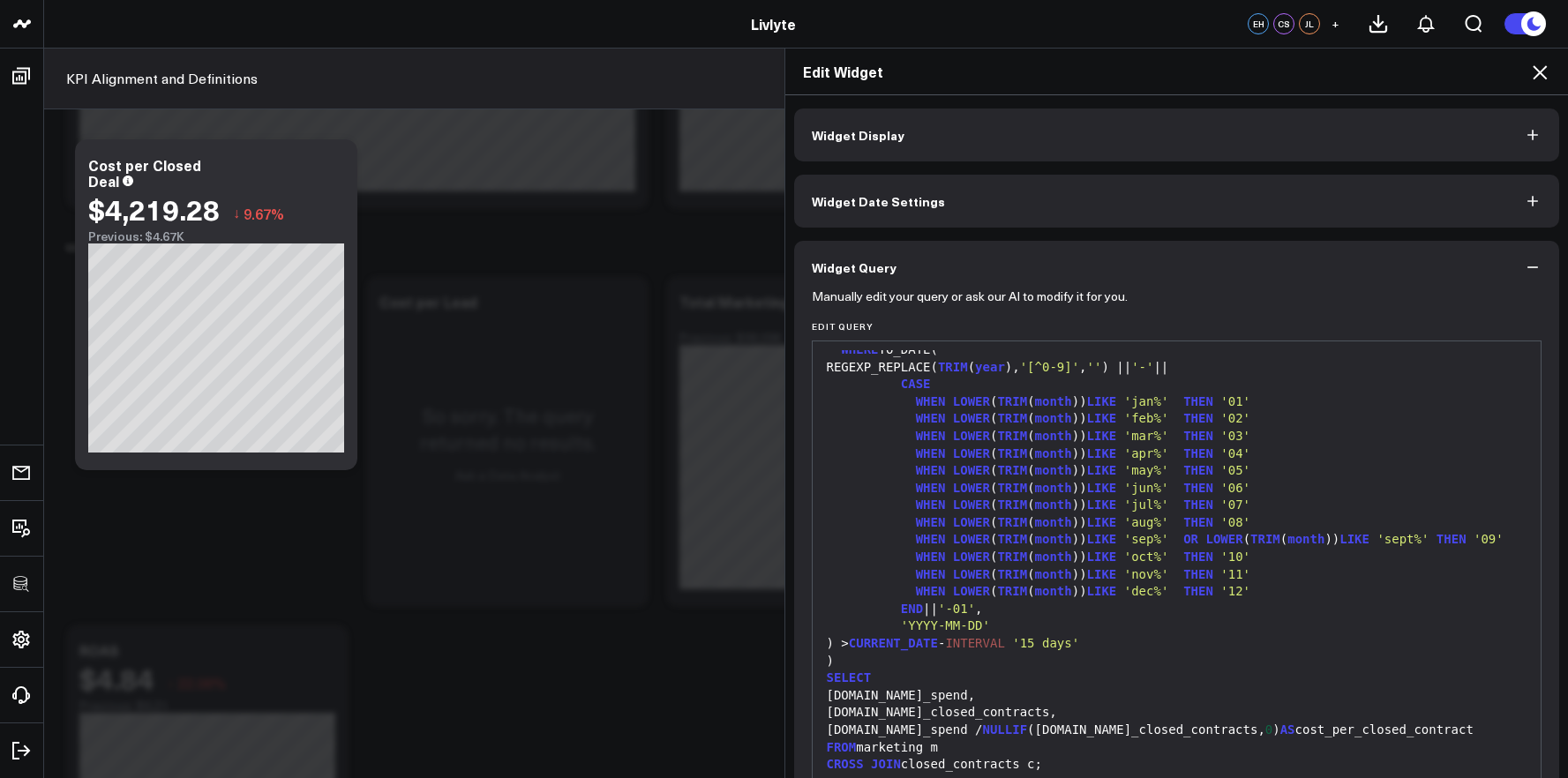
scroll to position [207, 0]
